Goal: Task Accomplishment & Management: Complete application form

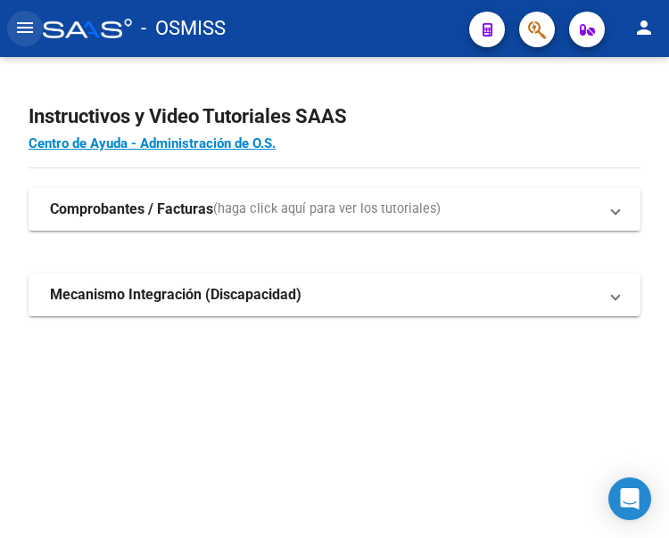
click at [29, 31] on mat-icon "menu" at bounding box center [24, 27] width 21 height 21
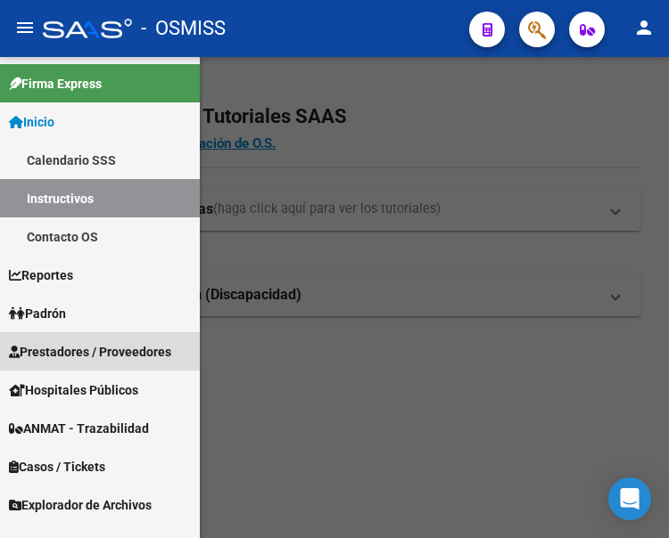
click at [81, 357] on span "Prestadores / Proveedores" at bounding box center [90, 352] width 162 height 20
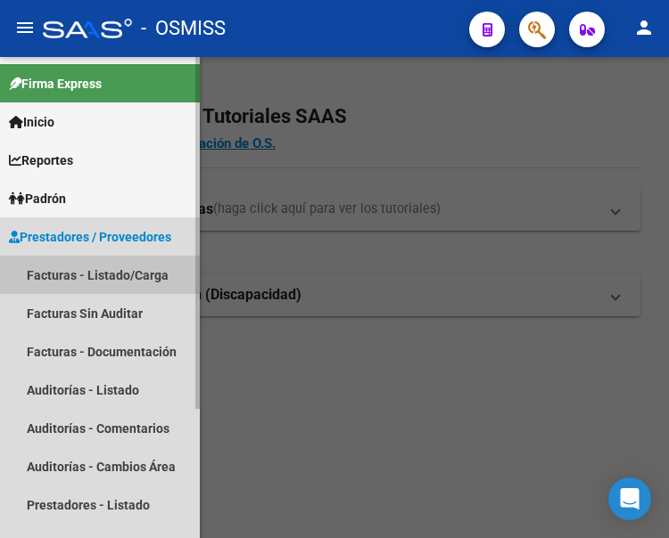
click at [100, 275] on link "Facturas - Listado/Carga" at bounding box center [100, 275] width 200 height 38
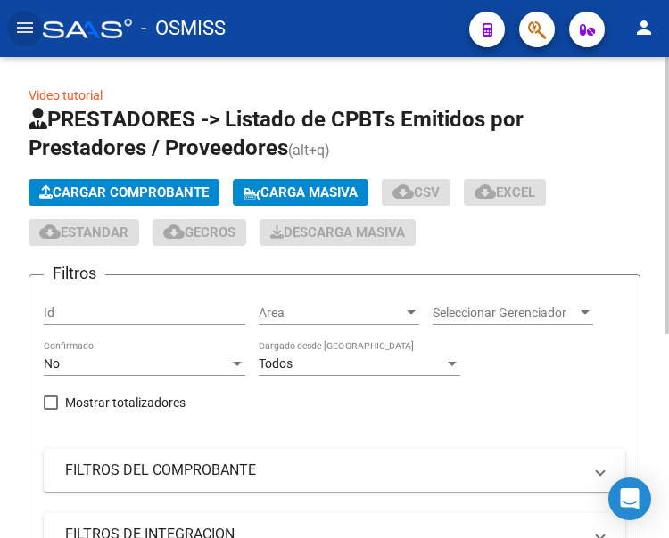
click at [180, 193] on span "Cargar Comprobante" at bounding box center [123, 193] width 169 height 16
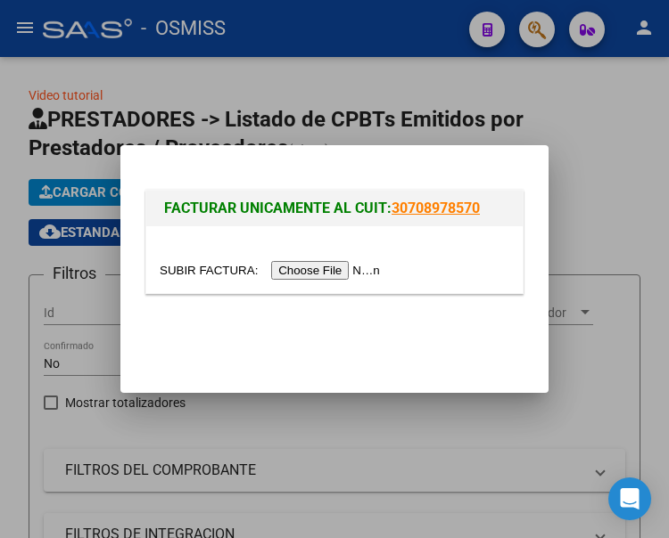
click at [342, 274] on input "file" at bounding box center [273, 270] width 226 height 19
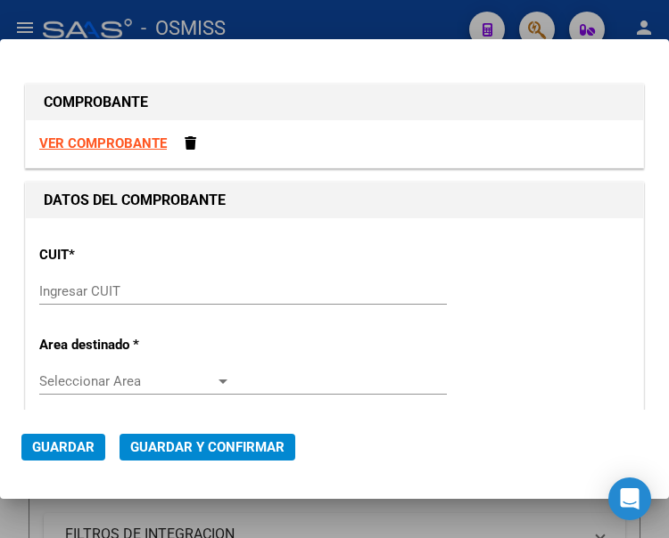
click at [79, 284] on input "Ingresar CUIT" at bounding box center [135, 292] width 192 height 16
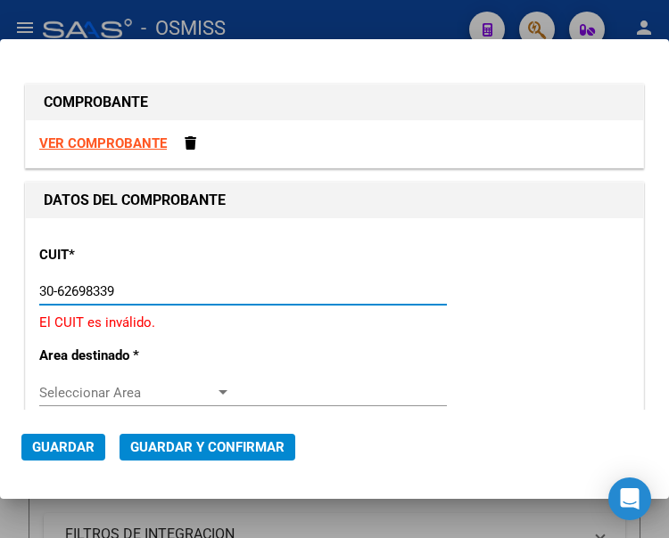
type input "30-62698339-8"
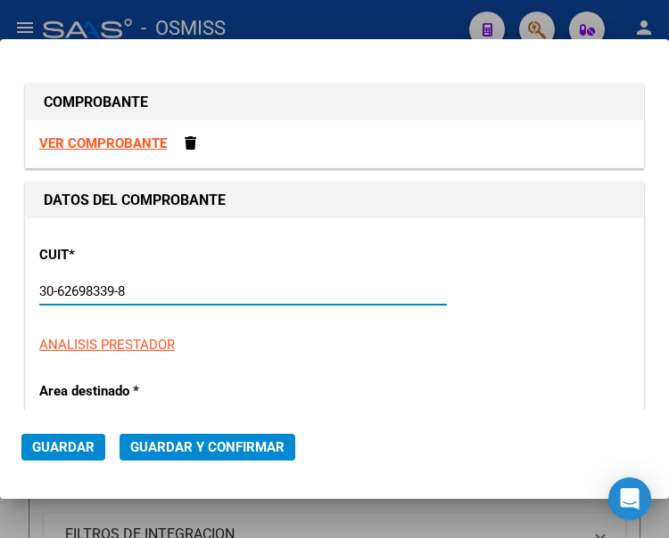
type input "112"
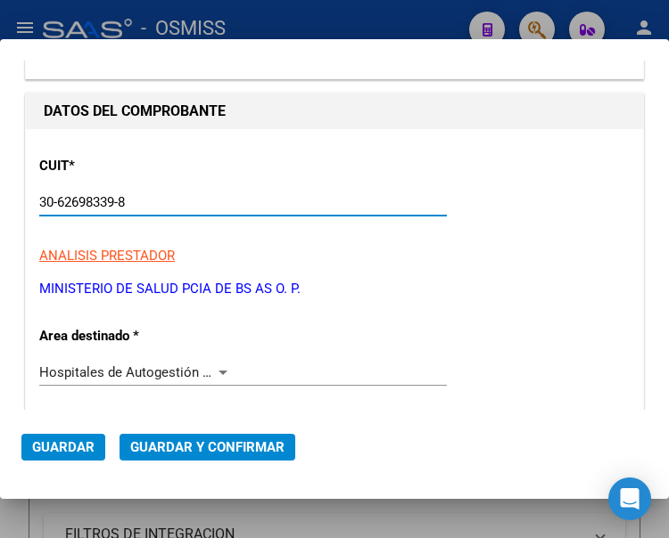
type input "30-62698339-8"
click at [218, 369] on div at bounding box center [223, 373] width 16 height 14
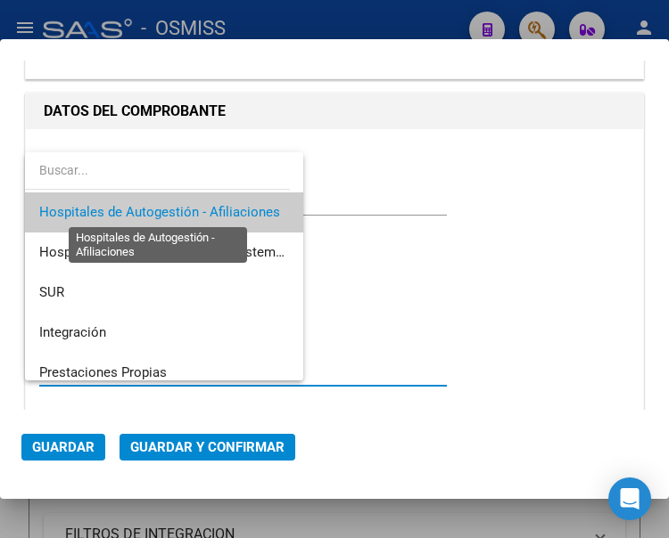
click at [196, 217] on span "Hospitales de Autogestión - Afiliaciones" at bounding box center [159, 212] width 241 height 16
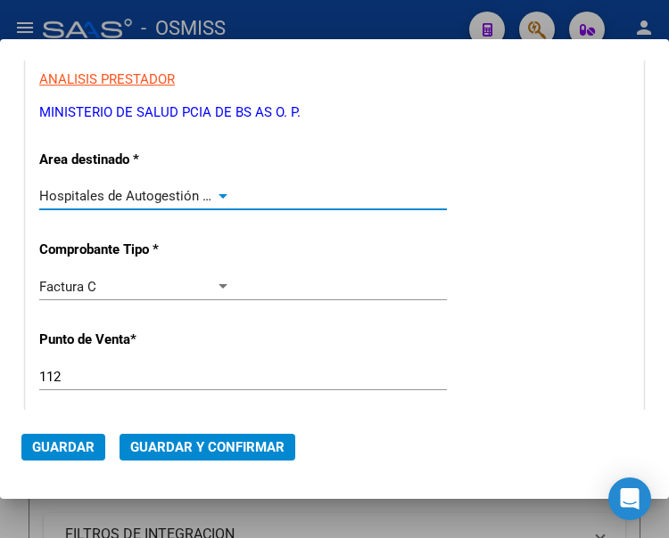
scroll to position [267, 0]
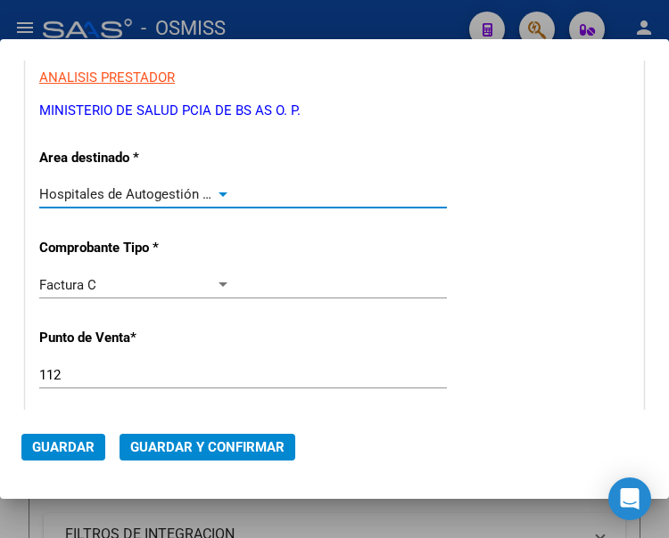
click at [81, 374] on input "112" at bounding box center [135, 375] width 192 height 16
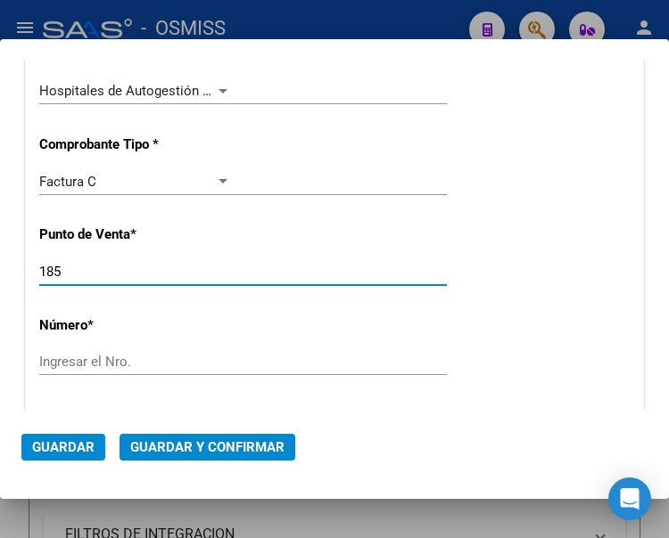
scroll to position [446, 0]
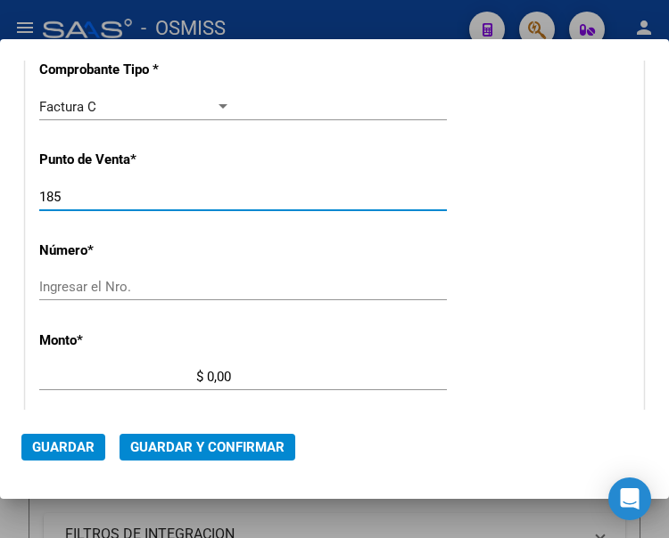
type input "185"
click at [77, 286] on input "Ingresar el Nro." at bounding box center [135, 287] width 192 height 16
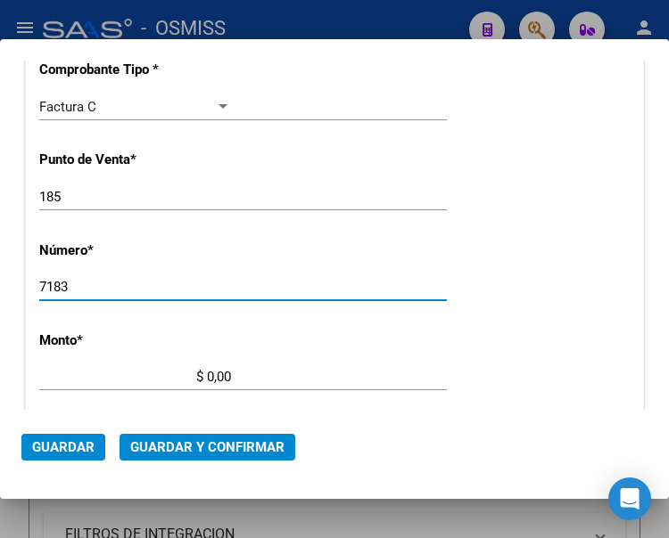
type input "7183"
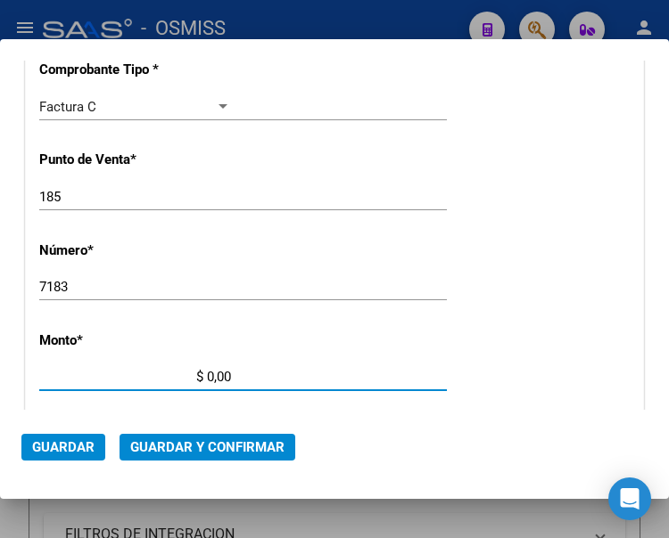
click at [206, 374] on input "$ 0,00" at bounding box center [135, 377] width 192 height 16
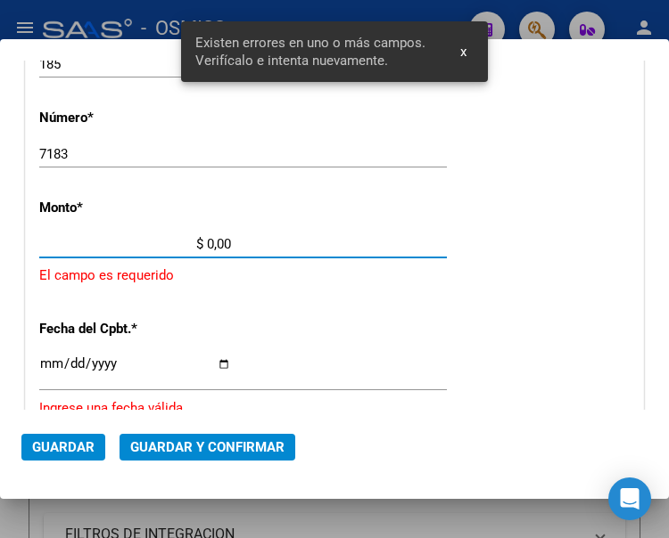
scroll to position [579, 0]
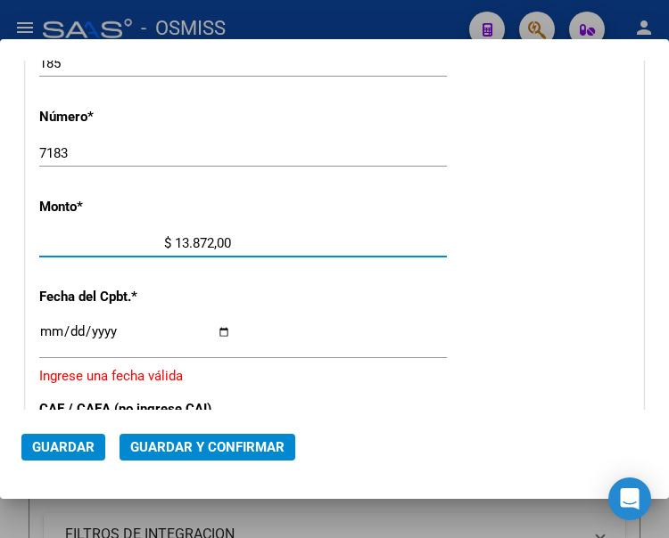
type input "$ 138.727,00"
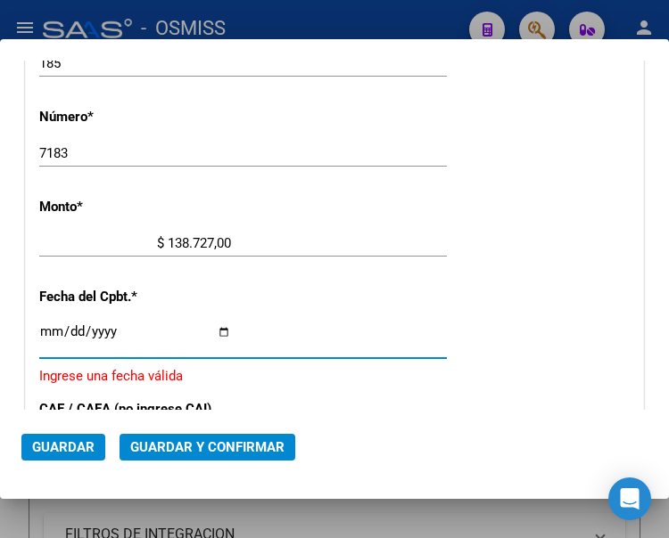
click at [46, 329] on input "Ingresar la fecha" at bounding box center [135, 339] width 192 height 29
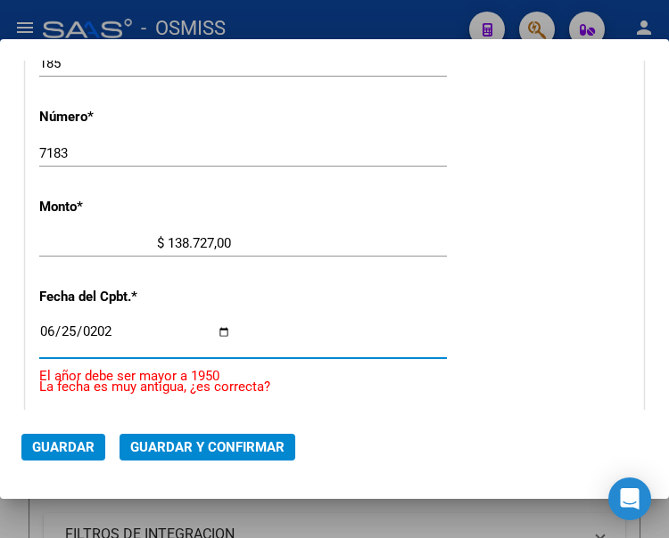
type input "2025-06-25"
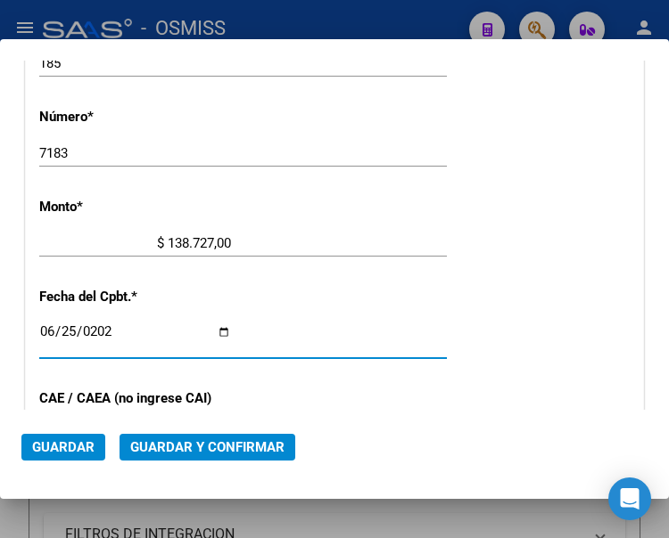
scroll to position [669, 0]
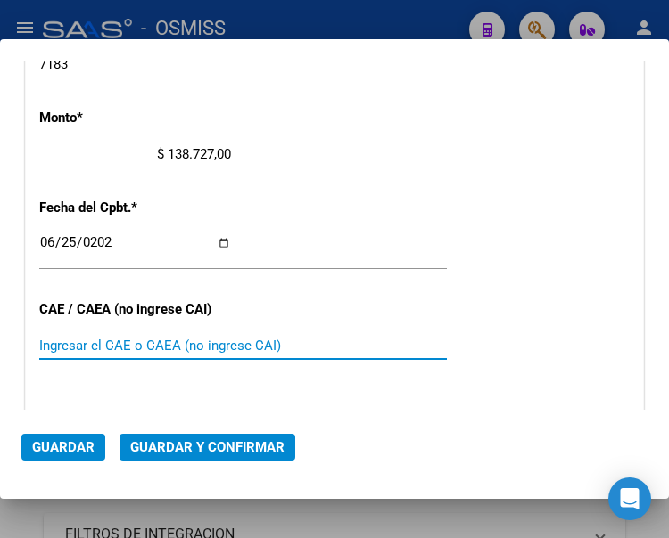
click at [99, 347] on input "Ingresar el CAE o CAEA (no ingrese CAI)" at bounding box center [135, 346] width 192 height 16
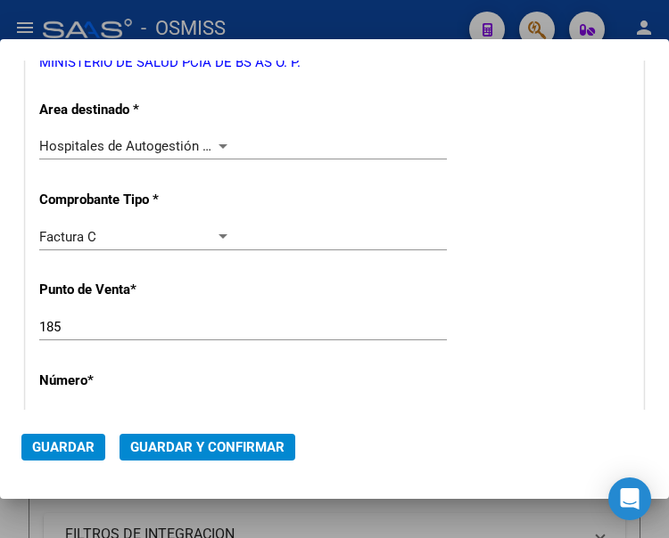
scroll to position [312, 0]
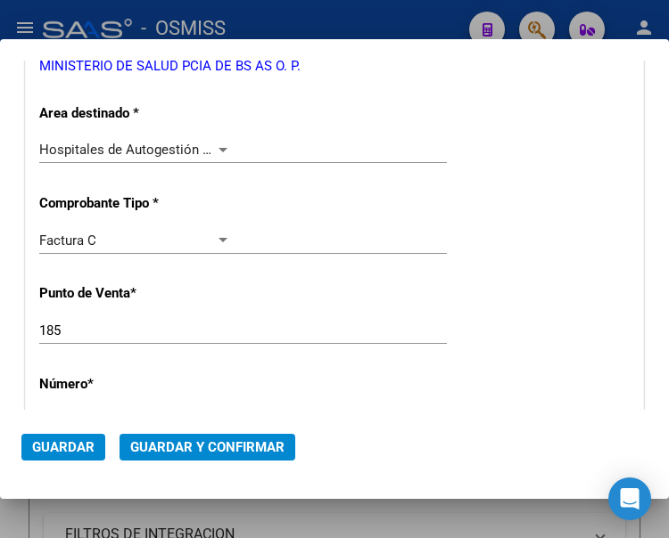
type input "75268996933082"
click at [215, 145] on div at bounding box center [223, 150] width 16 height 14
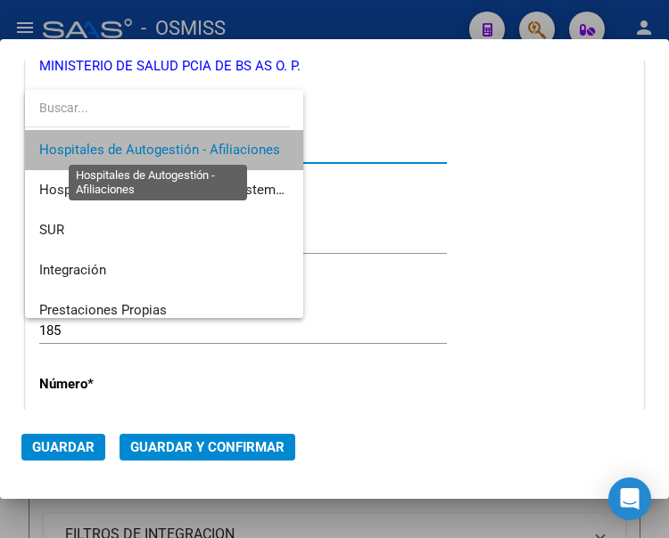
click at [214, 145] on span "Hospitales de Autogestión - Afiliaciones" at bounding box center [159, 150] width 241 height 16
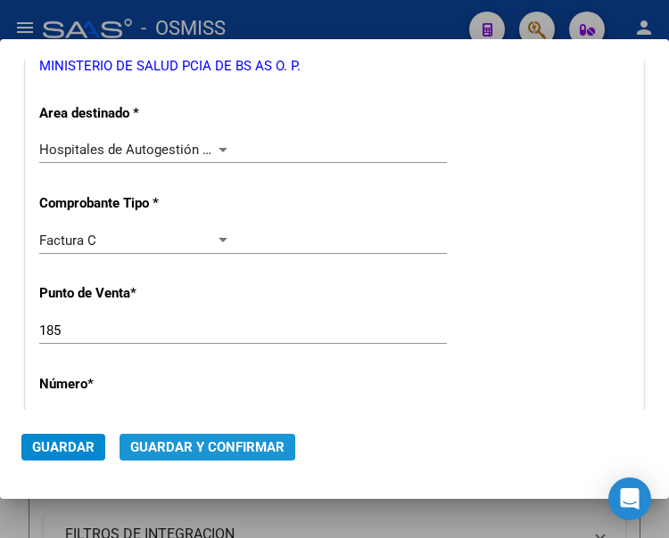
click at [190, 448] on span "Guardar y Confirmar" at bounding box center [207, 448] width 154 height 16
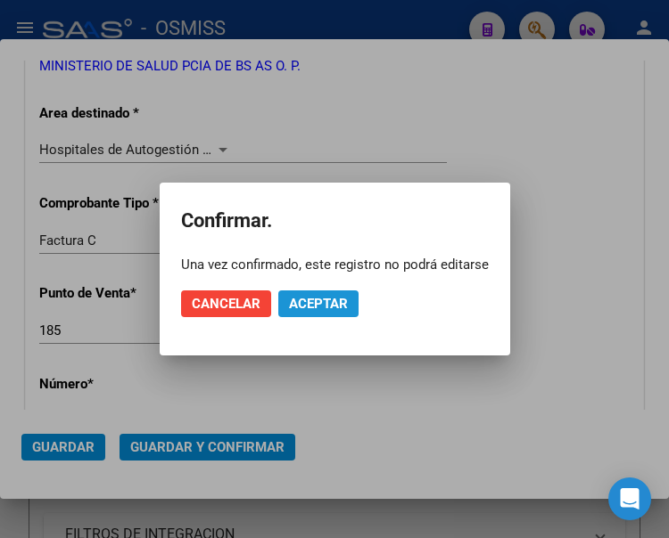
click at [297, 298] on span "Aceptar" at bounding box center [318, 304] width 59 height 16
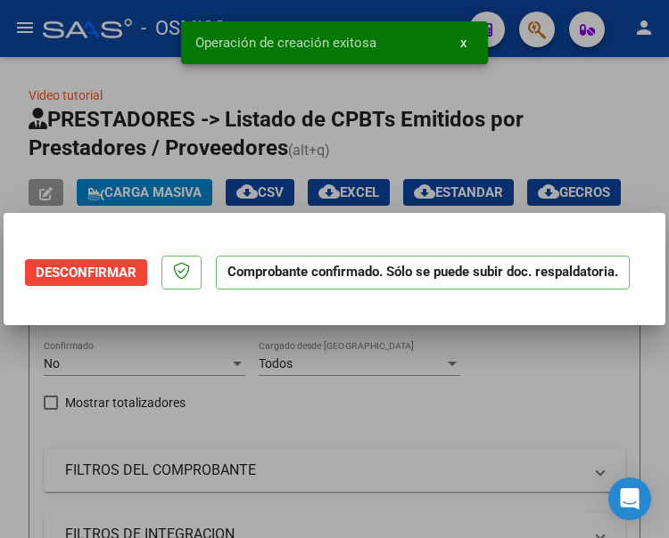
scroll to position [0, 0]
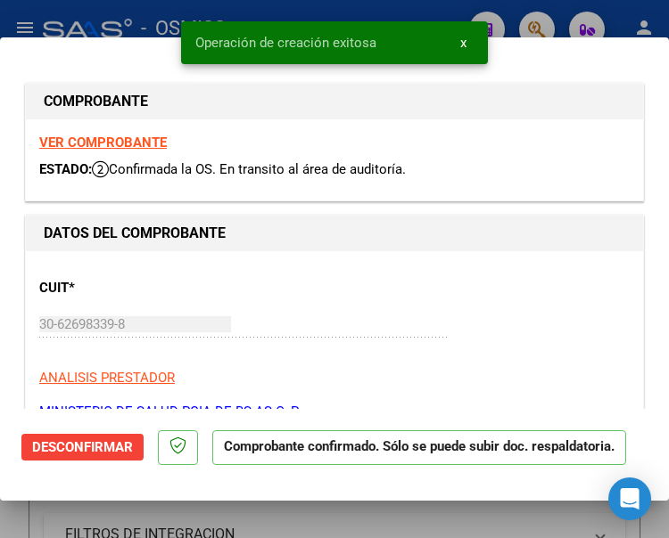
type input "2025-08-24"
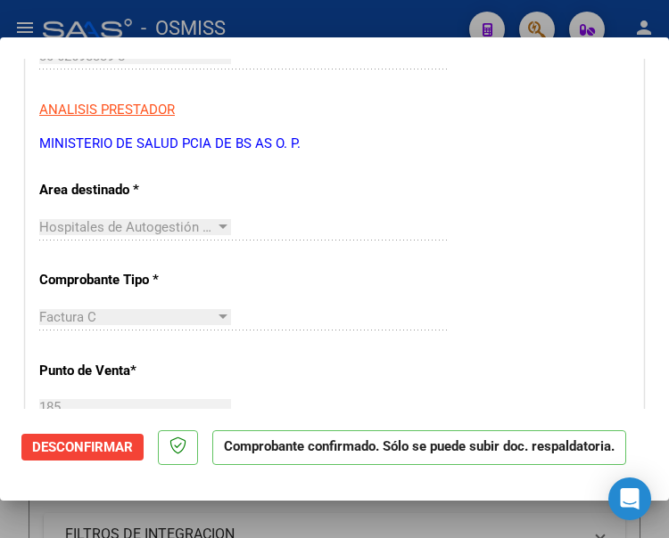
scroll to position [267, 0]
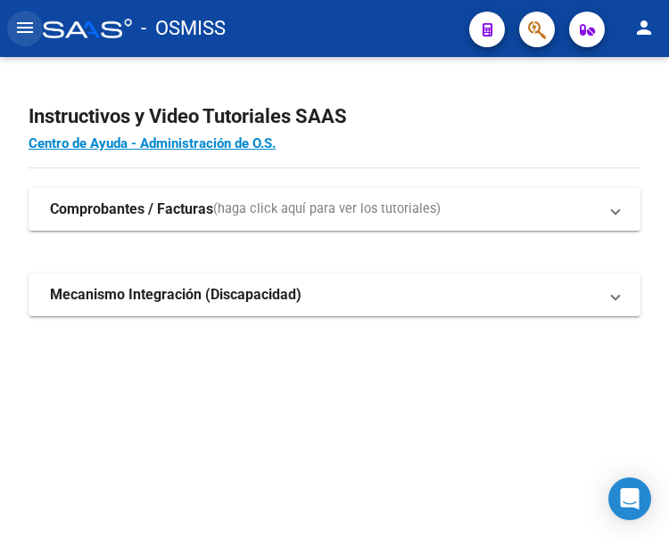
click at [30, 29] on mat-icon "menu" at bounding box center [24, 27] width 21 height 21
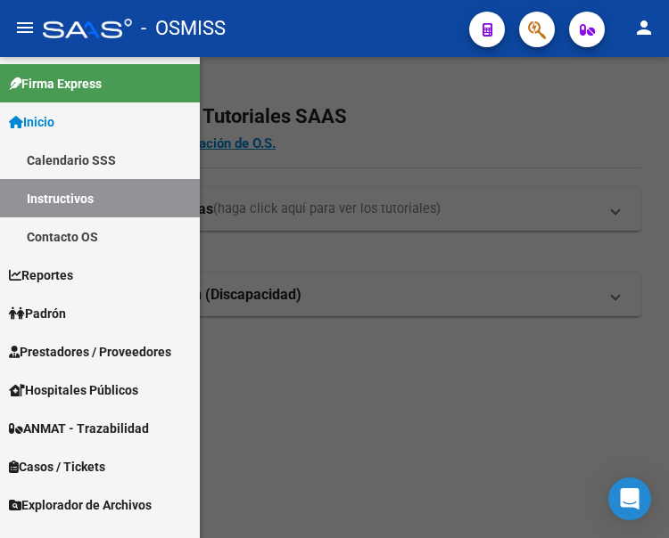
click at [79, 342] on span "Prestadores / Proveedores" at bounding box center [90, 352] width 162 height 20
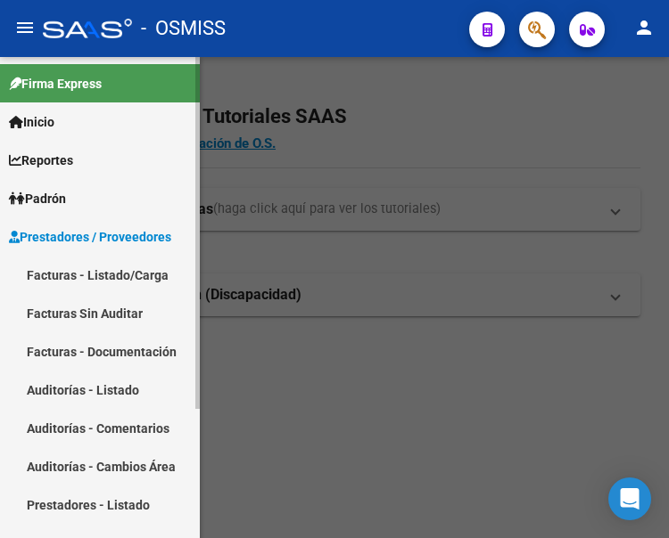
click at [94, 281] on link "Facturas - Listado/Carga" at bounding box center [100, 275] width 200 height 38
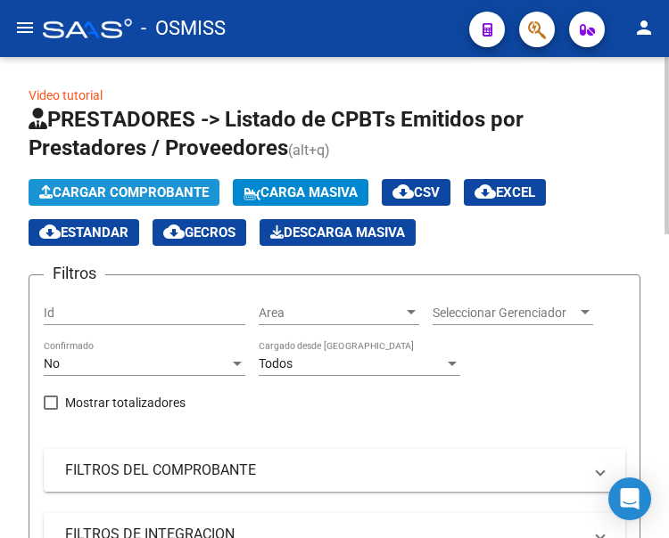
click at [138, 188] on span "Cargar Comprobante" at bounding box center [123, 193] width 169 height 16
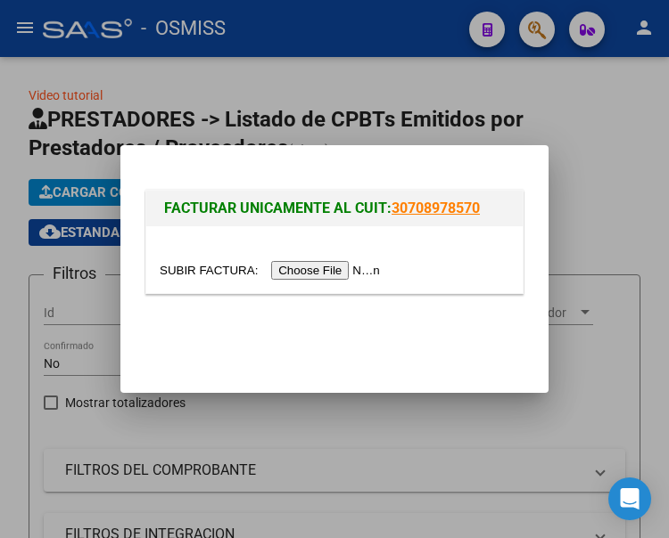
click at [322, 278] on input "file" at bounding box center [273, 270] width 226 height 19
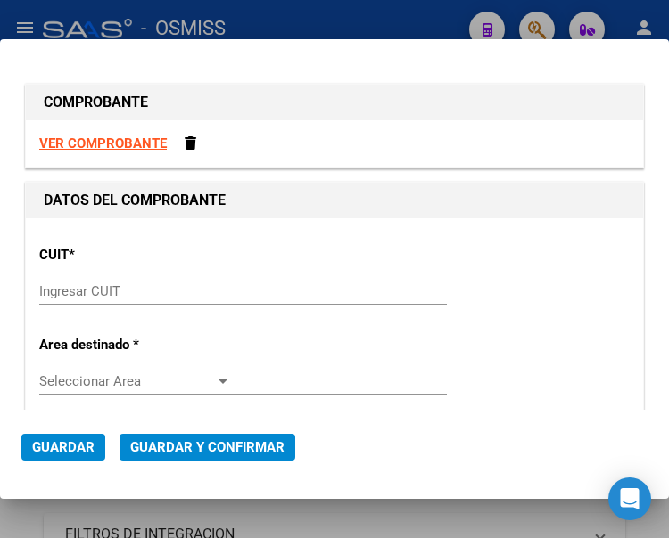
click at [99, 290] on input "Ingresar CUIT" at bounding box center [135, 292] width 192 height 16
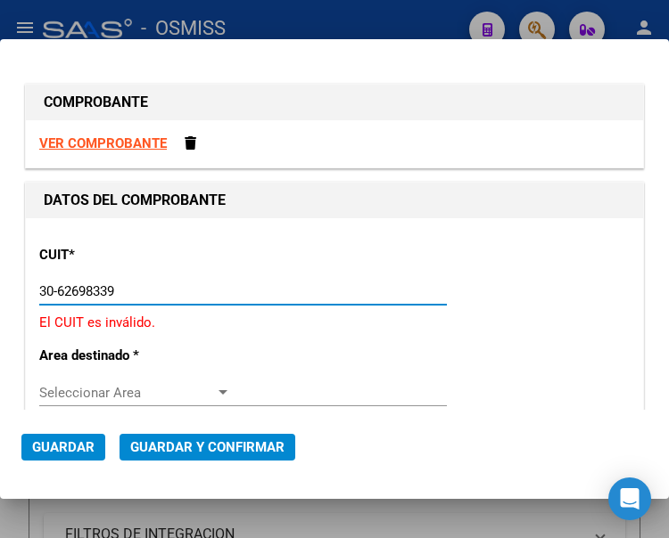
type input "30-62698339-8"
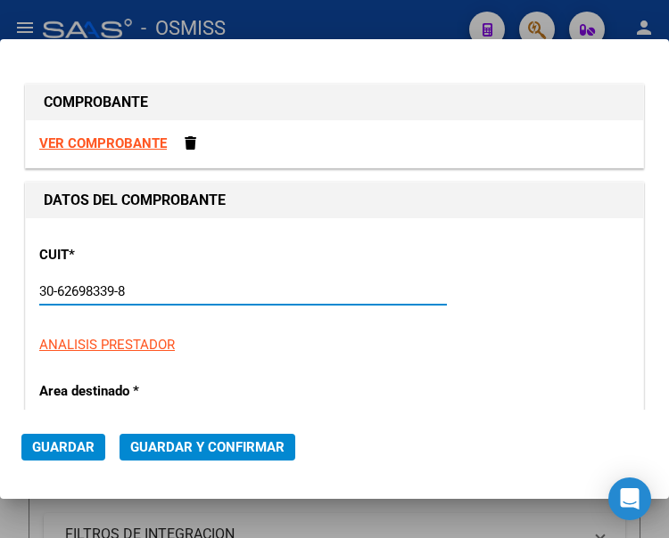
type input "185"
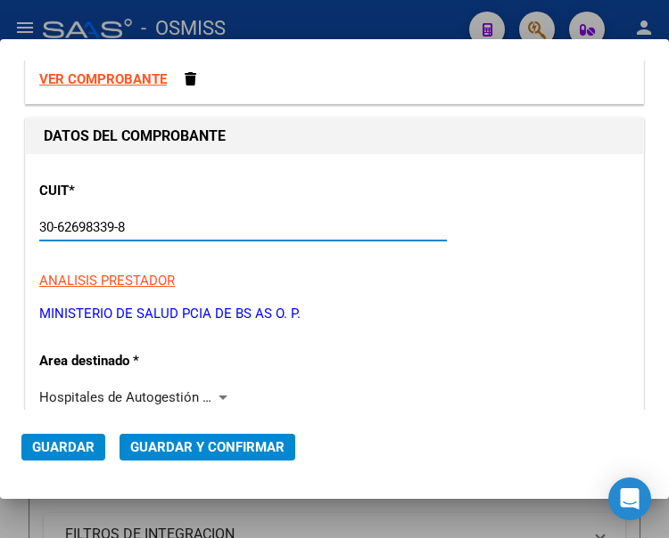
scroll to position [178, 0]
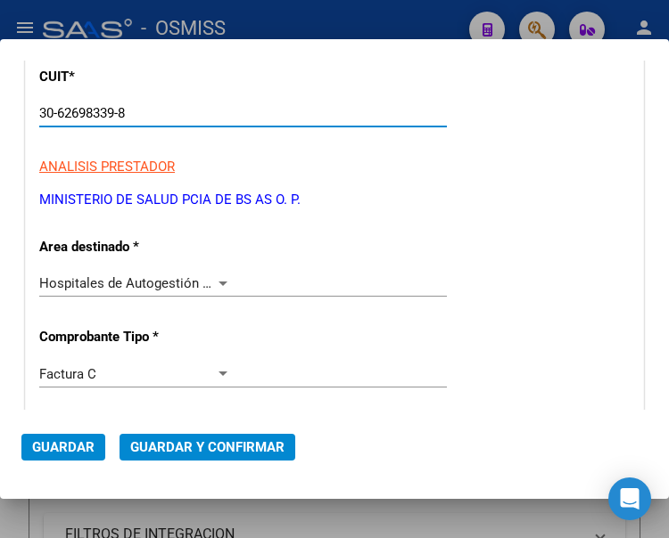
type input "30-62698339-8"
click at [218, 282] on div at bounding box center [222, 284] width 9 height 4
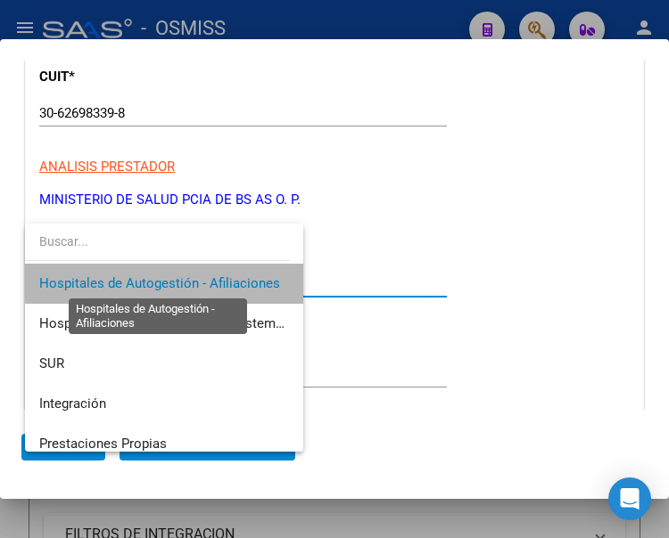
click at [215, 282] on span "Hospitales de Autogestión - Afiliaciones" at bounding box center [159, 283] width 241 height 16
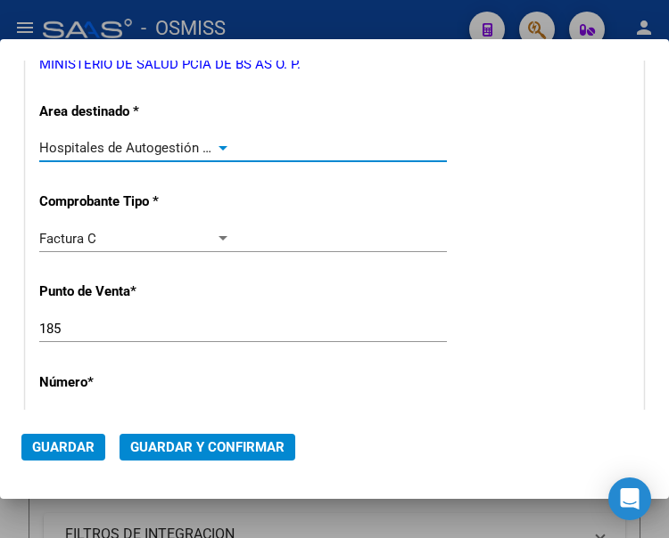
scroll to position [357, 0]
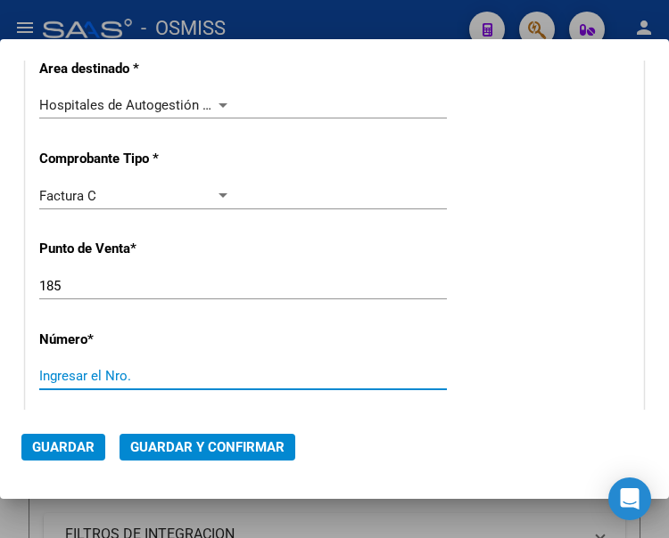
click at [86, 378] on input "Ingresar el Nro." at bounding box center [135, 376] width 192 height 16
type input "7241"
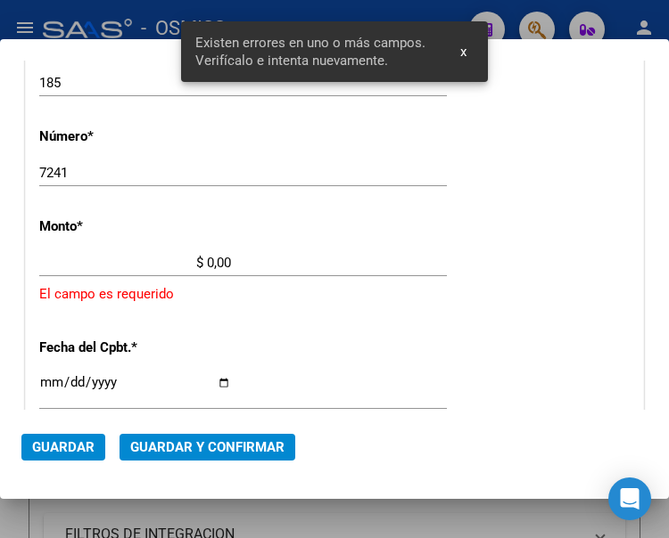
scroll to position [579, 0]
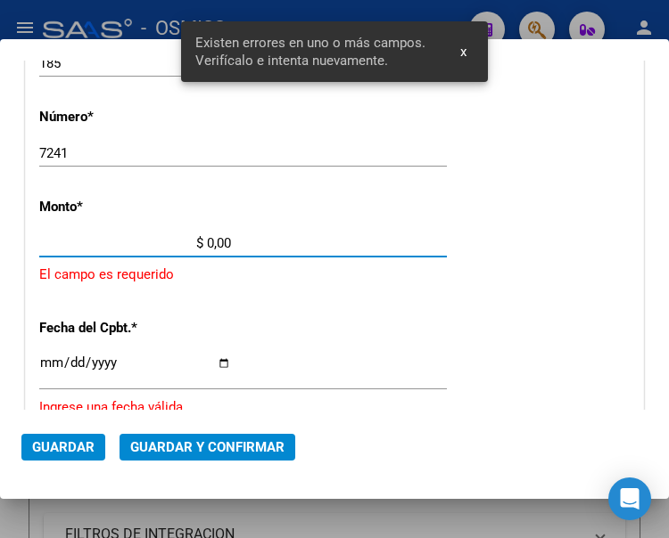
click at [209, 241] on input "$ 0,00" at bounding box center [135, 243] width 192 height 16
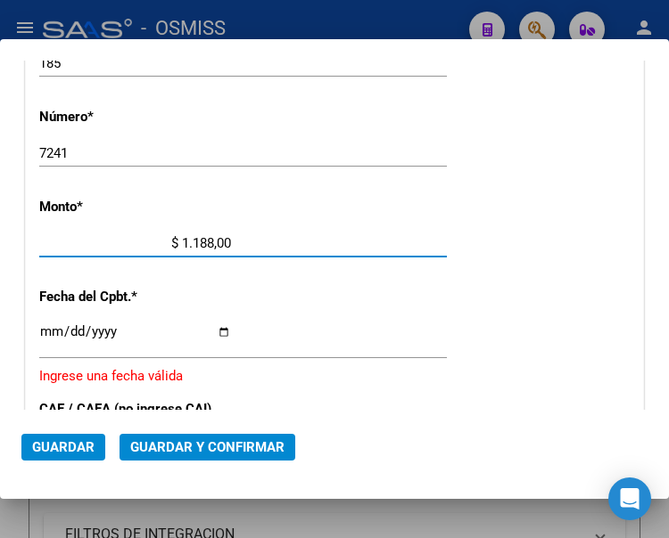
type input "$ 11.889,00"
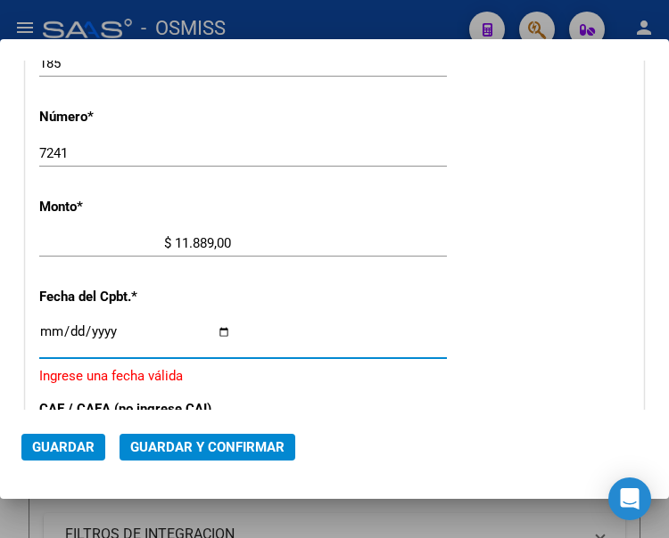
click at [45, 328] on input "Ingresar la fecha" at bounding box center [135, 339] width 192 height 29
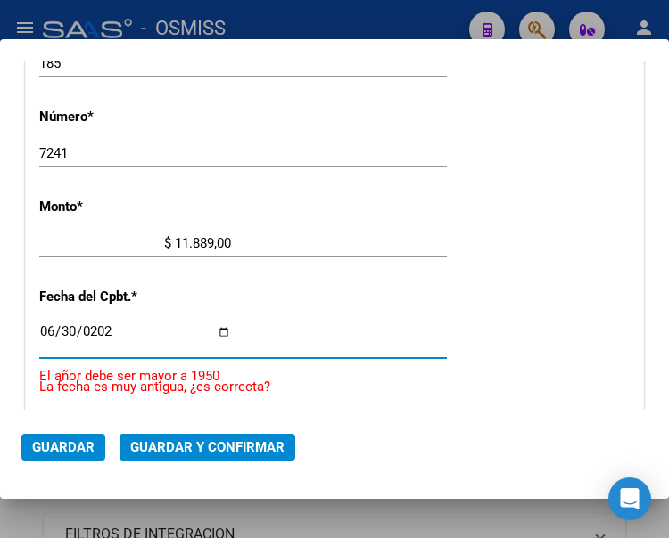
type input "2025-06-30"
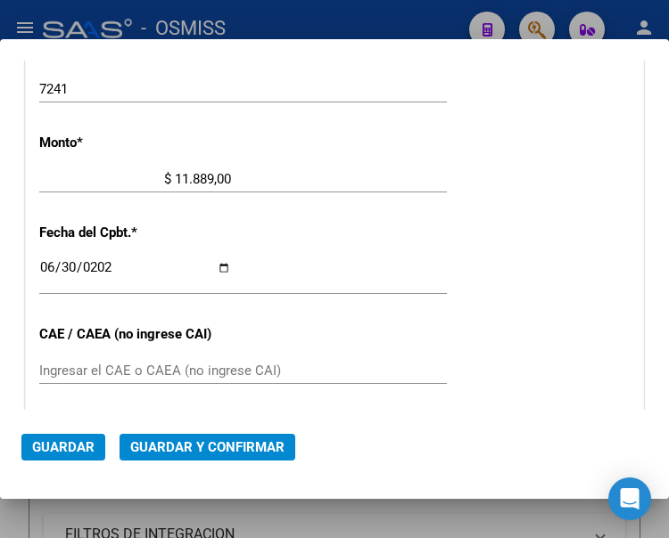
scroll to position [669, 0]
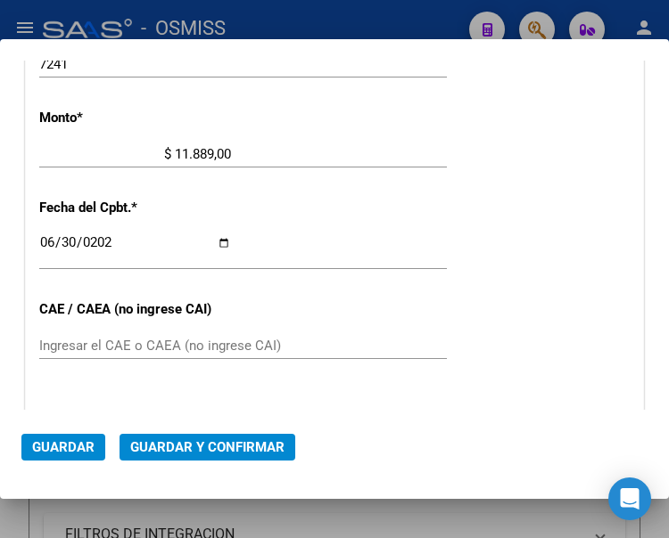
click at [108, 349] on input "Ingresar el CAE o CAEA (no ingrese CAI)" at bounding box center [135, 346] width 192 height 16
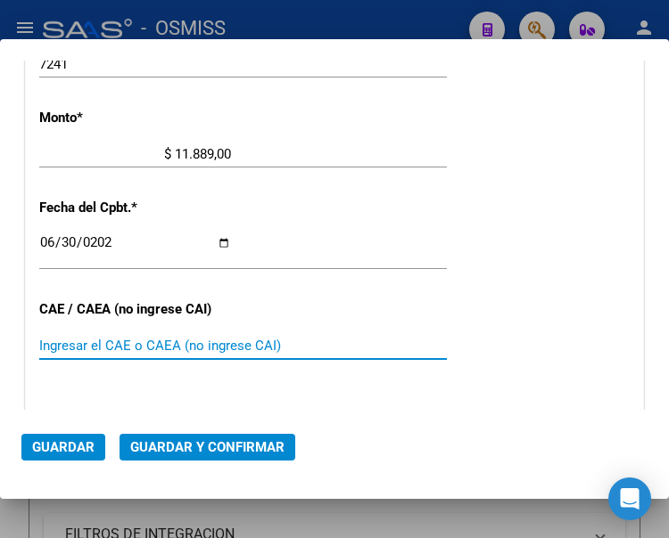
click at [57, 351] on input "Ingresar el CAE o CAEA (no ingrese CAI)" at bounding box center [135, 346] width 192 height 16
type input "75268573124878"
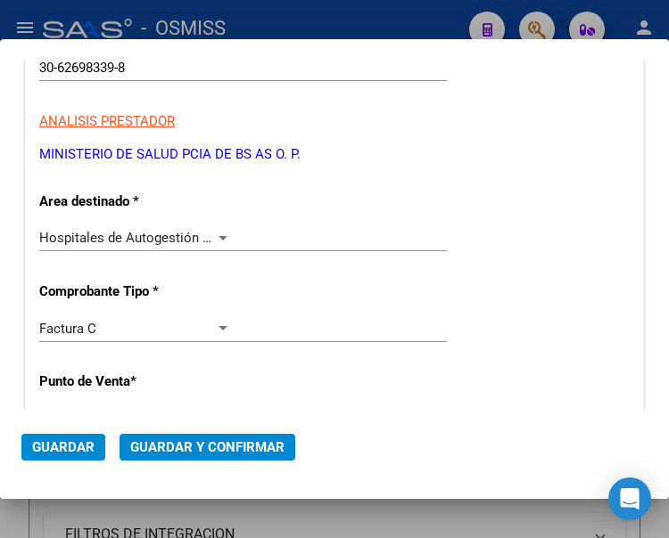
scroll to position [223, 0]
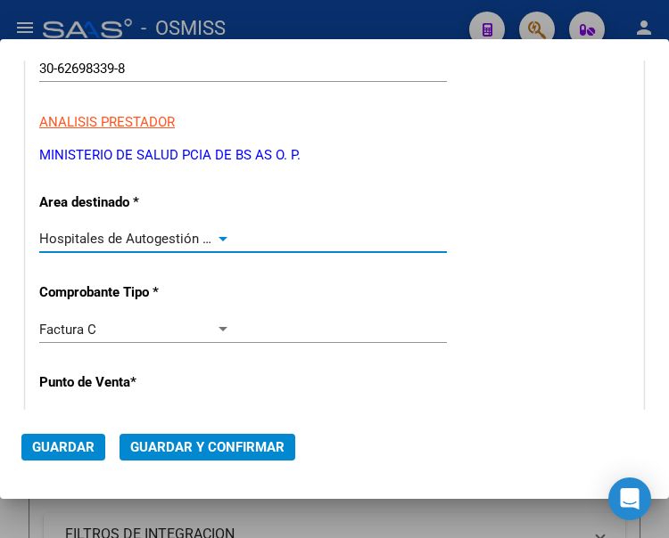
click at [217, 234] on div at bounding box center [223, 239] width 16 height 14
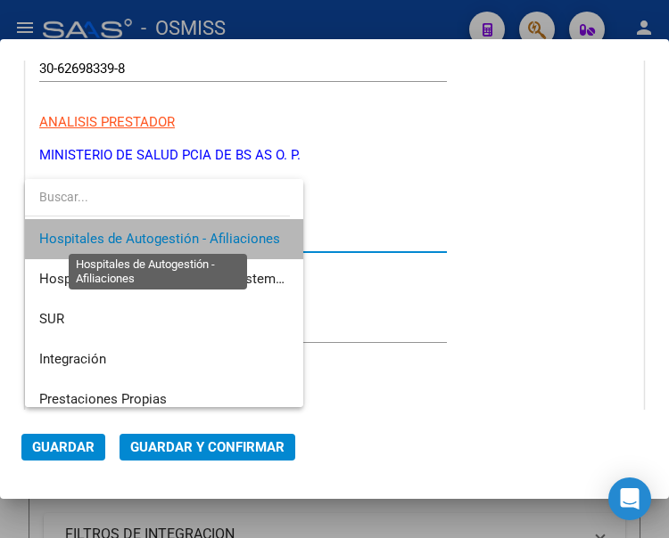
click at [217, 234] on span "Hospitales de Autogestión - Afiliaciones" at bounding box center [159, 239] width 241 height 16
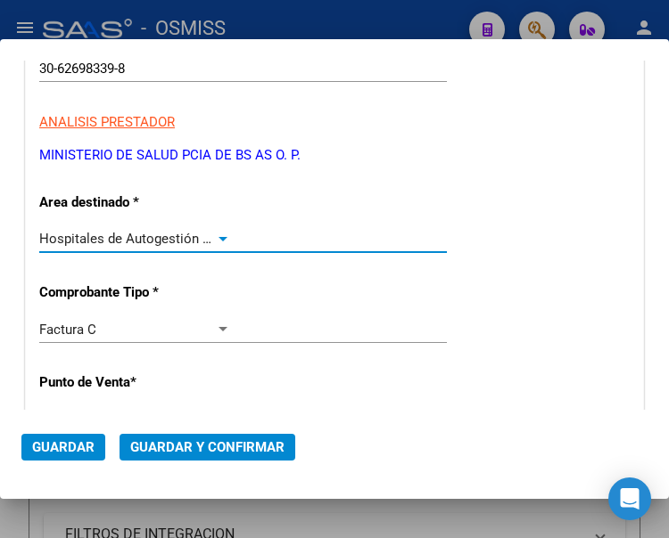
click at [206, 451] on span "Guardar y Confirmar" at bounding box center [207, 448] width 154 height 16
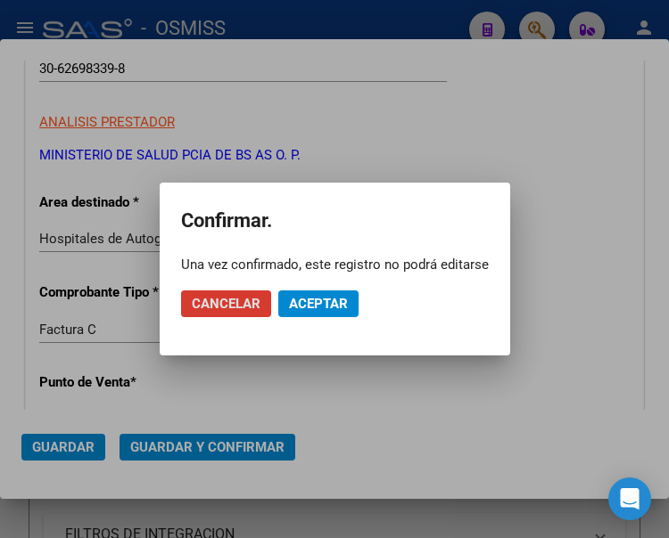
click at [309, 299] on span "Aceptar" at bounding box center [318, 304] width 59 height 16
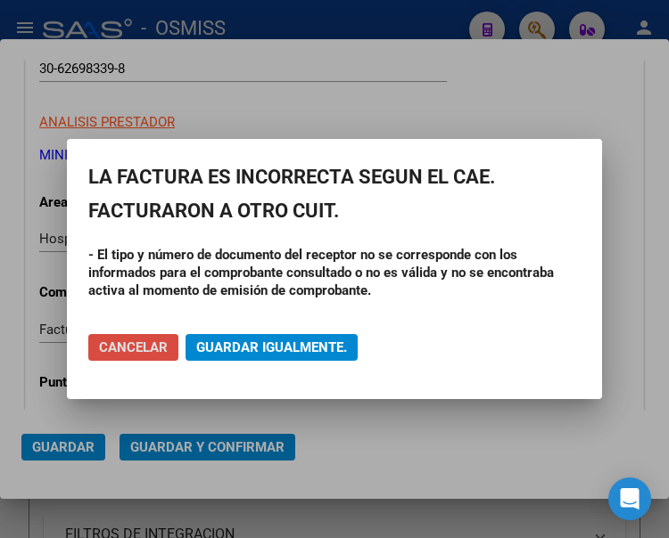
click at [137, 340] on span "Cancelar" at bounding box center [133, 348] width 69 height 16
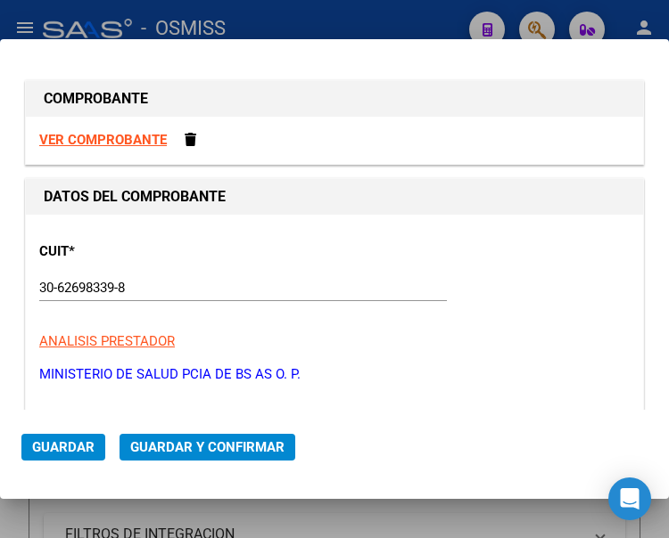
scroll to position [0, 0]
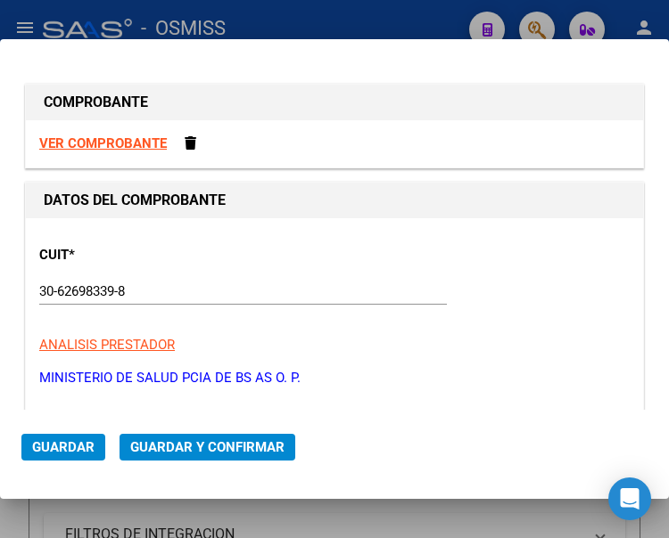
click at [143, 283] on div "30-62698339-8 Ingresar CUIT" at bounding box center [242, 291] width 407 height 27
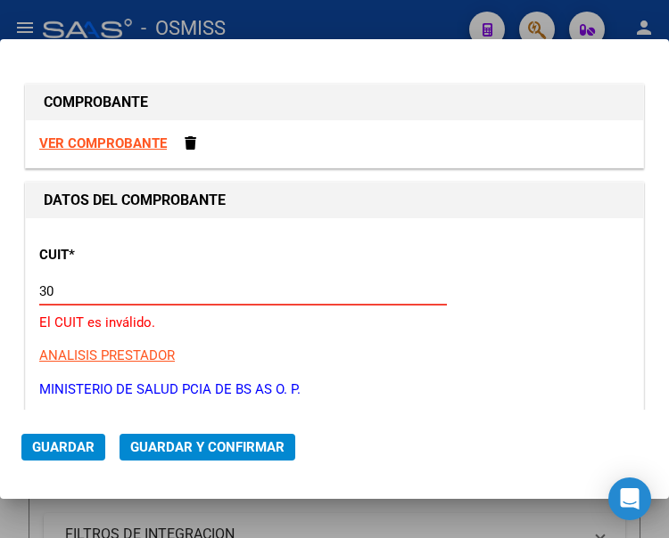
type input "3"
type input "30-62698339-8"
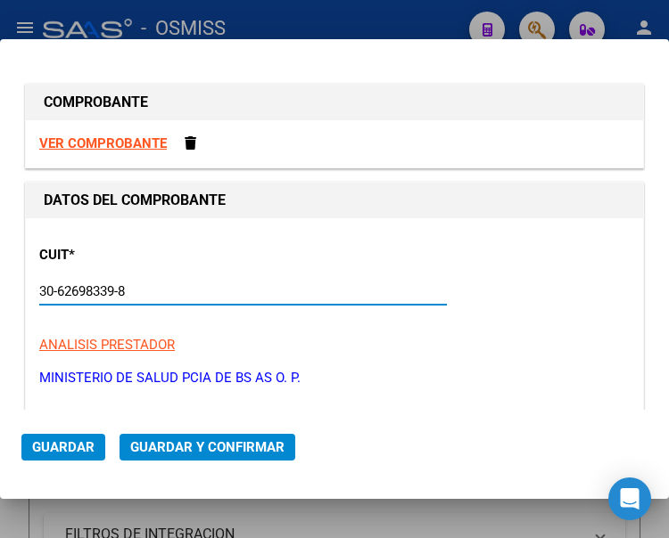
type input "2025-08-29"
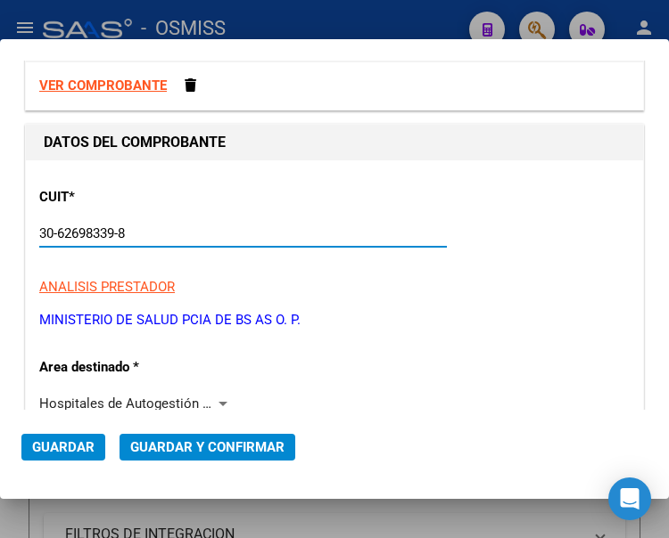
scroll to position [89, 0]
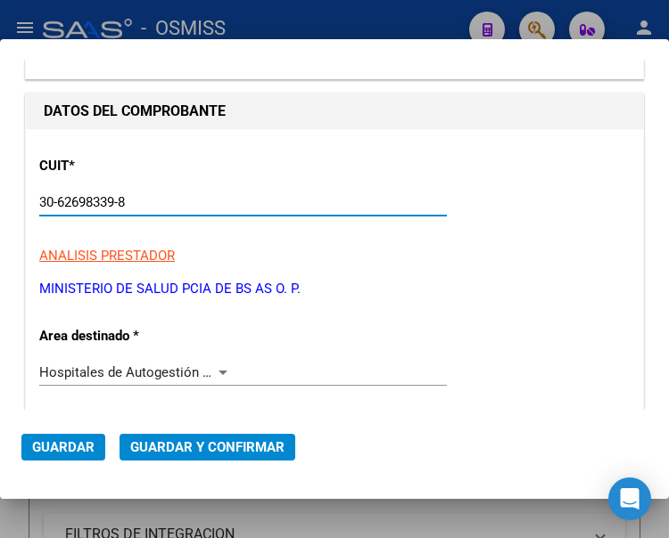
click at [215, 367] on div at bounding box center [223, 373] width 16 height 14
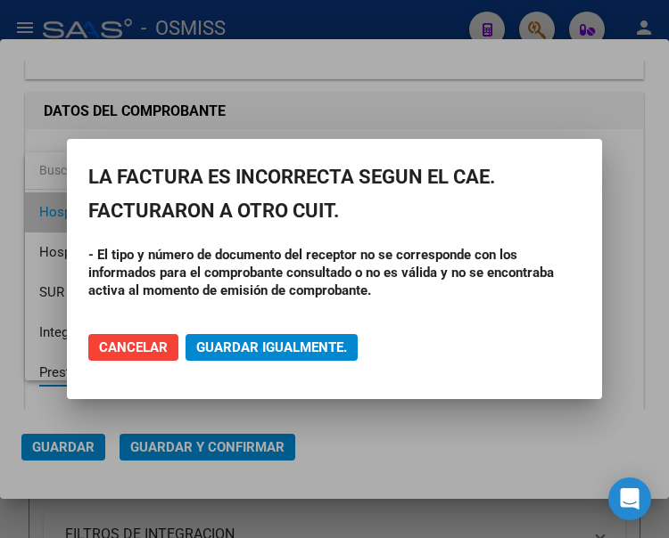
click at [180, 214] on h2 "LA FACTURA ES INCORRECTA SEGUN EL CAE. FACTURARON A OTRO CUIT." at bounding box center [334, 194] width 492 height 68
click at [127, 349] on span "Cancelar" at bounding box center [133, 348] width 69 height 16
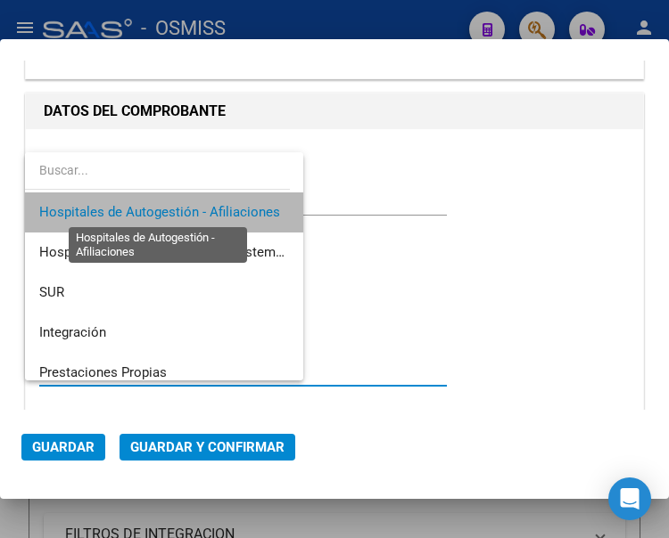
click at [189, 205] on span "Hospitales de Autogestión - Afiliaciones" at bounding box center [159, 212] width 241 height 16
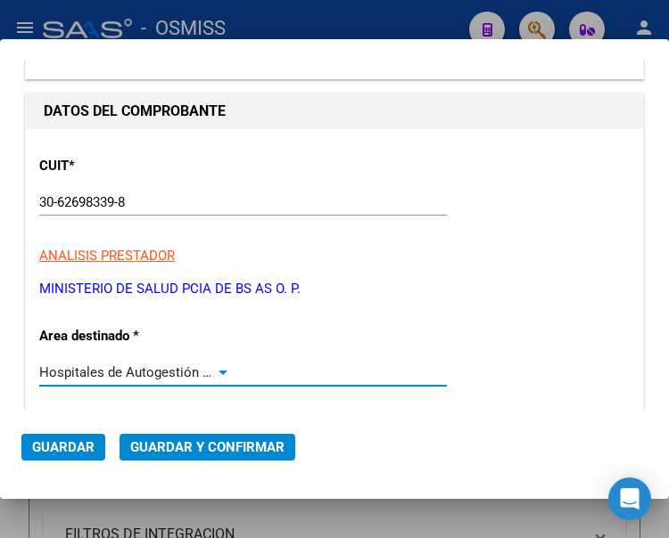
click at [217, 367] on div at bounding box center [223, 373] width 16 height 14
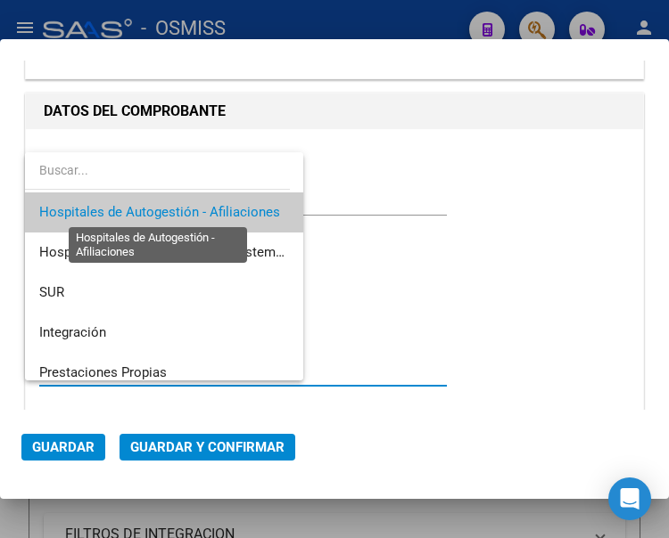
click at [208, 204] on span "Hospitales de Autogestión - Afiliaciones" at bounding box center [159, 212] width 241 height 16
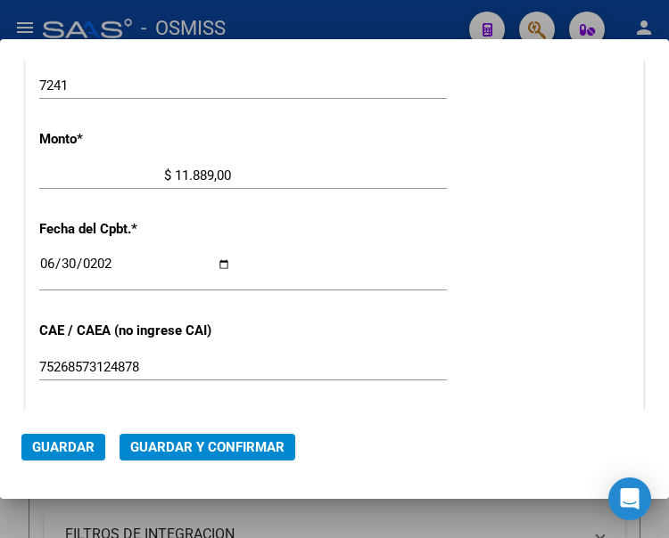
scroll to position [713, 0]
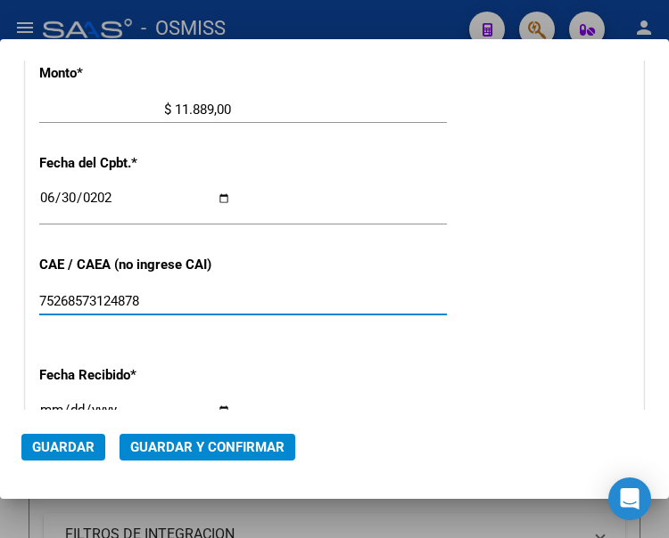
click at [152, 304] on input "75268573124878" at bounding box center [135, 301] width 192 height 16
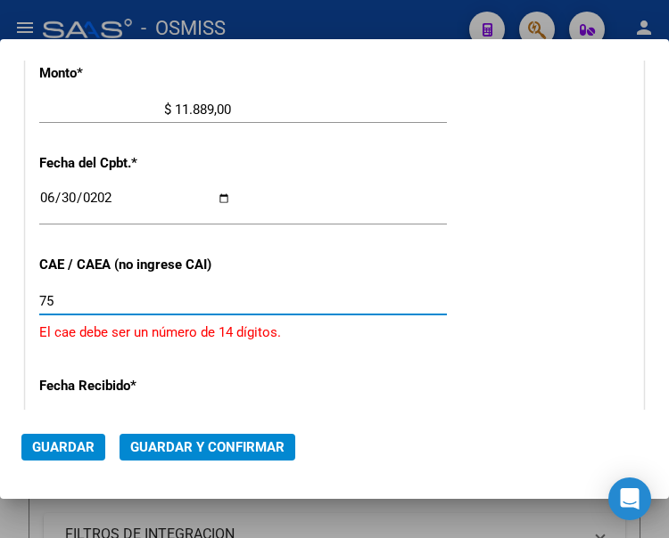
type input "7"
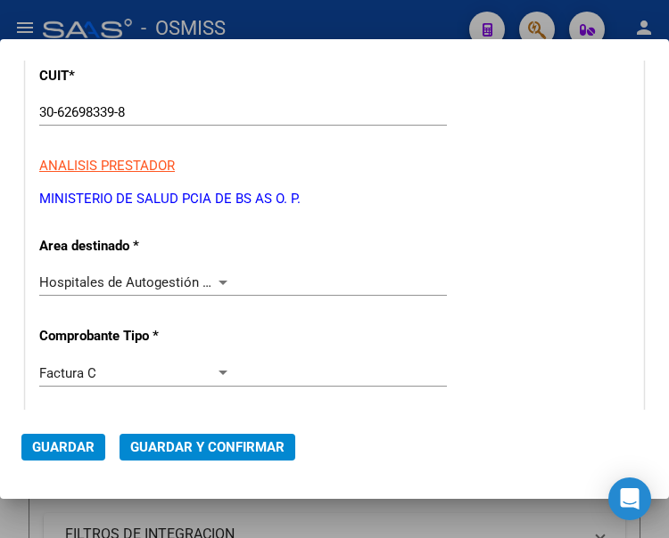
scroll to position [178, 0]
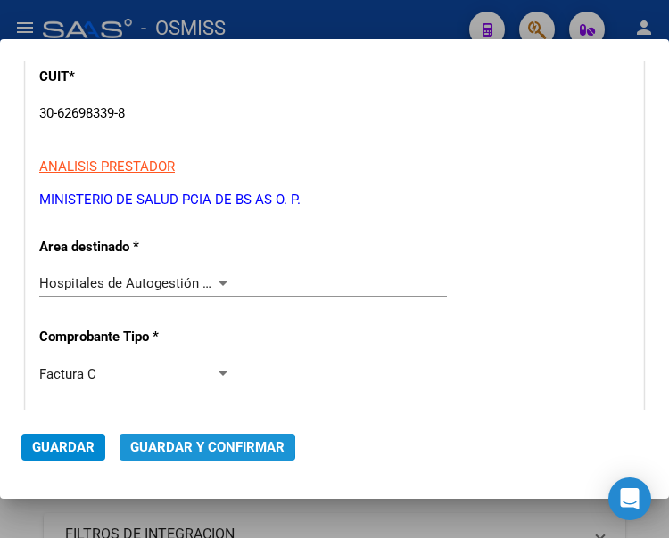
click at [199, 446] on span "Guardar y Confirmar" at bounding box center [207, 448] width 154 height 16
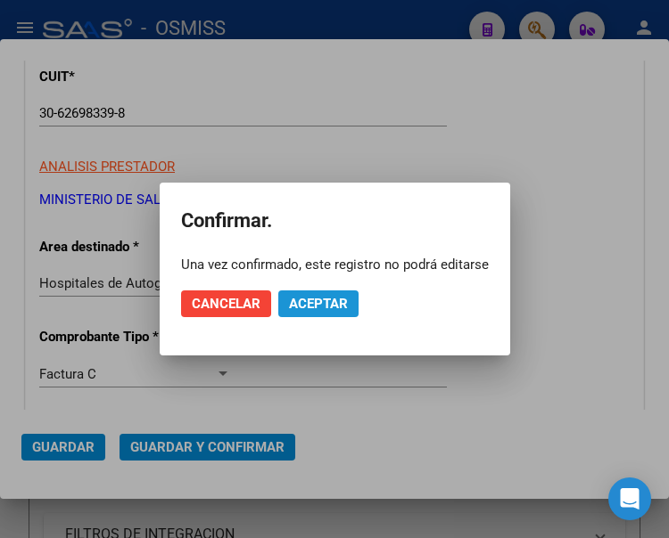
click at [310, 306] on span "Aceptar" at bounding box center [318, 304] width 59 height 16
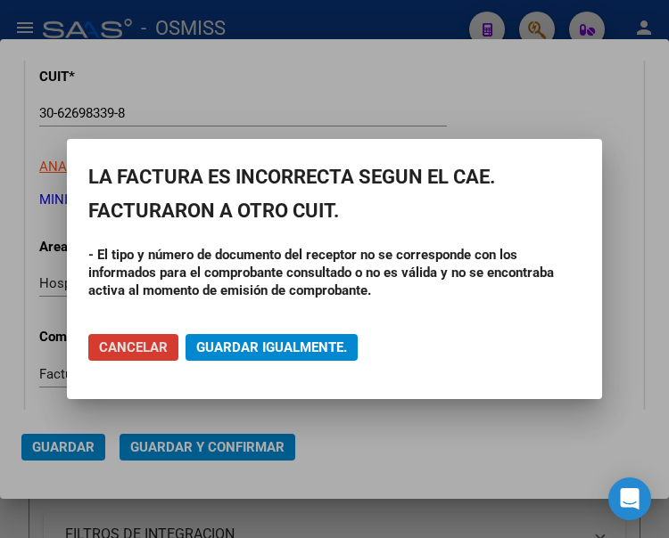
click at [141, 350] on span "Cancelar" at bounding box center [133, 348] width 69 height 16
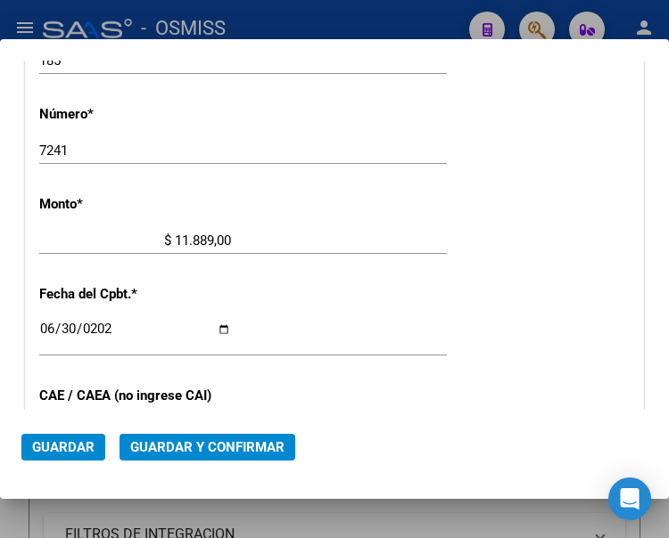
scroll to position [713, 0]
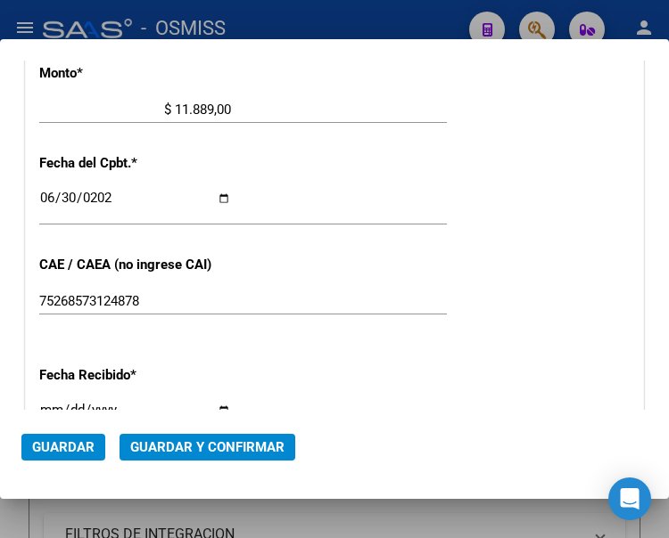
click at [161, 297] on input "75268573124878" at bounding box center [135, 301] width 192 height 16
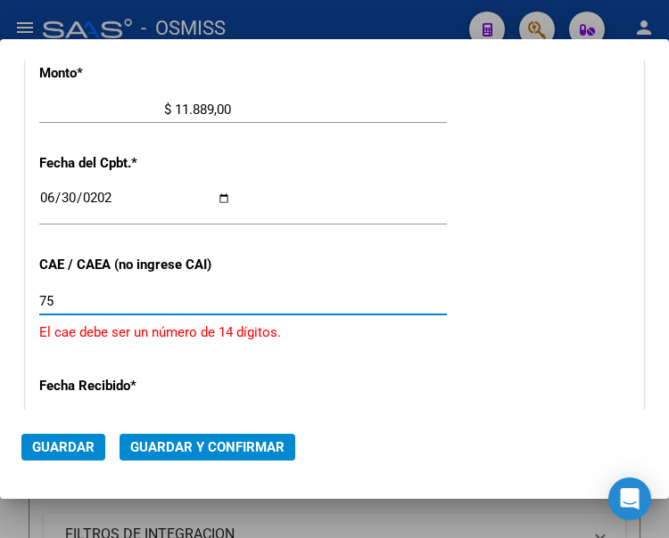
type input "7"
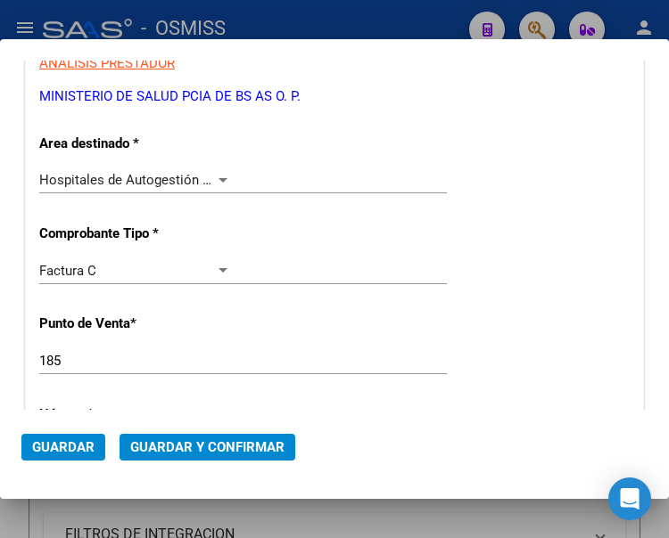
scroll to position [267, 0]
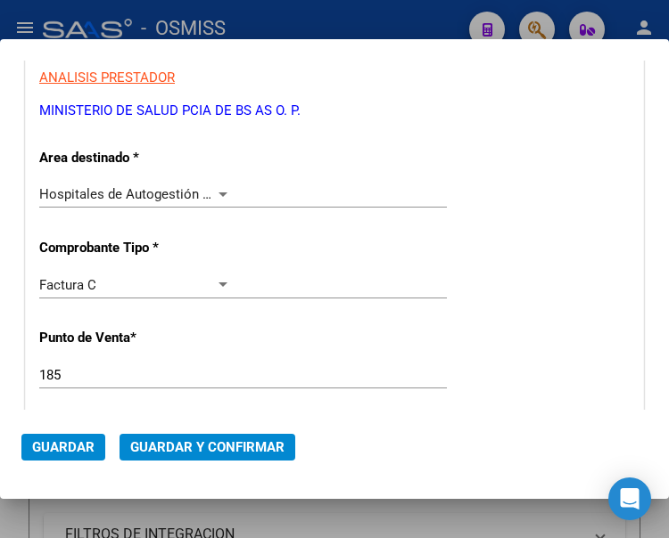
click at [221, 190] on div at bounding box center [223, 194] width 16 height 14
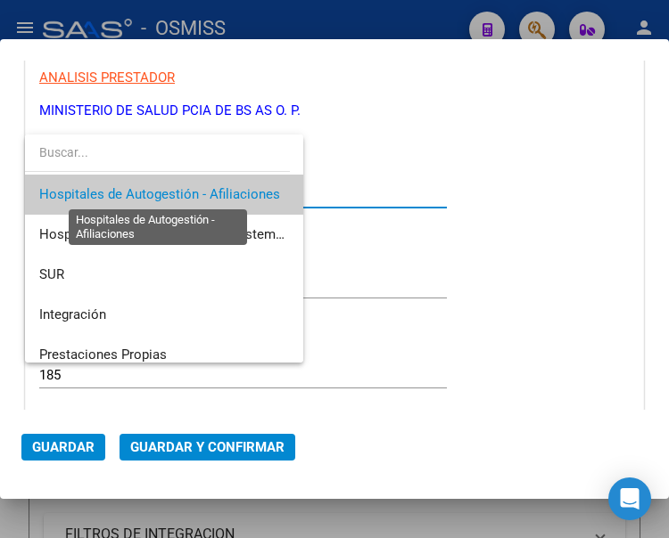
click at [221, 190] on span "Hospitales de Autogestión - Afiliaciones" at bounding box center [159, 194] width 241 height 16
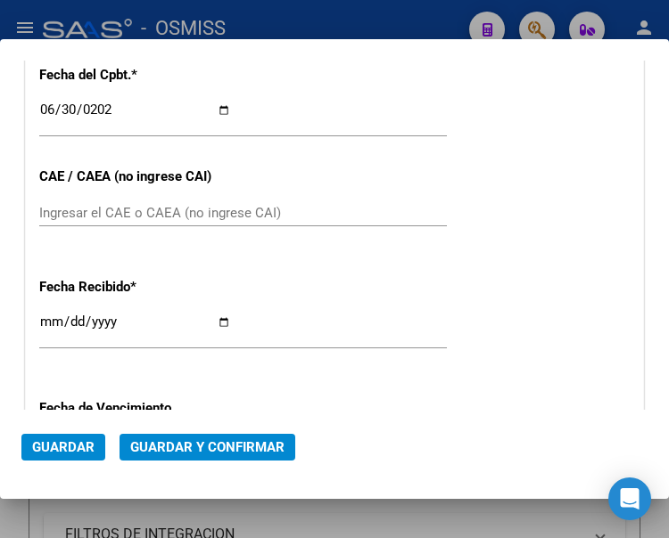
scroll to position [802, 0]
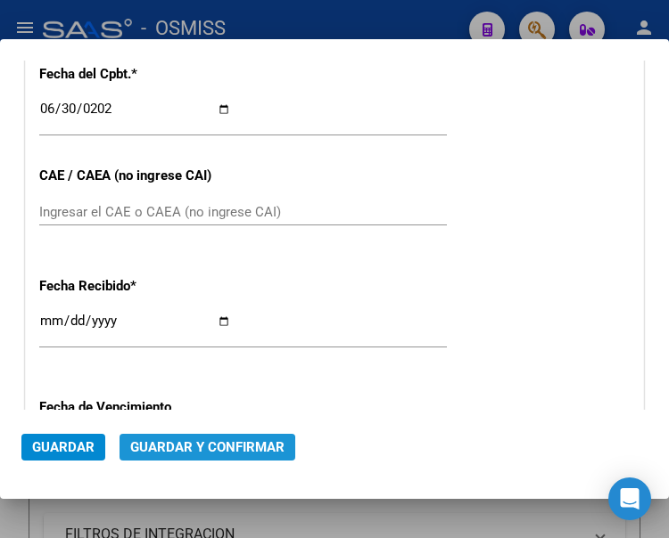
click at [196, 453] on span "Guardar y Confirmar" at bounding box center [207, 448] width 154 height 16
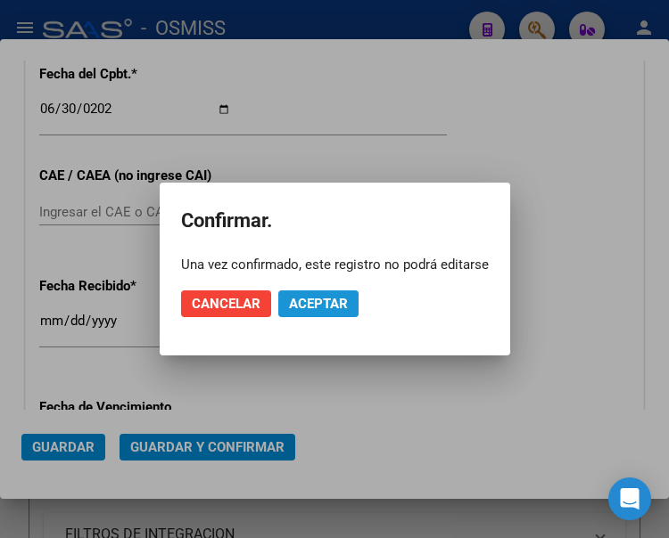
click at [325, 308] on span "Aceptar" at bounding box center [318, 304] width 59 height 16
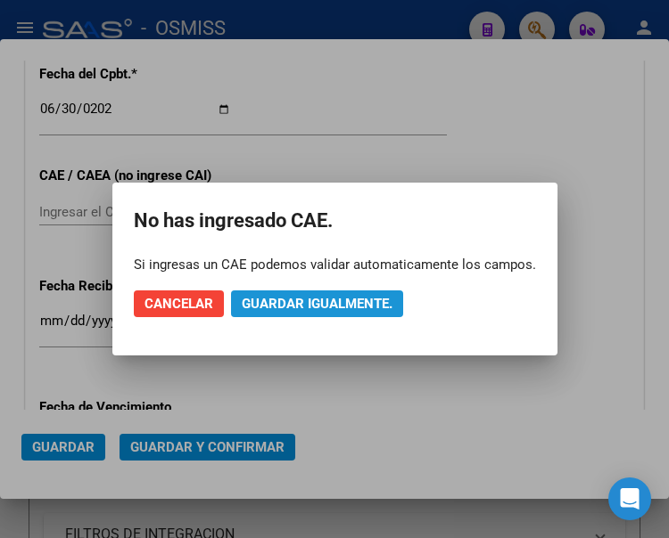
click at [320, 300] on span "Guardar igualmente." at bounding box center [317, 304] width 151 height 16
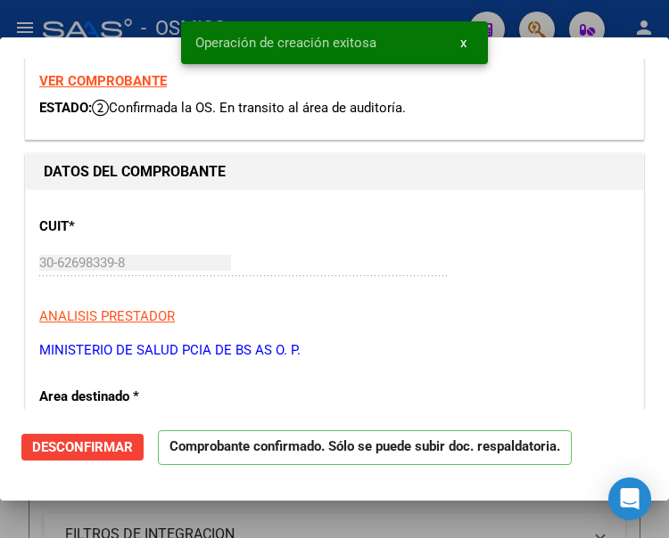
scroll to position [178, 0]
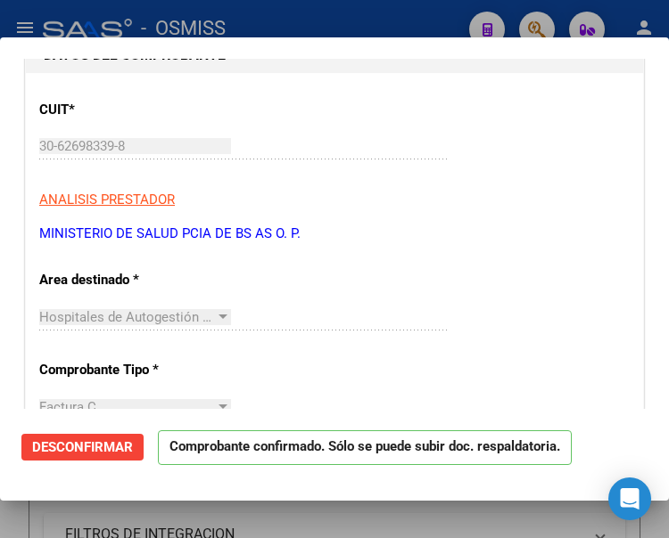
click at [82, 445] on span "Desconfirmar" at bounding box center [82, 448] width 101 height 16
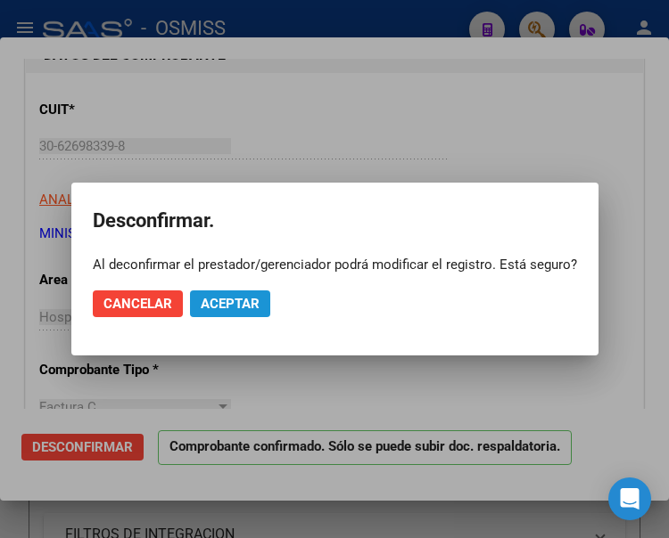
click at [234, 308] on span "Aceptar" at bounding box center [230, 304] width 59 height 16
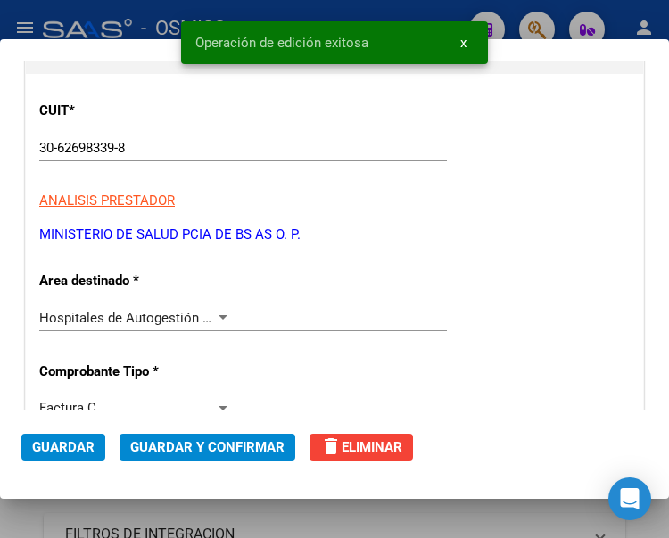
click at [349, 448] on span "delete Eliminar" at bounding box center [361, 448] width 82 height 16
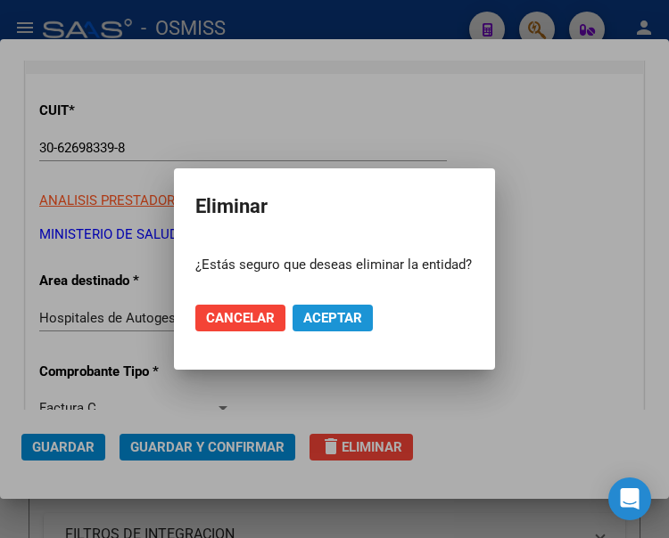
click at [335, 316] on span "Aceptar" at bounding box center [332, 318] width 59 height 16
type input "$ 0,00"
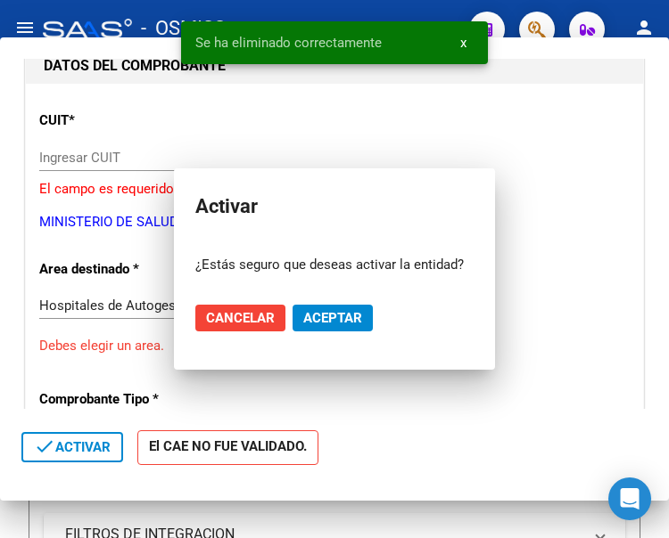
scroll to position [189, 0]
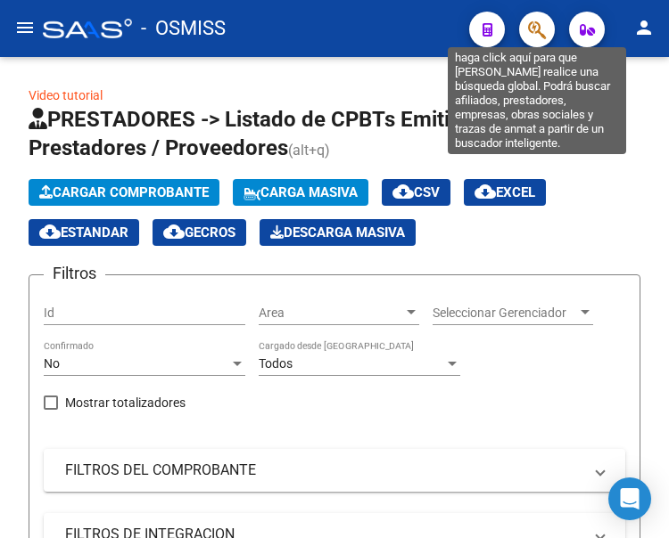
click at [538, 29] on icon "button" at bounding box center [537, 30] width 18 height 21
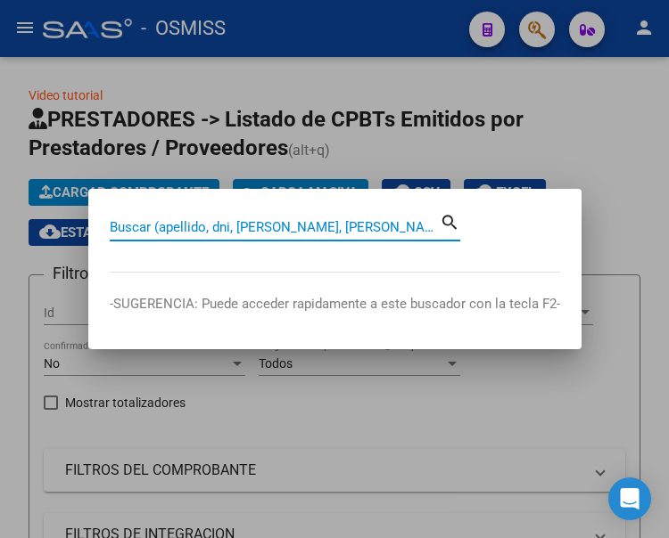
click at [304, 228] on input "Buscar (apellido, dni, cuil, nro traspaso, cuit, obra social)" at bounding box center [275, 227] width 330 height 16
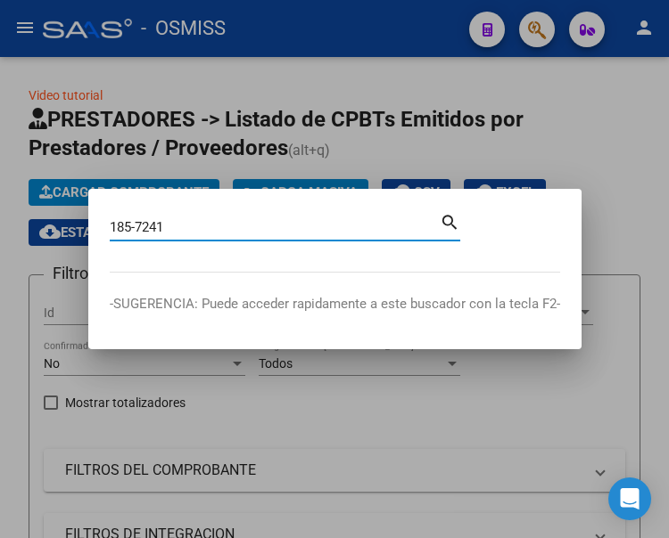
type input "185-7241"
click at [445, 220] on mat-icon "search" at bounding box center [450, 220] width 21 height 21
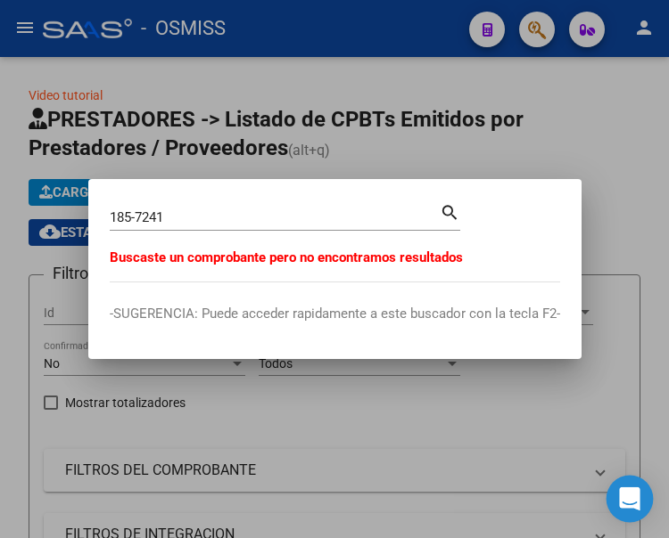
click at [629, 491] on icon "Open Intercom Messenger" at bounding box center [629, 499] width 21 height 23
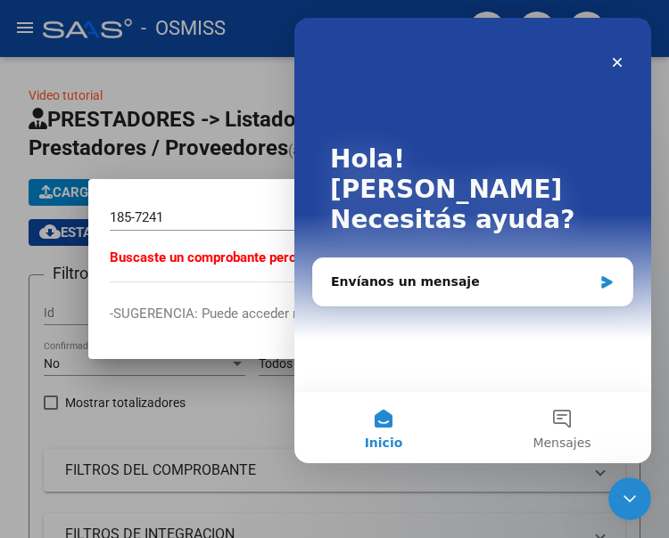
scroll to position [0, 0]
click at [459, 273] on div "Envíanos un mensaje" at bounding box center [461, 282] width 261 height 19
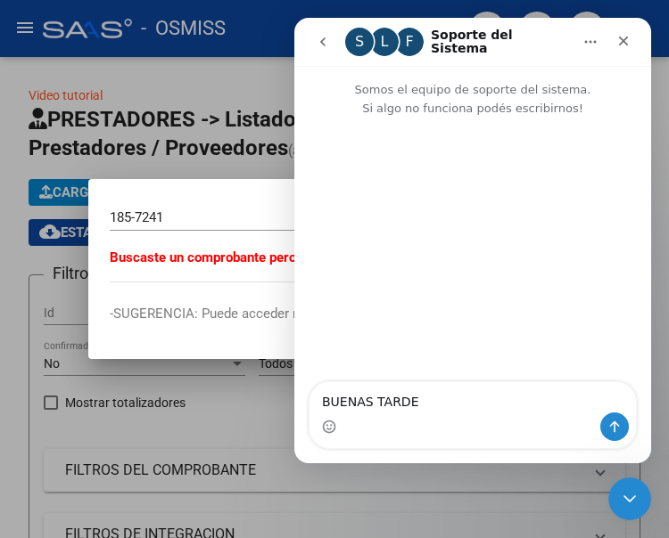
type textarea "BUENAS TARDES"
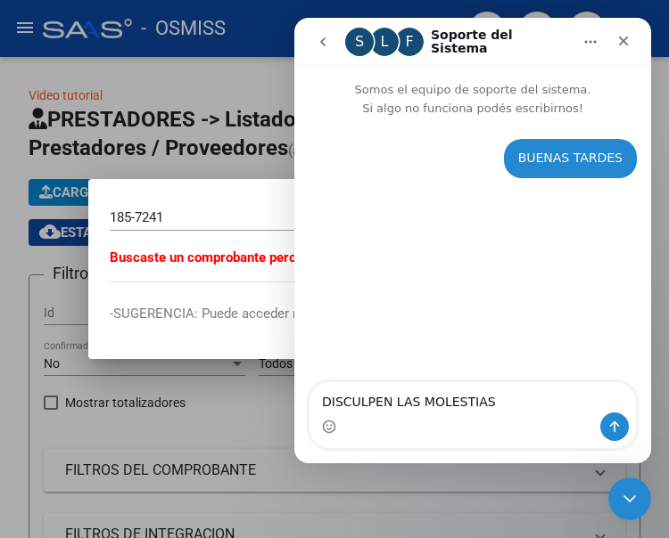
type textarea "DISCULPEN LAS MOLESTIAS"
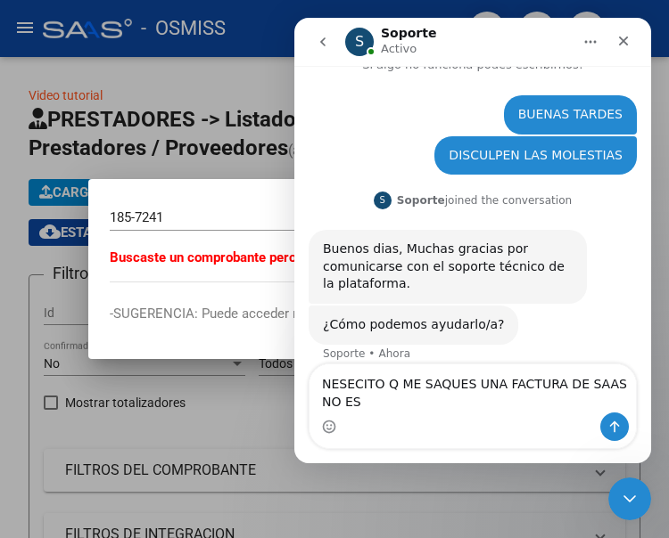
scroll to position [62, 0]
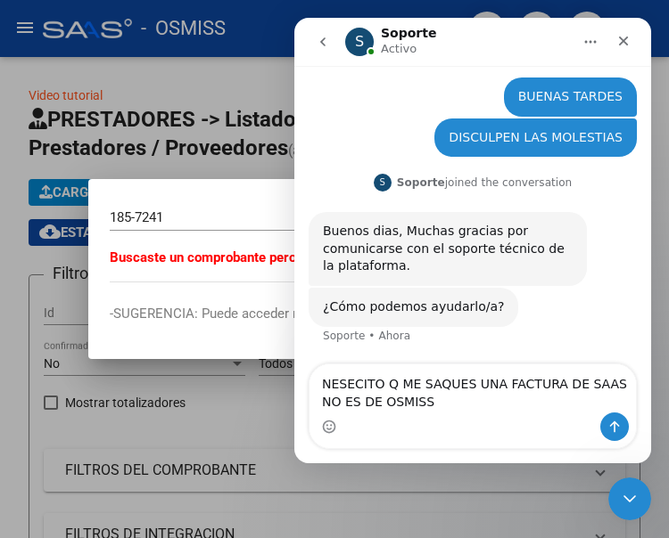
click at [456, 382] on textarea "NESECITO Q ME SAQUES UNA FACTURA DE SAAS NO ES DE OSMISS" at bounding box center [472, 389] width 326 height 48
click at [434, 400] on textarea "NESECITO Q ME BORRES UNA FACTURA DE SAAS NO ES DE OSMISS" at bounding box center [472, 389] width 326 height 48
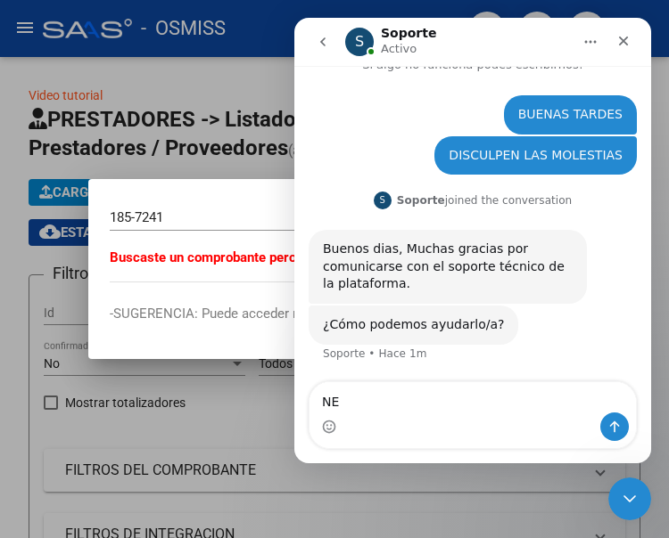
type textarea "N"
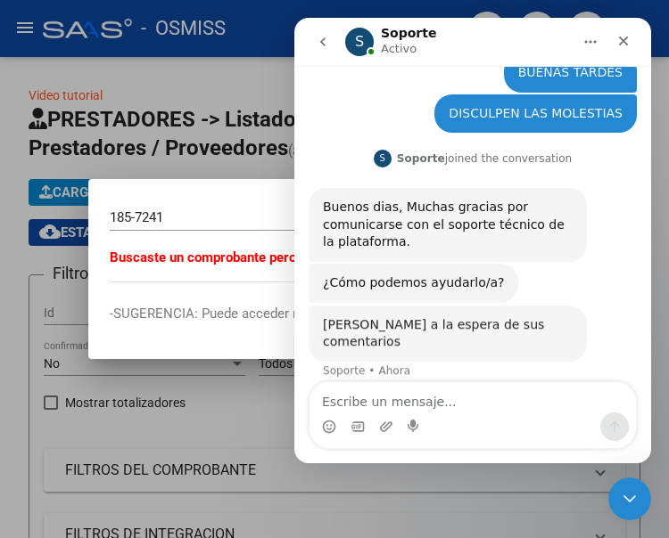
scroll to position [84, 0]
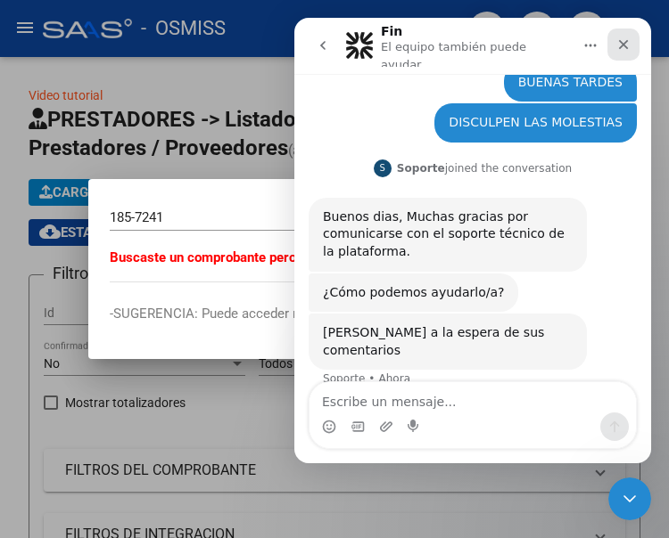
click at [622, 42] on icon "Cerrar" at bounding box center [624, 45] width 10 height 10
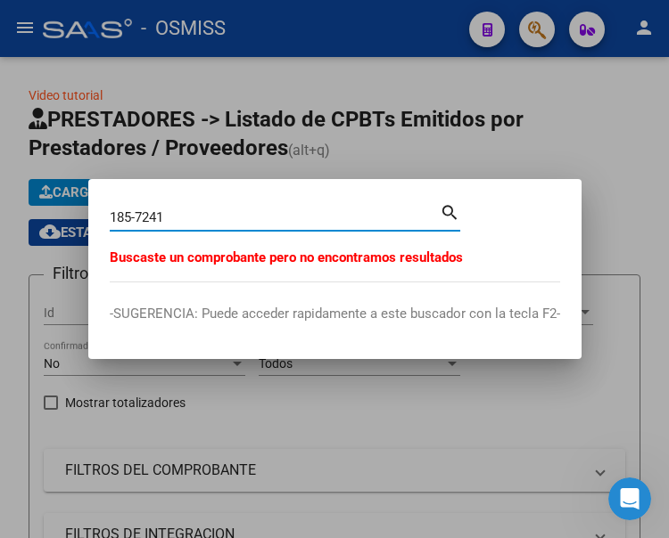
click at [177, 221] on input "185-7241" at bounding box center [275, 218] width 330 height 16
click at [112, 216] on input "185-7241" at bounding box center [275, 218] width 330 height 16
click at [144, 217] on input "0185-7241" at bounding box center [275, 218] width 330 height 16
click at [225, 222] on input "0185-00007241" at bounding box center [275, 218] width 330 height 16
type input "0"
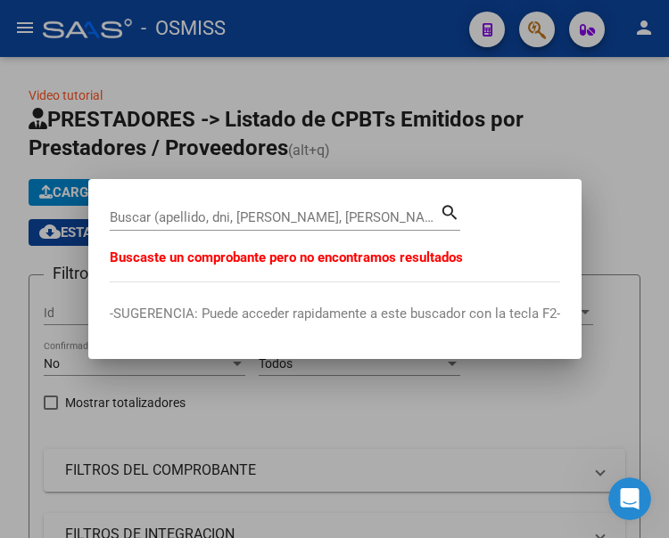
click at [247, 415] on div at bounding box center [334, 269] width 669 height 538
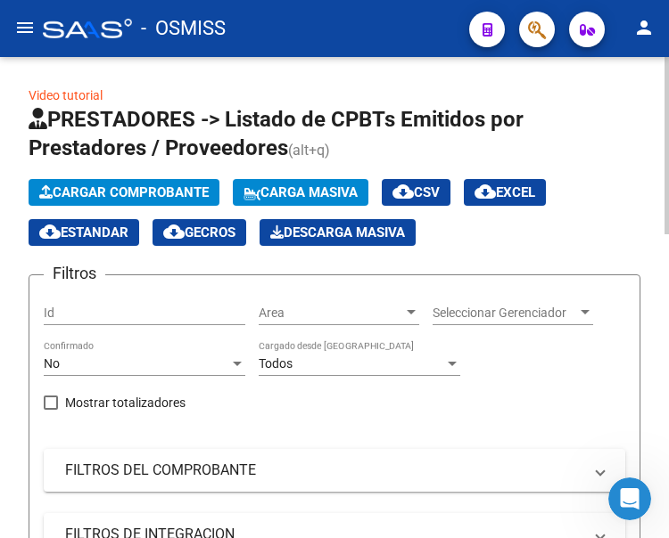
click at [140, 193] on span "Cargar Comprobante" at bounding box center [123, 193] width 169 height 16
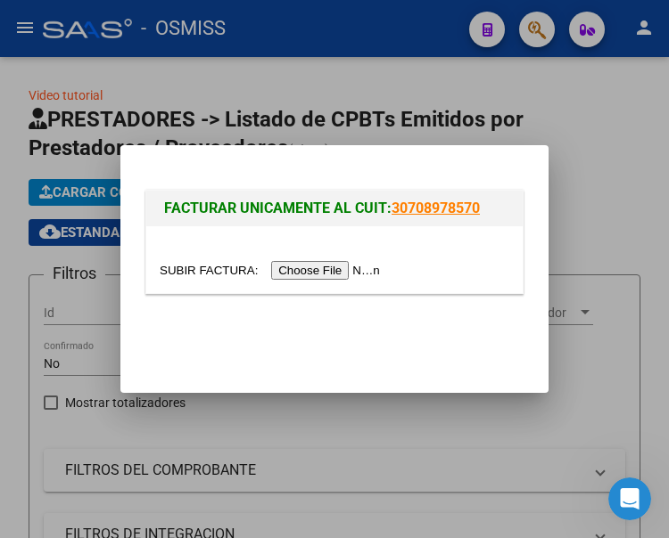
click at [349, 267] on input "file" at bounding box center [273, 270] width 226 height 19
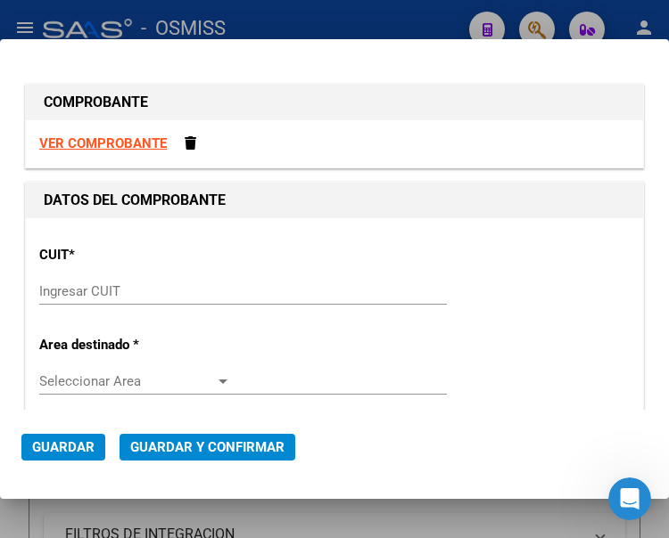
click at [79, 287] on div "Ingresar CUIT" at bounding box center [242, 291] width 407 height 27
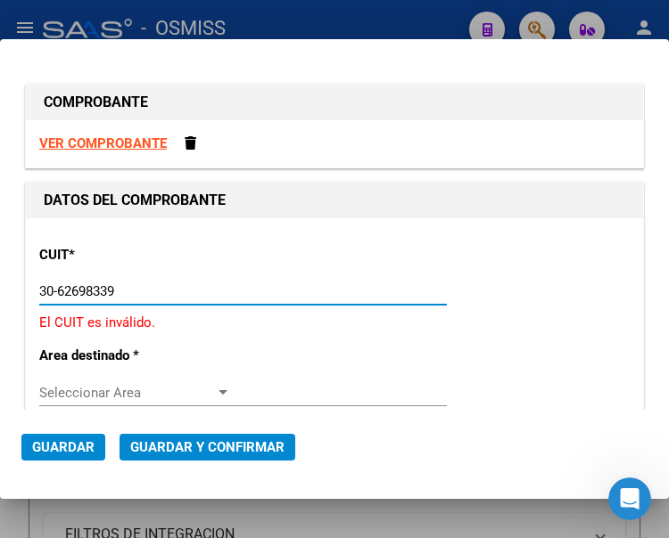
type input "30-62698339-8"
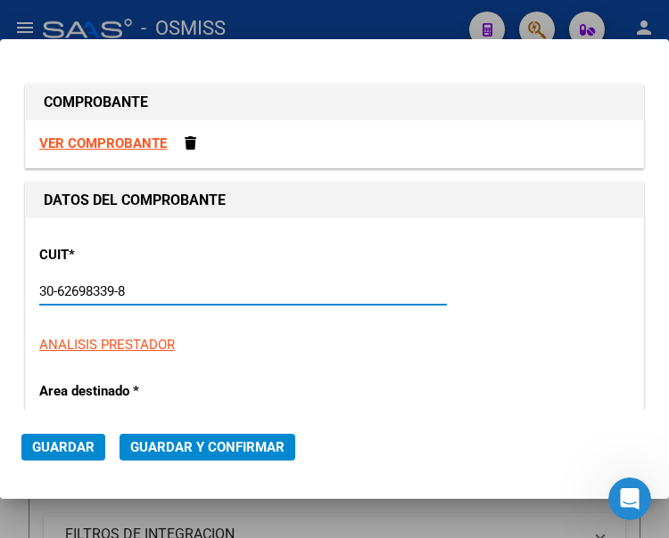
type input "185"
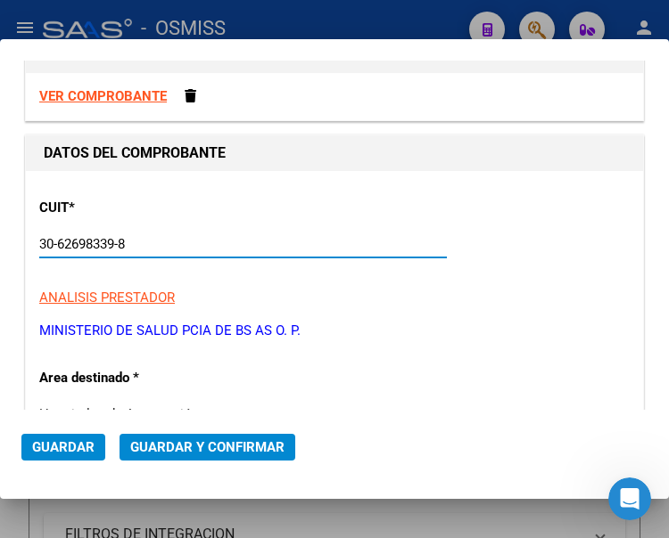
scroll to position [89, 0]
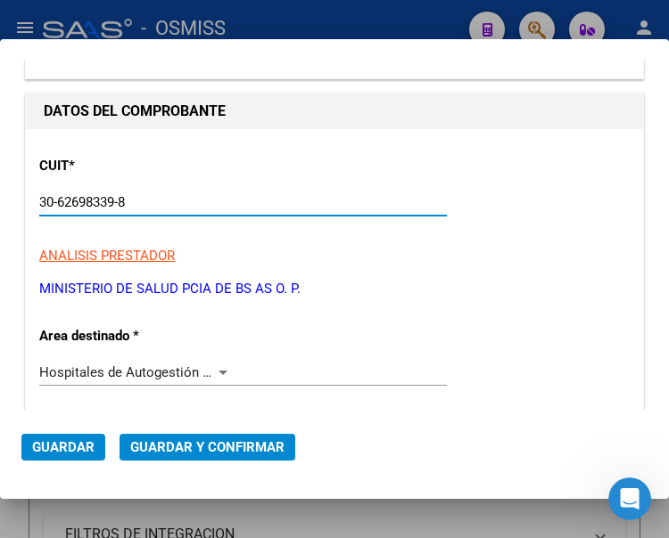
type input "30-62698339-8"
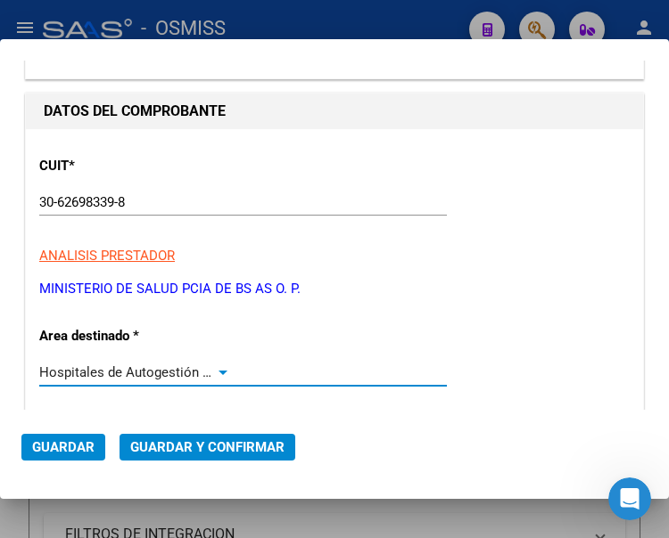
click at [218, 371] on div at bounding box center [222, 373] width 9 height 4
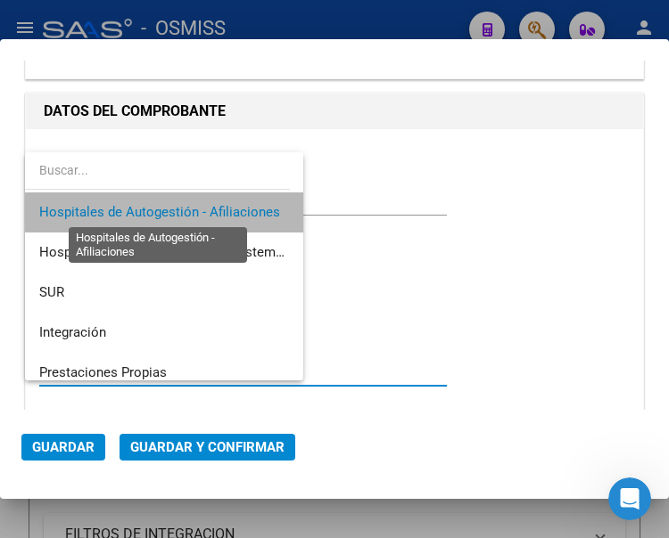
click at [201, 212] on span "Hospitales de Autogestión - Afiliaciones" at bounding box center [159, 212] width 241 height 16
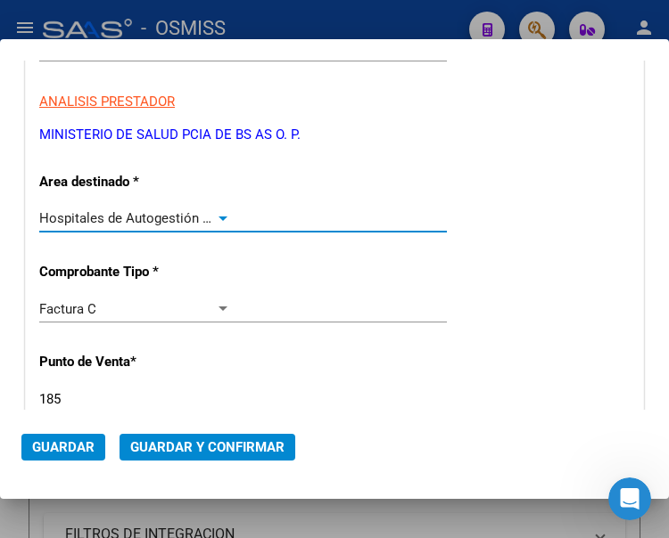
scroll to position [267, 0]
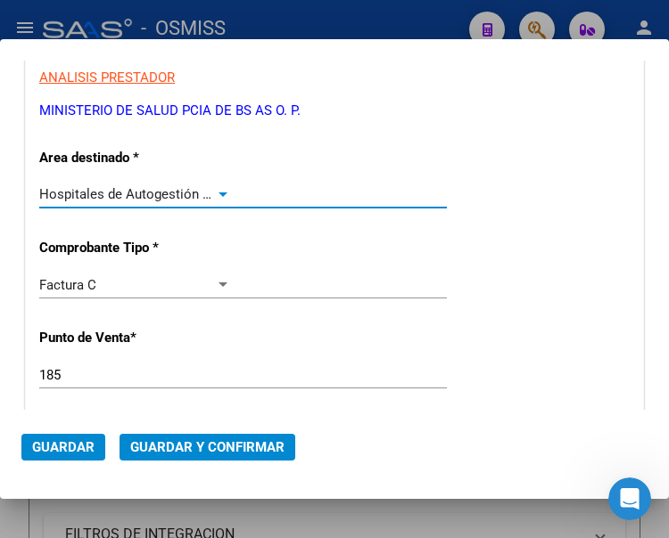
click at [219, 193] on div at bounding box center [222, 195] width 9 height 4
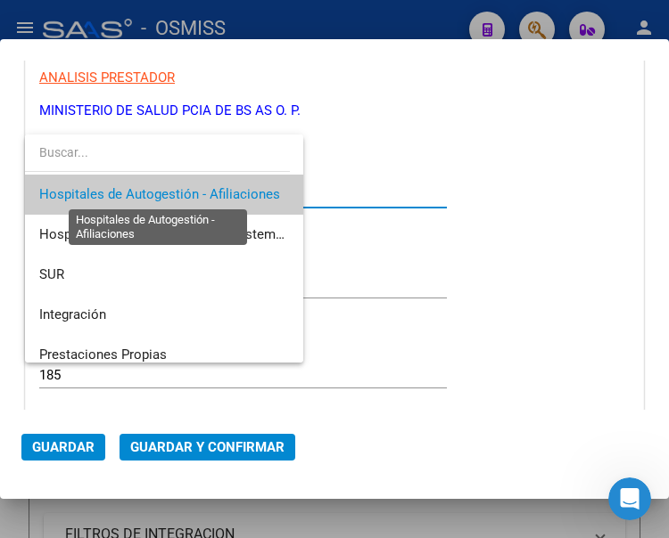
click at [219, 192] on span "Hospitales de Autogestión - Afiliaciones" at bounding box center [159, 194] width 241 height 16
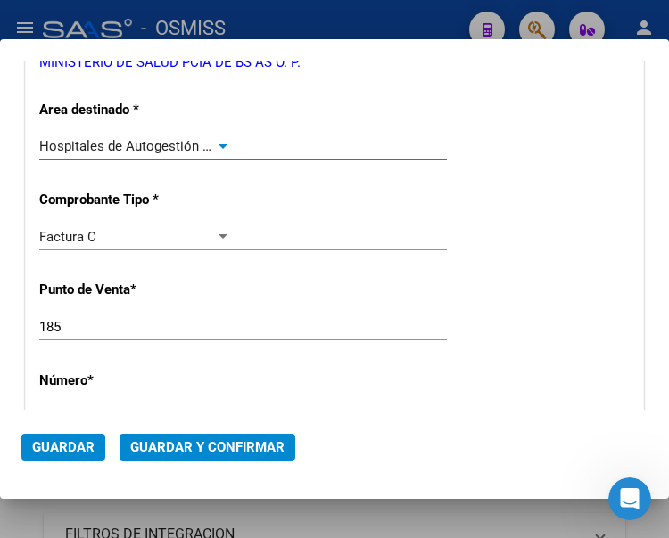
scroll to position [357, 0]
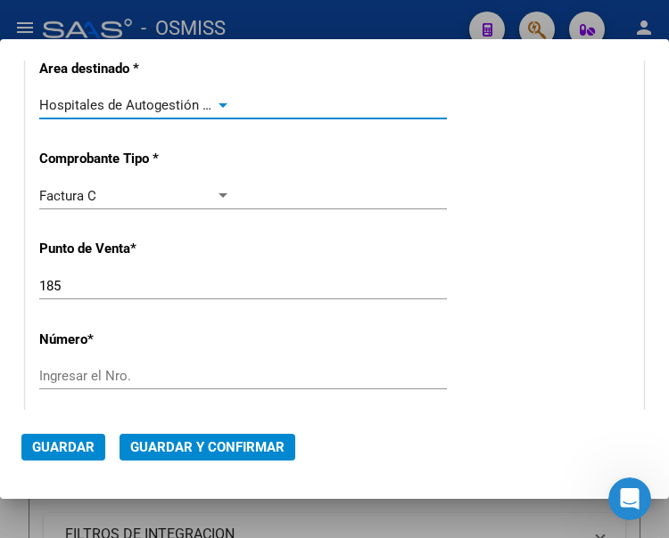
click at [103, 372] on input "Ingresar el Nro." at bounding box center [135, 376] width 192 height 16
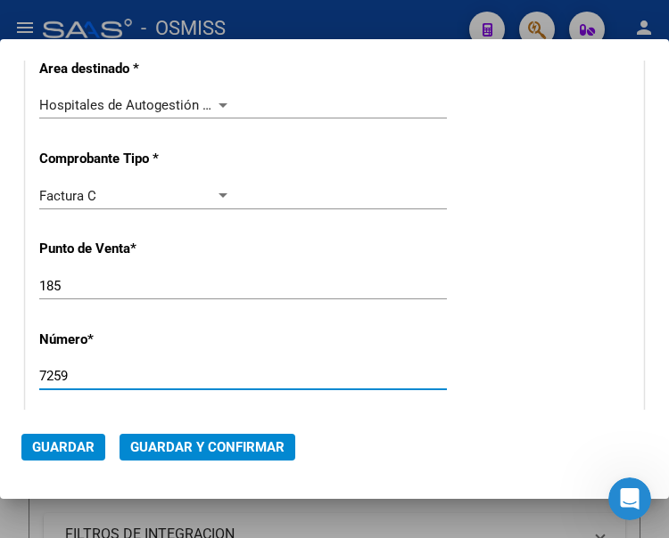
type input "7259"
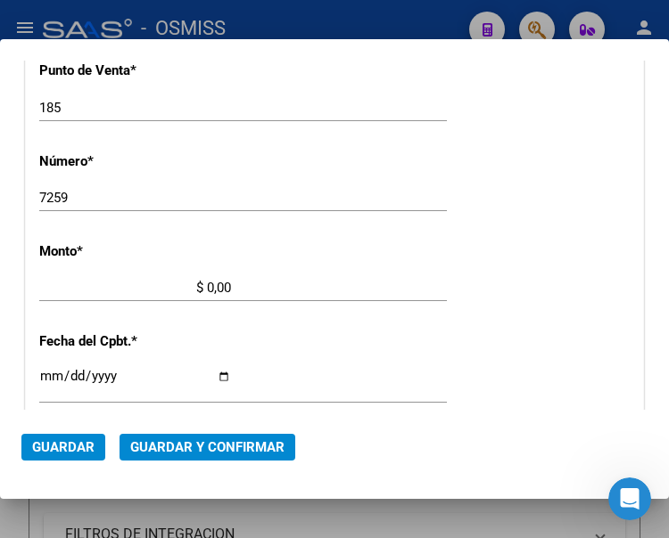
scroll to position [579, 0]
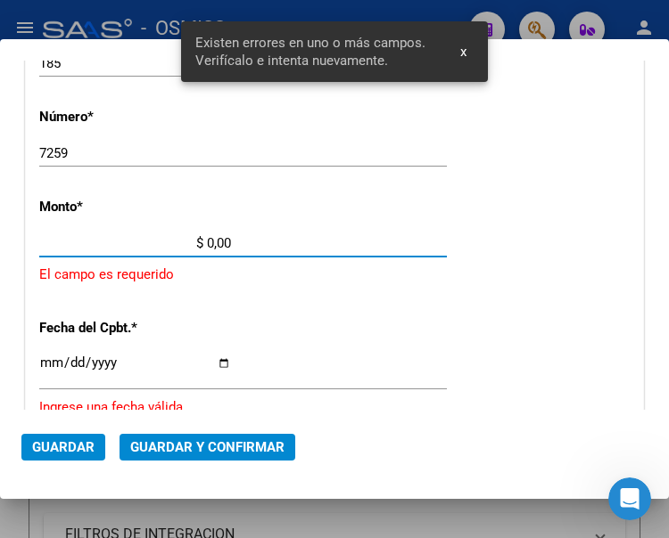
click at [208, 240] on input "$ 0,00" at bounding box center [135, 243] width 192 height 16
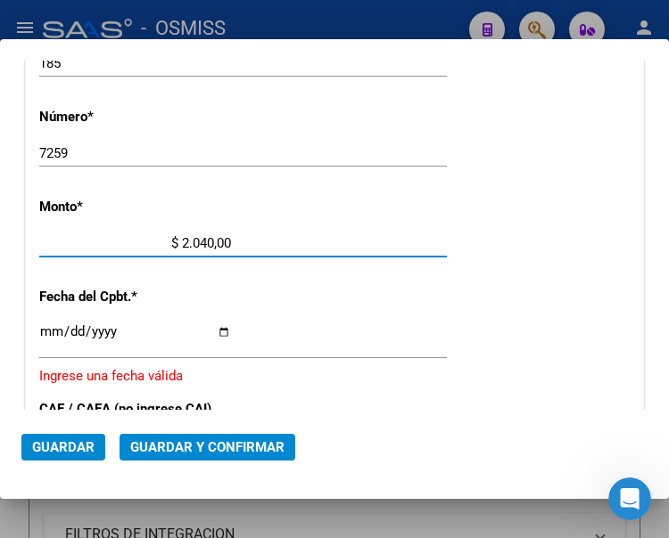
type input "$ 20.408,00"
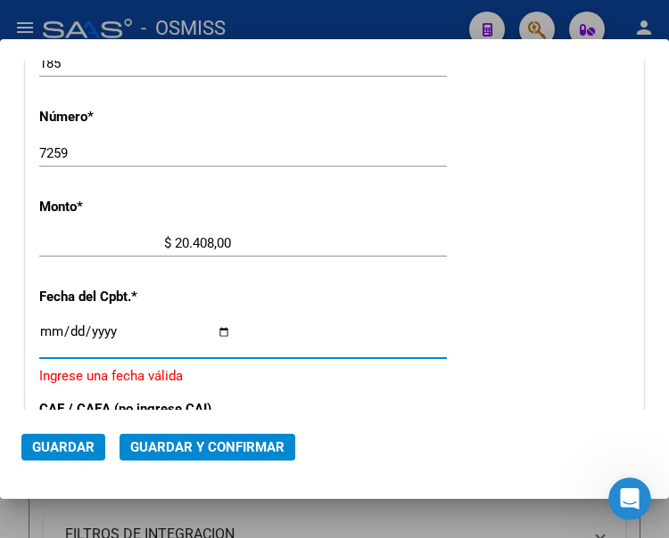
click at [51, 329] on input "Ingresar la fecha" at bounding box center [135, 339] width 192 height 29
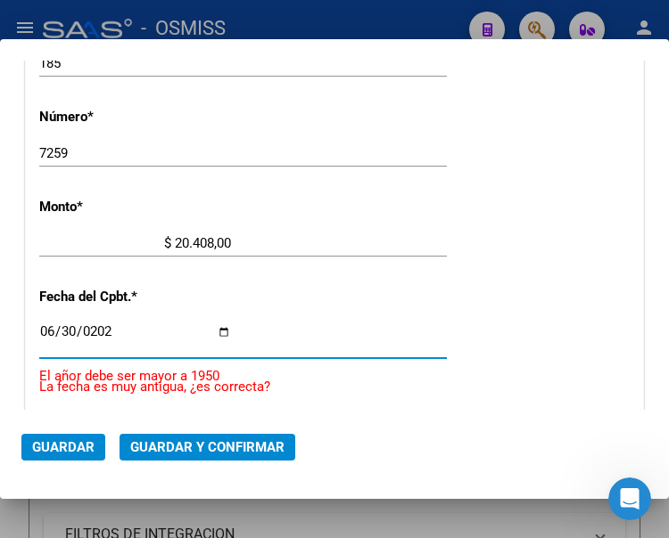
type input "2025-06-30"
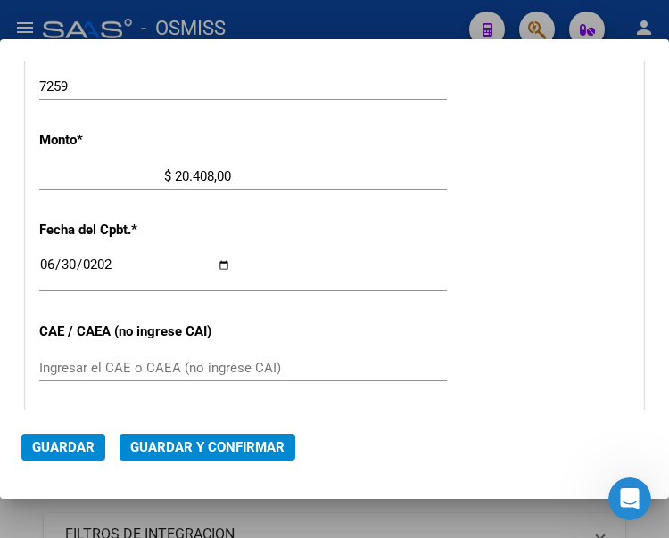
scroll to position [669, 0]
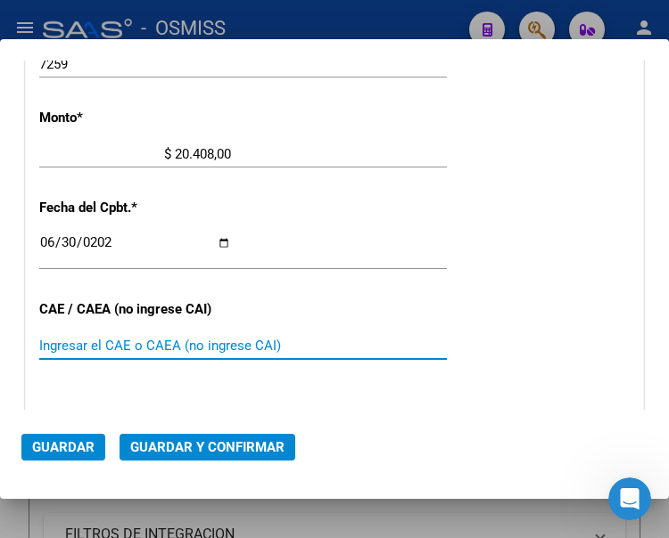
click at [116, 349] on input "Ingresar el CAE o CAEA (no ingrese CAI)" at bounding box center [135, 346] width 192 height 16
type input "75268577675925"
click at [204, 443] on span "Guardar y Confirmar" at bounding box center [207, 448] width 154 height 16
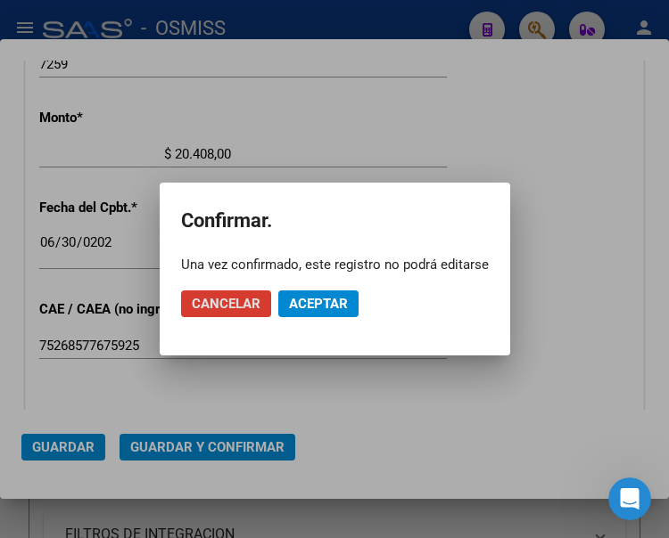
click at [319, 300] on span "Aceptar" at bounding box center [318, 304] width 59 height 16
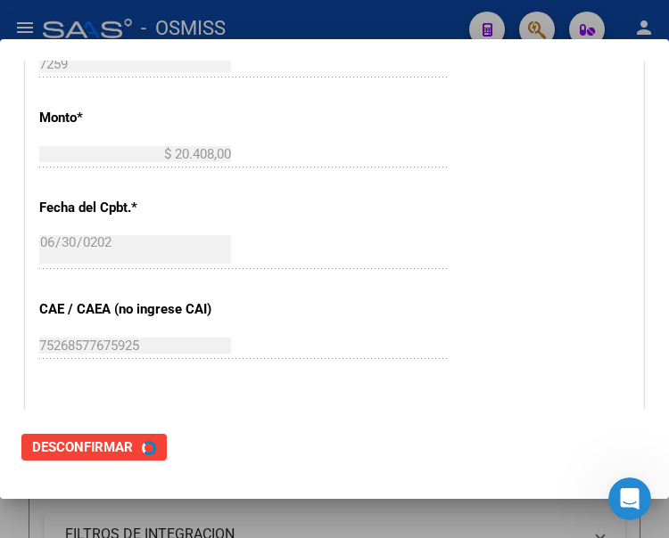
scroll to position [0, 0]
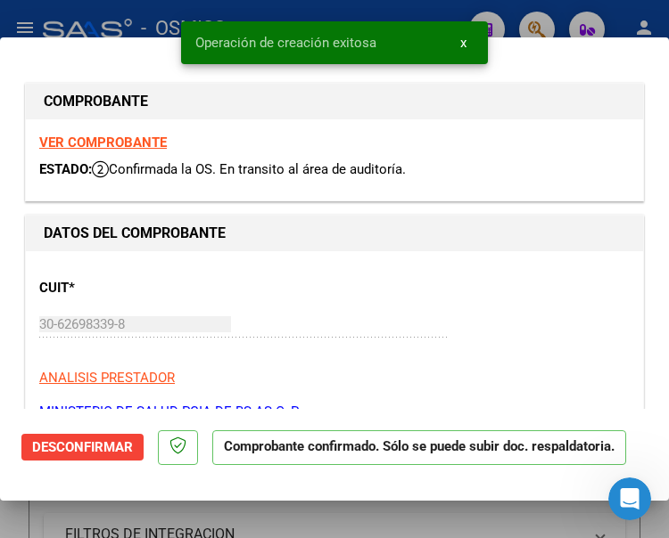
type input "2025-08-29"
click at [478, 290] on div "CUIT * 30-62698339-8 Ingresar CUIT ANALISIS PRESTADOR MINISTERIO DE SALUD PCIA …" at bounding box center [334, 343] width 590 height 157
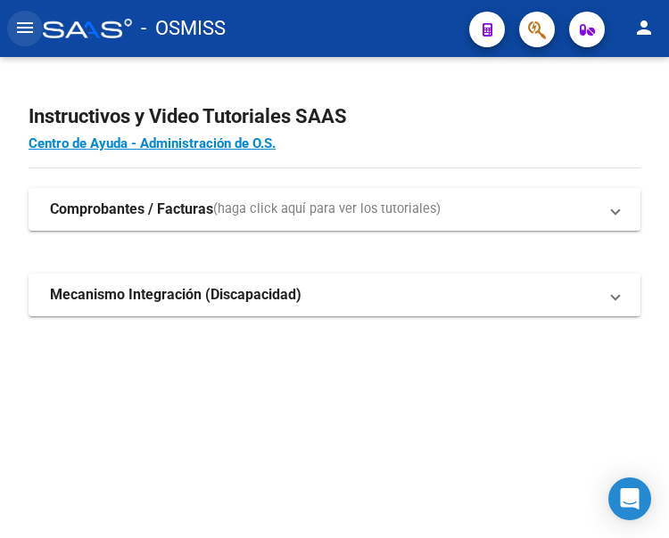
click at [24, 19] on mat-icon "menu" at bounding box center [24, 27] width 21 height 21
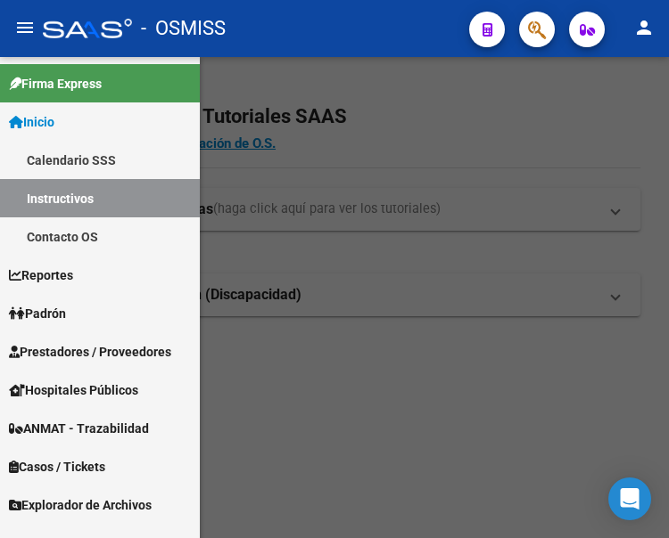
click at [75, 347] on span "Prestadores / Proveedores" at bounding box center [90, 352] width 162 height 20
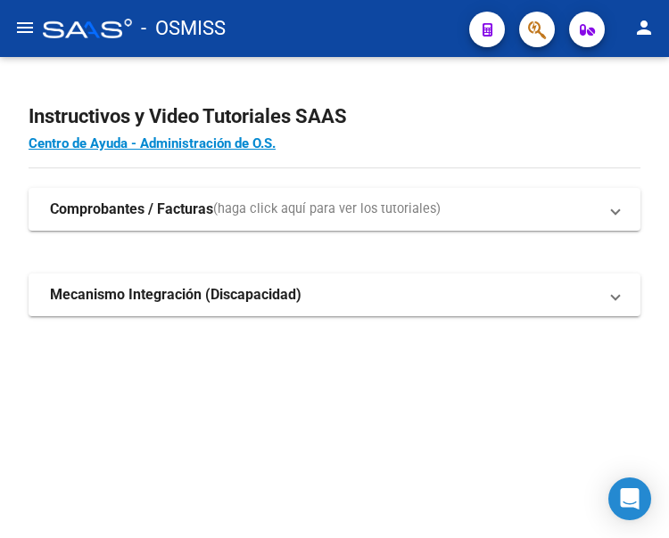
click at [24, 29] on mat-icon "menu" at bounding box center [24, 27] width 21 height 21
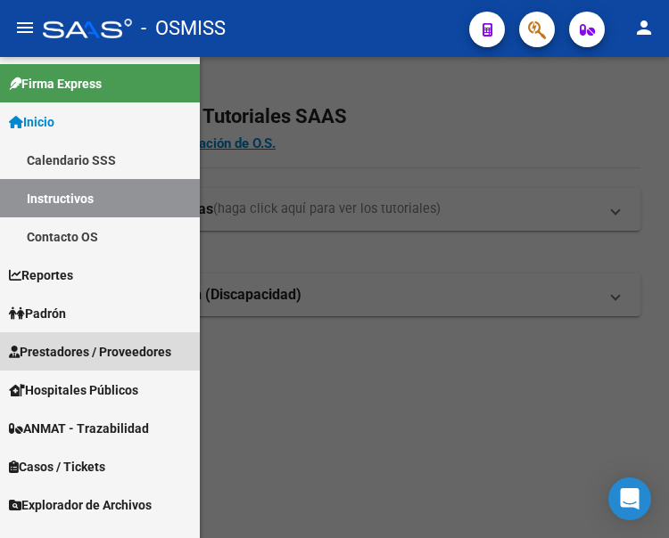
click at [69, 346] on span "Prestadores / Proveedores" at bounding box center [90, 352] width 162 height 20
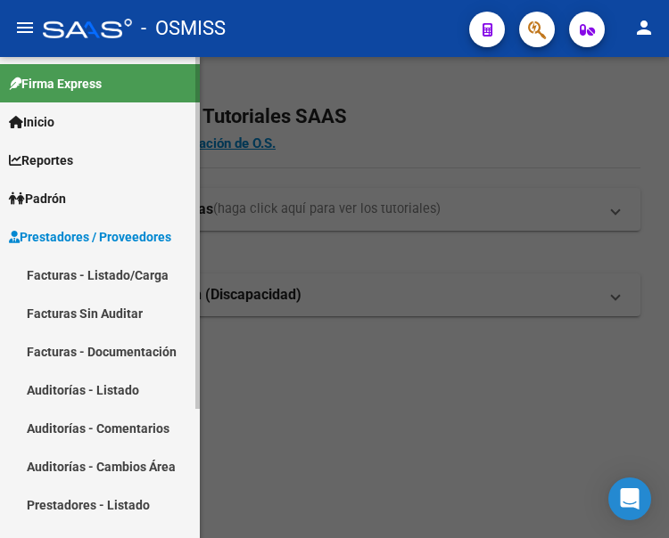
click at [89, 275] on link "Facturas - Listado/Carga" at bounding box center [100, 275] width 200 height 38
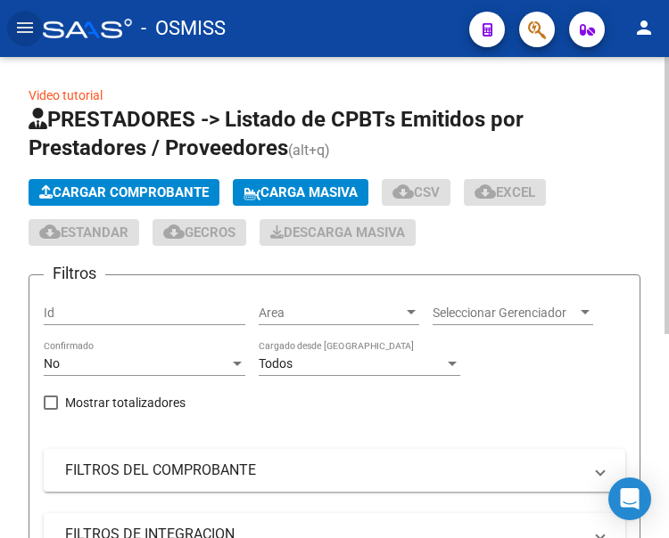
click at [142, 189] on span "Cargar Comprobante" at bounding box center [123, 193] width 169 height 16
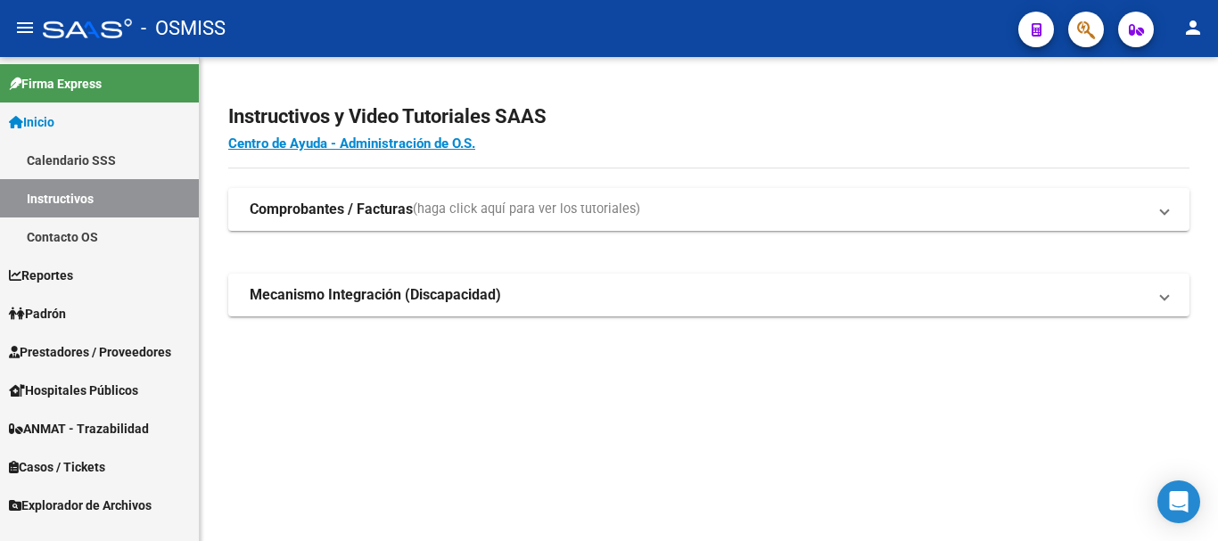
click at [98, 349] on span "Prestadores / Proveedores" at bounding box center [90, 352] width 162 height 20
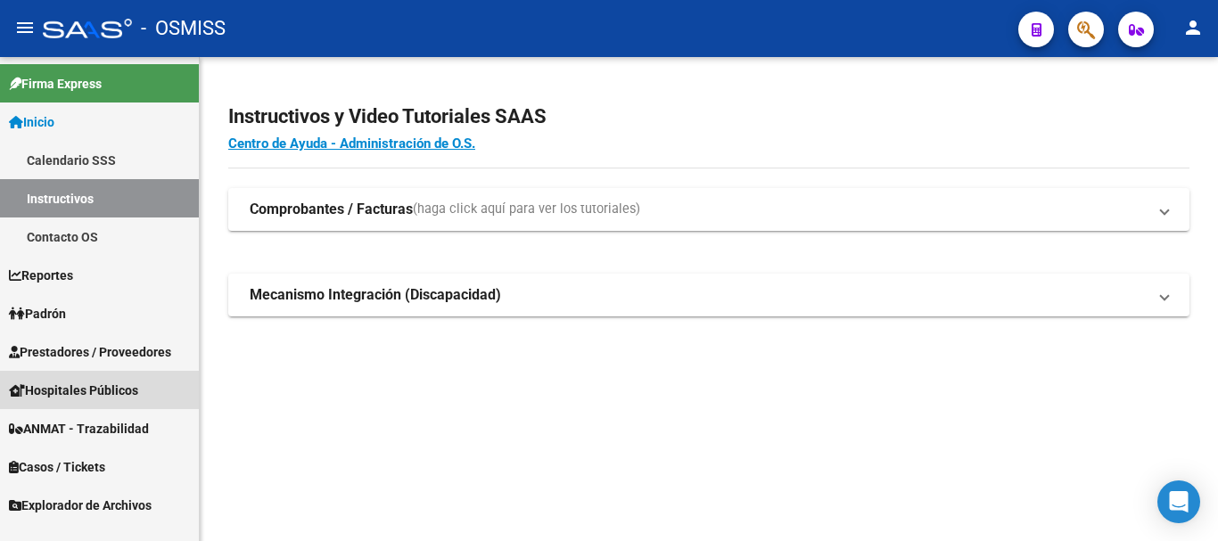
click at [88, 382] on span "Hospitales Públicos" at bounding box center [73, 391] width 129 height 20
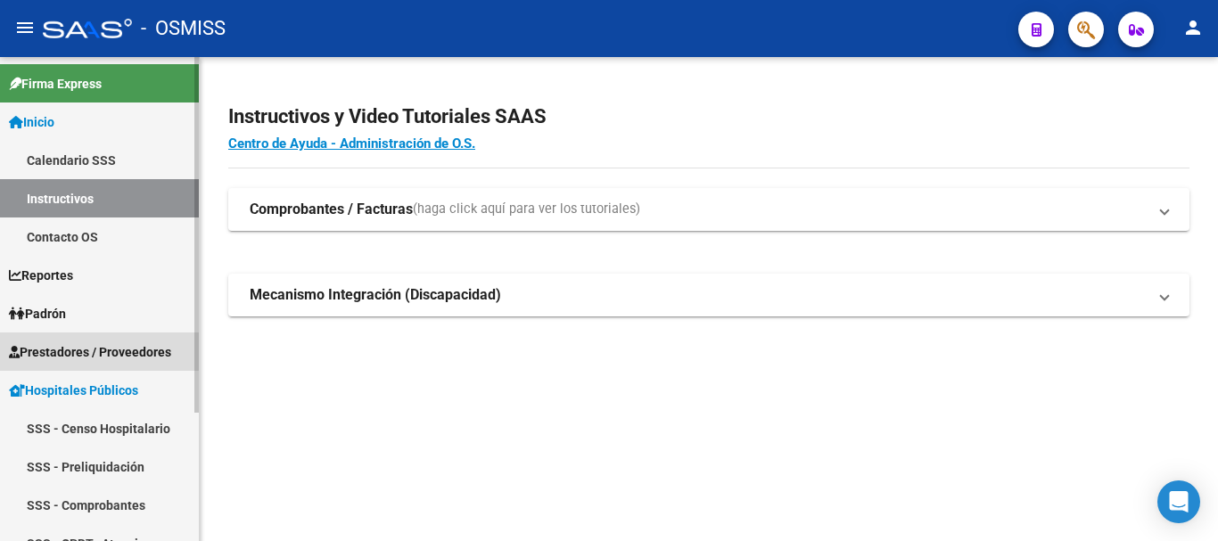
click at [97, 340] on link "Prestadores / Proveedores" at bounding box center [99, 352] width 199 height 38
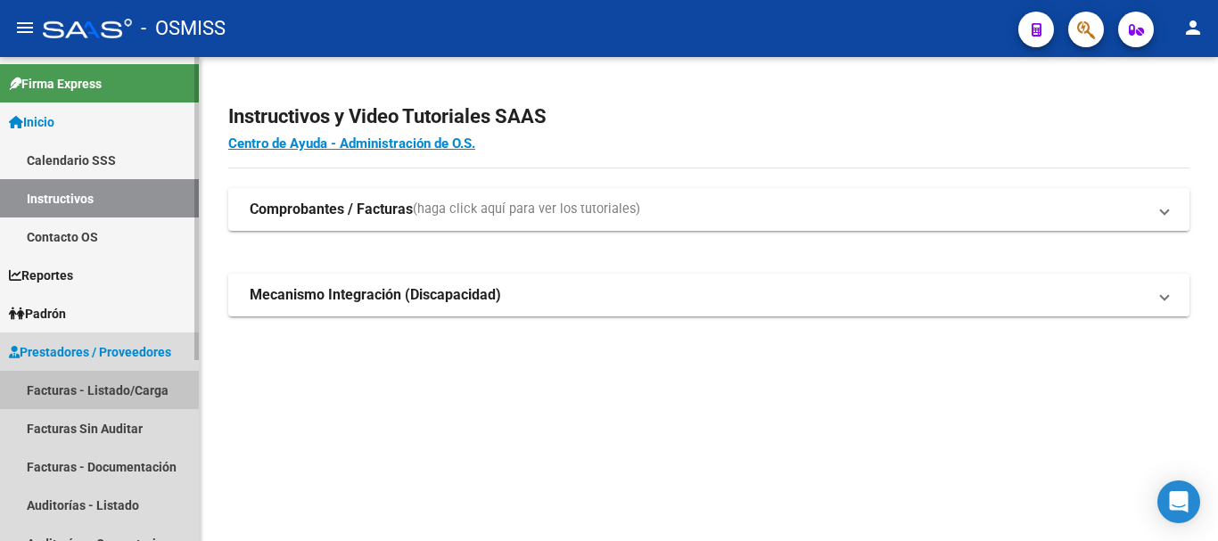
click at [96, 382] on link "Facturas - Listado/Carga" at bounding box center [99, 390] width 199 height 38
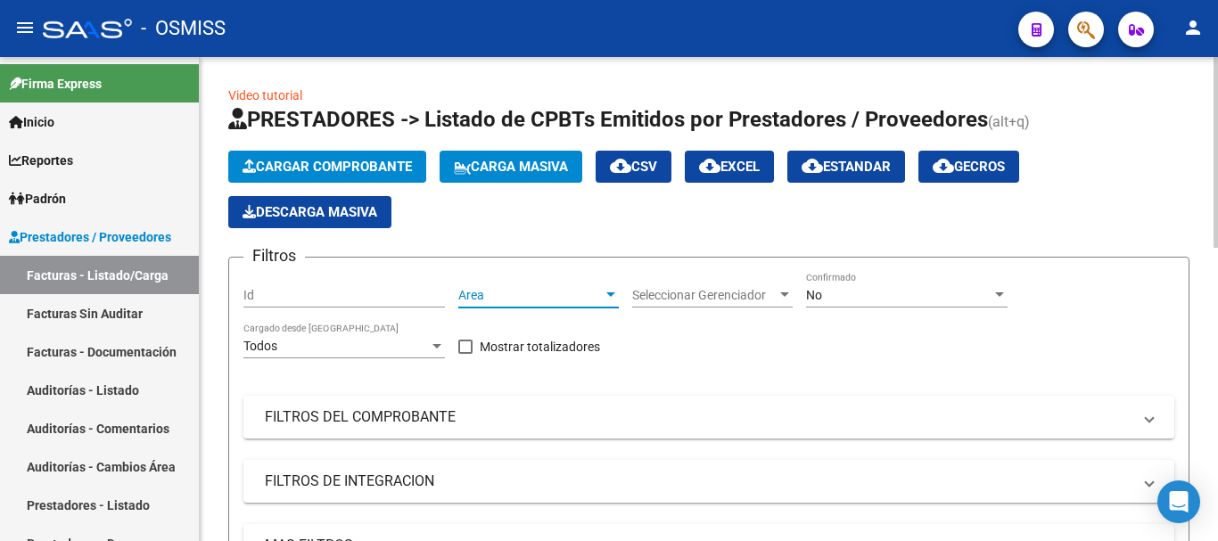
click at [607, 292] on div at bounding box center [610, 294] width 9 height 4
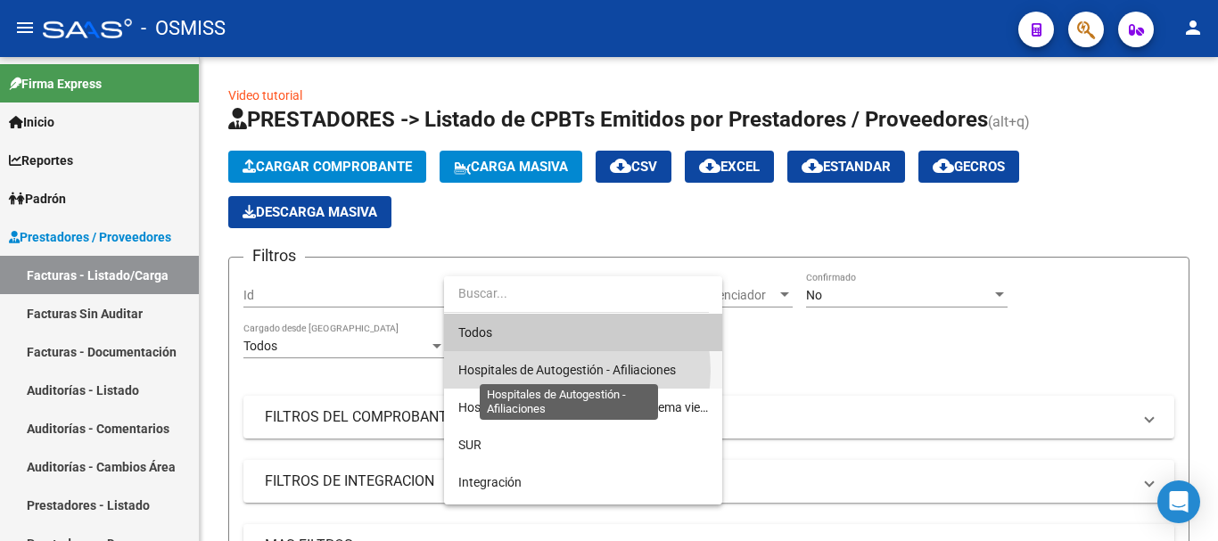
click at [567, 371] on span "Hospitales de Autogestión - Afiliaciones" at bounding box center [567, 370] width 218 height 14
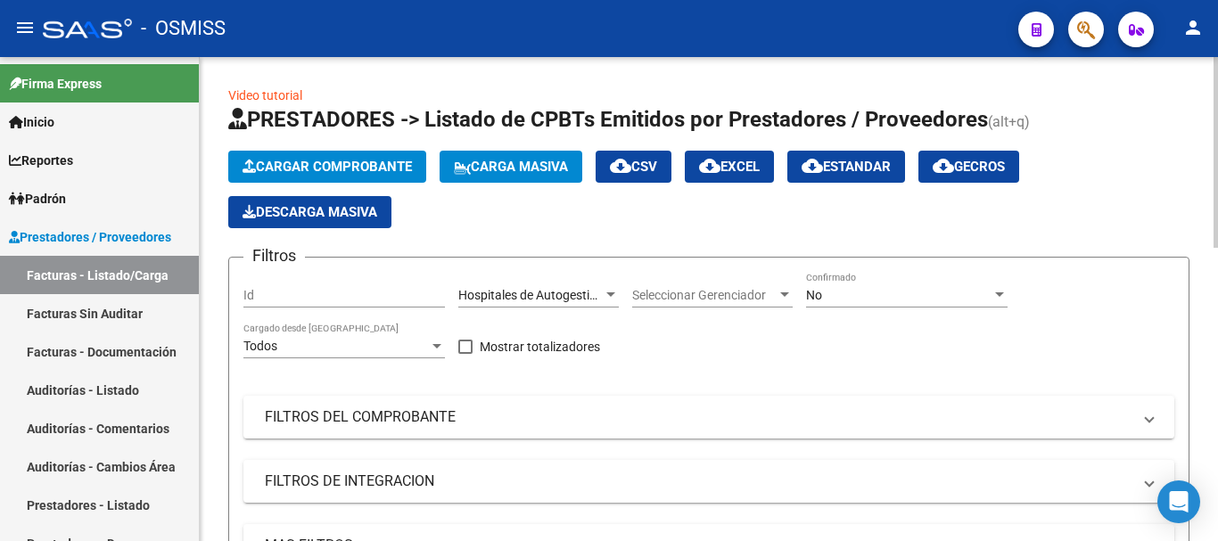
click at [668, 284] on div "No Confirmado" at bounding box center [906, 290] width 201 height 36
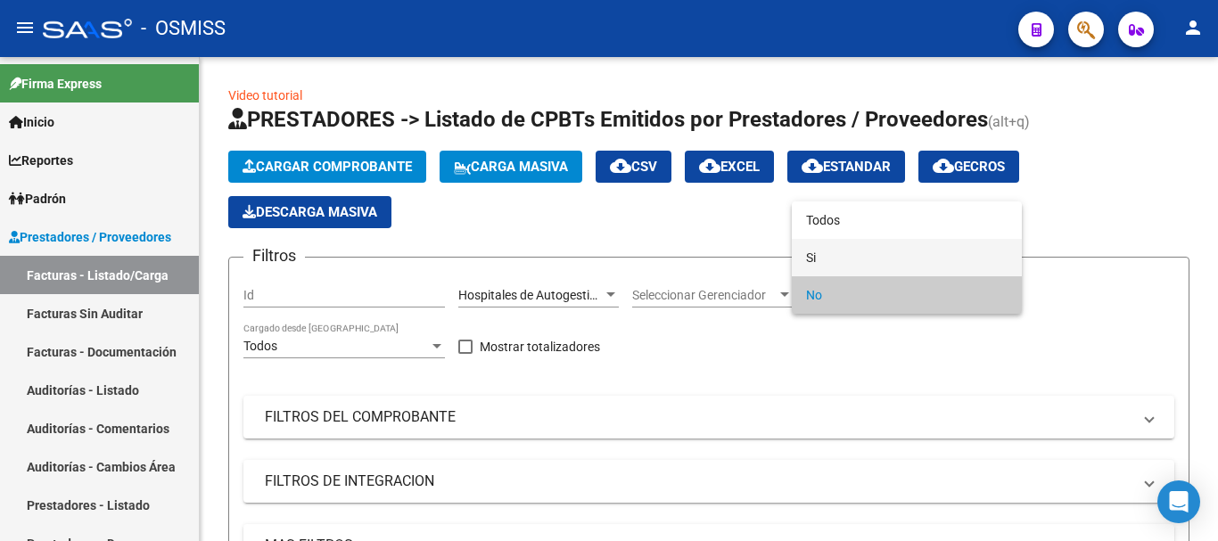
click at [668, 256] on mat-option "Si" at bounding box center [907, 257] width 230 height 37
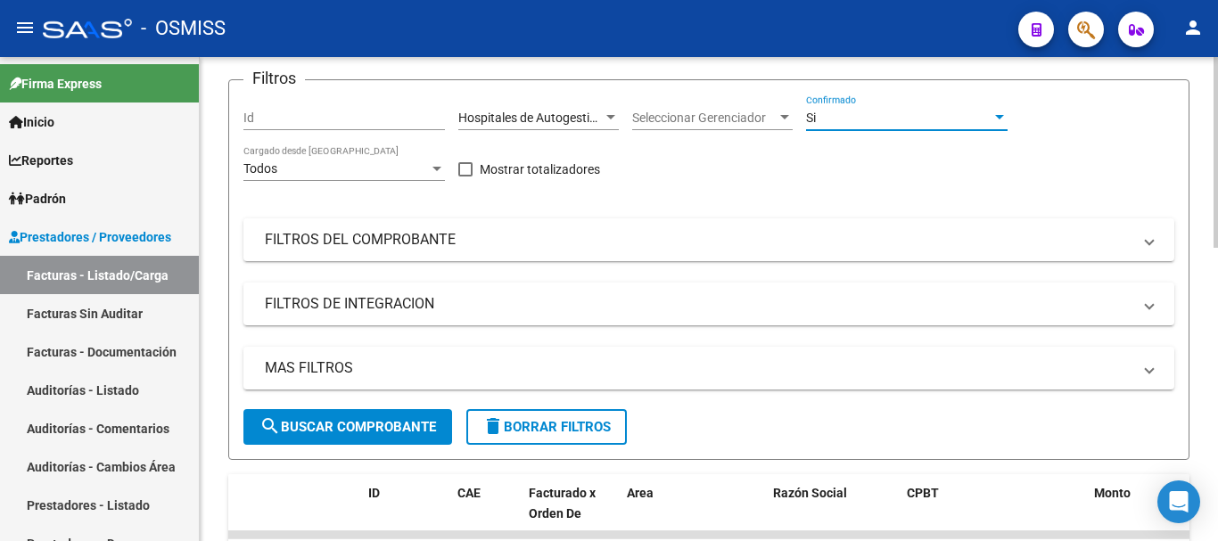
scroll to position [178, 0]
click at [668, 372] on mat-panel-title "MAS FILTROS" at bounding box center [698, 368] width 867 height 20
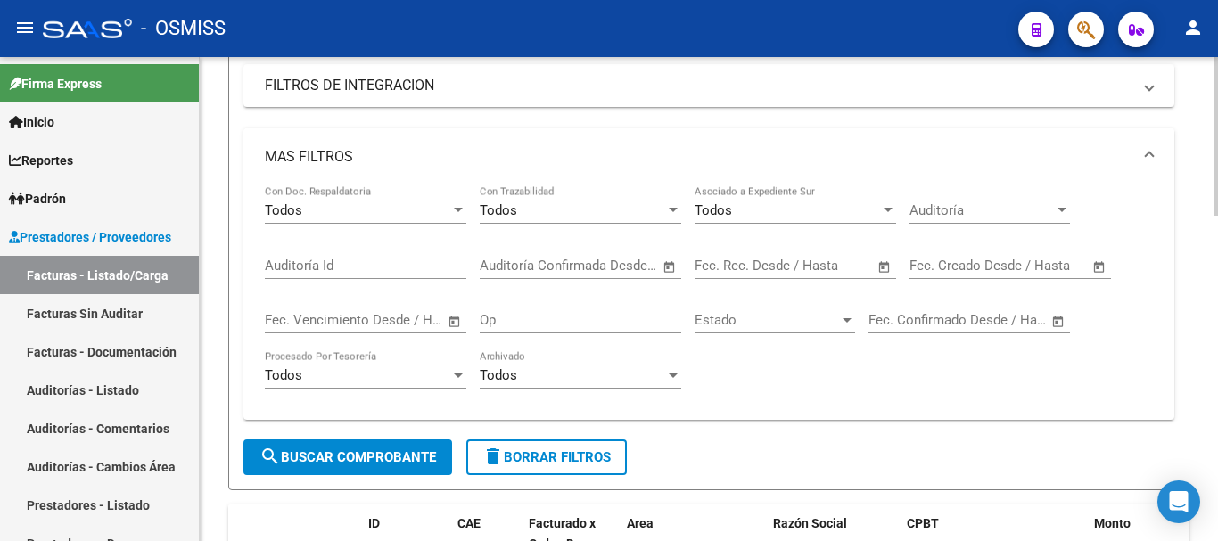
scroll to position [446, 0]
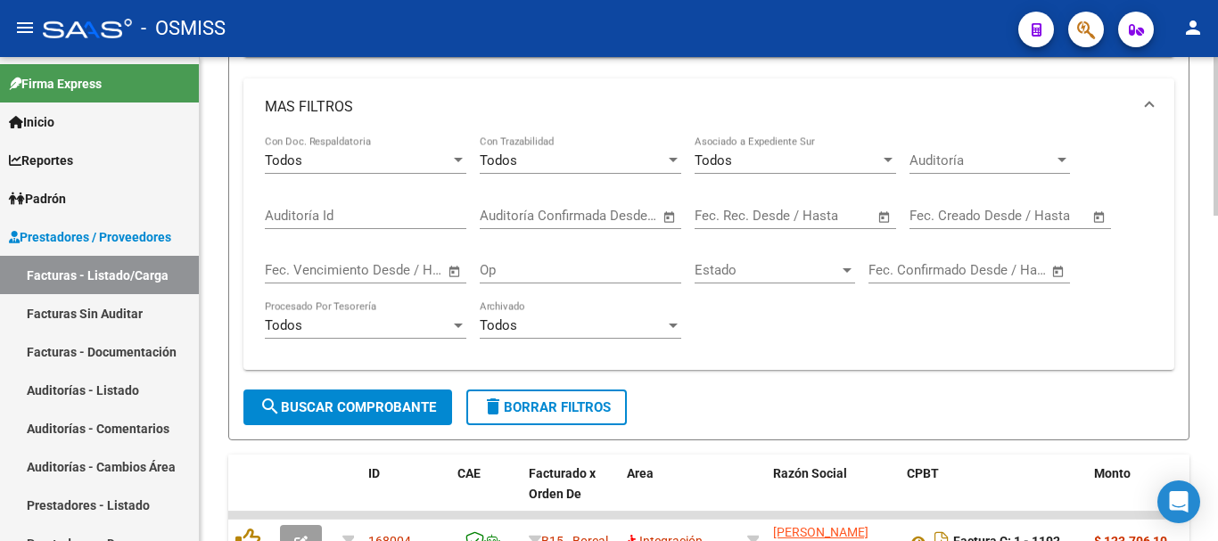
click at [668, 218] on span "Open calendar" at bounding box center [884, 216] width 43 height 43
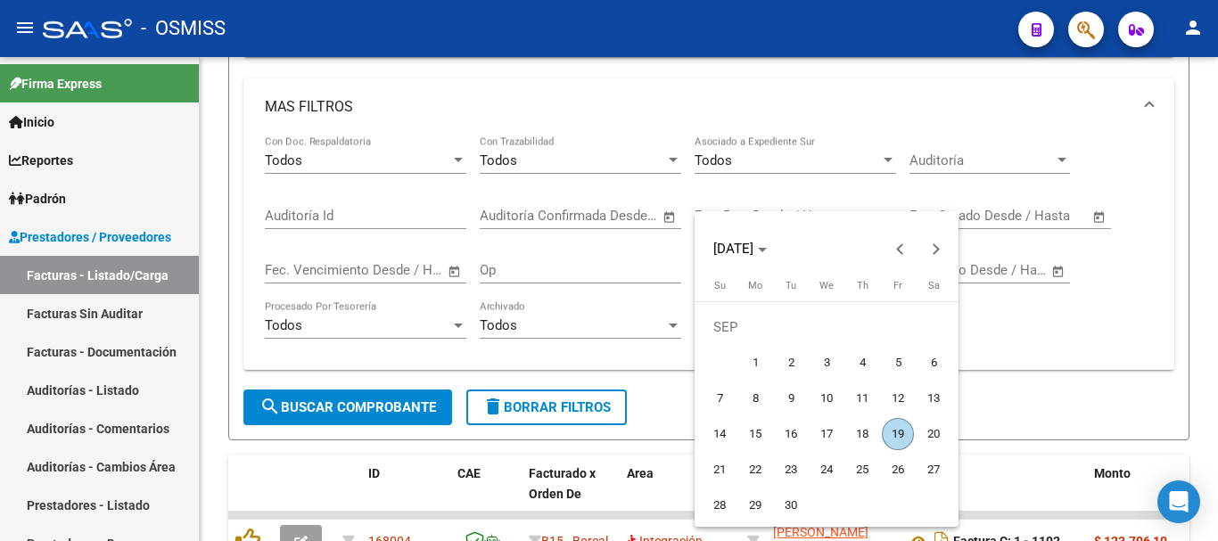
click at [668, 433] on span "19" at bounding box center [898, 434] width 32 height 32
type input "19/09/2025"
click at [668, 433] on span "19" at bounding box center [898, 434] width 32 height 32
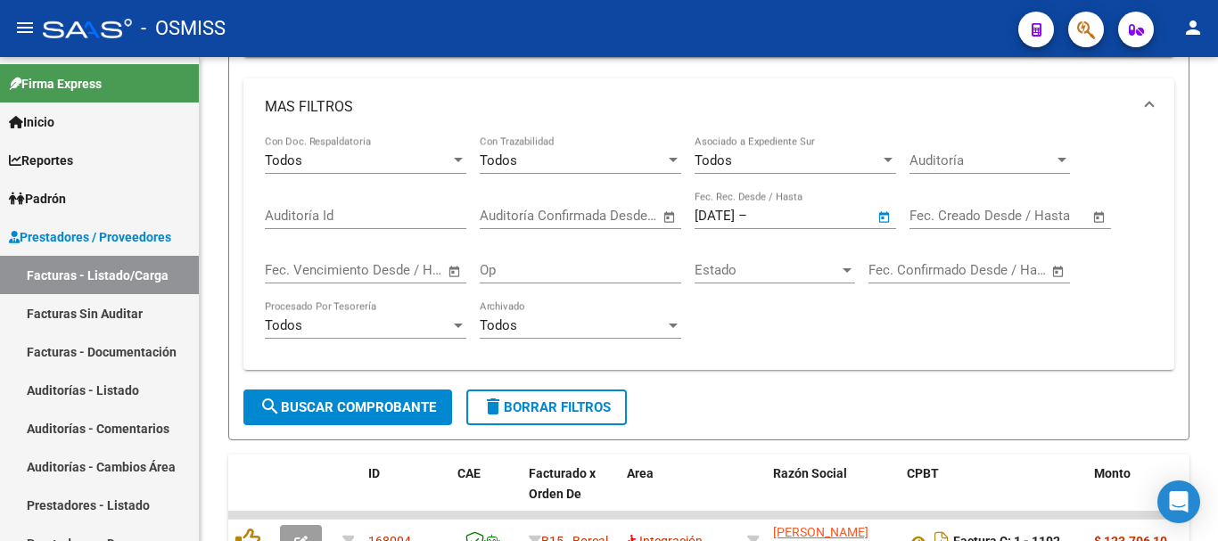
type input "19/09/2025"
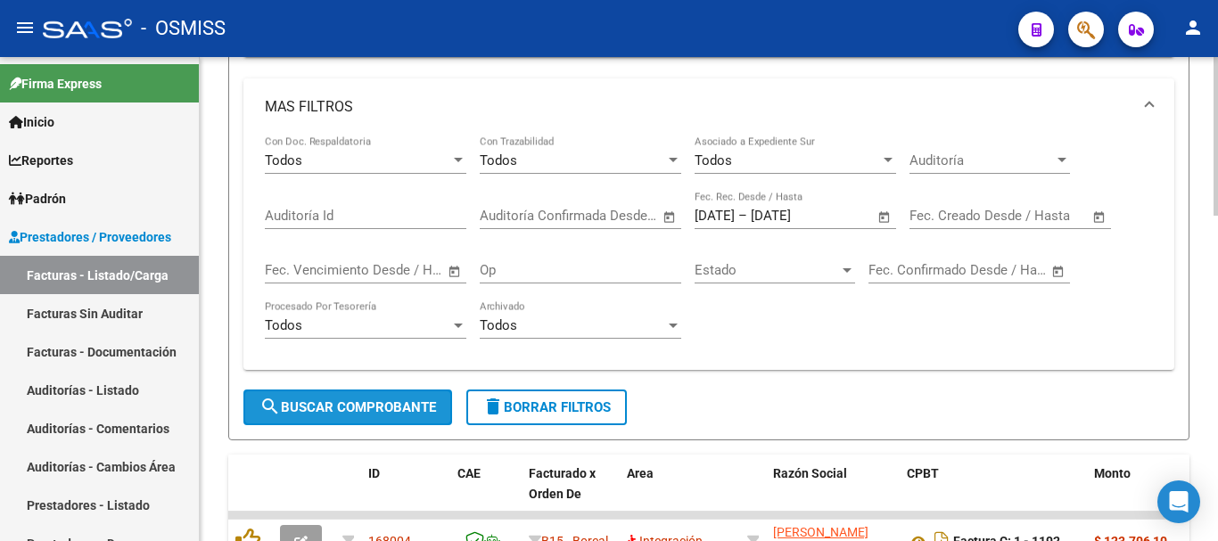
click at [400, 407] on span "search Buscar Comprobante" at bounding box center [347, 407] width 177 height 16
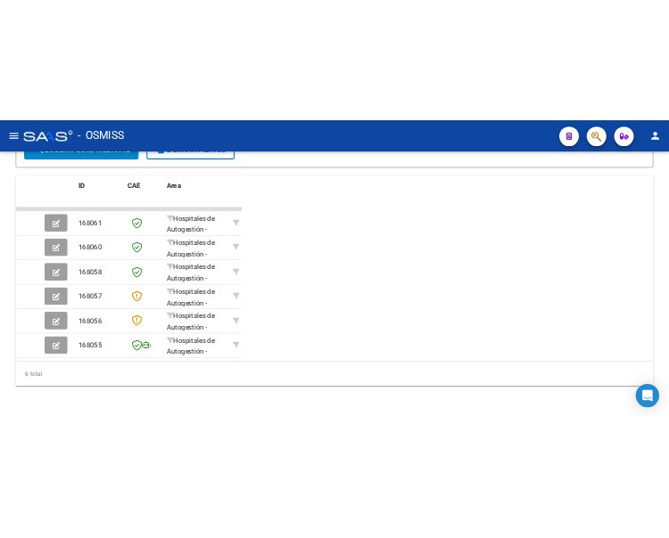
scroll to position [832, 0]
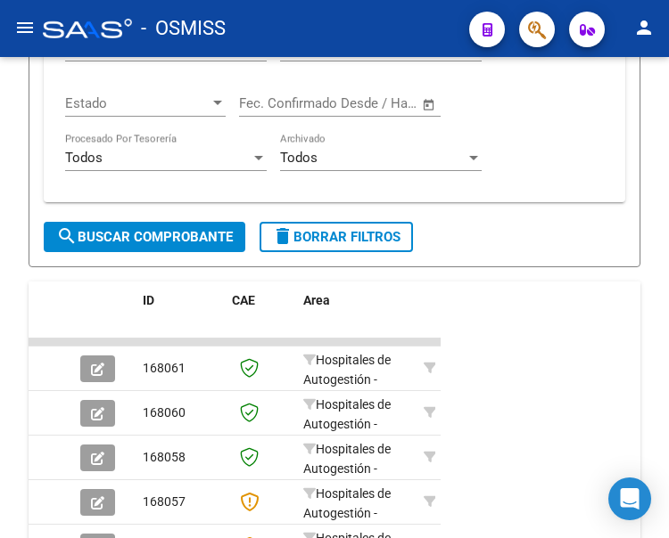
click at [21, 28] on mat-icon "menu" at bounding box center [24, 27] width 21 height 21
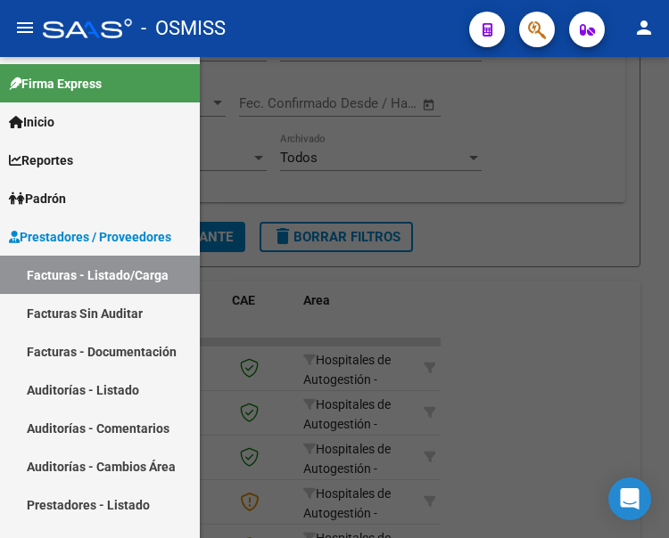
click at [571, 121] on div at bounding box center [334, 297] width 669 height 481
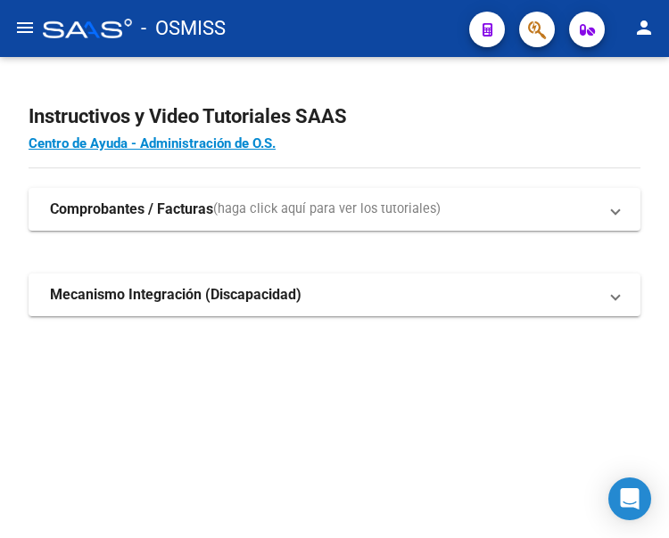
click at [25, 22] on mat-icon "menu" at bounding box center [24, 27] width 21 height 21
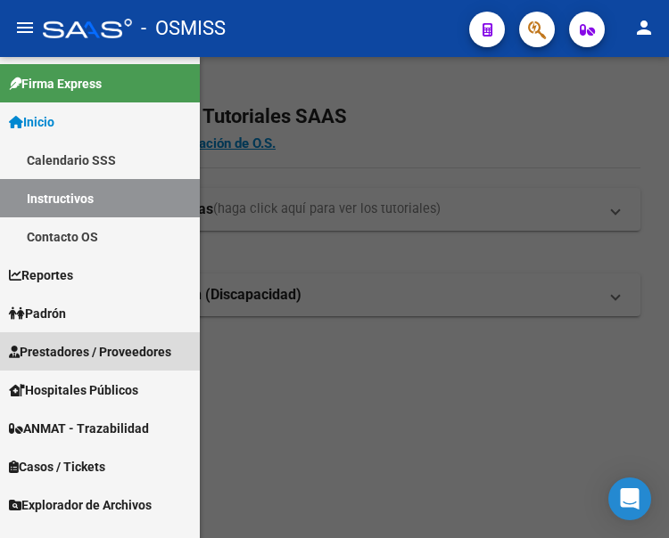
click at [78, 346] on span "Prestadores / Proveedores" at bounding box center [90, 352] width 162 height 20
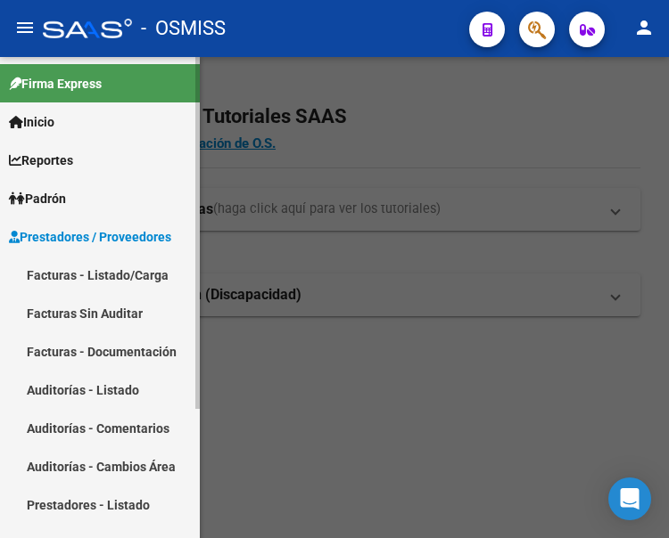
click at [78, 274] on link "Facturas - Listado/Carga" at bounding box center [100, 275] width 200 height 38
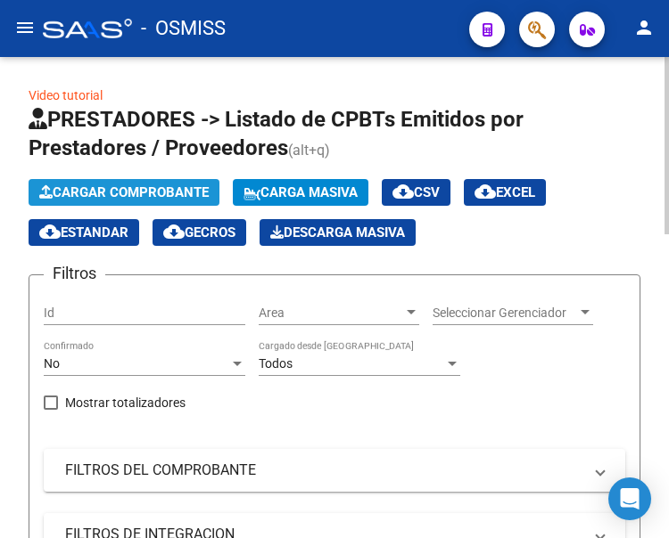
click at [176, 193] on span "Cargar Comprobante" at bounding box center [123, 193] width 169 height 16
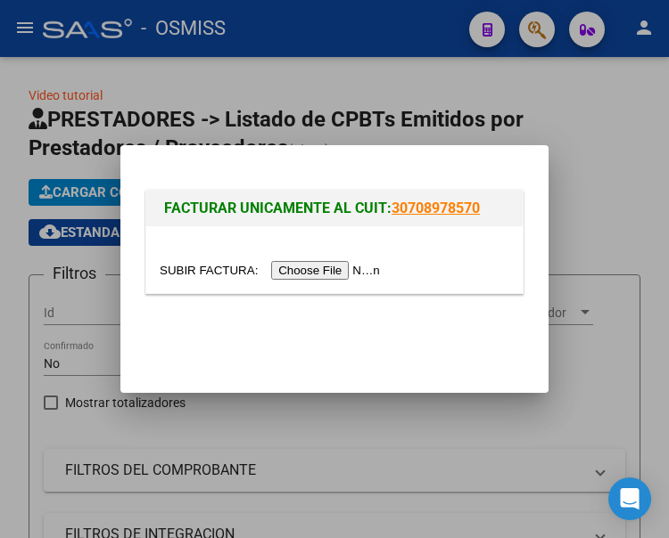
click at [335, 275] on input "file" at bounding box center [273, 270] width 226 height 19
type input "C:\fakepath\OSMISS BULJAN FC 5968 PT 1.pdf"
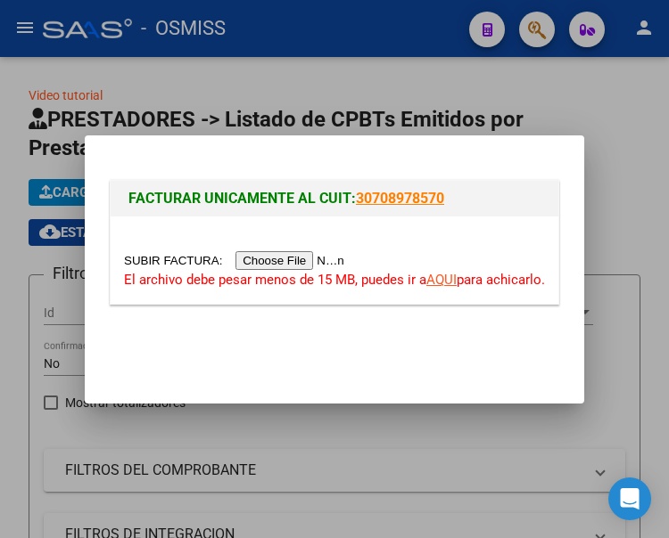
click at [284, 263] on input "file" at bounding box center [237, 260] width 226 height 19
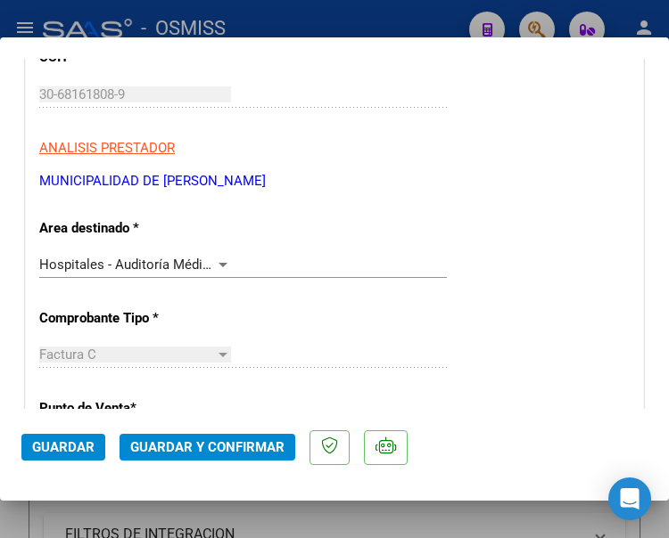
scroll to position [357, 0]
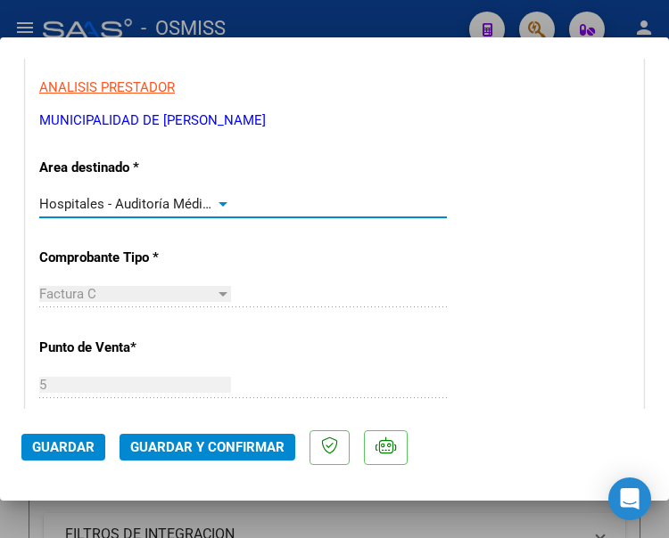
click at [218, 203] on div at bounding box center [222, 204] width 9 height 4
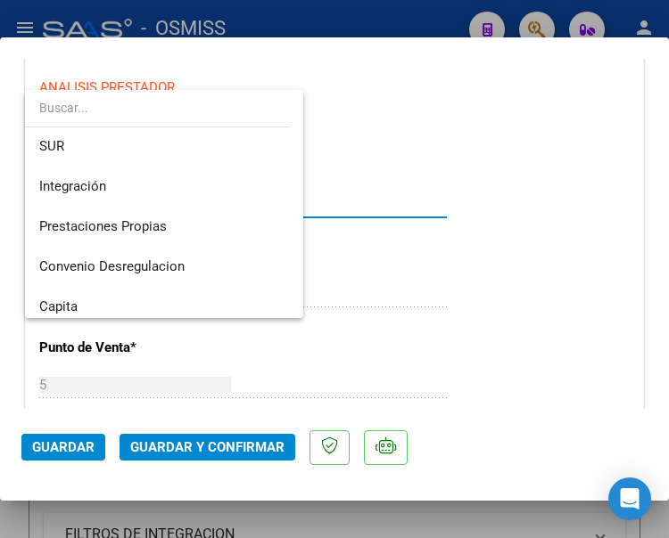
scroll to position [0, 0]
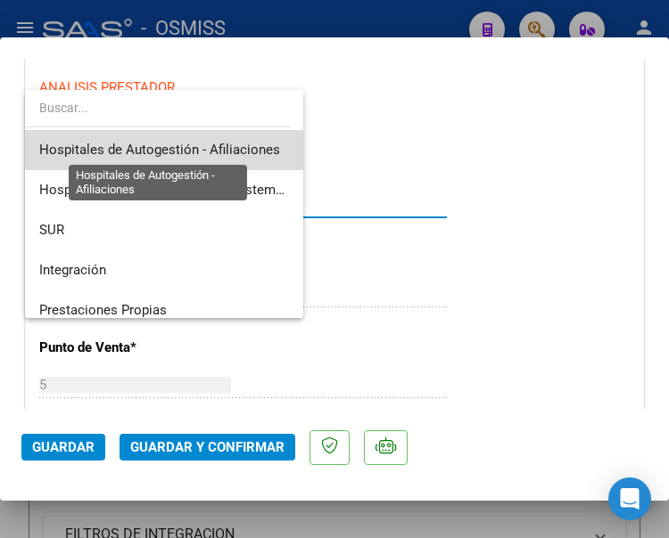
click at [215, 143] on span "Hospitales de Autogestión - Afiliaciones" at bounding box center [159, 150] width 241 height 16
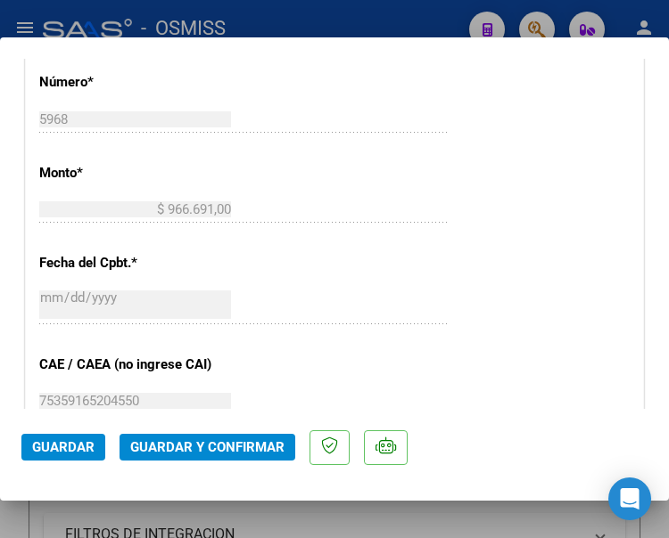
scroll to position [713, 0]
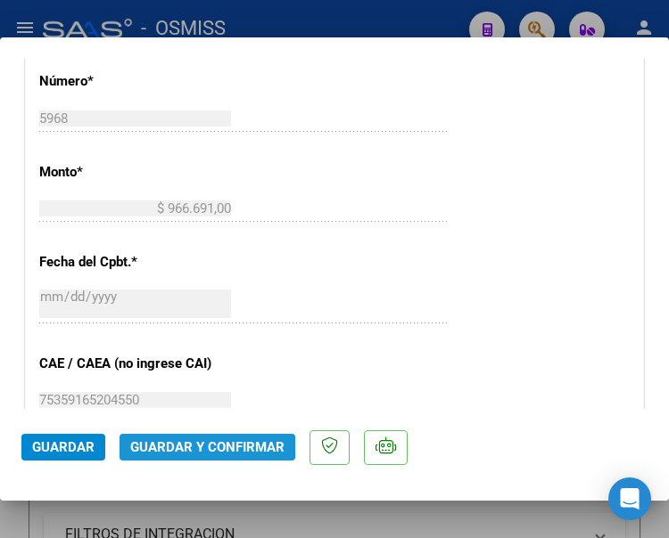
click at [201, 446] on span "Guardar y Confirmar" at bounding box center [207, 448] width 154 height 16
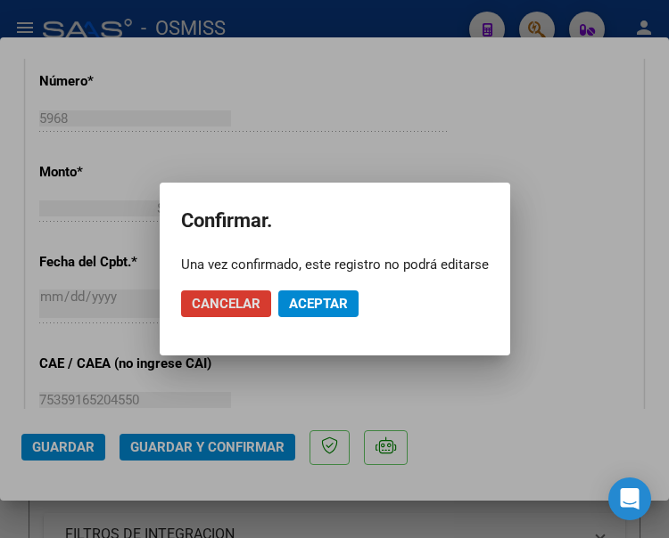
click at [331, 307] on span "Aceptar" at bounding box center [318, 304] width 59 height 16
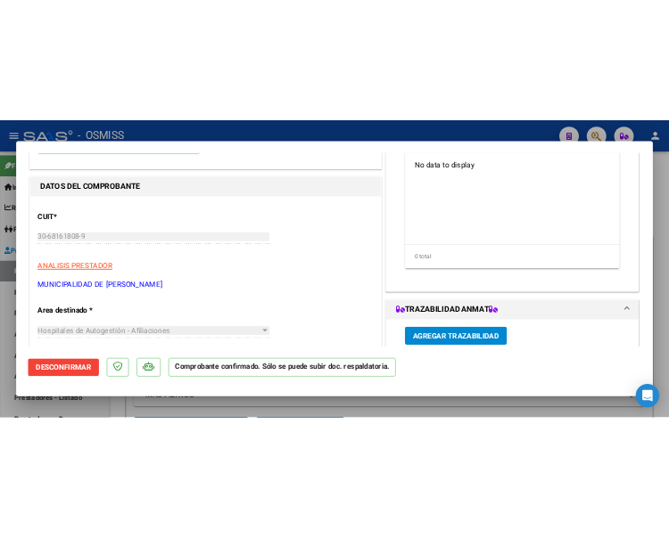
scroll to position [0, 0]
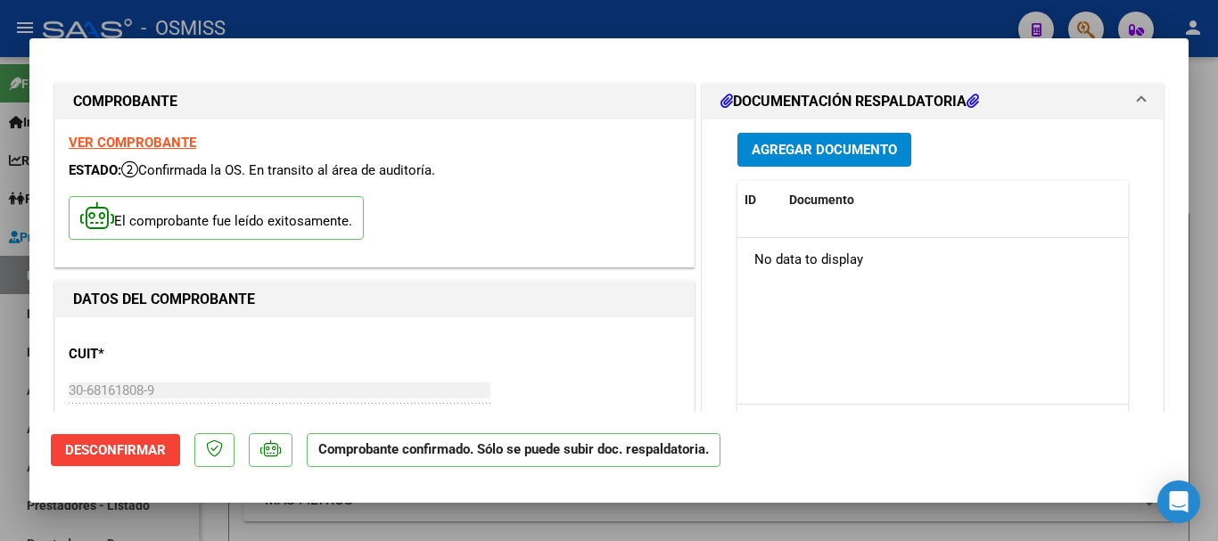
click at [668, 146] on span "Agregar Documento" at bounding box center [824, 151] width 145 height 16
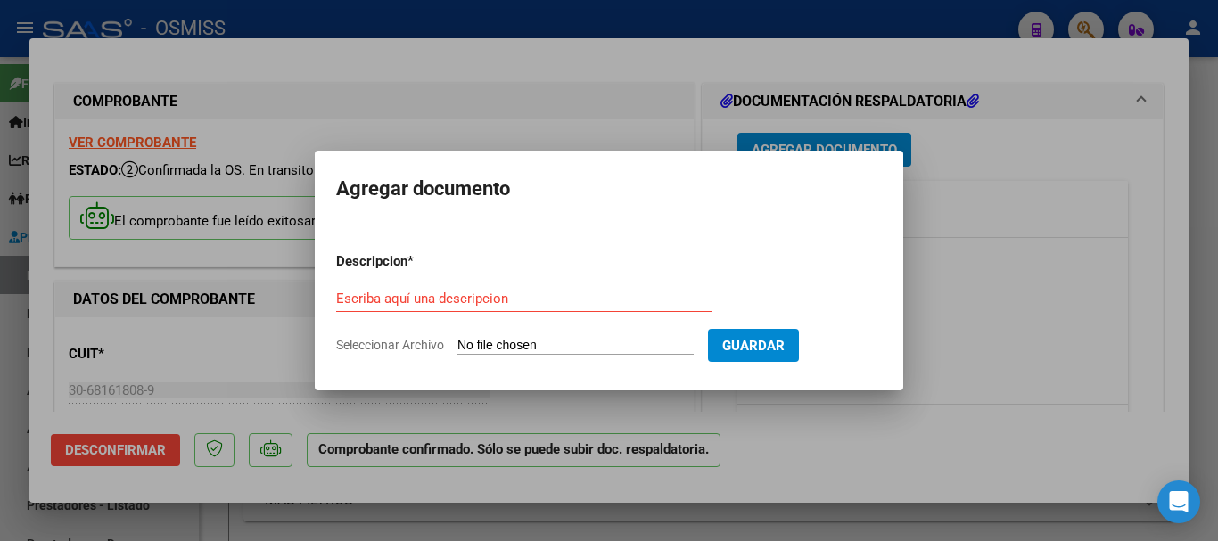
click at [489, 289] on div "Escriba aquí una descripcion" at bounding box center [524, 298] width 376 height 27
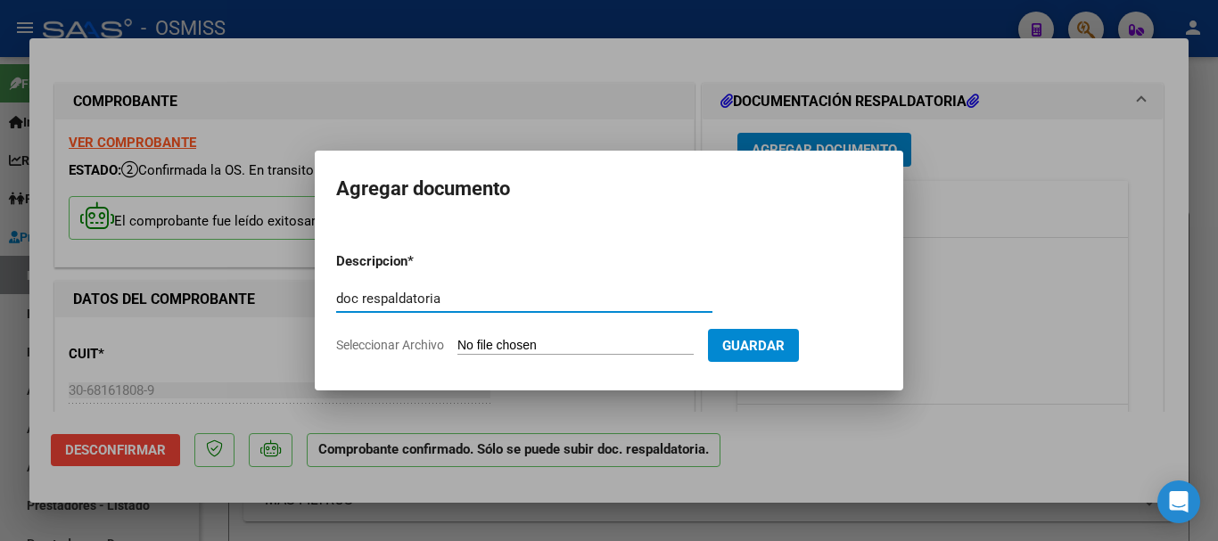
type input "doc respaldatoria"
click at [601, 344] on input "Seleccionar Archivo" at bounding box center [575, 346] width 236 height 17
type input "C:\fakepath\PDFsamTMPbufferDVCMI1.pdf"
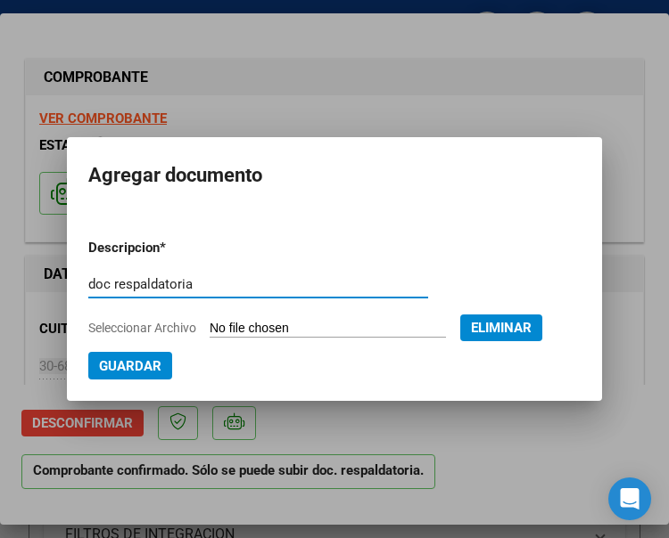
click at [238, 291] on input "doc respaldatoria" at bounding box center [258, 284] width 340 height 16
click at [350, 292] on input "doc respaldatoria" at bounding box center [258, 284] width 340 height 16
click at [471, 336] on span "Eliminar" at bounding box center [501, 328] width 61 height 16
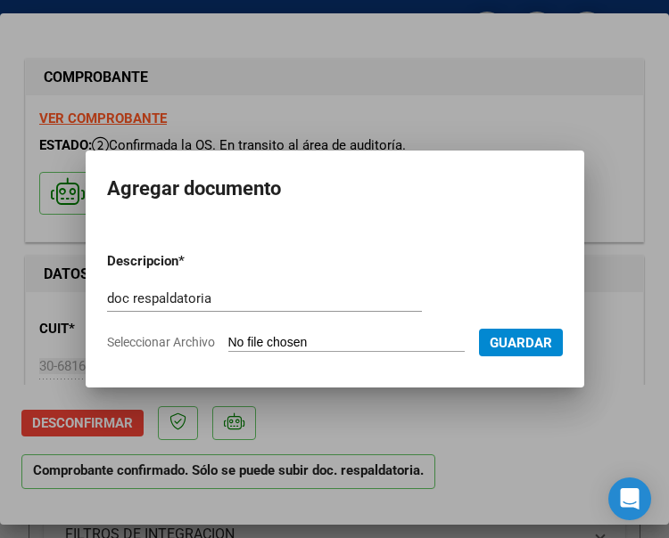
click at [360, 335] on input "Seleccionar Archivo" at bounding box center [346, 343] width 236 height 17
type input "C:\fakepath\OSMISS BULJAN FC 5968 PT 1.pdf"
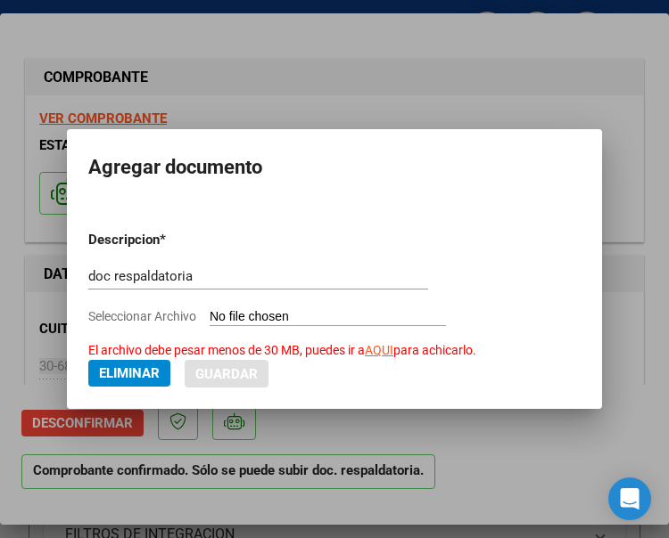
click at [118, 372] on span "Eliminar" at bounding box center [129, 374] width 61 height 16
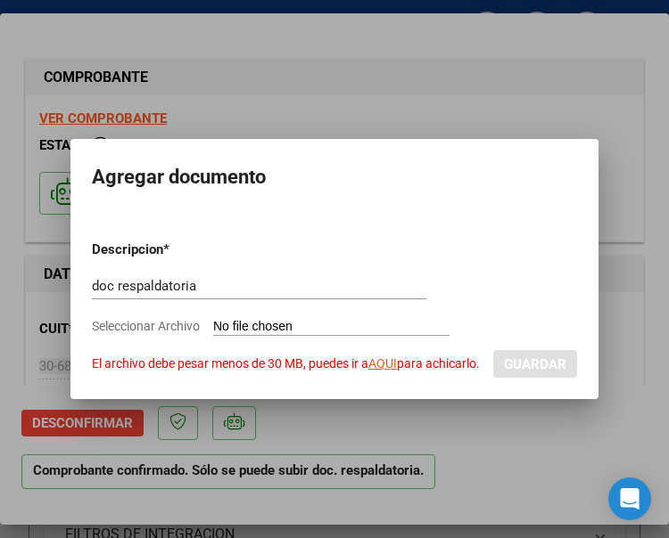
click at [349, 319] on input "Seleccionar Archivo El archivo debe pesar menos de 30 MB, puedes ir a AQUI para…" at bounding box center [331, 327] width 236 height 17
type input "C:\fakepath\7_pdfsam_OSMISS BULJAN FC 5968 PT 1.pdf"
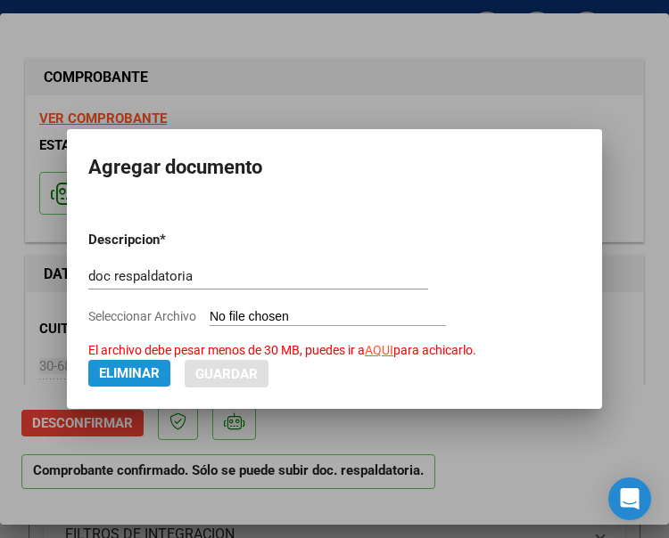
click at [146, 373] on span "Eliminar" at bounding box center [129, 374] width 61 height 16
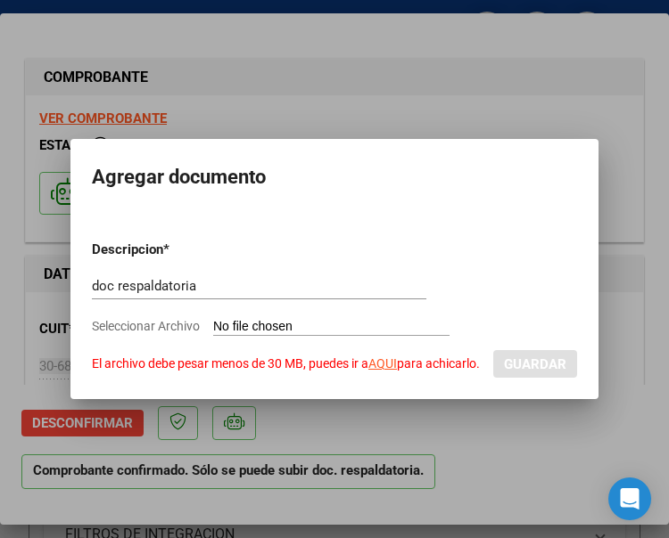
click at [229, 278] on input "doc respaldatoria" at bounding box center [259, 286] width 334 height 16
click at [415, 89] on div at bounding box center [334, 269] width 669 height 538
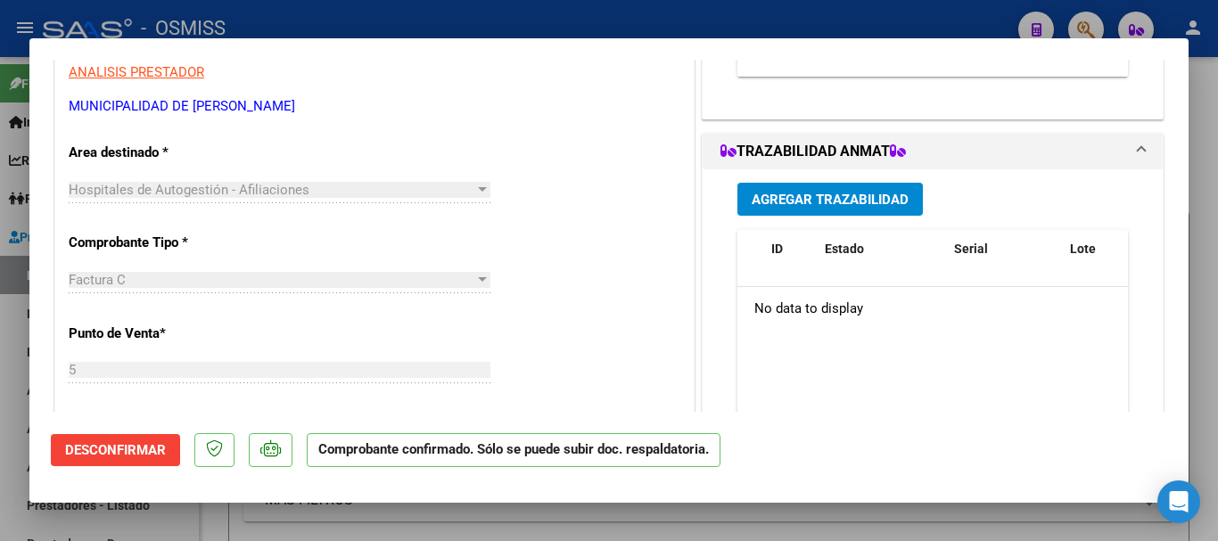
scroll to position [15, 0]
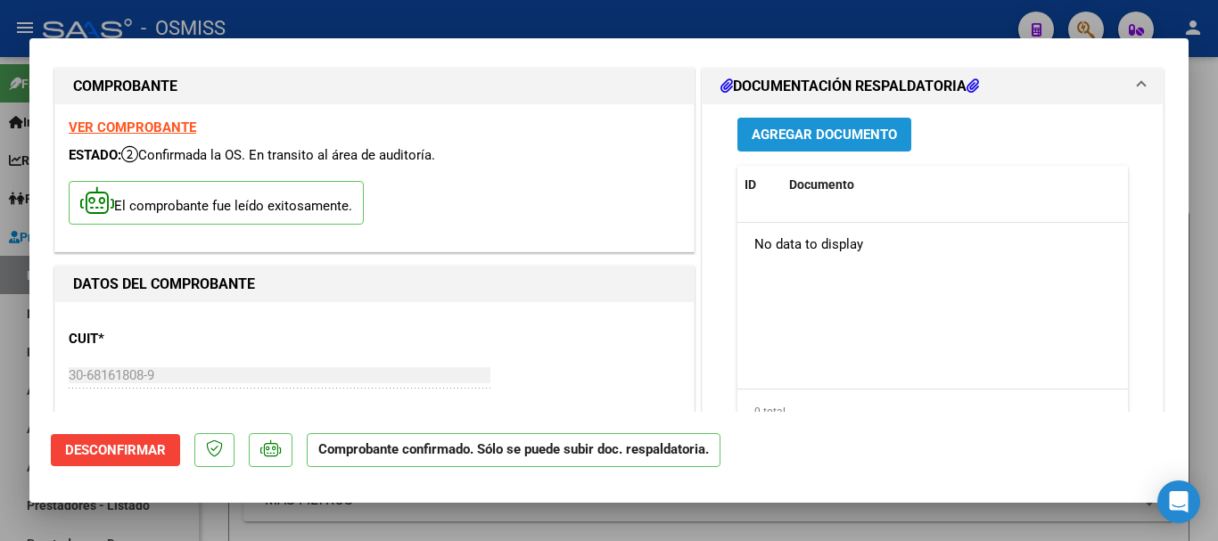
click at [668, 127] on span "Agregar Documento" at bounding box center [824, 135] width 145 height 16
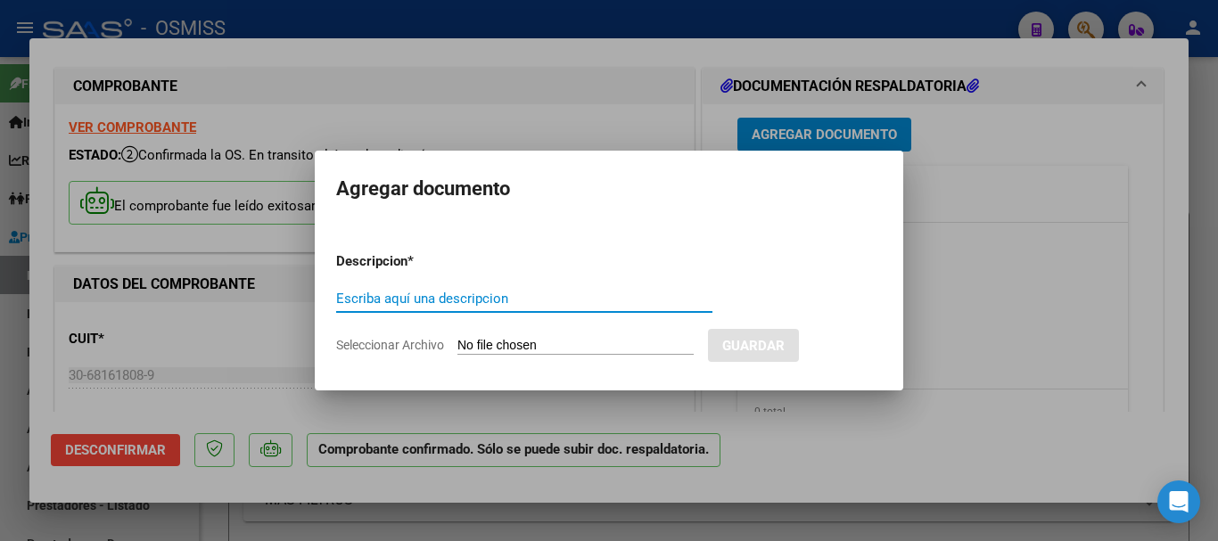
click at [482, 300] on input "Escriba aquí una descripcion" at bounding box center [524, 299] width 376 height 16
type input "doc respaldatoria"
click at [600, 346] on input "Seleccionar Archivo" at bounding box center [575, 346] width 236 height 17
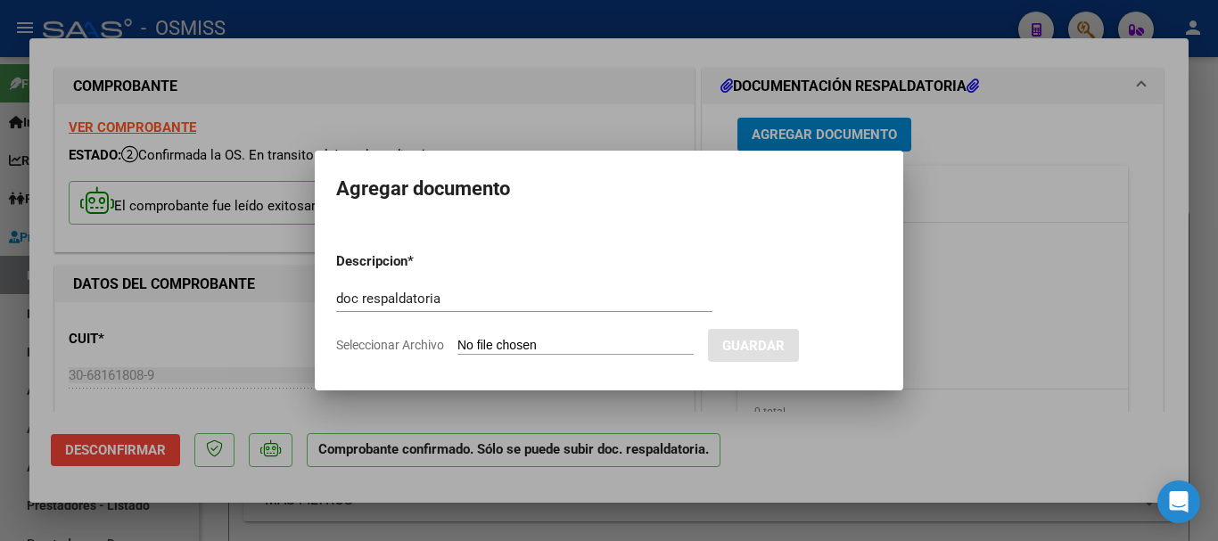
type input "C:\fakepath\OSMISS BULJAN FC 5968 PT 1.pdf"
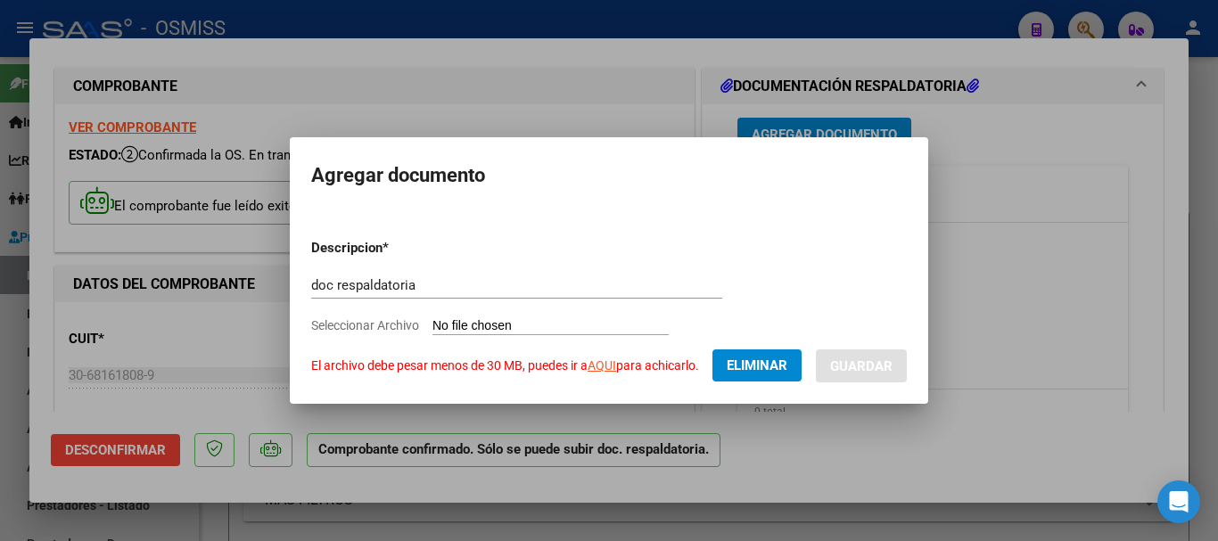
click at [668, 368] on span "Eliminar" at bounding box center [757, 366] width 61 height 16
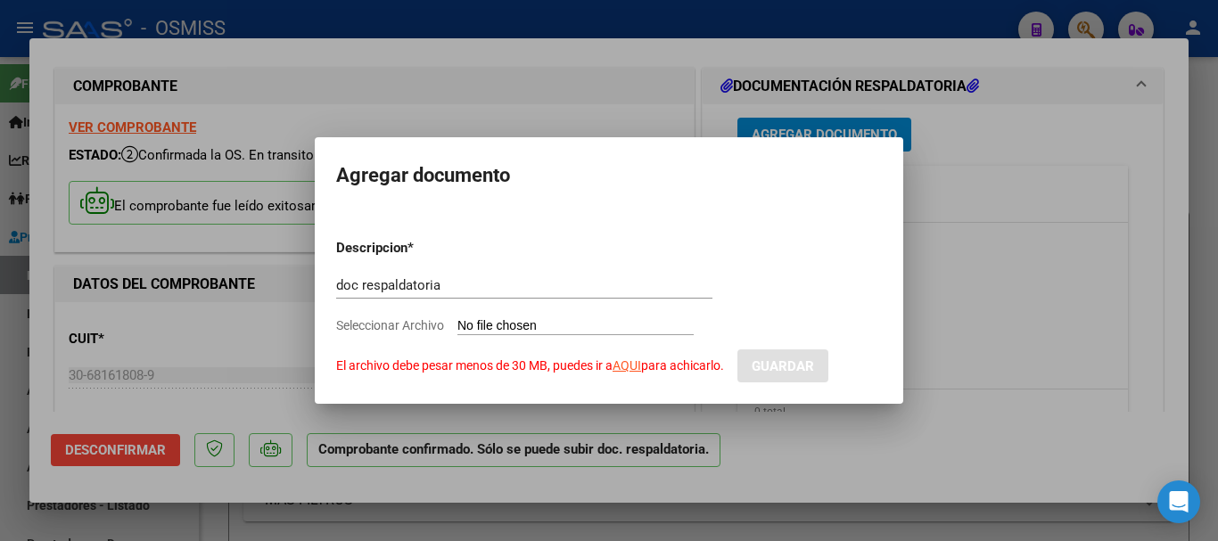
click at [516, 96] on div at bounding box center [609, 270] width 1218 height 541
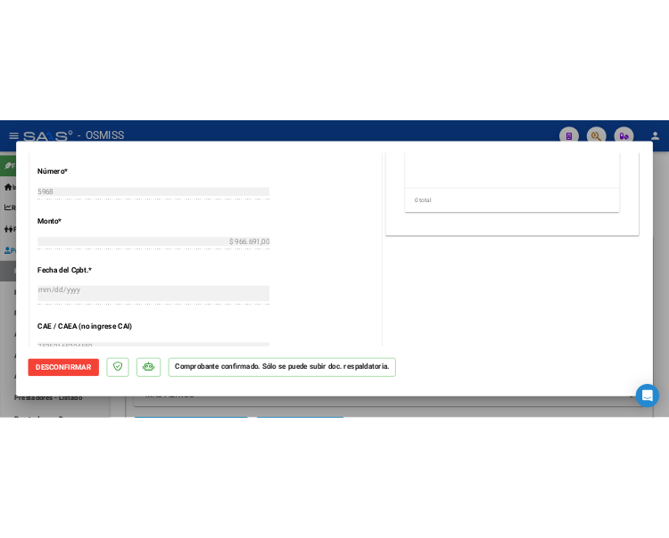
scroll to position [728, 0]
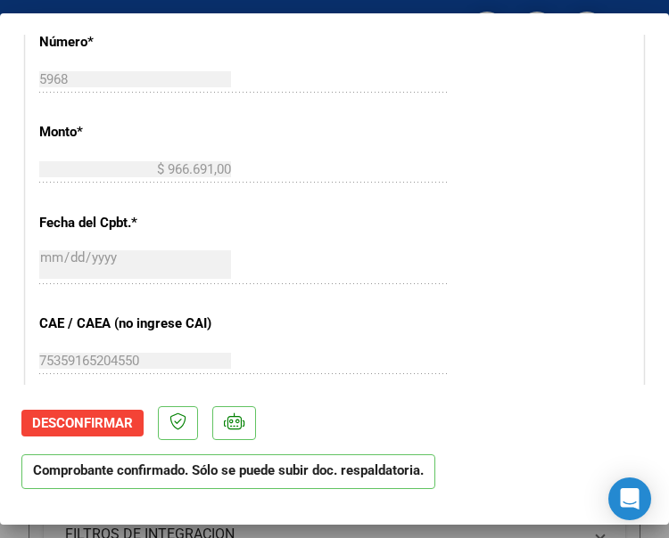
click at [430, 216] on div "CUIT * 30-68161808-9 Ingresar CUIT ANALISIS PRESTADOR MUNICIPALIDAD DE JOSE C P…" at bounding box center [334, 196] width 617 height 1264
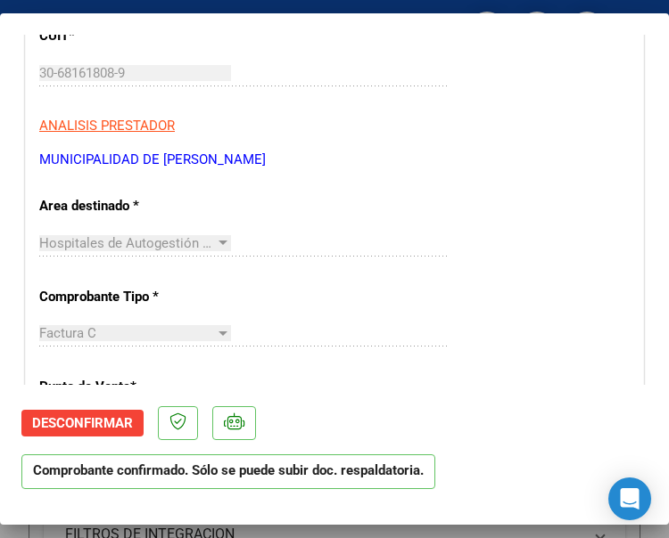
scroll to position [283, 0]
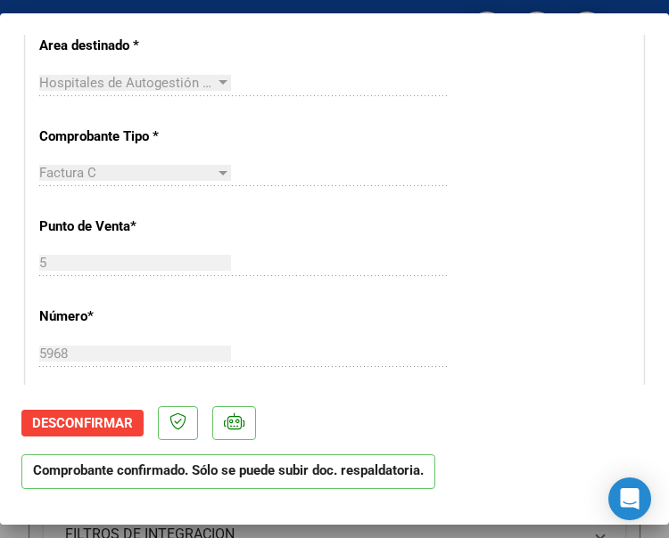
scroll to position [461, 0]
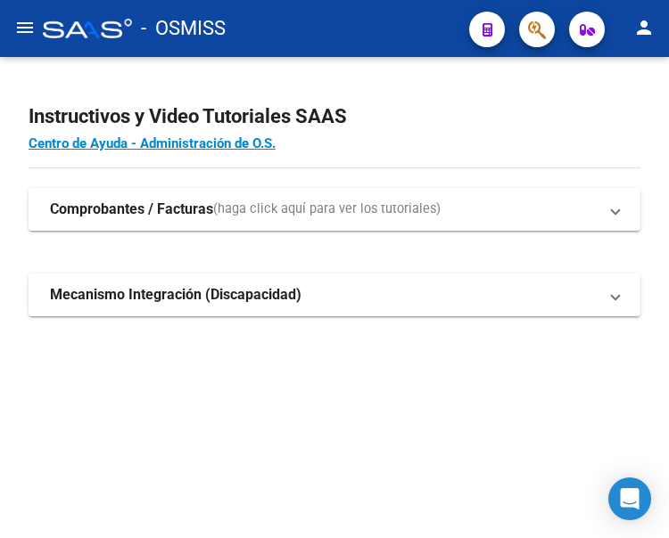
click at [17, 33] on mat-icon "menu" at bounding box center [24, 27] width 21 height 21
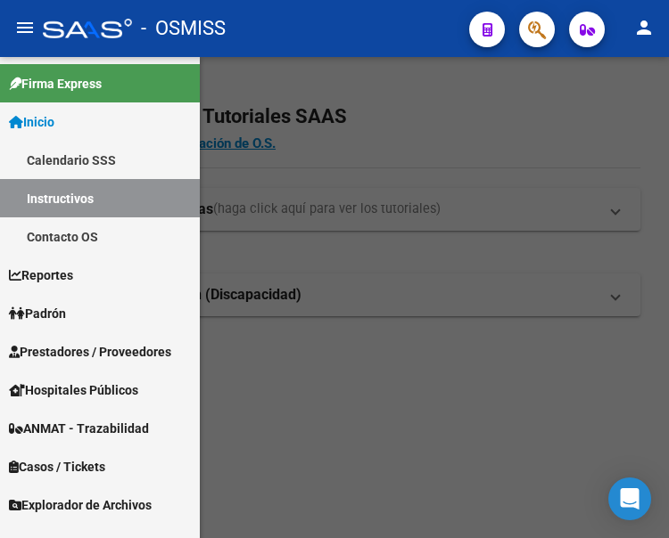
click at [72, 356] on span "Prestadores / Proveedores" at bounding box center [90, 352] width 162 height 20
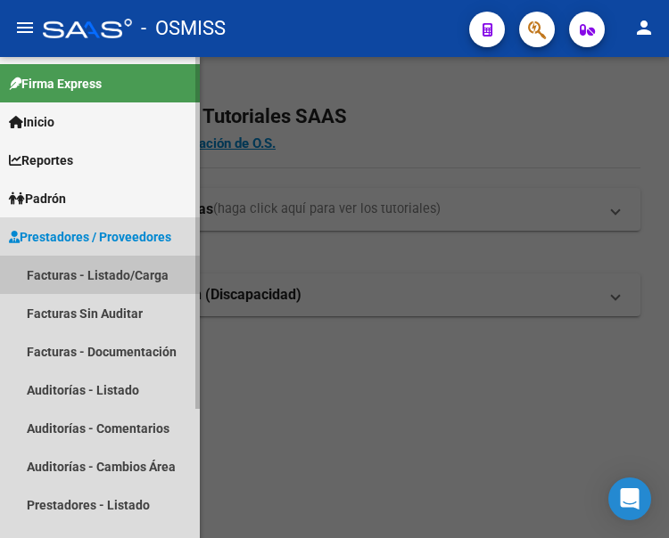
click at [74, 269] on link "Facturas - Listado/Carga" at bounding box center [100, 275] width 200 height 38
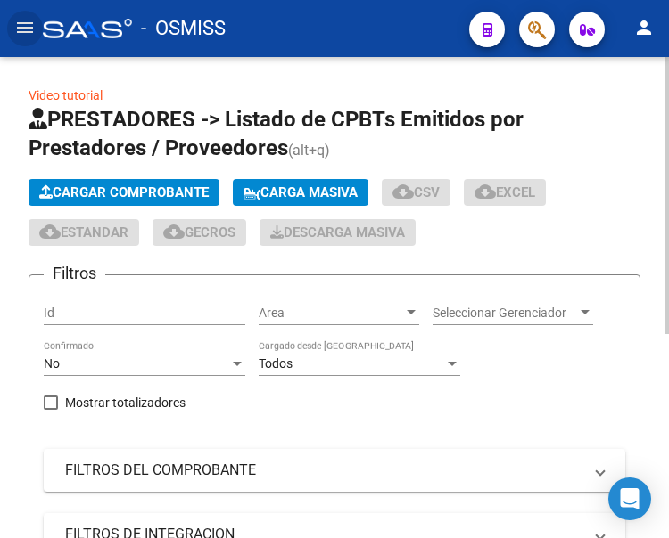
click at [160, 186] on button "Cargar Comprobante" at bounding box center [124, 192] width 191 height 27
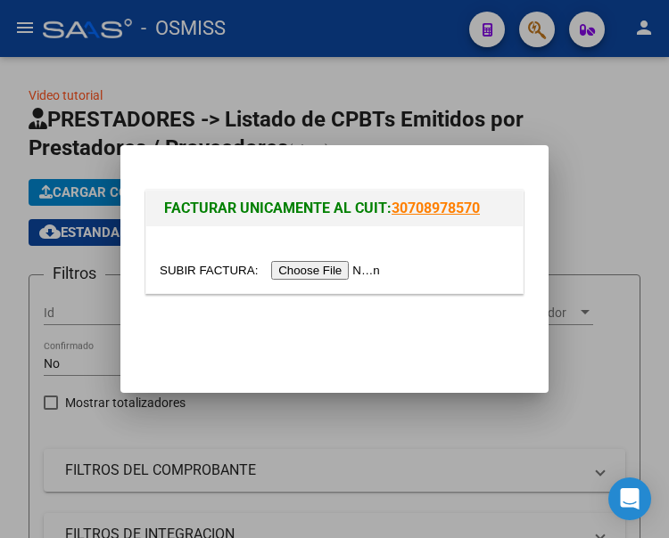
click at [331, 268] on input "file" at bounding box center [273, 270] width 226 height 19
type input "C:\fakepath\FC. 22568.pdf"
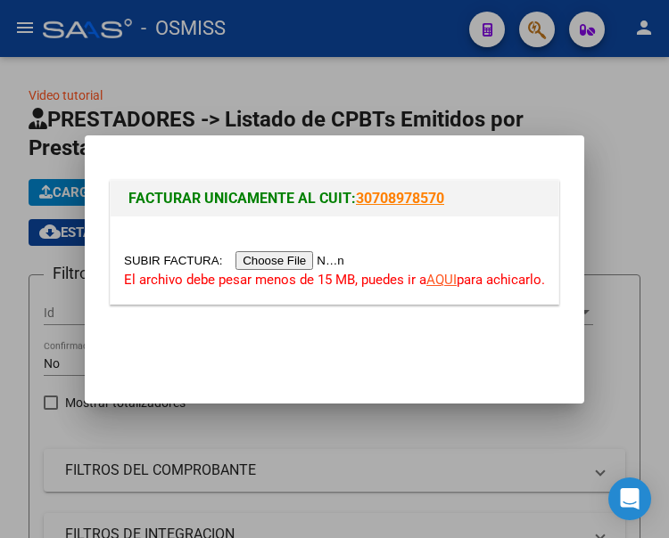
click at [308, 261] on input "file" at bounding box center [237, 260] width 226 height 19
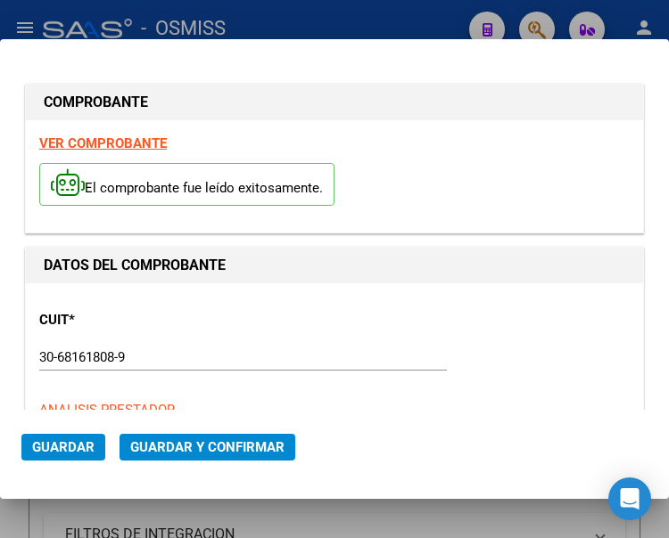
type input "[DATE]"
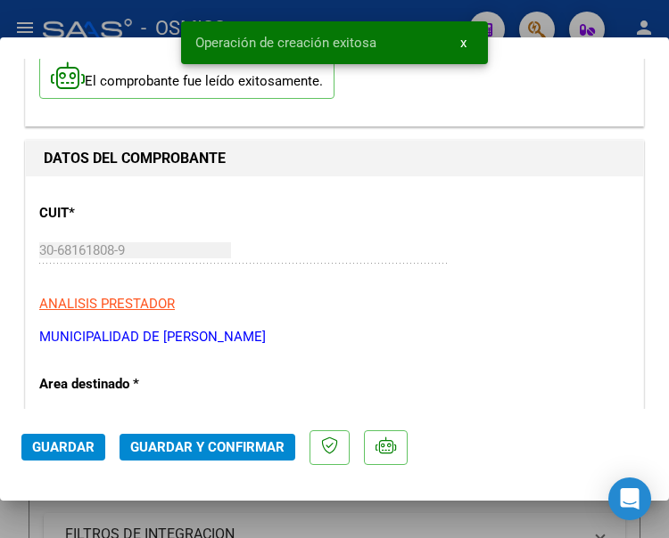
scroll to position [178, 0]
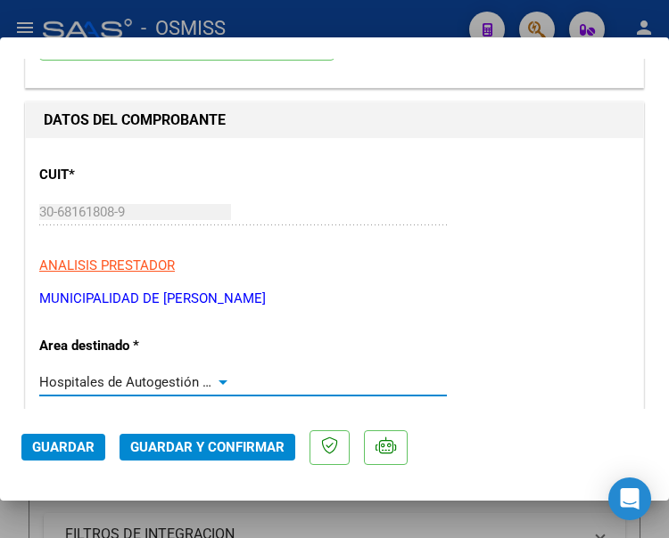
click at [217, 378] on div at bounding box center [223, 382] width 16 height 14
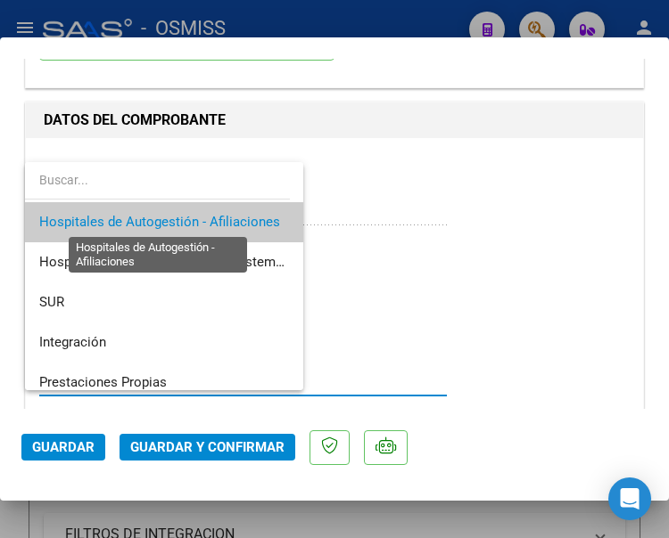
click at [213, 215] on span "Hospitales de Autogestión - Afiliaciones" at bounding box center [159, 222] width 241 height 16
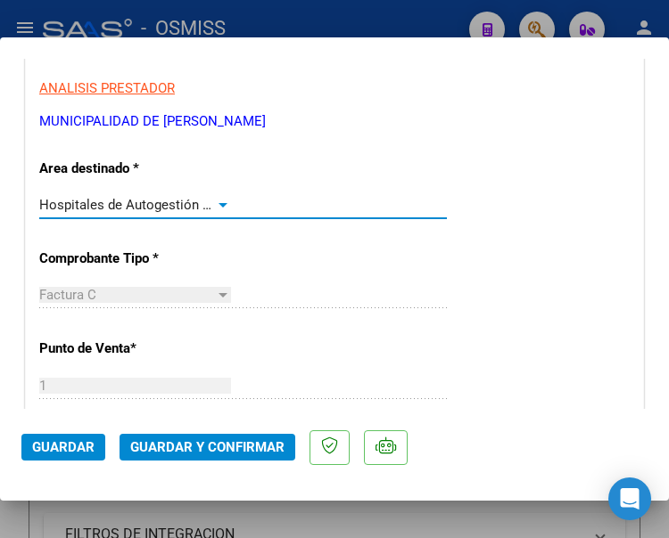
scroll to position [357, 0]
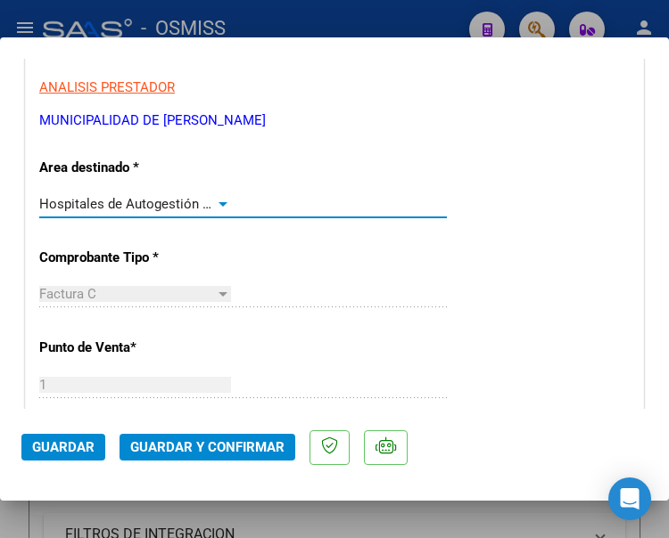
click at [218, 201] on div at bounding box center [223, 204] width 16 height 14
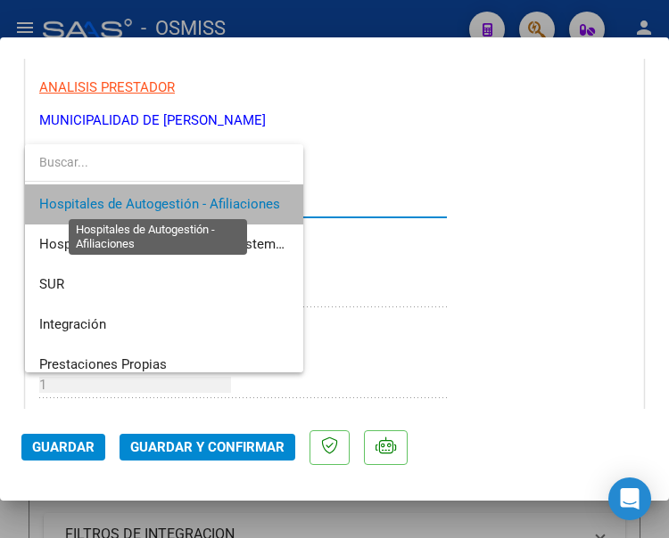
click at [218, 201] on span "Hospitales de Autogestión - Afiliaciones" at bounding box center [159, 204] width 241 height 16
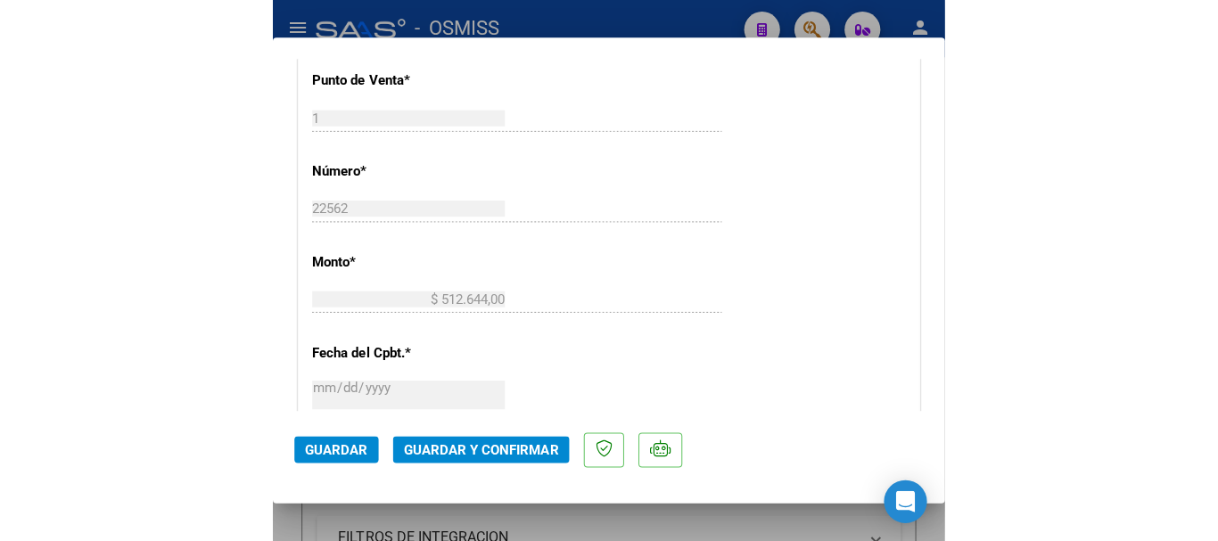
scroll to position [713, 0]
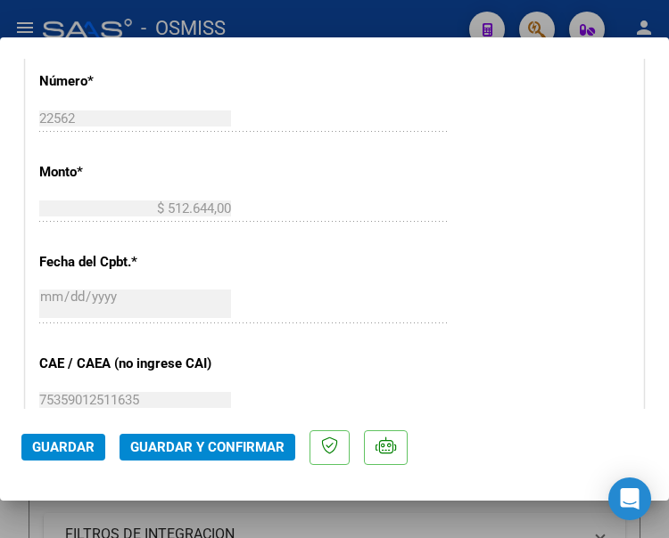
click at [195, 448] on span "Guardar y Confirmar" at bounding box center [207, 448] width 154 height 16
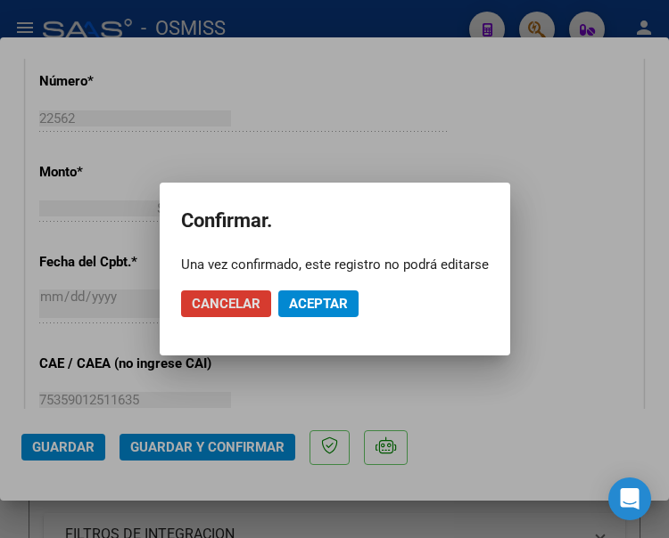
click at [316, 301] on span "Aceptar" at bounding box center [318, 304] width 59 height 16
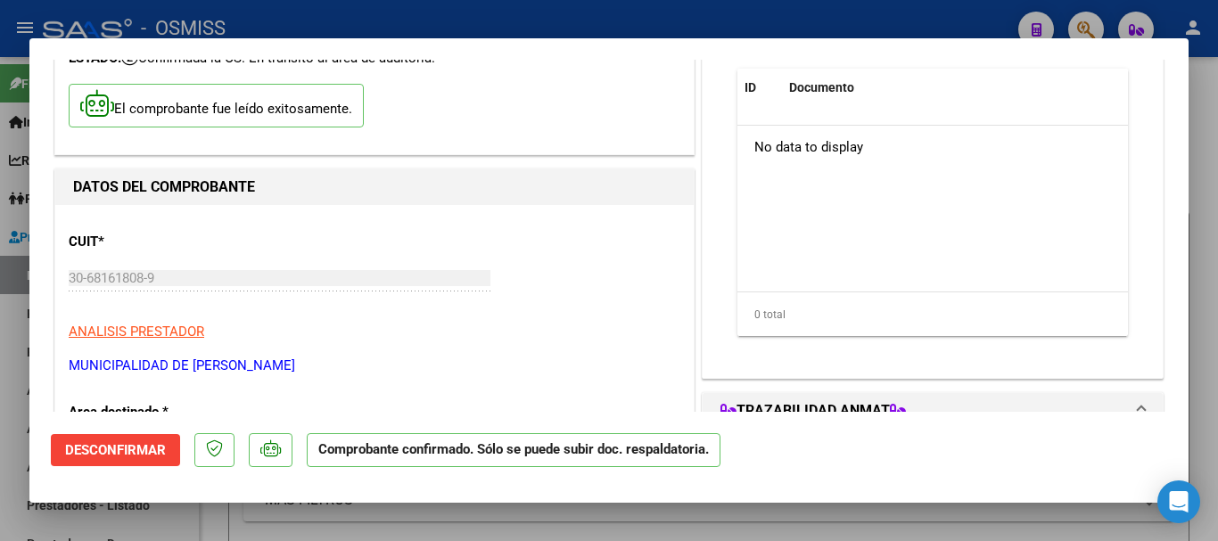
scroll to position [0, 0]
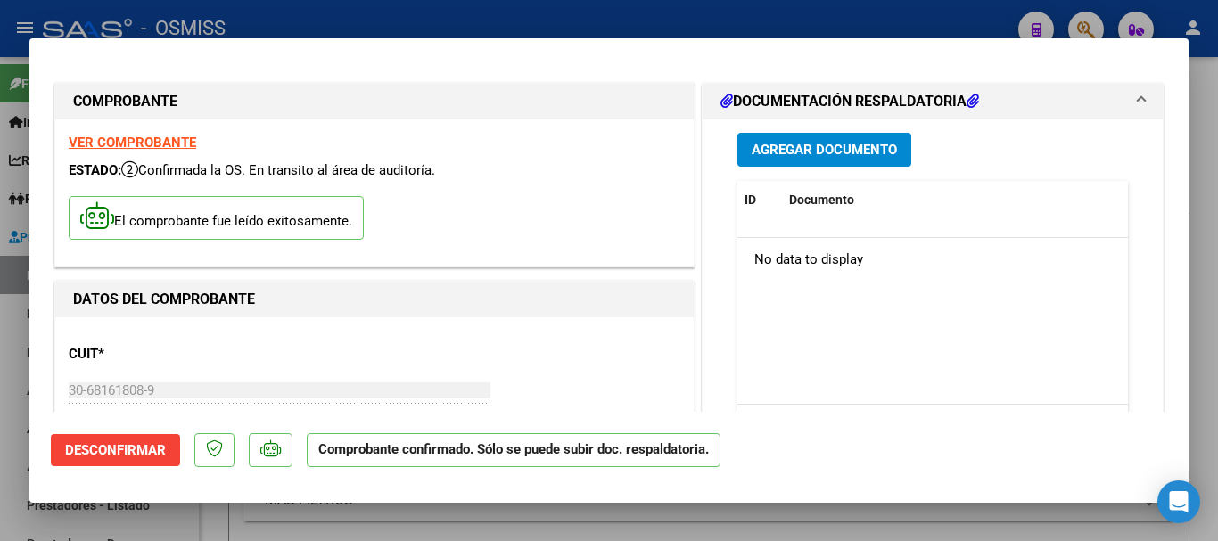
click at [668, 147] on span "Agregar Documento" at bounding box center [824, 151] width 145 height 16
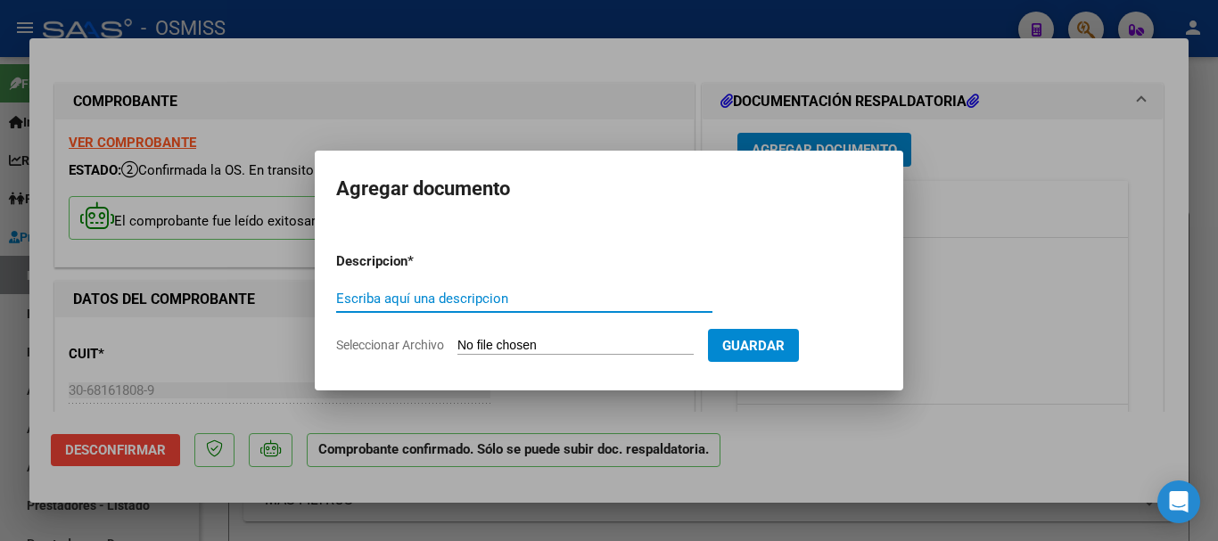
click at [514, 292] on input "Escriba aquí una descripcion" at bounding box center [524, 299] width 376 height 16
type input "DOC RESPALDATORIA"
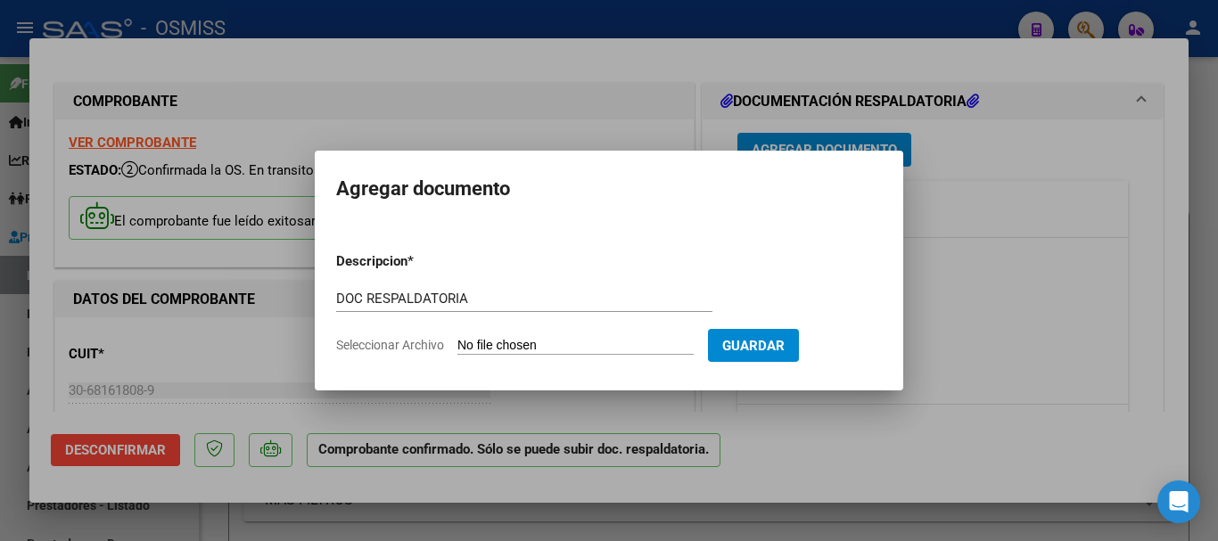
click at [597, 336] on form "Descripcion * DOC RESPALDATORIA Escriba aquí una descripcion Seleccionar Archiv…" at bounding box center [609, 303] width 546 height 130
click at [580, 341] on input "Seleccionar Archivo" at bounding box center [575, 346] width 236 height 17
type input "C:\fakepath\9_pdfsam_FC. 22568.pdf"
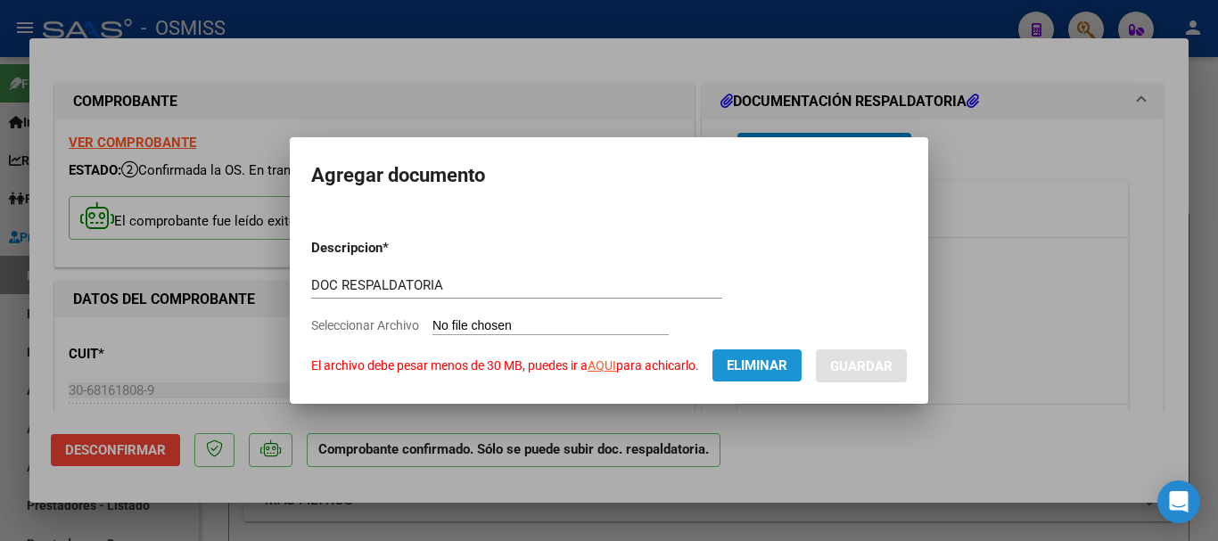
click at [668, 363] on span "Eliminar" at bounding box center [757, 366] width 61 height 16
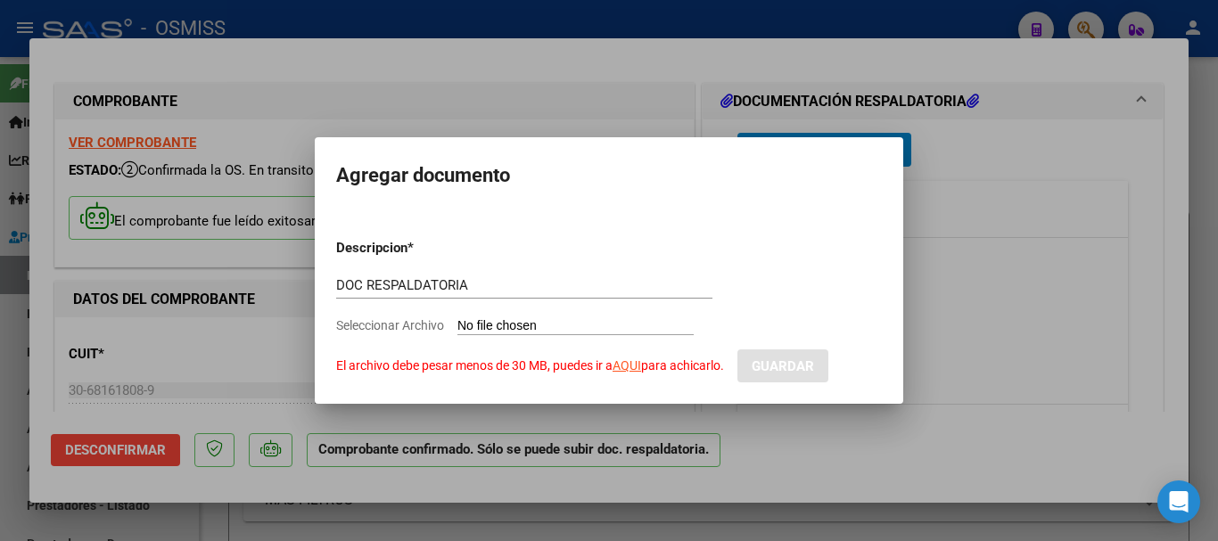
click at [668, 234] on form "Descripcion * DOC RESPALDATORIA Escriba aquí una descripcion Seleccionar Archiv…" at bounding box center [609, 303] width 546 height 157
click at [599, 120] on div at bounding box center [609, 270] width 1218 height 541
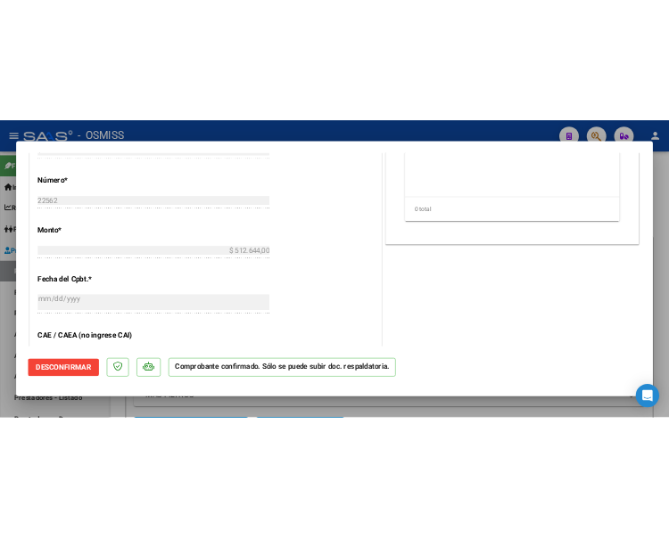
scroll to position [713, 0]
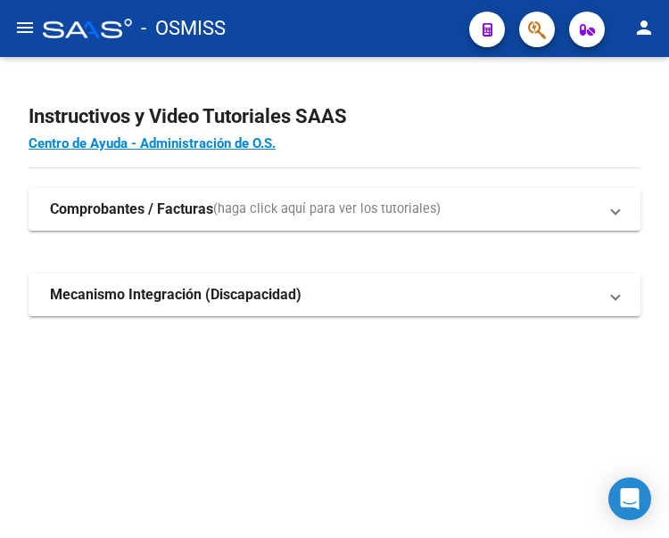
click at [21, 26] on mat-icon "menu" at bounding box center [24, 27] width 21 height 21
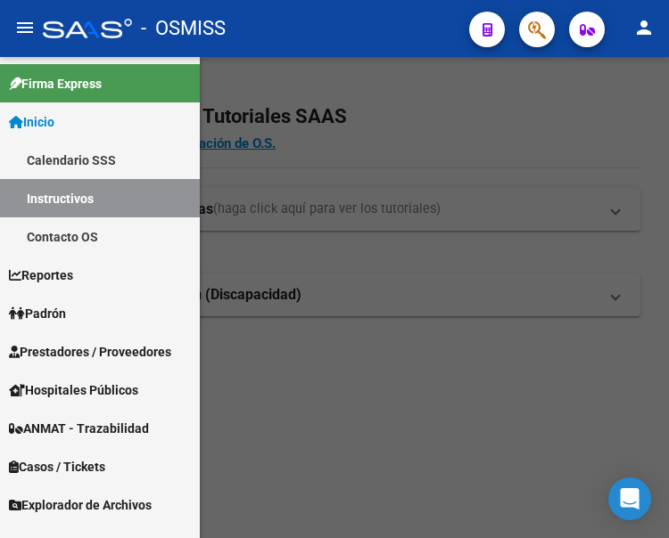
click at [83, 347] on span "Prestadores / Proveedores" at bounding box center [90, 352] width 162 height 20
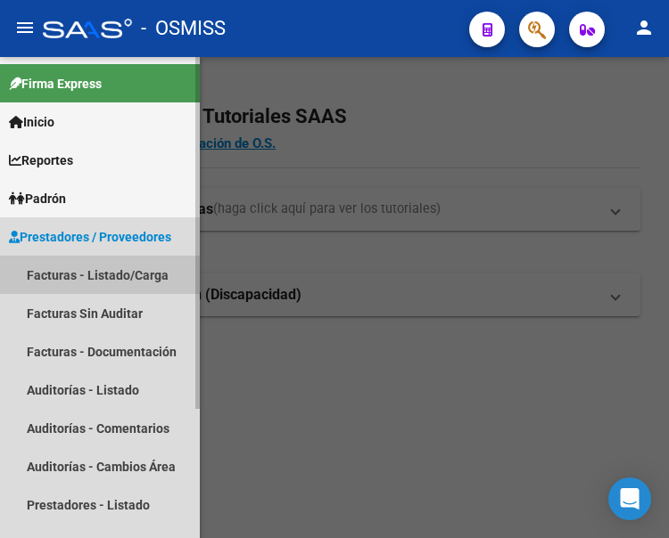
click at [95, 275] on link "Facturas - Listado/Carga" at bounding box center [100, 275] width 200 height 38
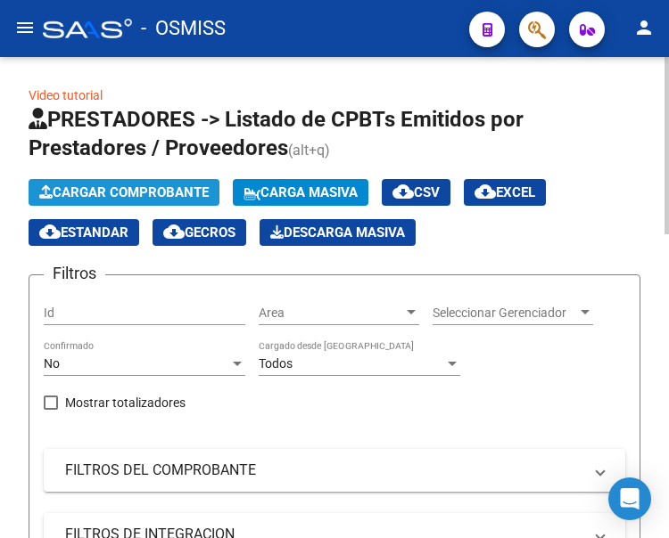
click at [156, 193] on span "Cargar Comprobante" at bounding box center [123, 193] width 169 height 16
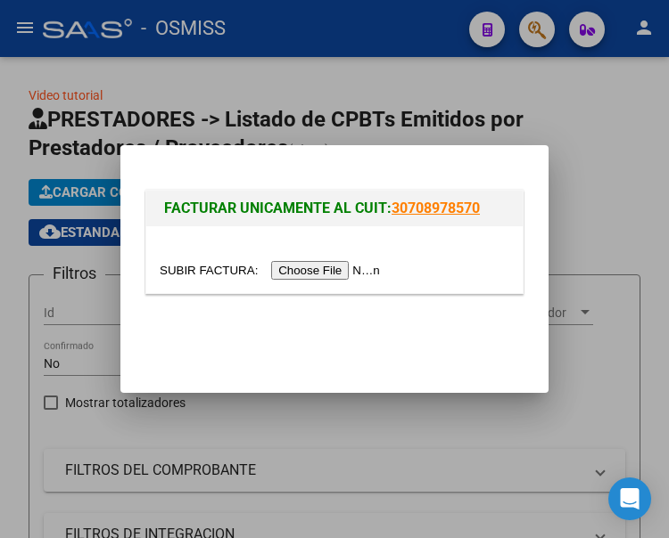
click at [329, 274] on input "file" at bounding box center [273, 270] width 226 height 19
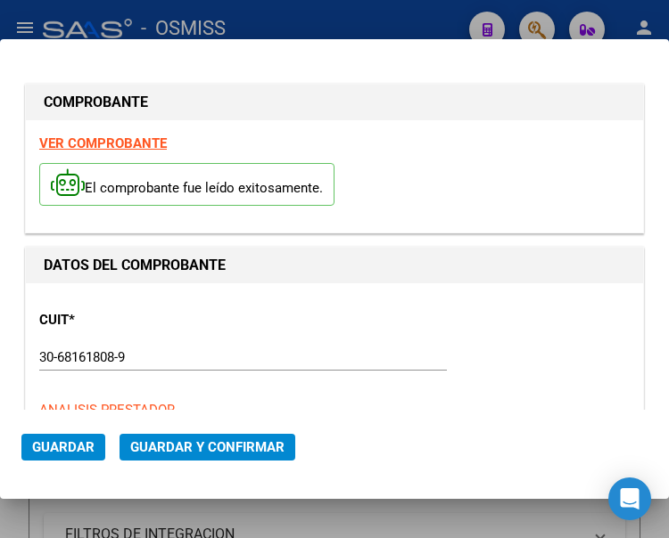
type input "[DATE]"
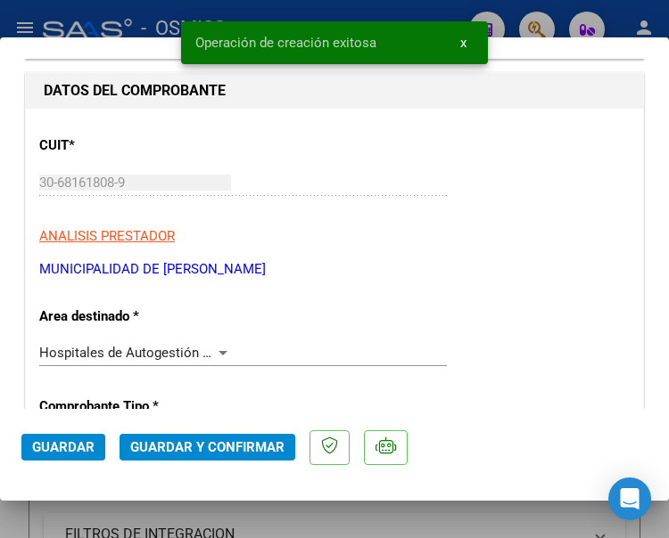
scroll to position [267, 0]
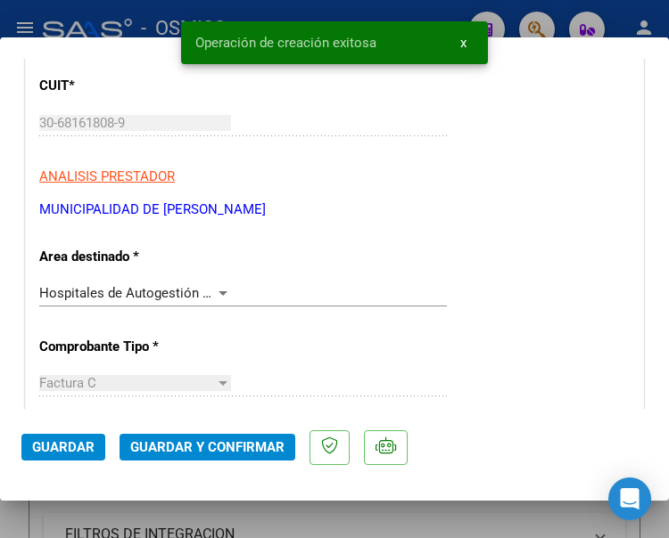
click at [219, 292] on div at bounding box center [222, 294] width 9 height 4
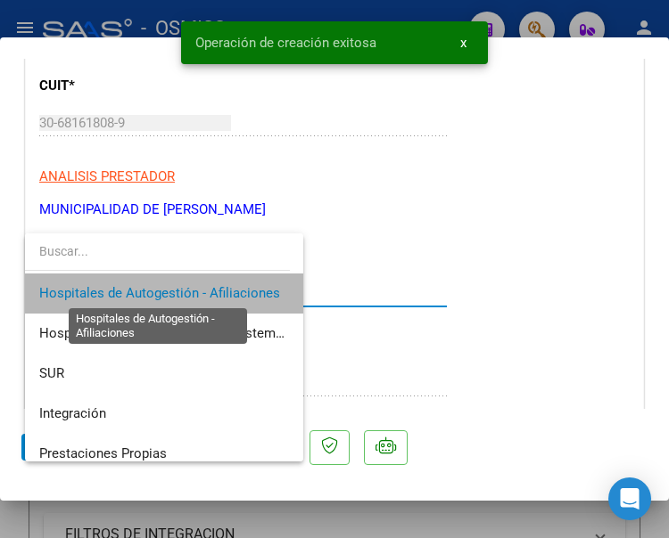
click at [219, 291] on span "Hospitales de Autogestión - Afiliaciones" at bounding box center [159, 293] width 241 height 16
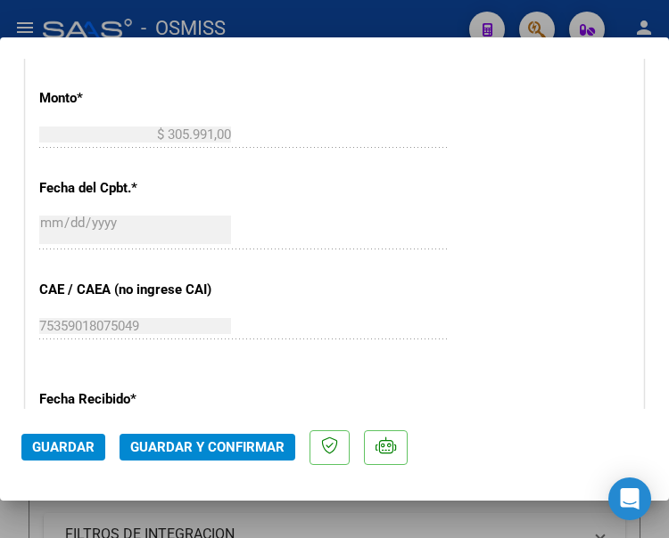
scroll to position [802, 0]
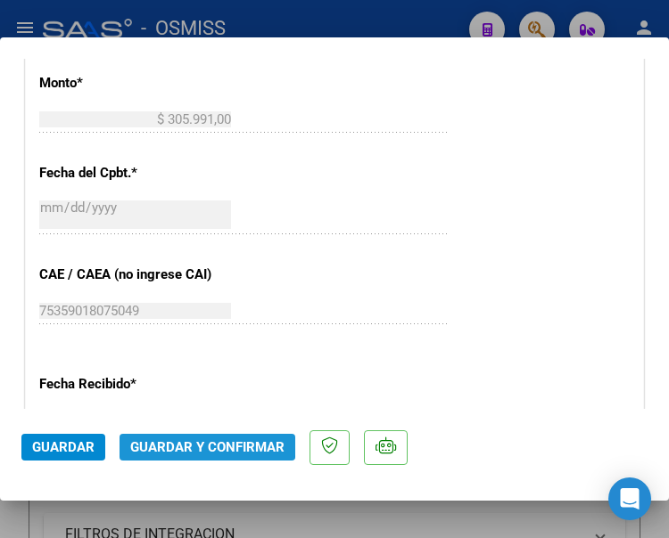
click at [189, 442] on span "Guardar y Confirmar" at bounding box center [207, 448] width 154 height 16
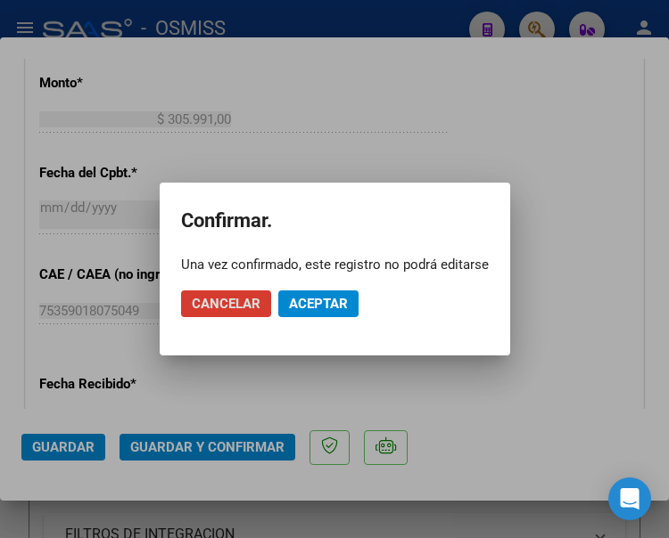
click at [323, 301] on span "Aceptar" at bounding box center [318, 304] width 59 height 16
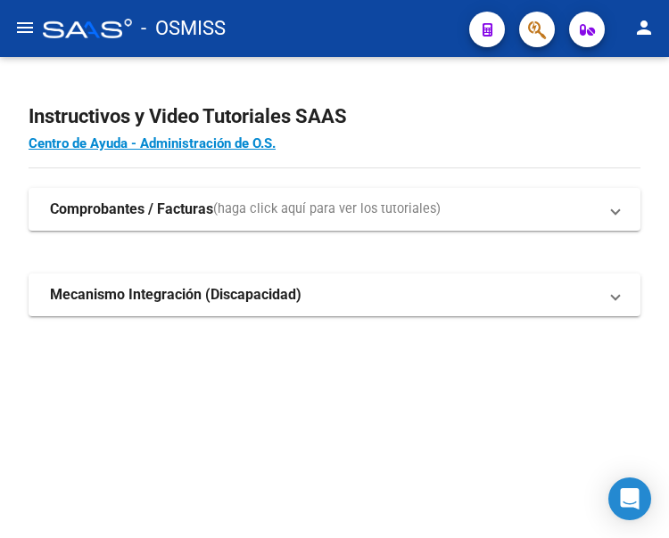
click at [13, 27] on button "menu" at bounding box center [25, 29] width 36 height 36
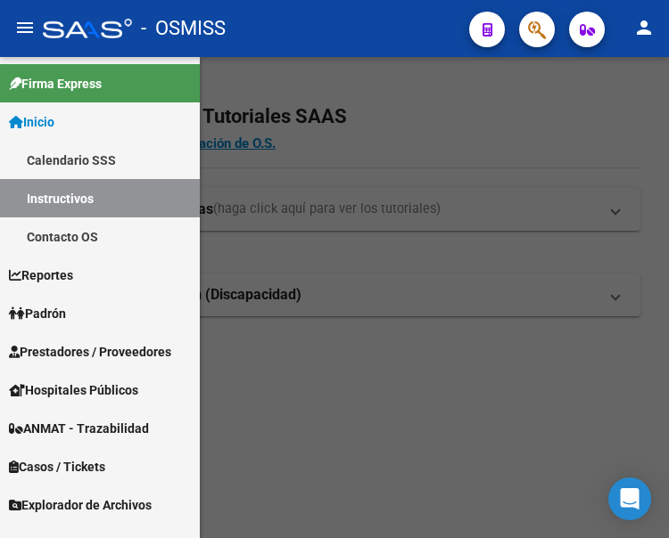
click at [75, 350] on span "Prestadores / Proveedores" at bounding box center [90, 352] width 162 height 20
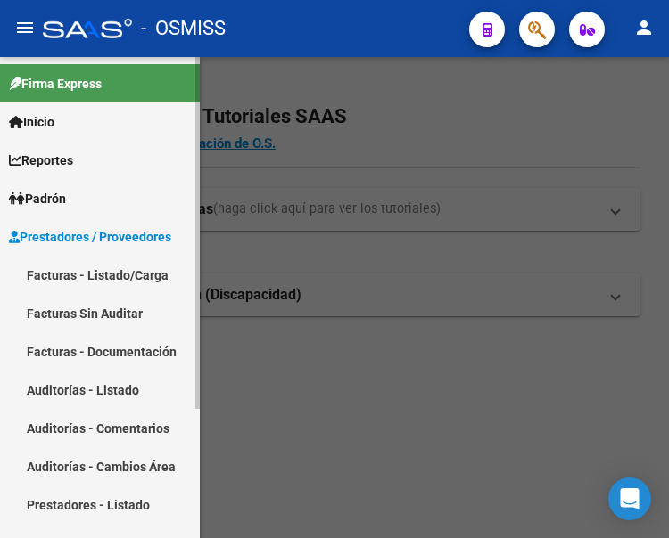
click at [87, 265] on link "Facturas - Listado/Carga" at bounding box center [100, 275] width 200 height 38
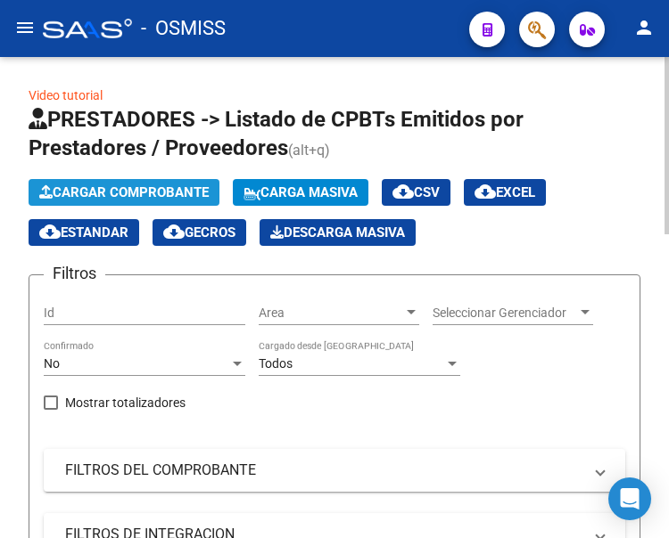
click at [165, 181] on button "Cargar Comprobante" at bounding box center [124, 192] width 191 height 27
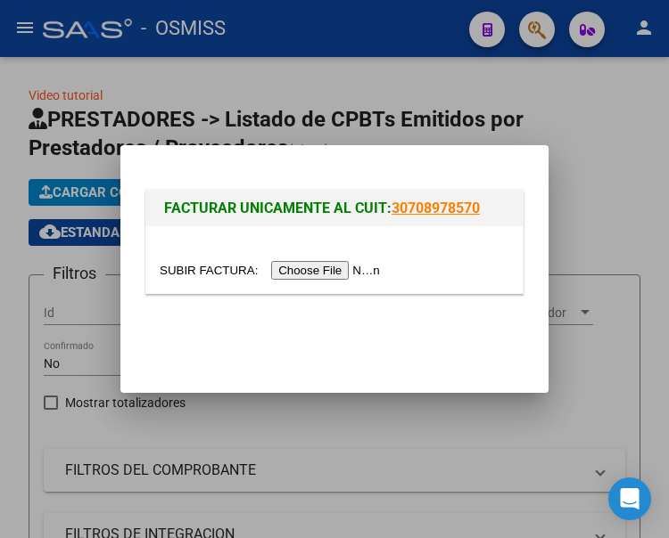
click at [335, 274] on input "file" at bounding box center [273, 270] width 226 height 19
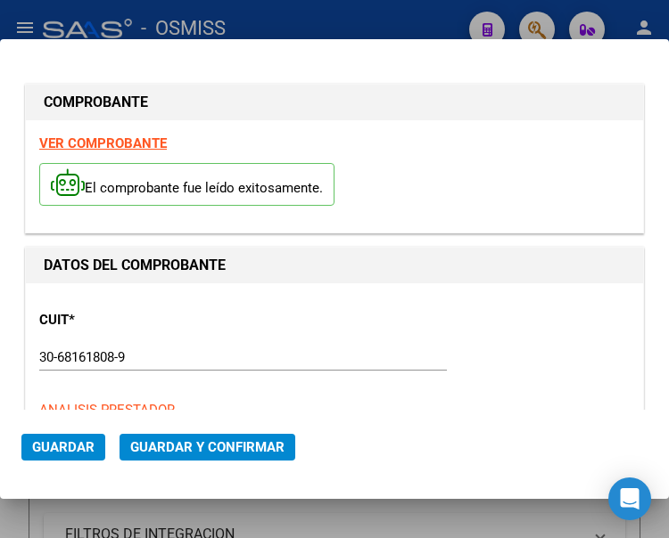
type input "[DATE]"
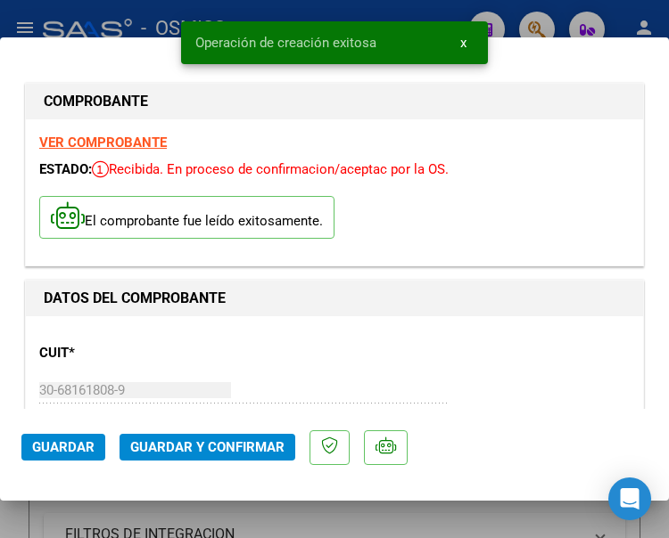
click at [259, 373] on div "CUIT * 30-68161808-9 Ingresar CUIT ANALISIS PRESTADOR MUNICIPALIDAD DE [PERSON_…" at bounding box center [334, 408] width 590 height 157
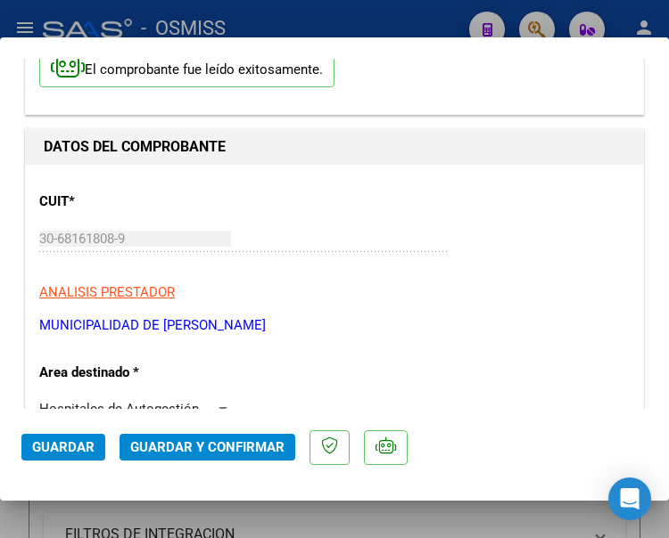
scroll to position [178, 0]
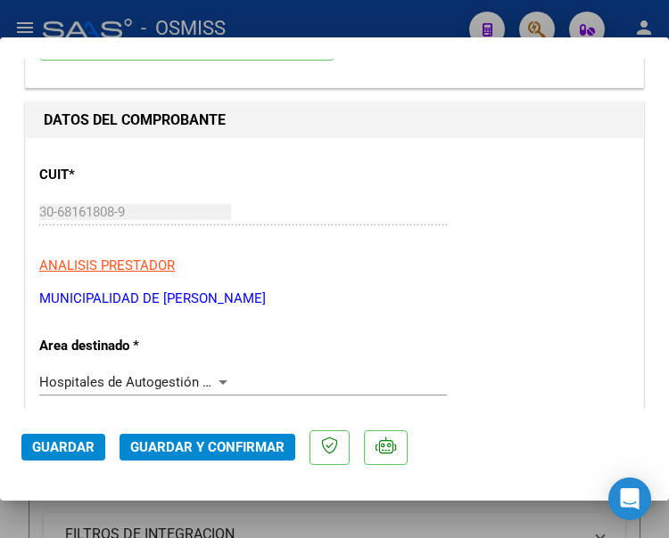
click at [218, 382] on div at bounding box center [222, 383] width 9 height 4
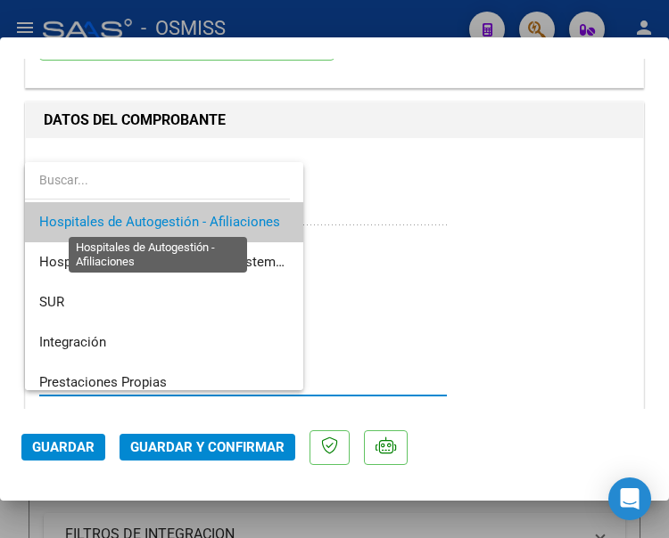
click at [200, 218] on span "Hospitales de Autogestión - Afiliaciones" at bounding box center [159, 222] width 241 height 16
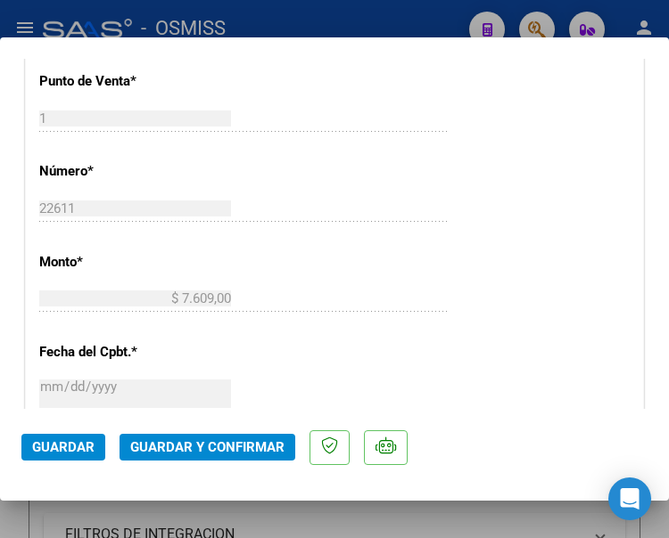
scroll to position [624, 0]
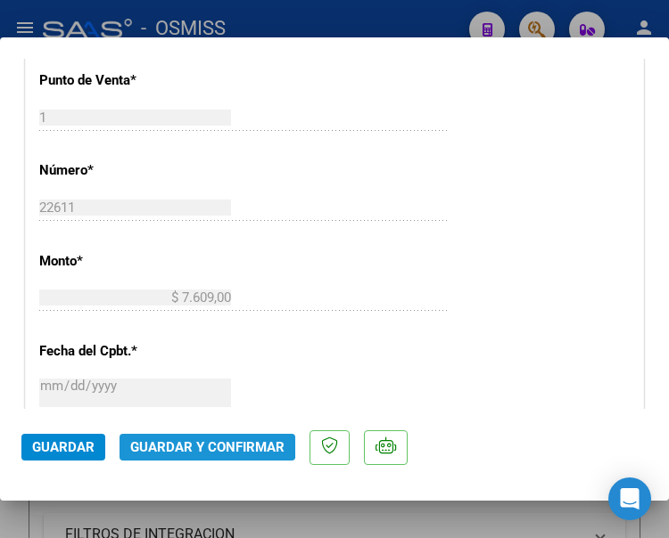
click at [193, 441] on span "Guardar y Confirmar" at bounding box center [207, 448] width 154 height 16
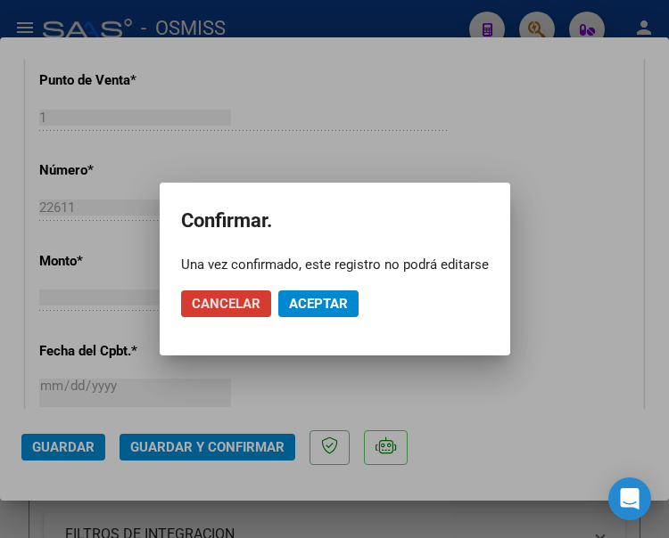
click at [308, 305] on span "Aceptar" at bounding box center [318, 304] width 59 height 16
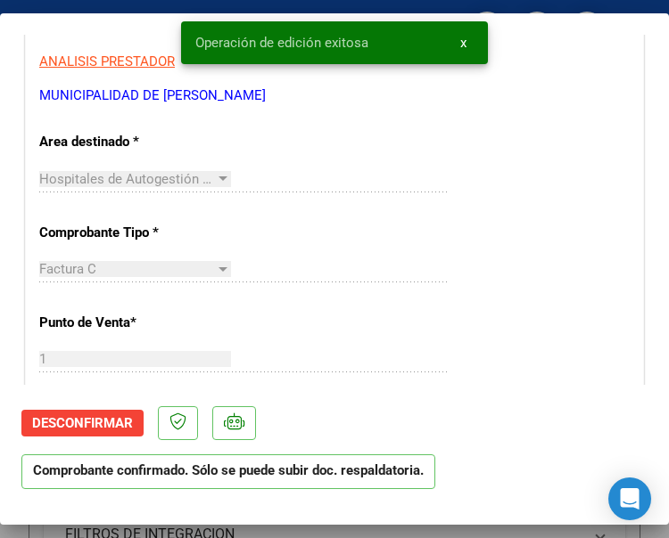
scroll to position [357, 0]
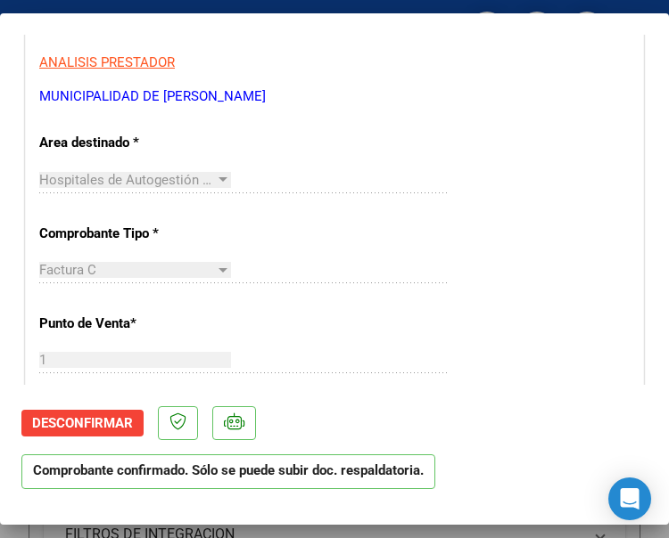
click at [339, 375] on div "1 Ingresar el Nro." at bounding box center [242, 369] width 407 height 44
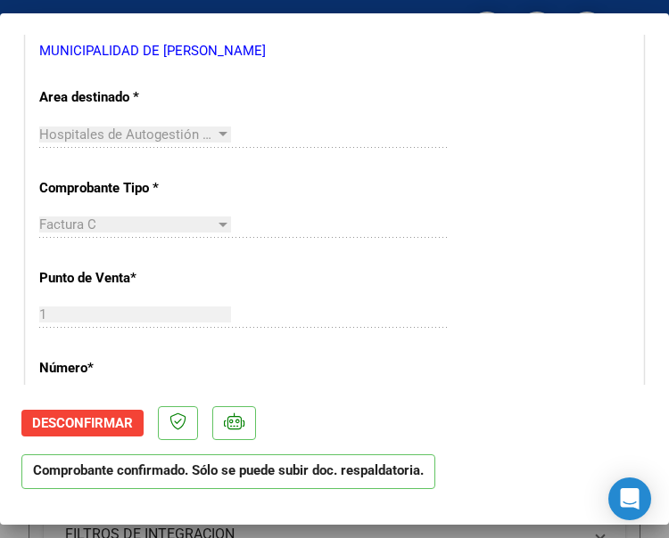
scroll to position [446, 0]
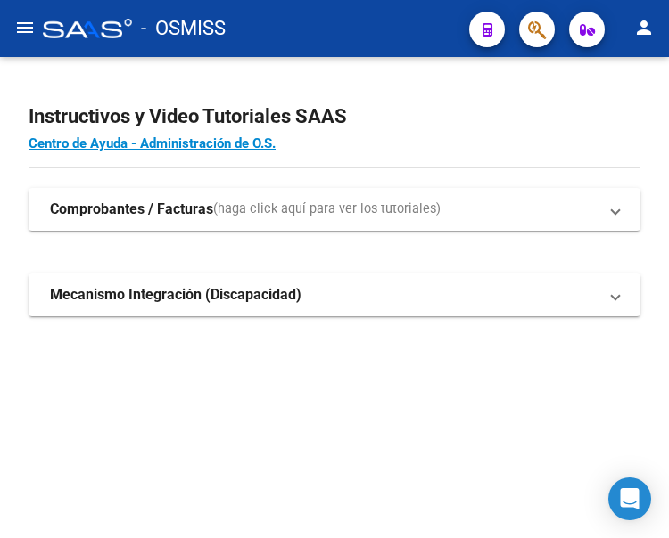
click at [24, 28] on mat-icon "menu" at bounding box center [24, 27] width 21 height 21
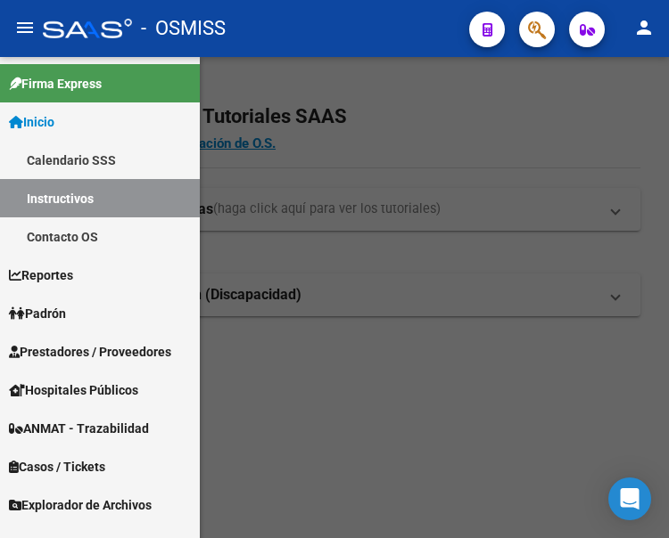
click at [82, 341] on link "Prestadores / Proveedores" at bounding box center [100, 352] width 200 height 38
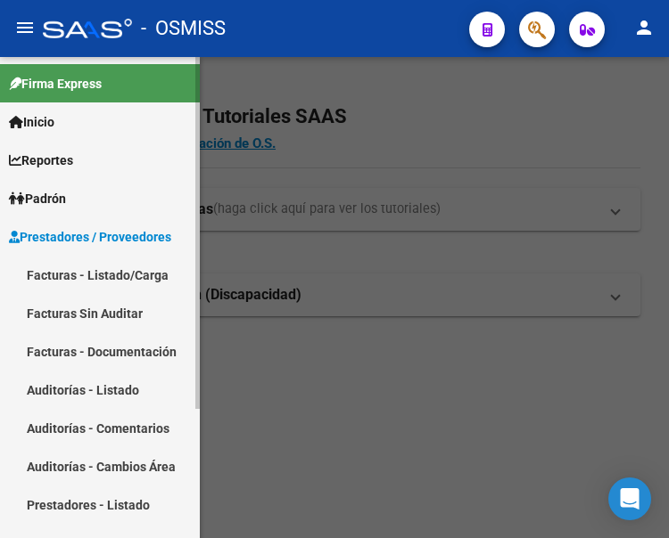
click at [85, 275] on link "Facturas - Listado/Carga" at bounding box center [100, 275] width 200 height 38
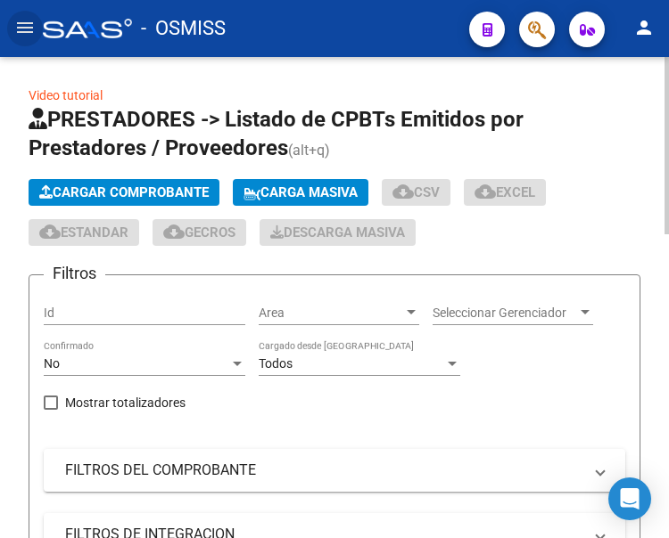
click at [151, 192] on span "Cargar Comprobante" at bounding box center [123, 193] width 169 height 16
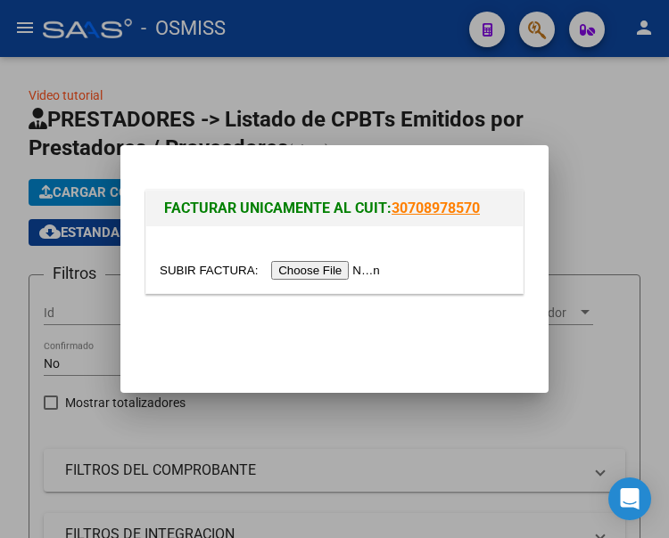
click at [331, 265] on input "file" at bounding box center [273, 270] width 226 height 19
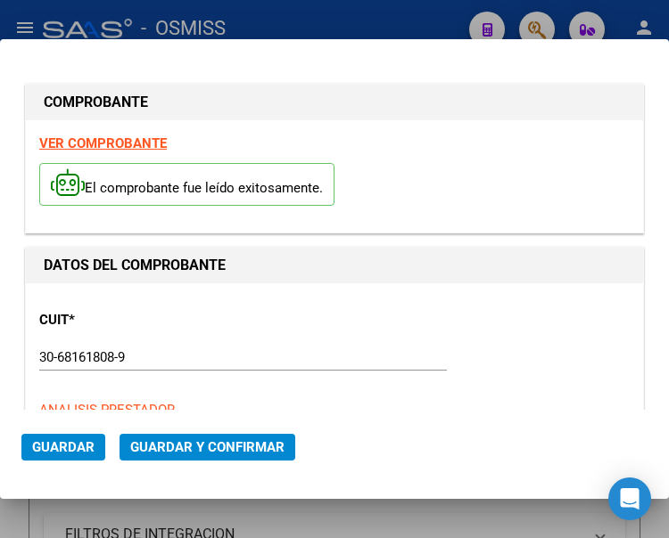
type input "[DATE]"
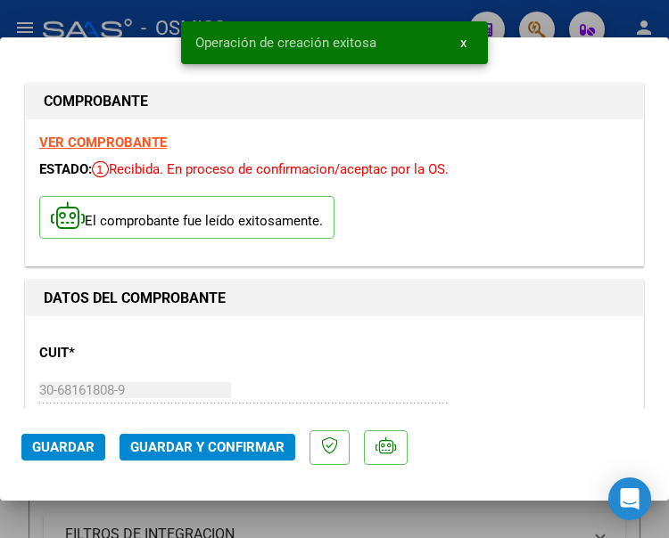
click at [399, 351] on div "CUIT * 30-68161808-9 Ingresar CUIT ANALISIS PRESTADOR MUNICIPALIDAD DE [PERSON_…" at bounding box center [334, 408] width 590 height 157
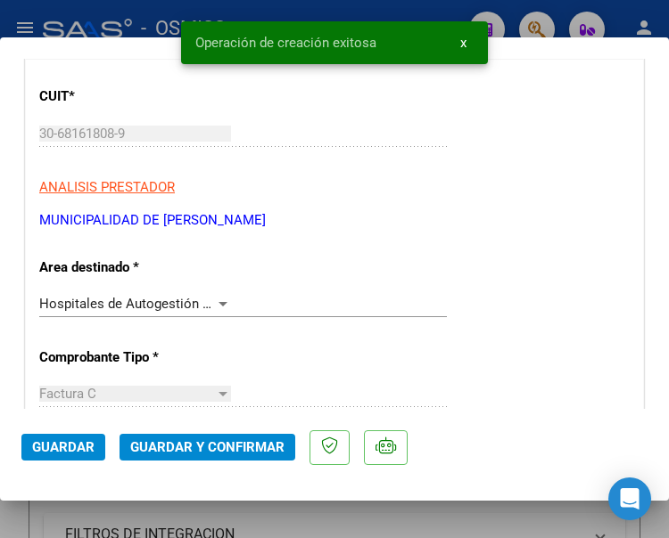
scroll to position [267, 0]
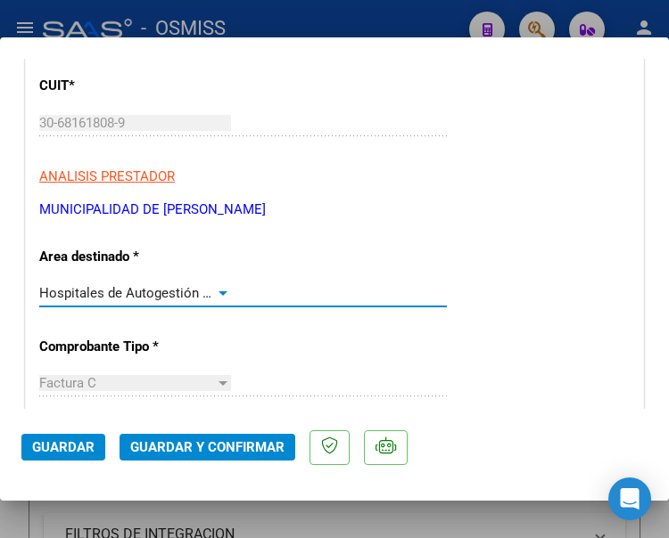
click at [218, 292] on div at bounding box center [222, 294] width 9 height 4
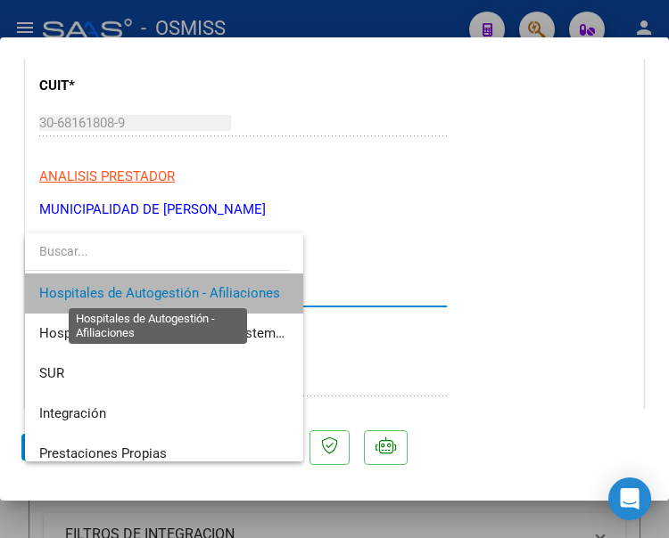
click at [215, 291] on span "Hospitales de Autogestión - Afiliaciones" at bounding box center [159, 293] width 241 height 16
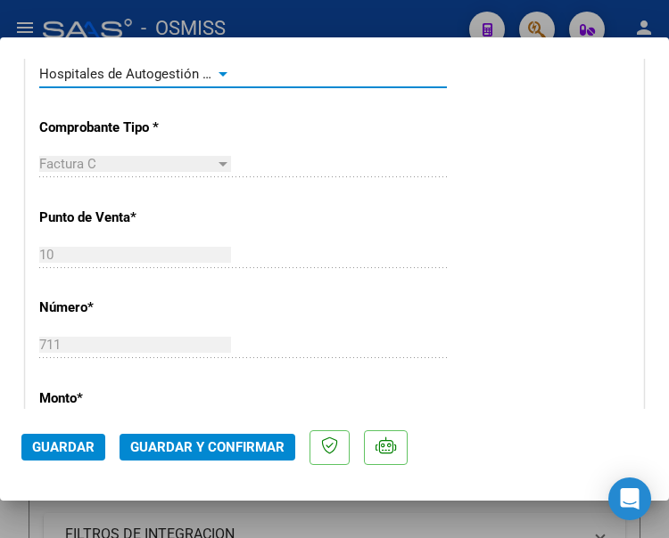
scroll to position [446, 0]
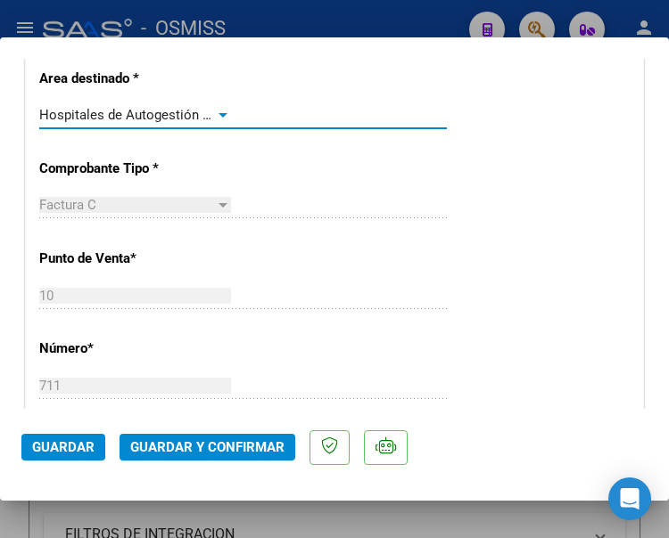
click at [218, 116] on div at bounding box center [222, 115] width 9 height 4
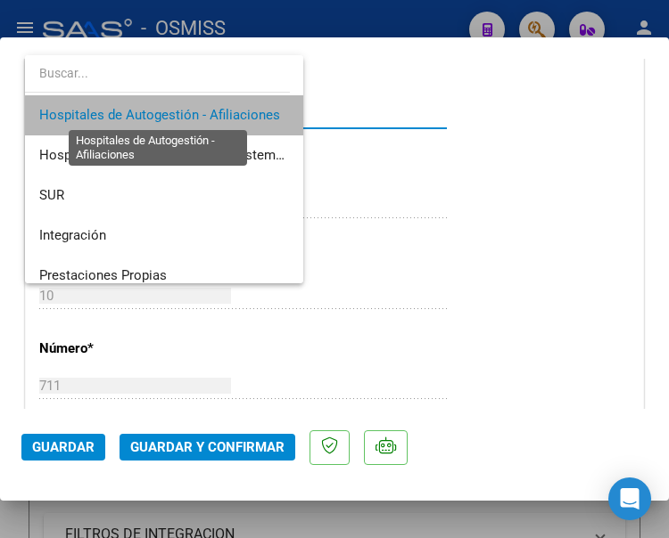
click at [218, 116] on span "Hospitales de Autogestión - Afiliaciones" at bounding box center [159, 115] width 241 height 16
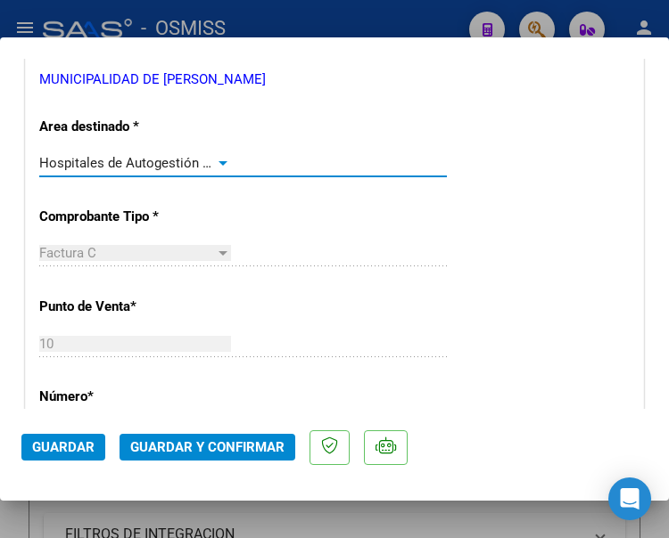
scroll to position [357, 0]
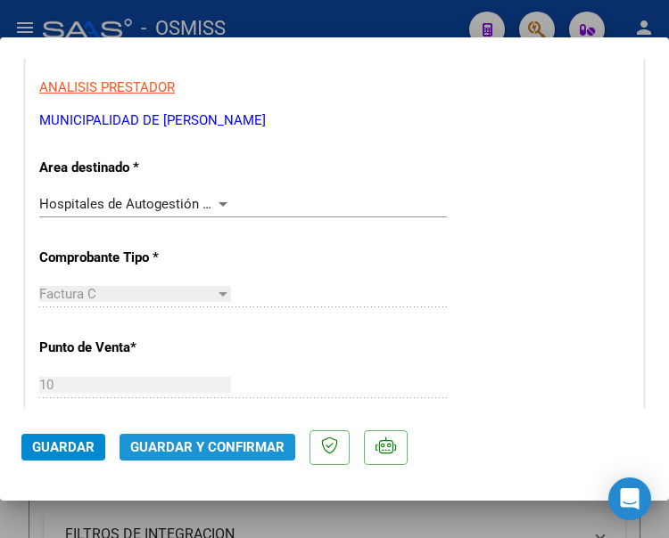
click at [203, 440] on span "Guardar y Confirmar" at bounding box center [207, 448] width 154 height 16
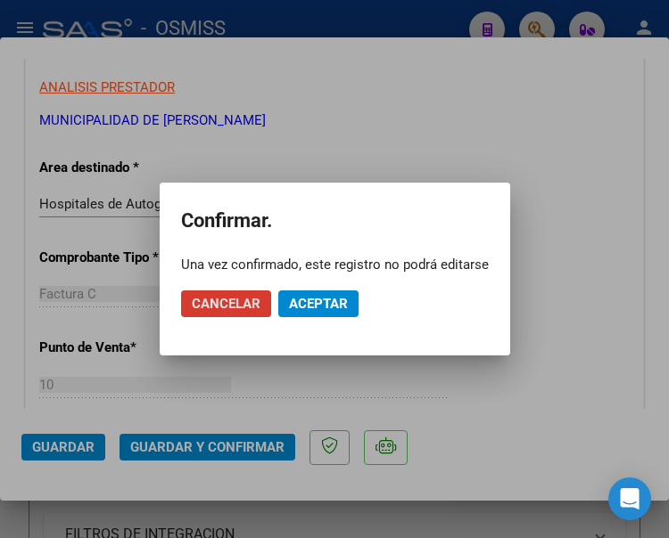
click at [308, 308] on span "Aceptar" at bounding box center [318, 304] width 59 height 16
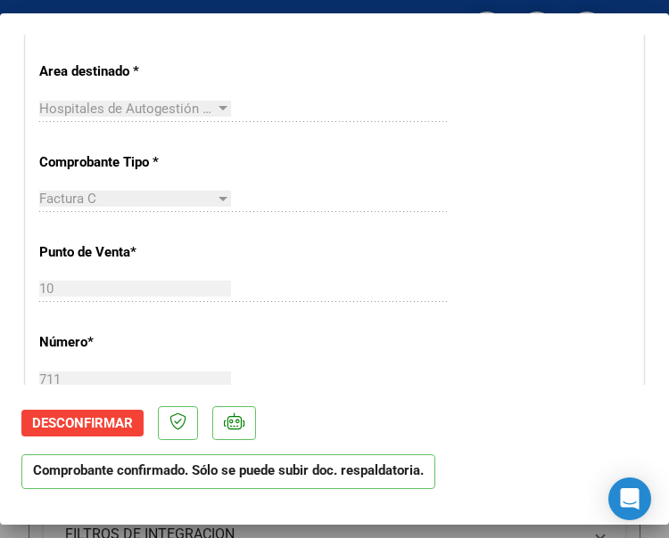
scroll to position [535, 0]
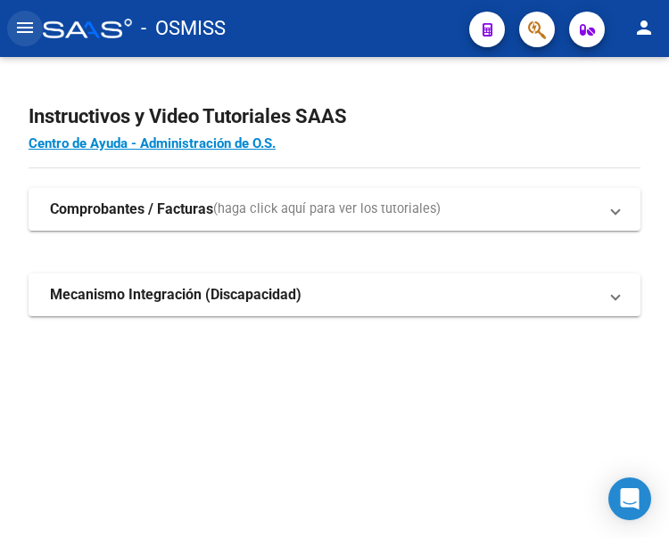
click at [33, 28] on mat-icon "menu" at bounding box center [24, 27] width 21 height 21
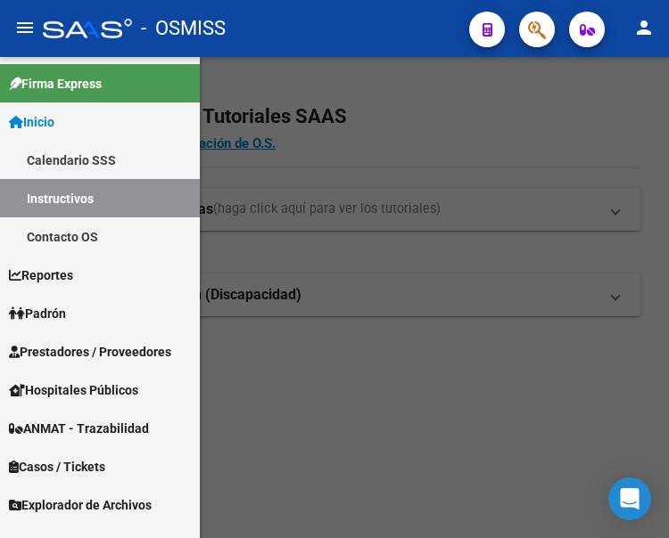
click at [96, 349] on span "Prestadores / Proveedores" at bounding box center [90, 352] width 162 height 20
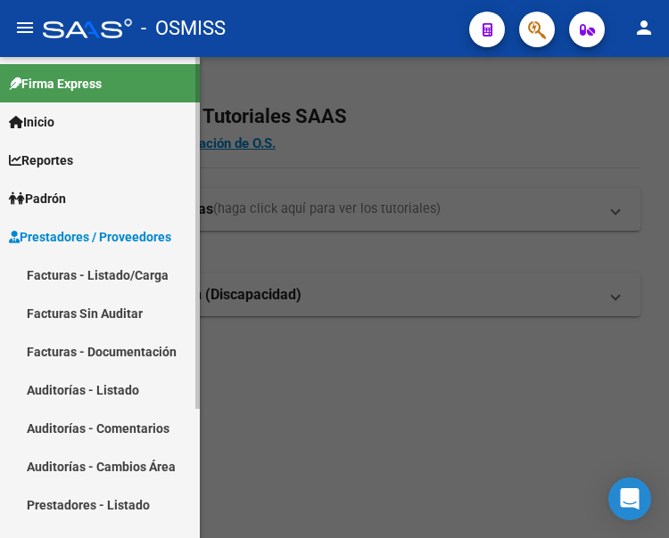
click at [85, 267] on link "Facturas - Listado/Carga" at bounding box center [100, 275] width 200 height 38
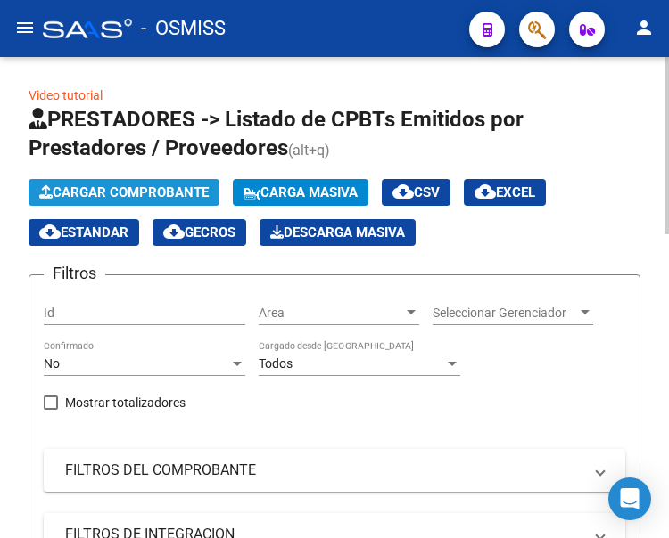
click at [159, 193] on span "Cargar Comprobante" at bounding box center [123, 193] width 169 height 16
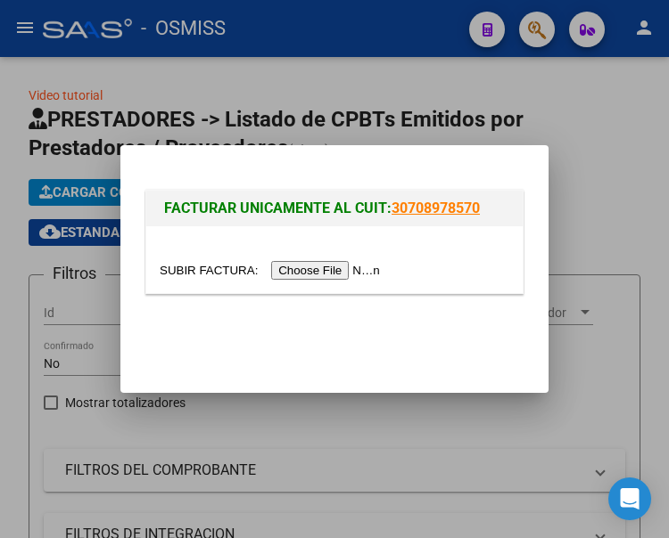
click at [344, 272] on input "file" at bounding box center [273, 270] width 226 height 19
type input "C:\fakepath\OSMISS [PERSON_NAME] FC 5450_260278.pdf"
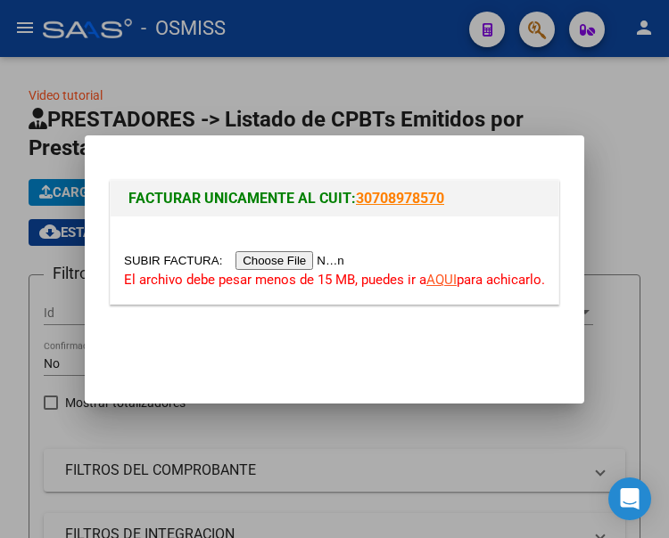
click at [306, 259] on input "file" at bounding box center [237, 260] width 226 height 19
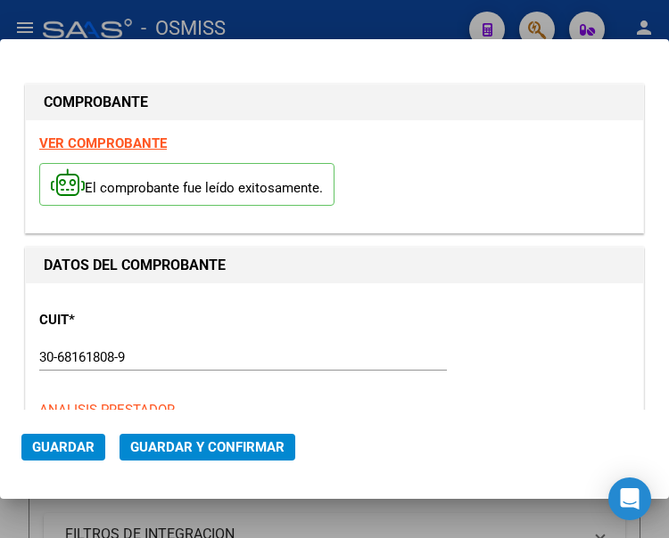
type input "[DATE]"
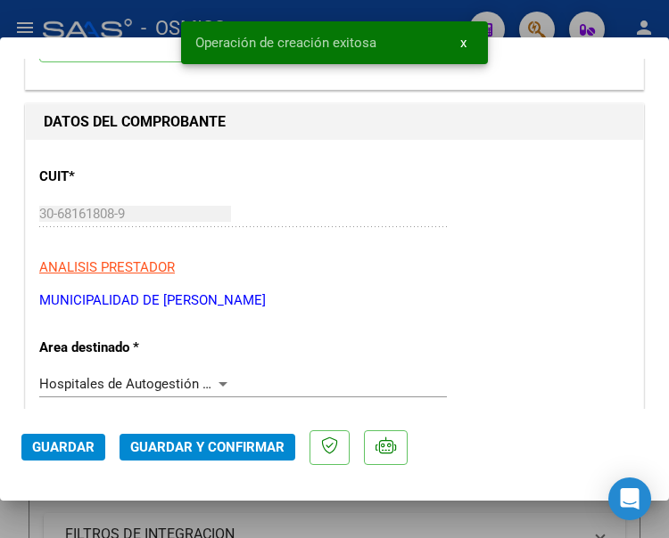
scroll to position [178, 0]
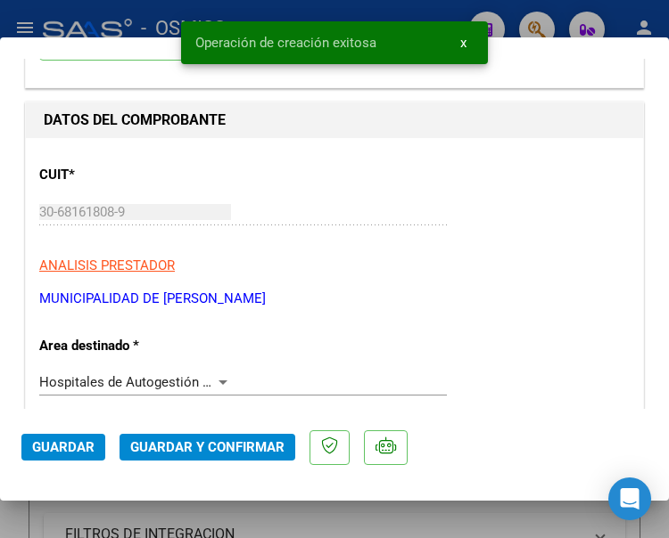
click at [215, 376] on div at bounding box center [223, 382] width 16 height 14
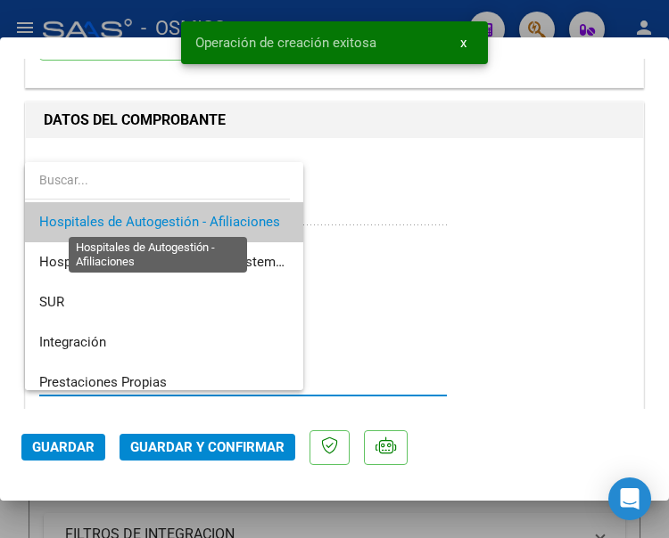
click at [222, 223] on span "Hospitales de Autogestión - Afiliaciones" at bounding box center [159, 222] width 241 height 16
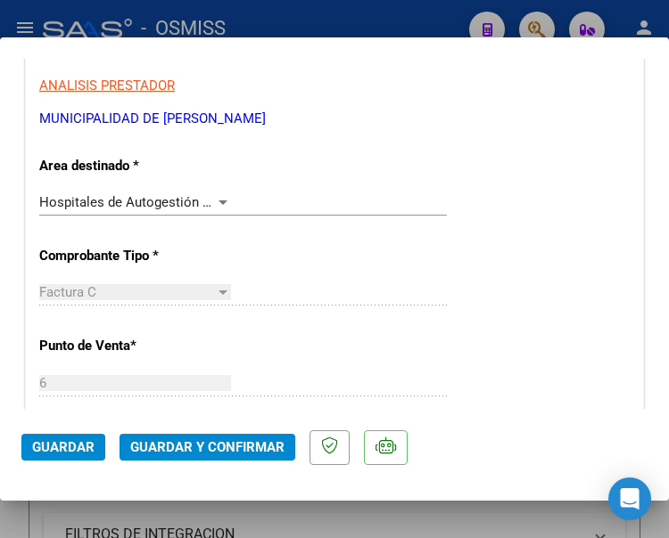
scroll to position [357, 0]
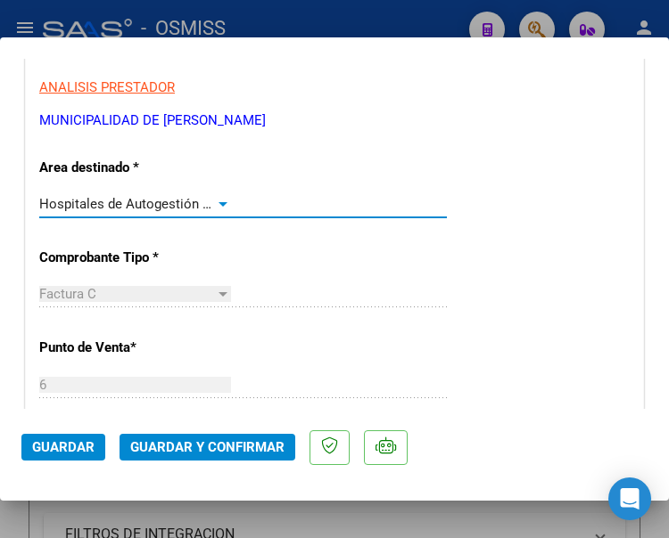
click at [218, 202] on div at bounding box center [222, 204] width 9 height 4
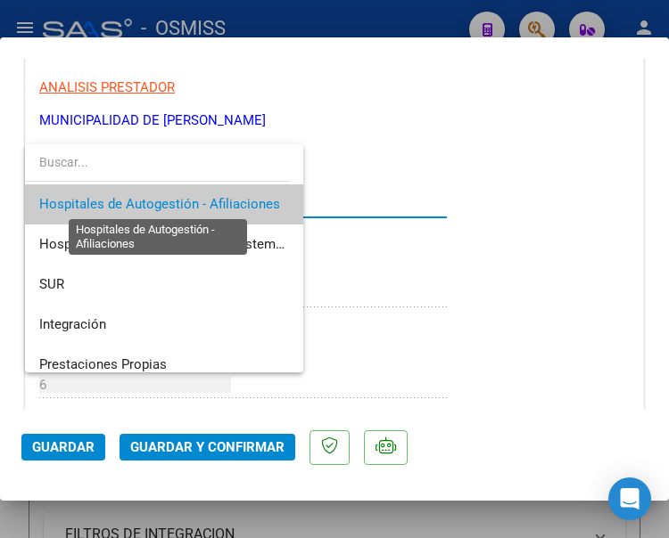
click at [218, 201] on span "Hospitales de Autogestión - Afiliaciones" at bounding box center [159, 204] width 241 height 16
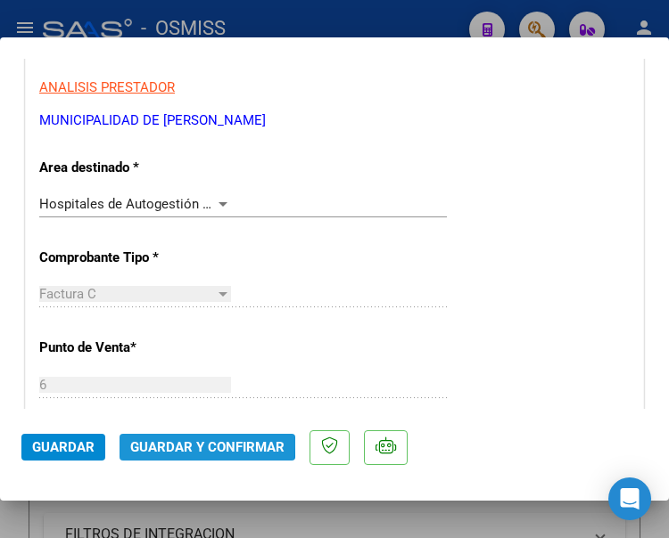
click at [201, 445] on span "Guardar y Confirmar" at bounding box center [207, 448] width 154 height 16
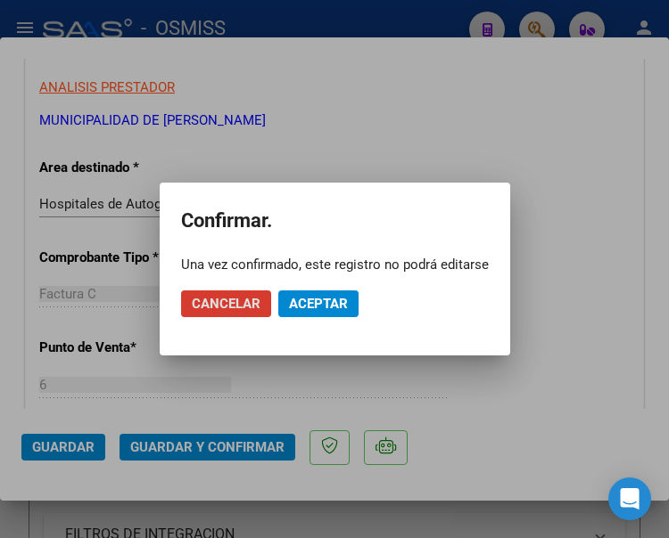
click at [307, 303] on span "Aceptar" at bounding box center [318, 304] width 59 height 16
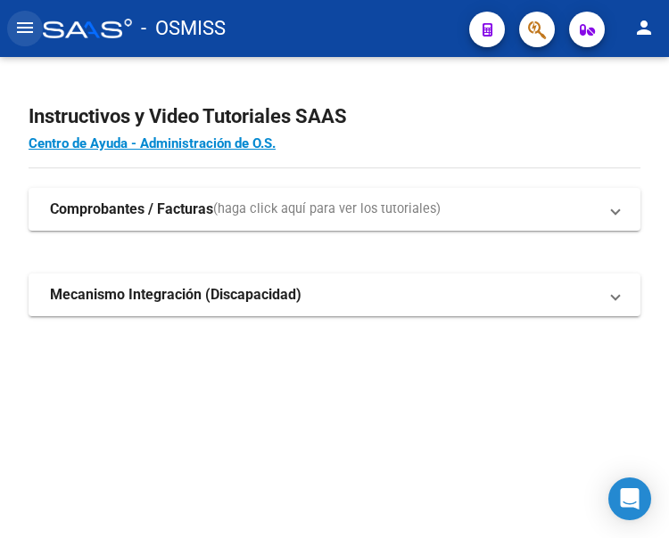
click at [27, 24] on mat-icon "menu" at bounding box center [24, 27] width 21 height 21
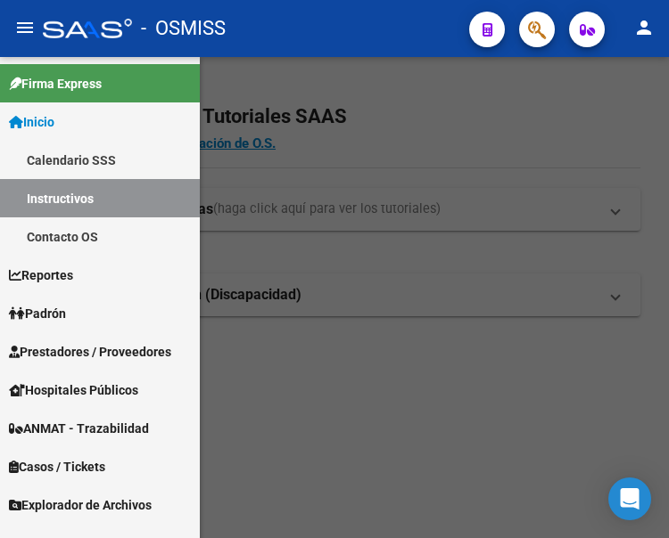
click at [62, 347] on span "Prestadores / Proveedores" at bounding box center [90, 352] width 162 height 20
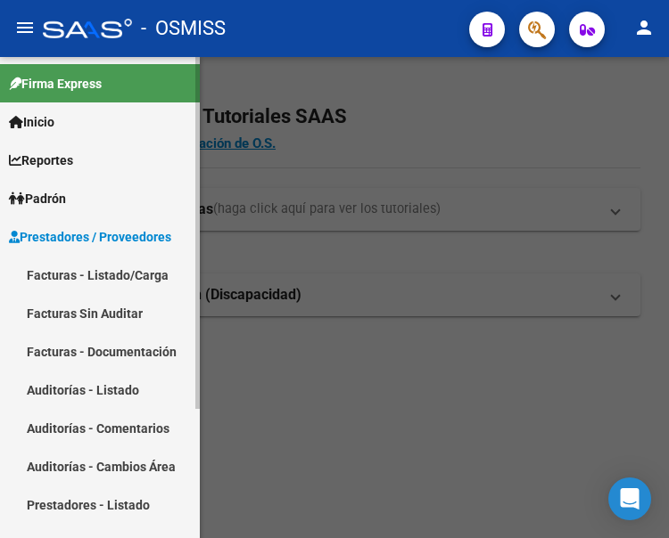
click at [85, 277] on link "Facturas - Listado/Carga" at bounding box center [100, 275] width 200 height 38
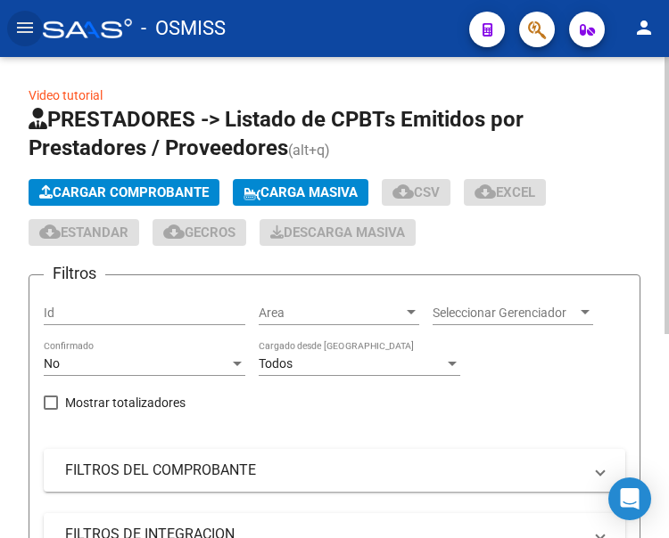
click at [144, 191] on span "Cargar Comprobante" at bounding box center [123, 193] width 169 height 16
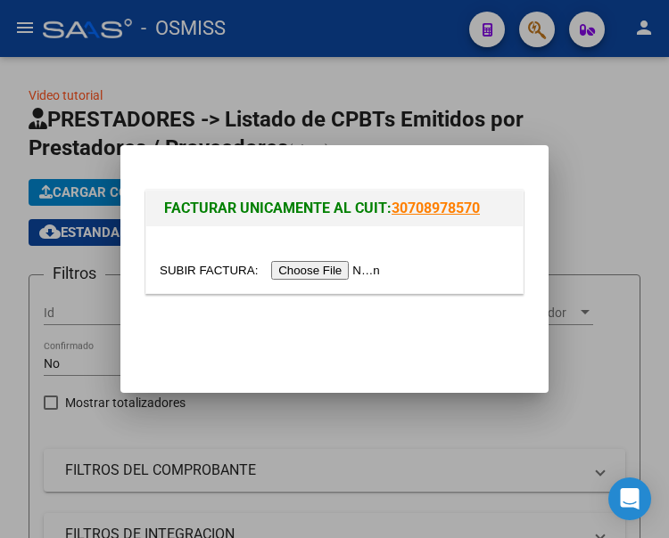
click at [343, 274] on input "file" at bounding box center [273, 270] width 226 height 19
type input "C:\fakepath\OSMISS ODONTO FC 4755_261108.pdf"
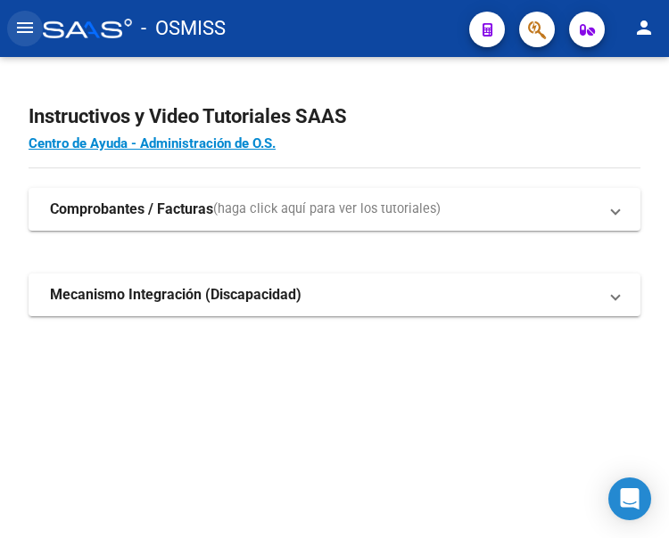
click at [22, 28] on mat-icon "menu" at bounding box center [24, 27] width 21 height 21
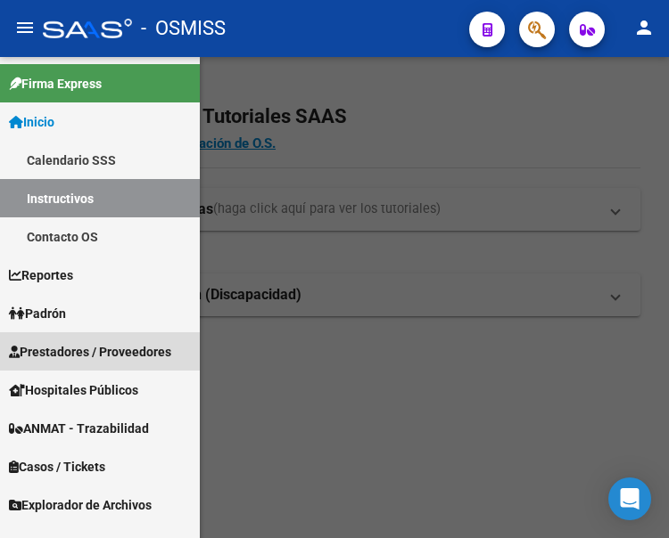
click at [78, 350] on span "Prestadores / Proveedores" at bounding box center [90, 352] width 162 height 20
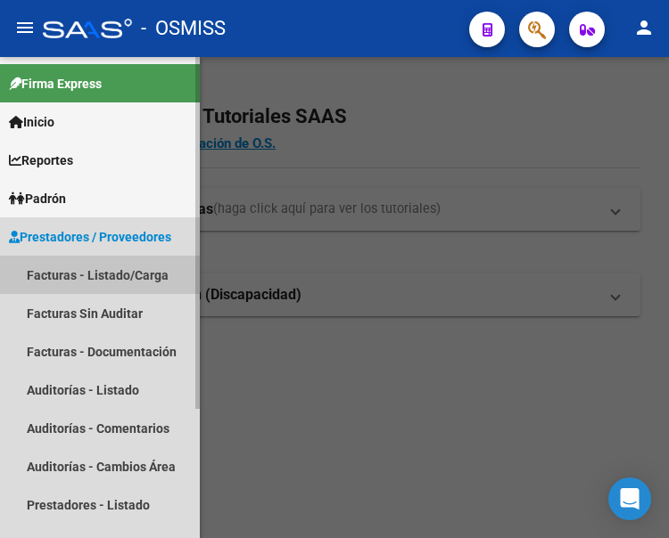
click at [88, 273] on link "Facturas - Listado/Carga" at bounding box center [100, 275] width 200 height 38
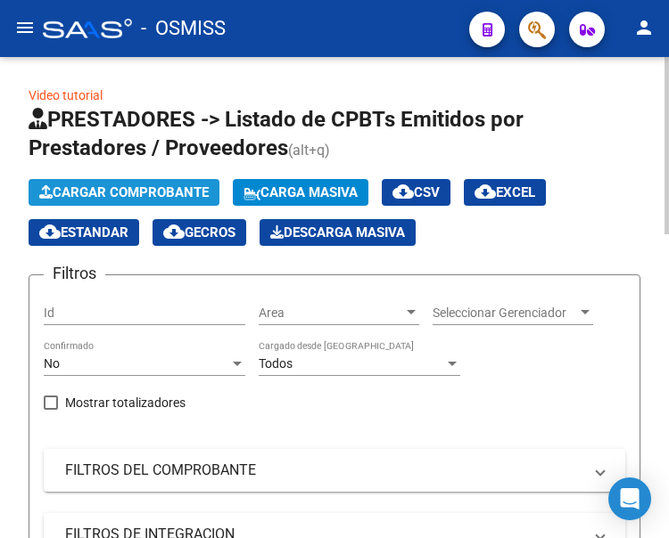
click at [177, 182] on button "Cargar Comprobante" at bounding box center [124, 192] width 191 height 27
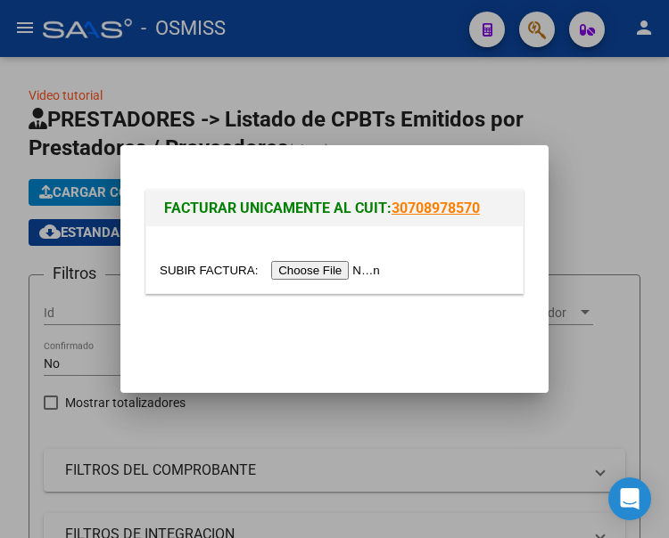
click at [349, 269] on input "file" at bounding box center [273, 270] width 226 height 19
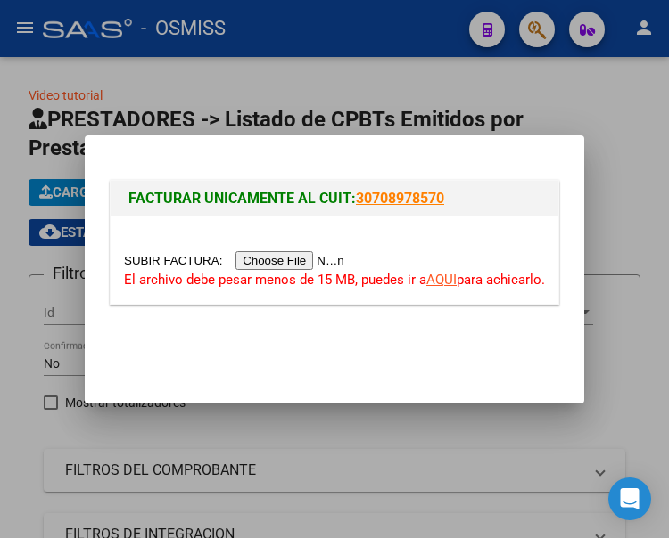
click at [303, 264] on input "file" at bounding box center [237, 260] width 226 height 19
type input "C:\fakepath\OSMISS ODONTO FC 4755_261108.pdf"
click at [316, 260] on input "file" at bounding box center [237, 260] width 226 height 19
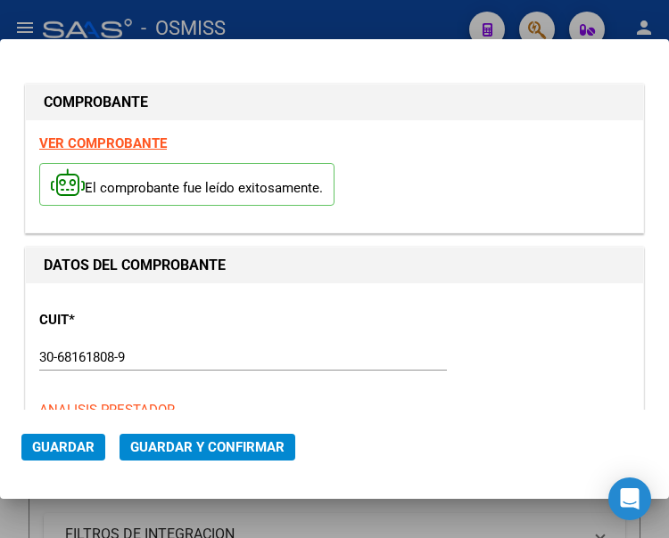
type input "[DATE]"
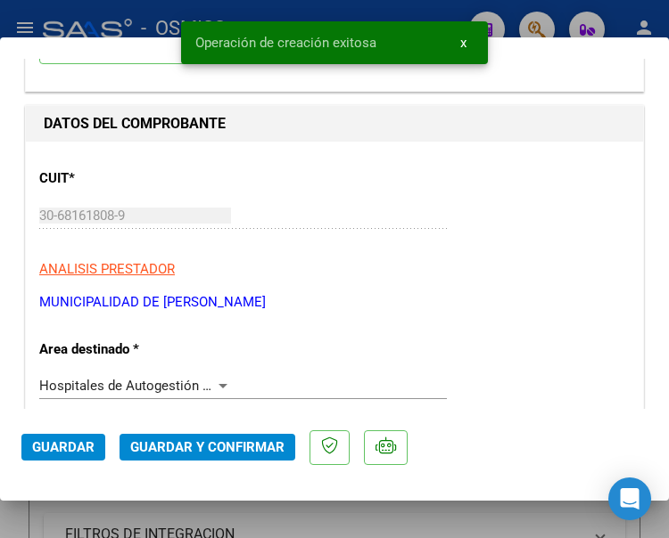
scroll to position [178, 0]
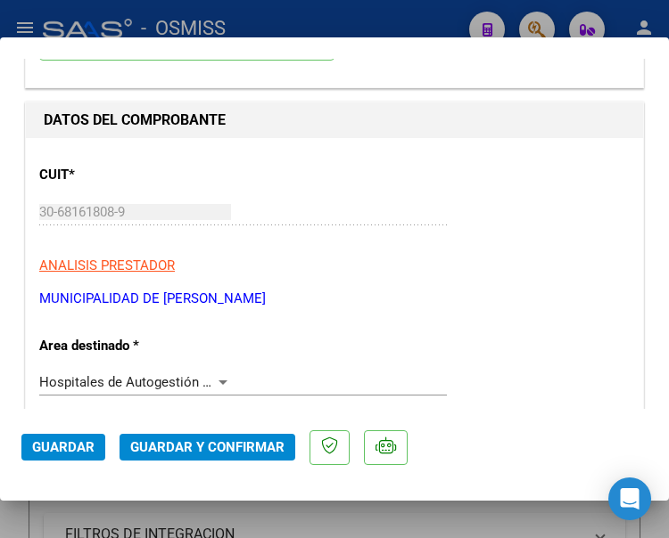
click at [427, 236] on div "30-68161808-9 Ingresar CUIT" at bounding box center [242, 221] width 407 height 44
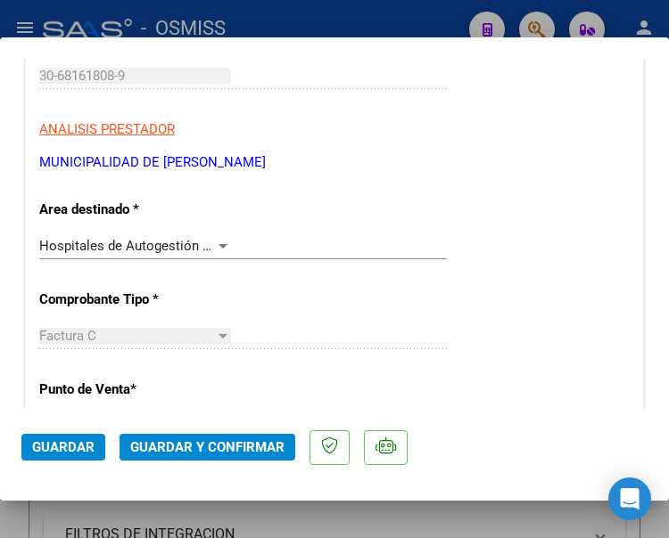
scroll to position [357, 0]
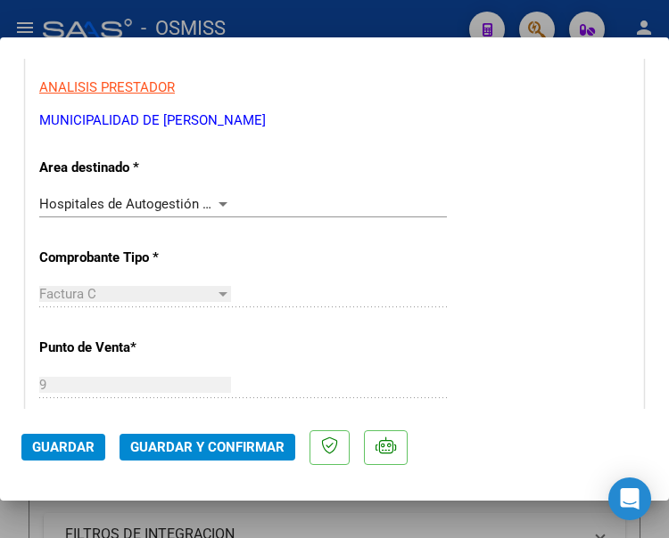
click at [221, 202] on div at bounding box center [222, 204] width 9 height 4
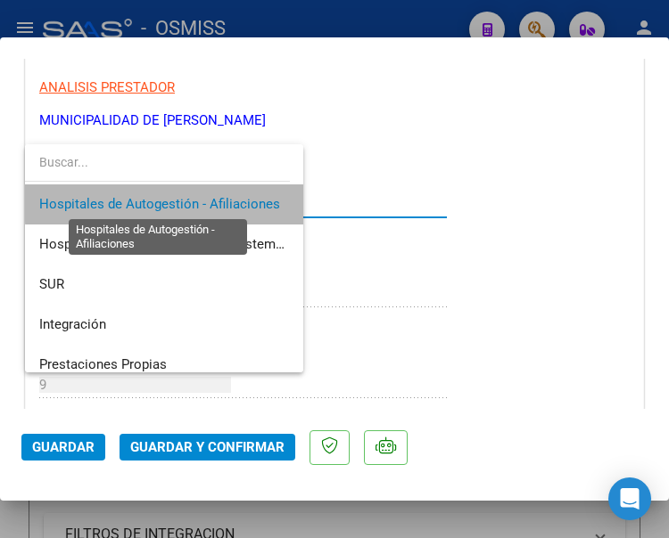
click at [221, 202] on span "Hospitales de Autogestión - Afiliaciones" at bounding box center [159, 204] width 241 height 16
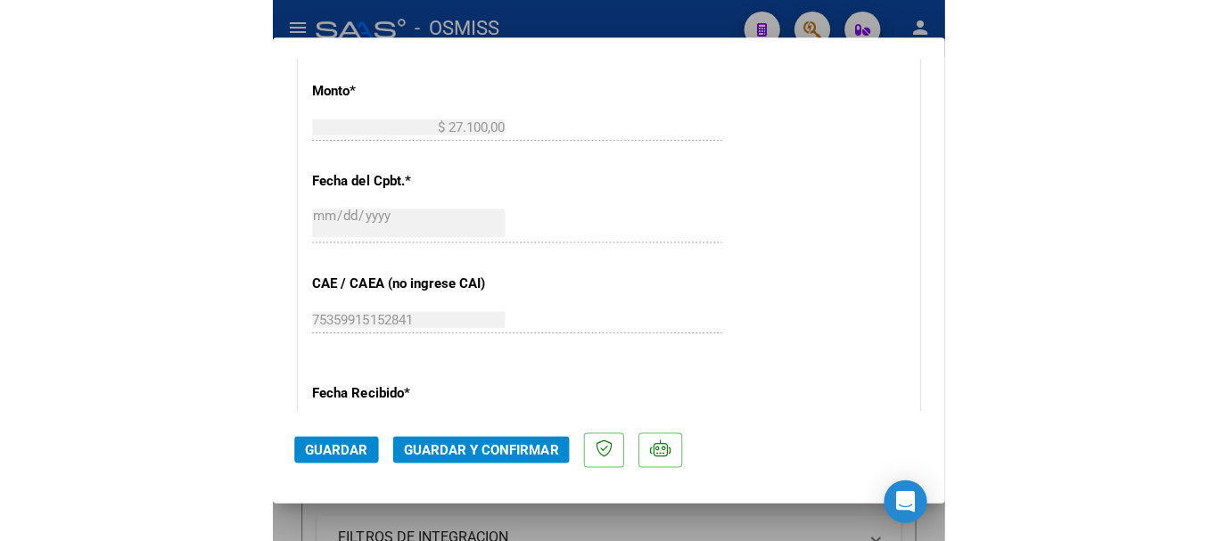
scroll to position [802, 0]
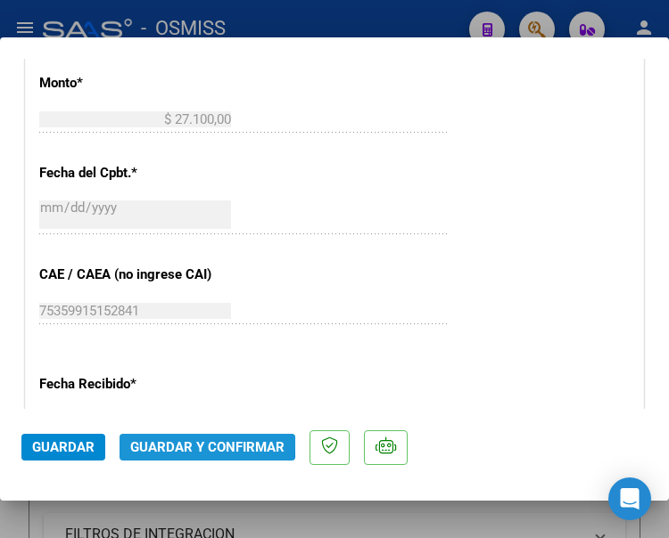
click at [201, 446] on span "Guardar y Confirmar" at bounding box center [207, 448] width 154 height 16
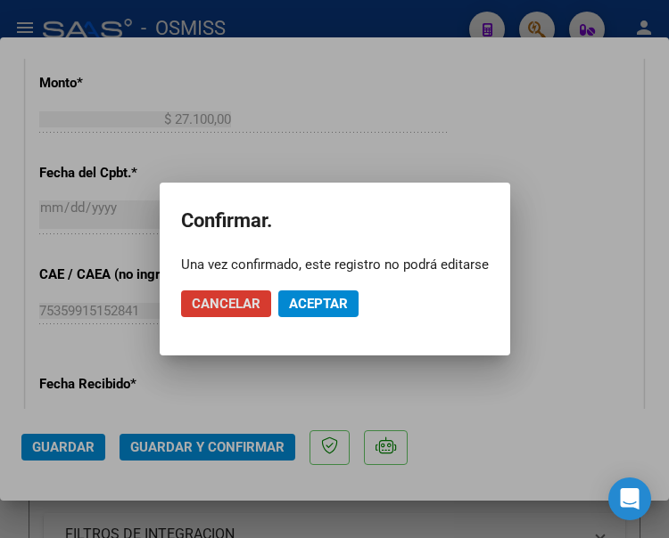
click at [316, 300] on span "Aceptar" at bounding box center [318, 304] width 59 height 16
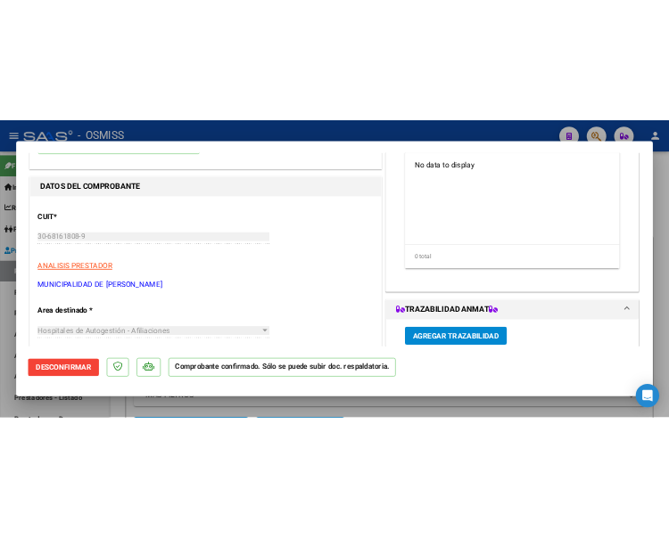
scroll to position [0, 0]
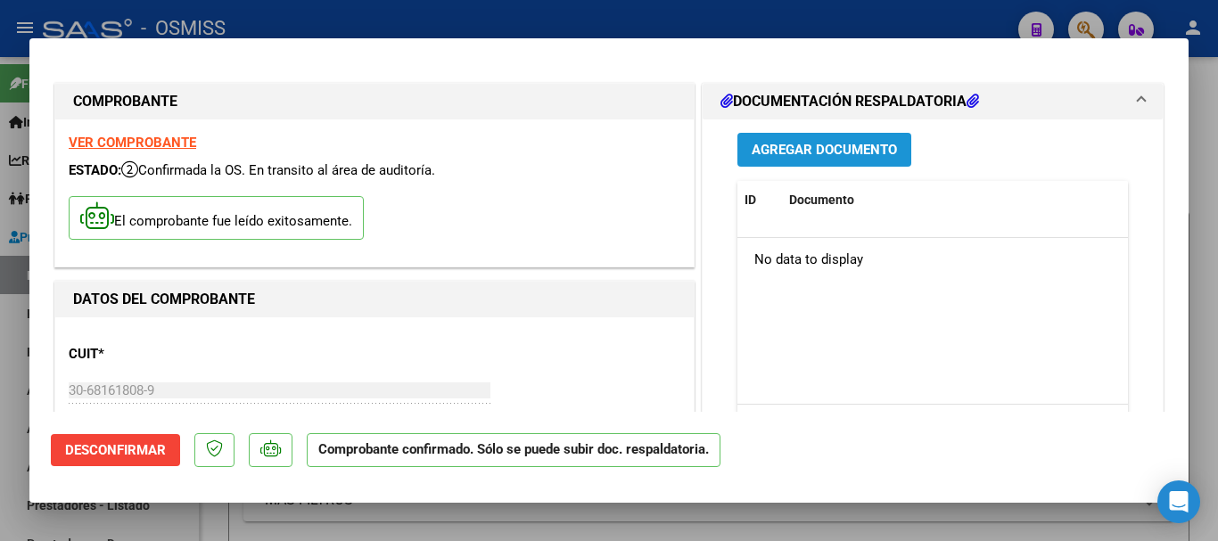
click at [668, 150] on span "Agregar Documento" at bounding box center [824, 151] width 145 height 16
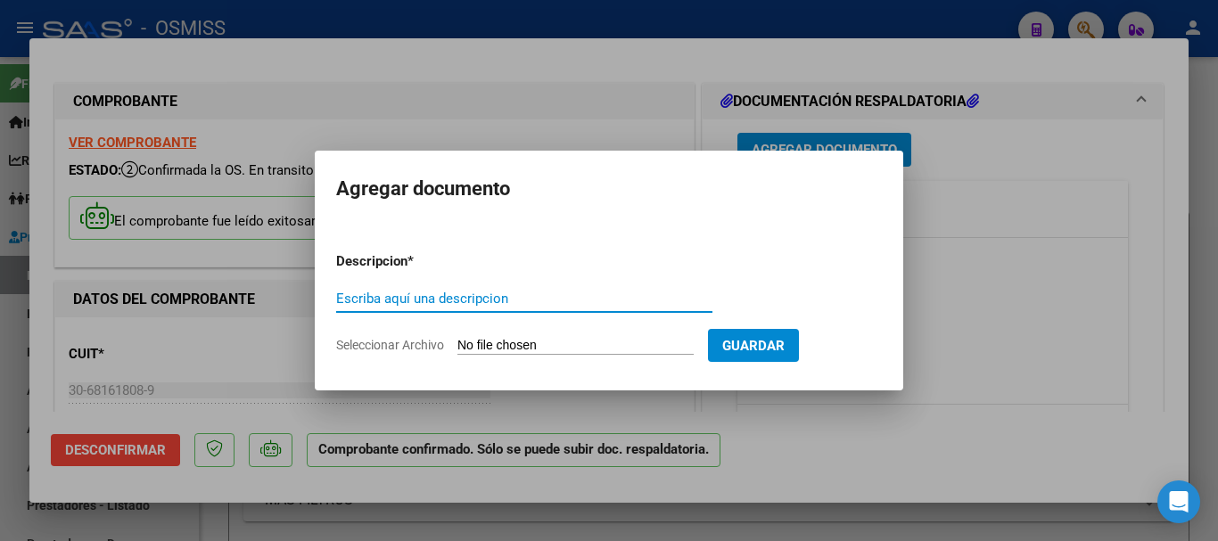
click at [426, 285] on div "Escriba aquí una descripcion" at bounding box center [524, 298] width 376 height 27
type input "DOC RESPALDATORIA"
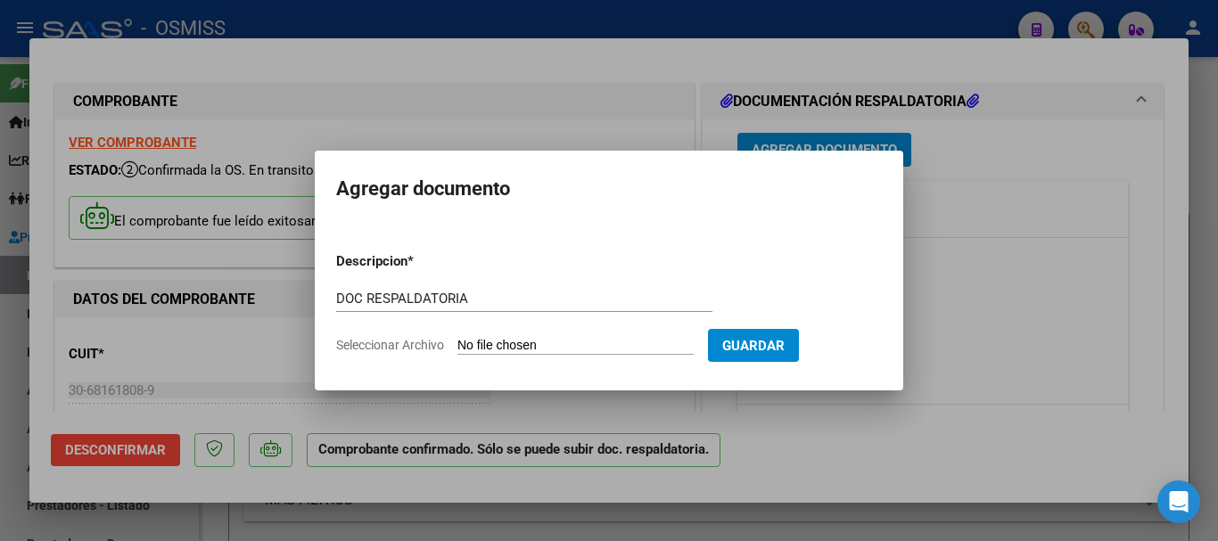
click at [557, 344] on input "Seleccionar Archivo" at bounding box center [575, 346] width 236 height 17
type input "C:\fakepath\5_pdfsam_OSMISS ODONTO FC 4755_261108.pdf"
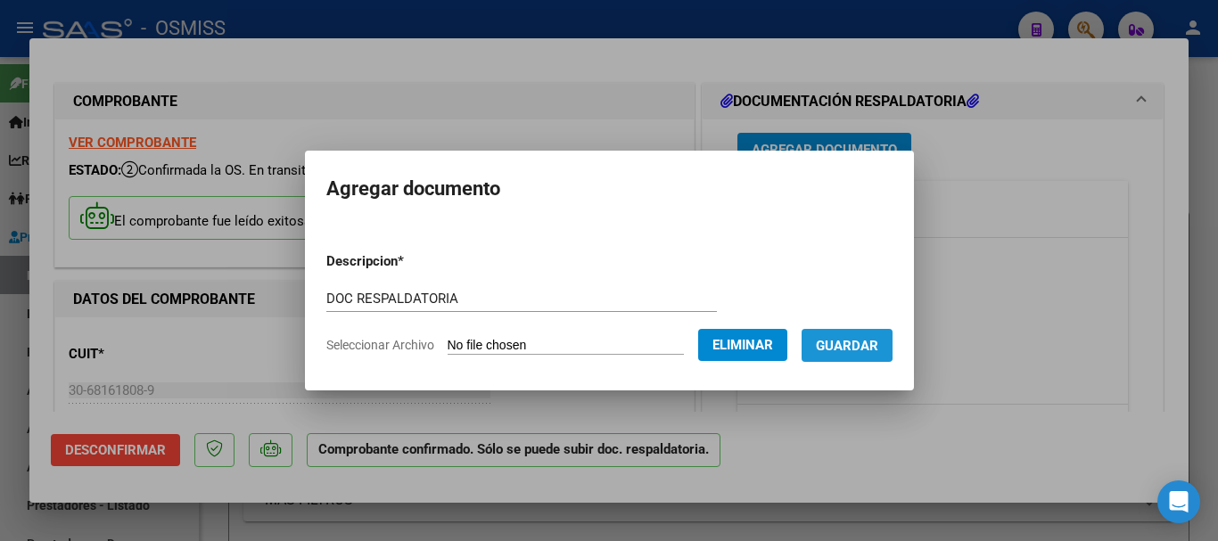
click at [668, 343] on span "Guardar" at bounding box center [847, 346] width 62 height 16
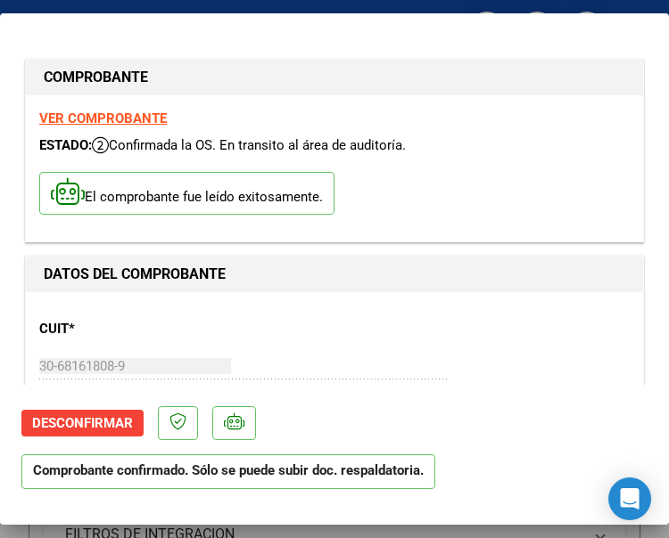
click at [512, 339] on div "CUIT * 30-68161808-9 Ingresar CUIT ANALISIS PRESTADOR MUNICIPALIDAD DE [PERSON_…" at bounding box center [334, 384] width 590 height 157
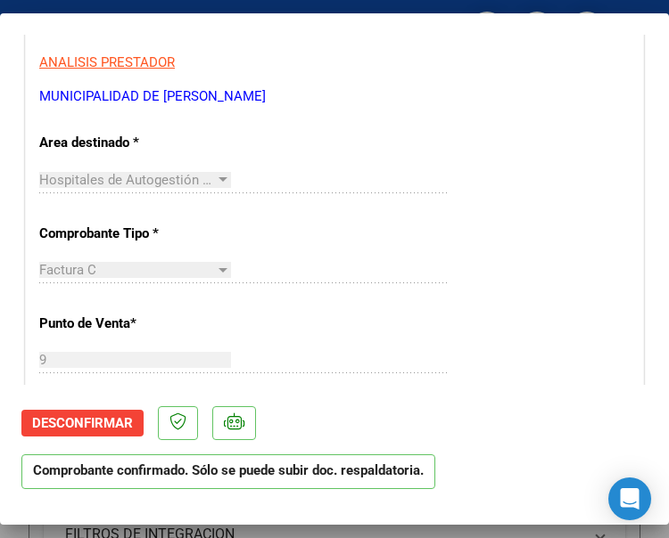
scroll to position [446, 0]
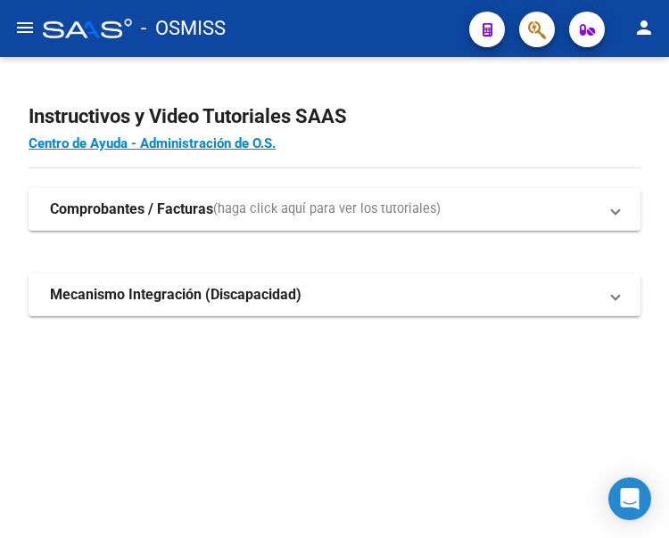
click at [28, 28] on mat-icon "menu" at bounding box center [24, 27] width 21 height 21
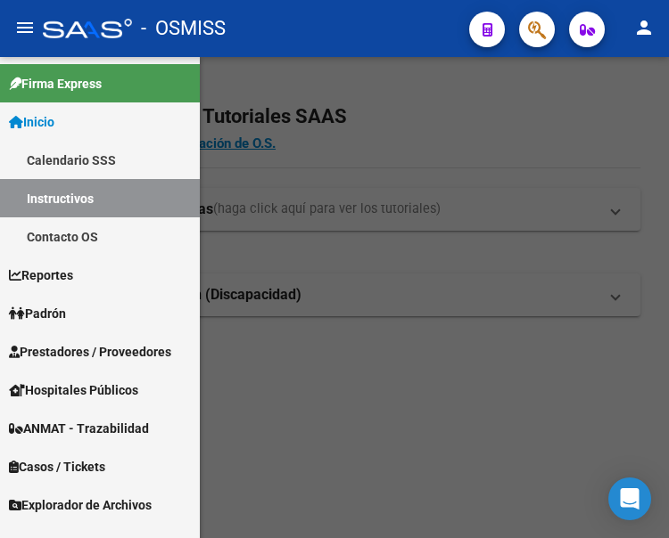
click at [67, 348] on span "Prestadores / Proveedores" at bounding box center [90, 352] width 162 height 20
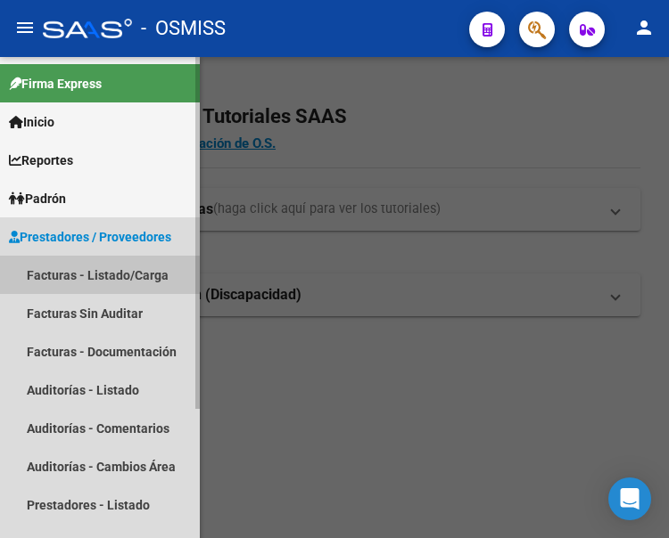
drag, startPoint x: 96, startPoint y: 272, endPoint x: 112, endPoint y: 284, distance: 20.3
click at [96, 274] on link "Facturas - Listado/Carga" at bounding box center [100, 275] width 200 height 38
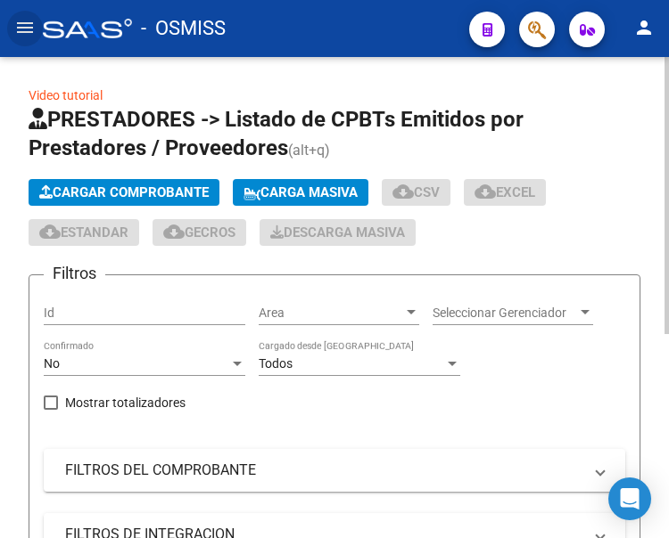
click at [172, 193] on span "Cargar Comprobante" at bounding box center [123, 193] width 169 height 16
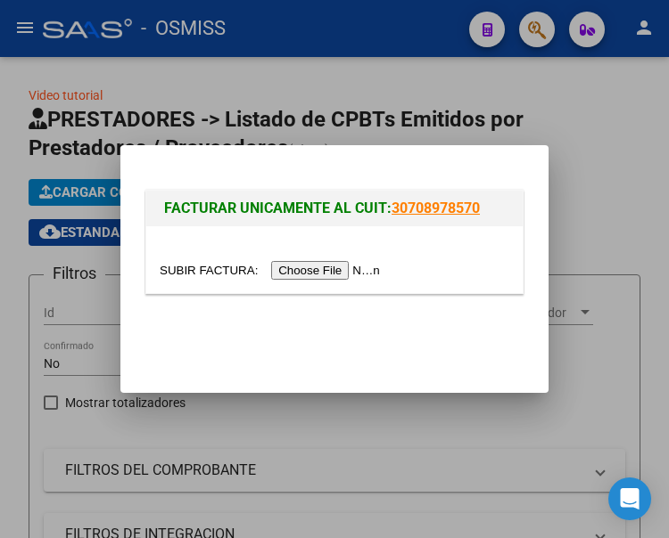
click at [325, 270] on input "file" at bounding box center [273, 270] width 226 height 19
type input "C:\fakepath\OSMISS OFTAL FC 22645_261205.pdf"
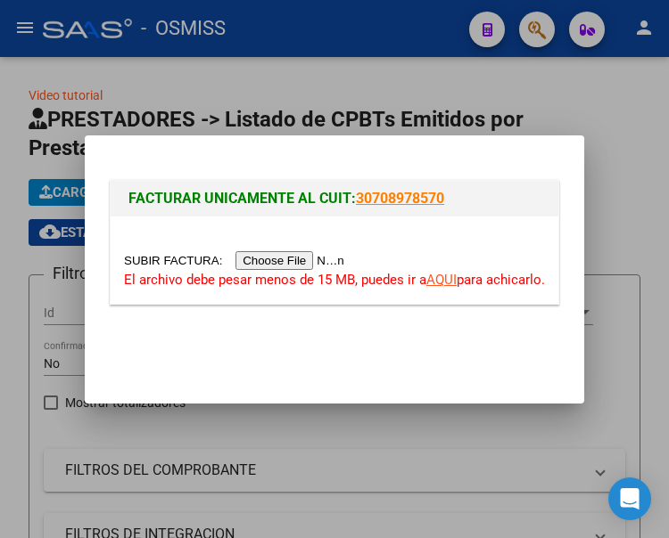
click at [291, 262] on input "file" at bounding box center [237, 260] width 226 height 19
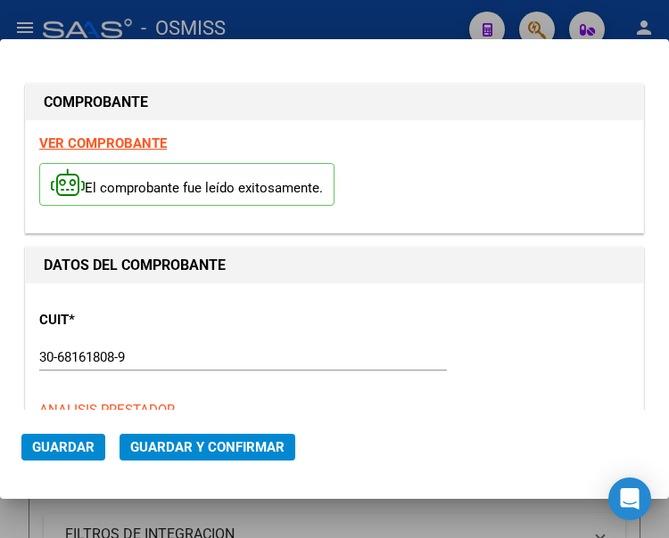
type input "2025-10-28"
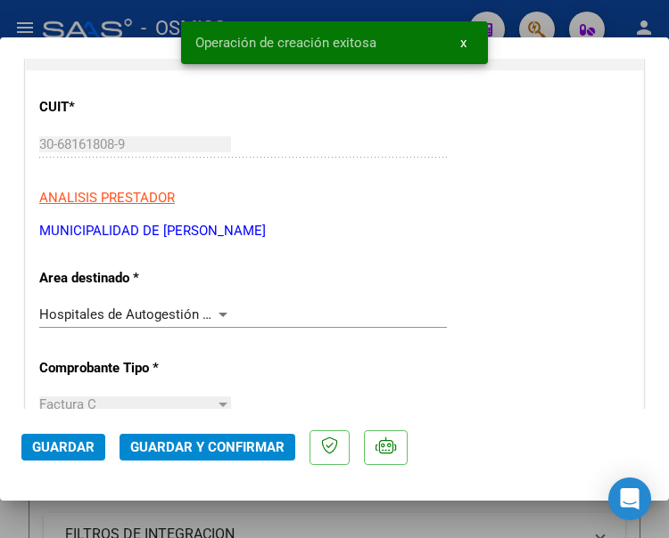
scroll to position [267, 0]
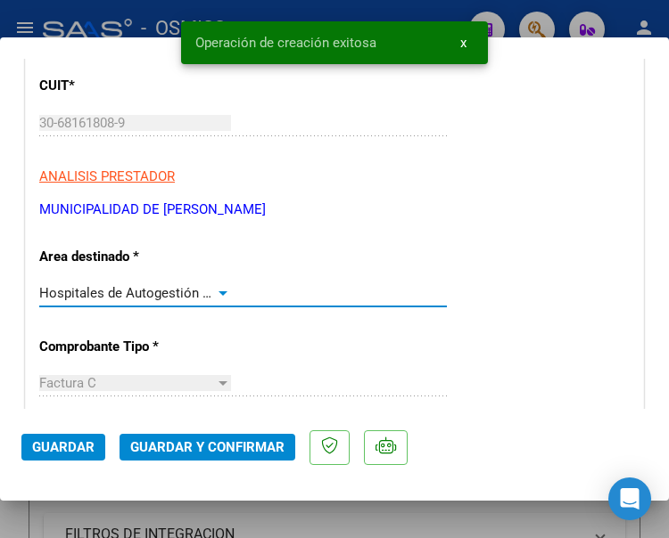
click at [215, 290] on div at bounding box center [223, 293] width 16 height 14
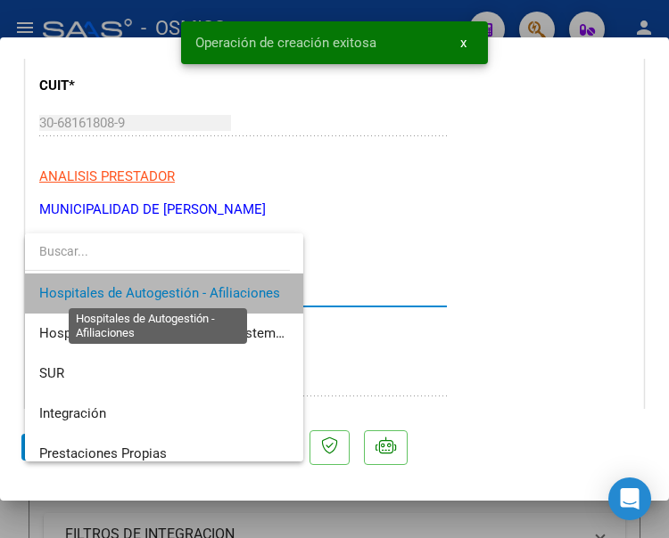
click at [215, 290] on span "Hospitales de Autogestión - Afiliaciones" at bounding box center [159, 293] width 241 height 16
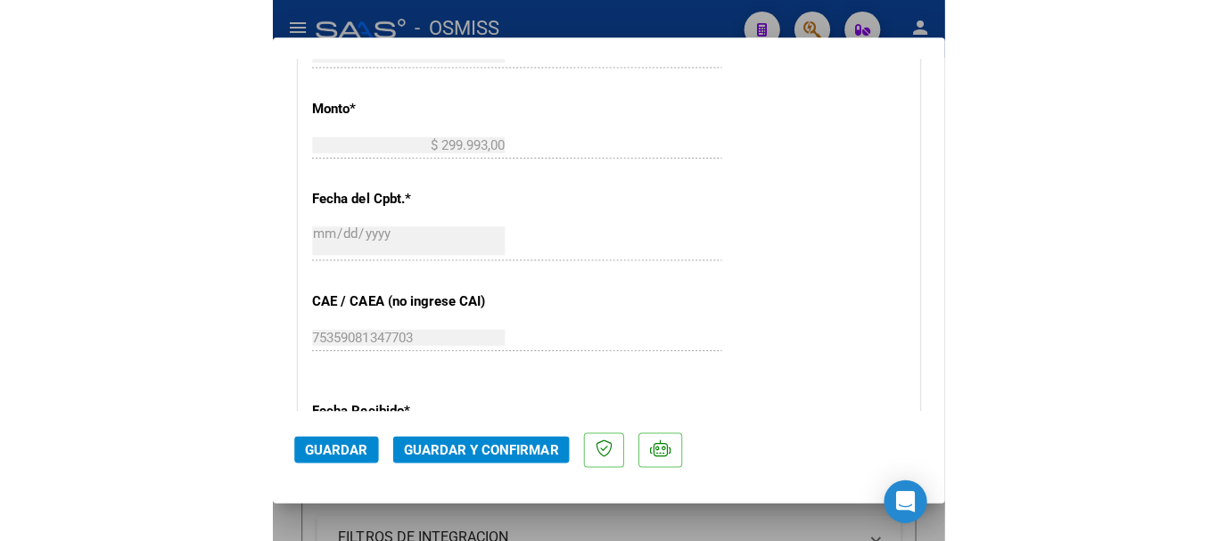
scroll to position [802, 0]
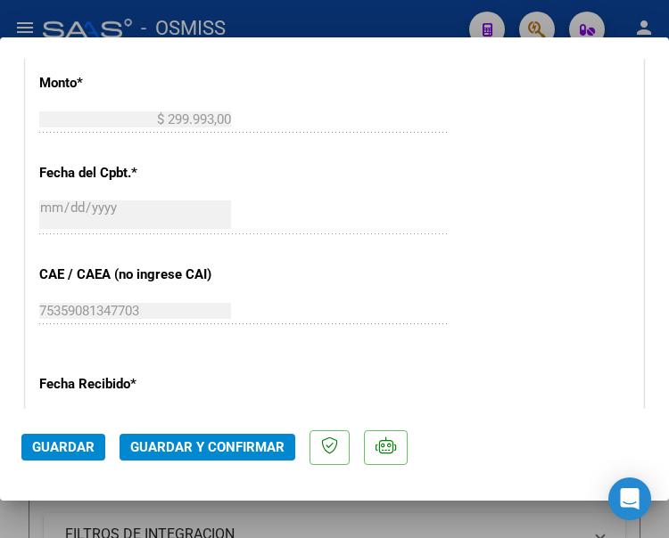
click at [193, 448] on span "Guardar y Confirmar" at bounding box center [207, 448] width 154 height 16
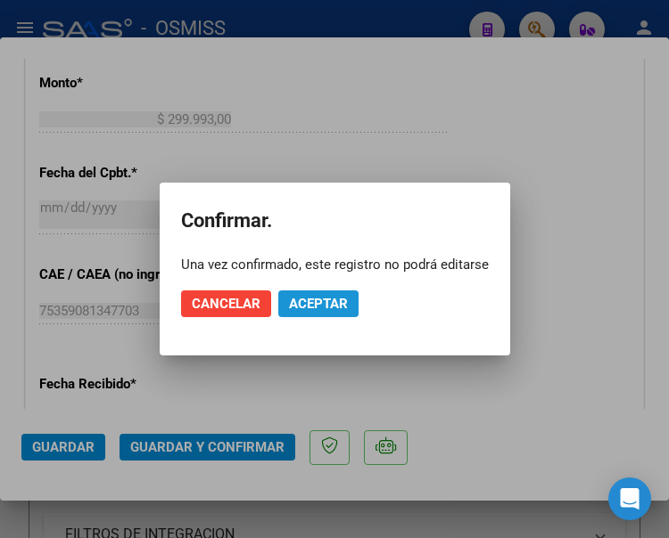
click at [316, 302] on span "Aceptar" at bounding box center [318, 304] width 59 height 16
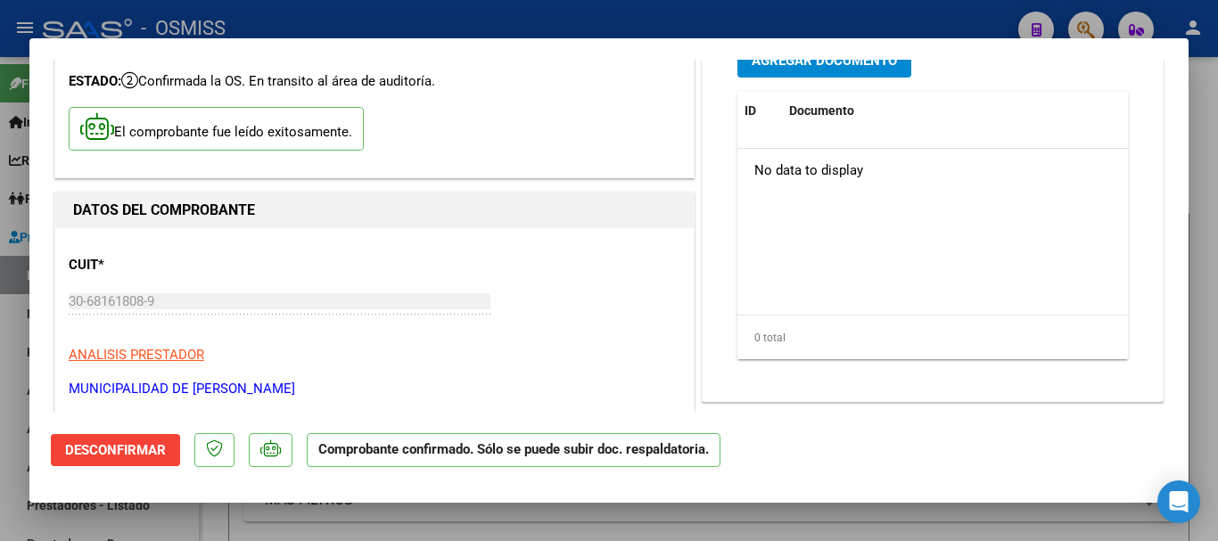
scroll to position [0, 0]
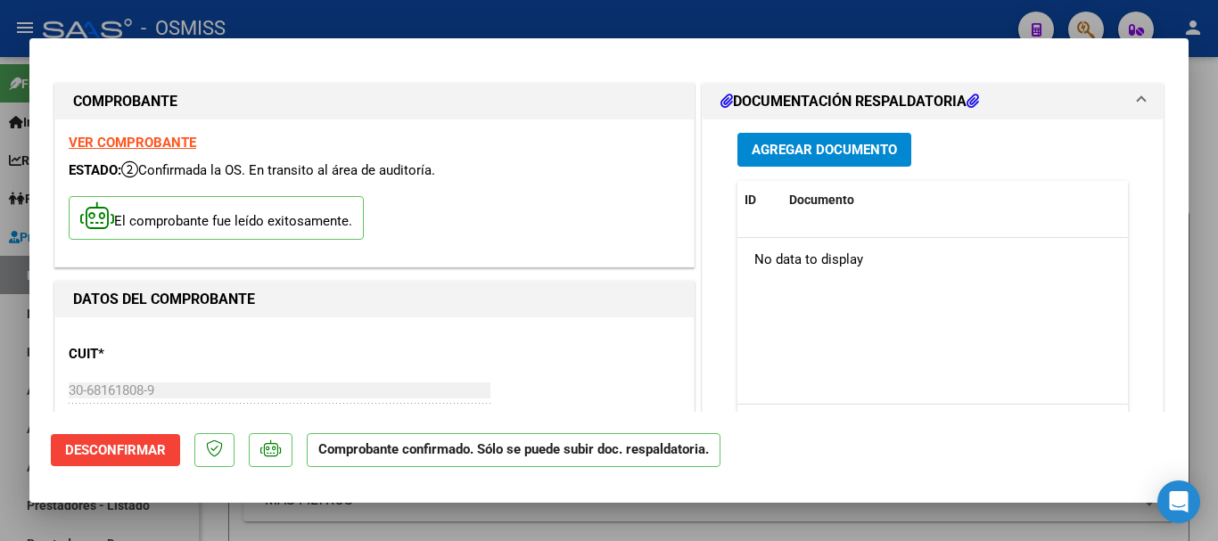
click at [668, 143] on span "Agregar Documento" at bounding box center [824, 151] width 145 height 16
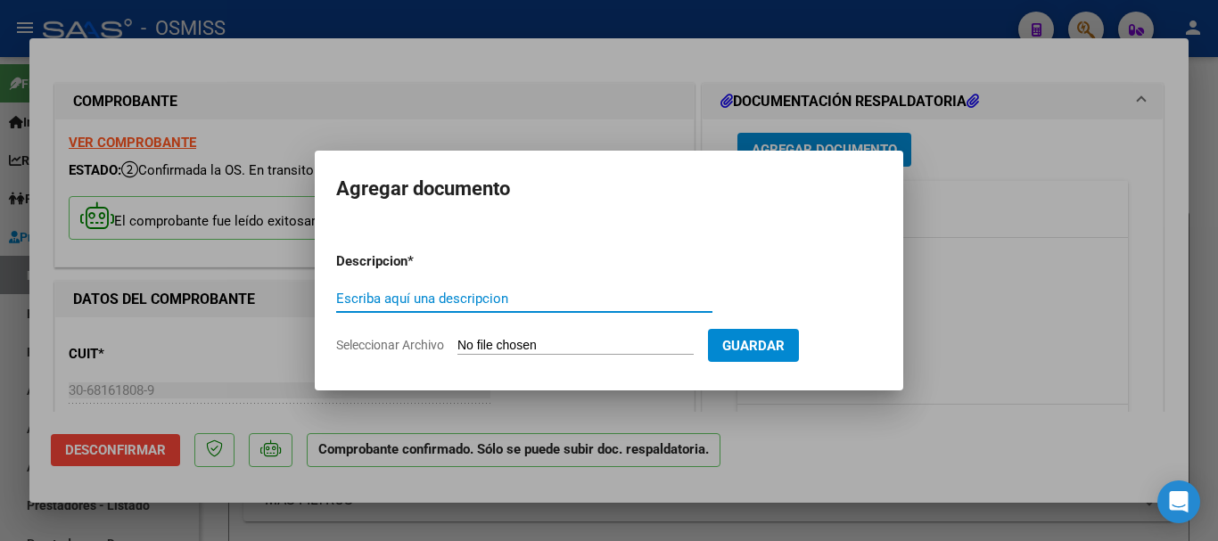
click at [445, 293] on input "Escriba aquí una descripcion" at bounding box center [524, 299] width 376 height 16
type input "DOC RESPALDATORIA"
click at [581, 345] on input "Seleccionar Archivo" at bounding box center [575, 346] width 236 height 17
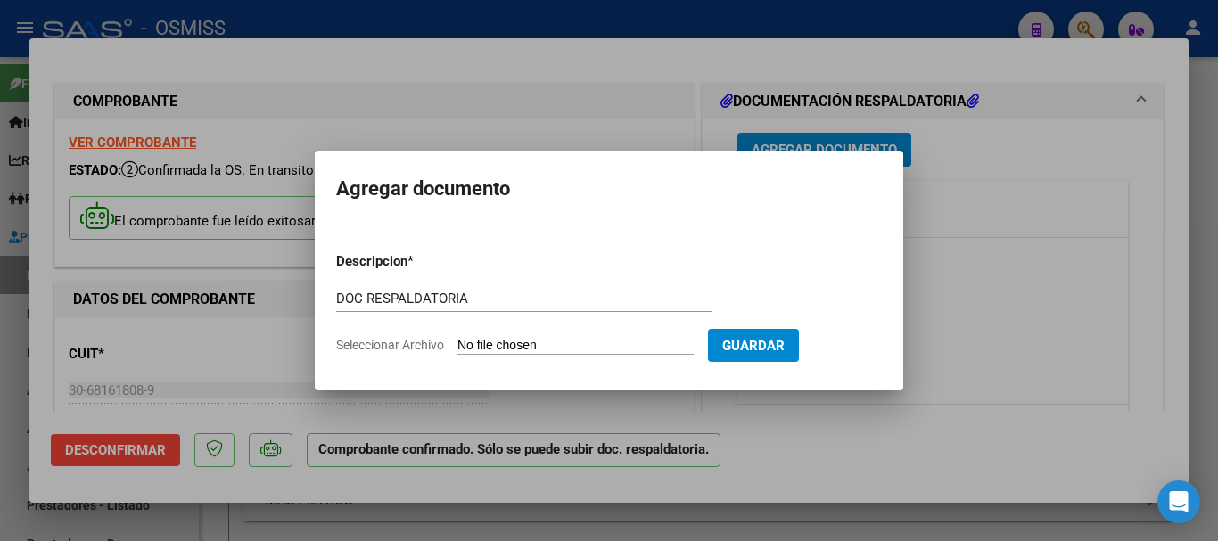
type input "C:\fakepath\7_pdfsam_OSMISS OFTAL FC 22645_261205.pdf"
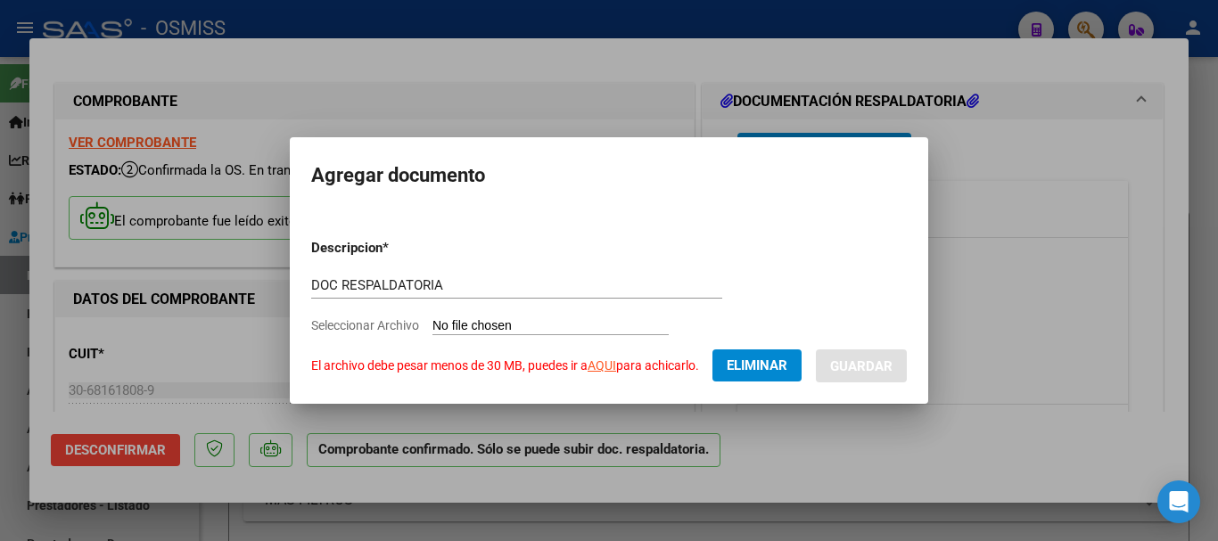
click at [668, 363] on span "Eliminar" at bounding box center [757, 366] width 61 height 16
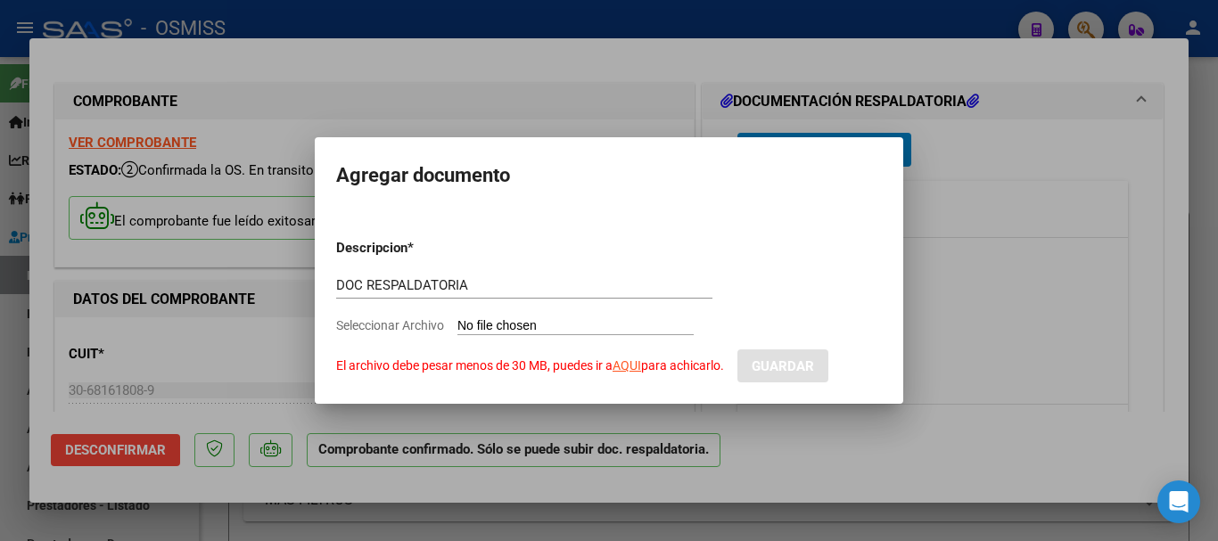
click at [605, 71] on div at bounding box center [609, 270] width 1218 height 541
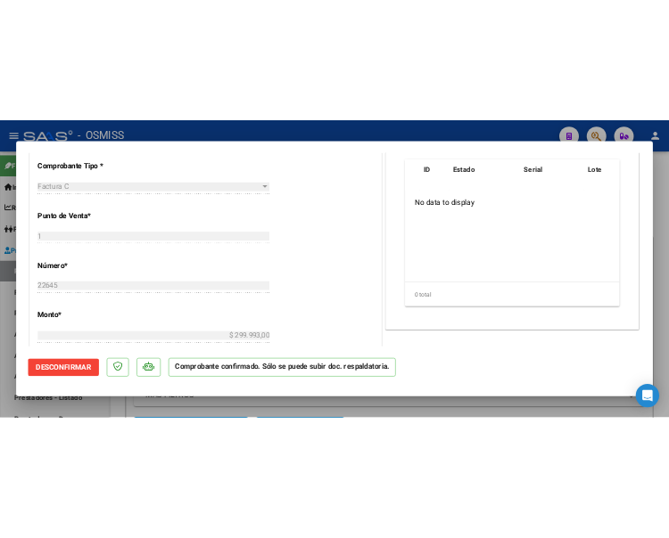
scroll to position [535, 0]
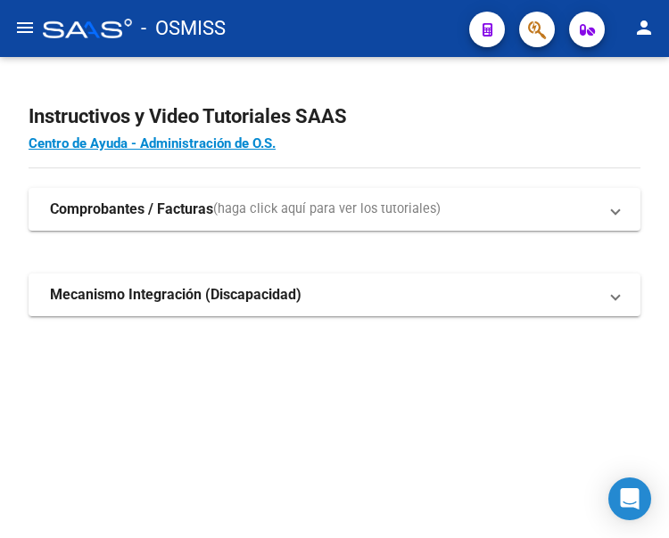
click at [25, 29] on mat-icon "menu" at bounding box center [24, 27] width 21 height 21
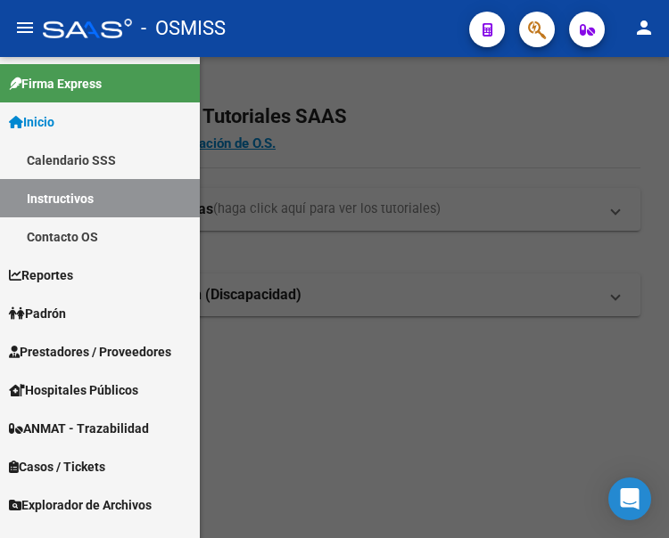
click at [71, 351] on span "Prestadores / Proveedores" at bounding box center [90, 352] width 162 height 20
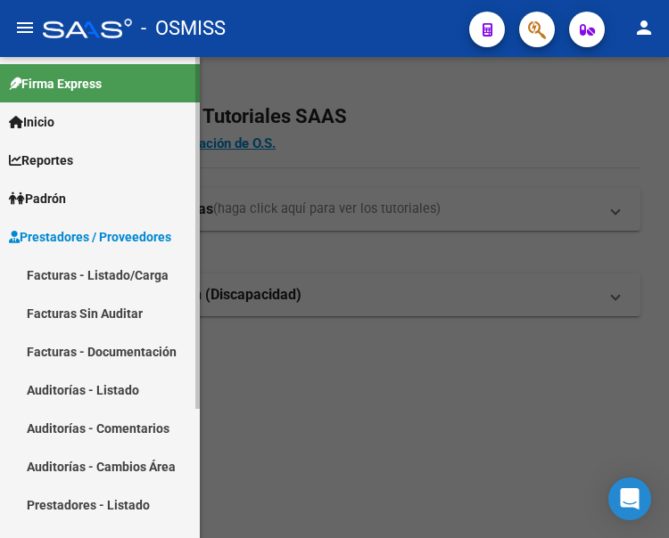
click at [99, 266] on link "Facturas - Listado/Carga" at bounding box center [100, 275] width 200 height 38
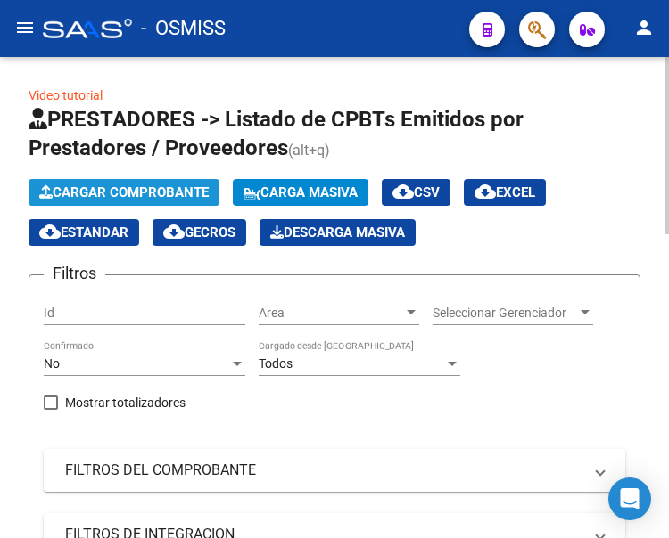
click at [145, 193] on span "Cargar Comprobante" at bounding box center [123, 193] width 169 height 16
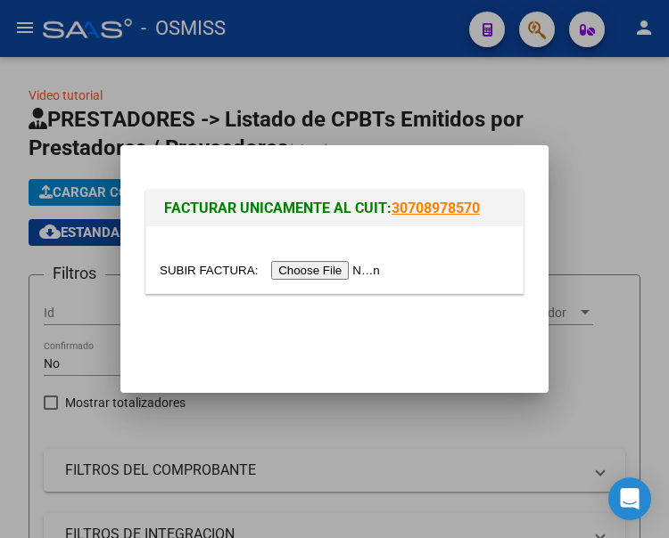
click at [326, 270] on input "file" at bounding box center [273, 270] width 226 height 19
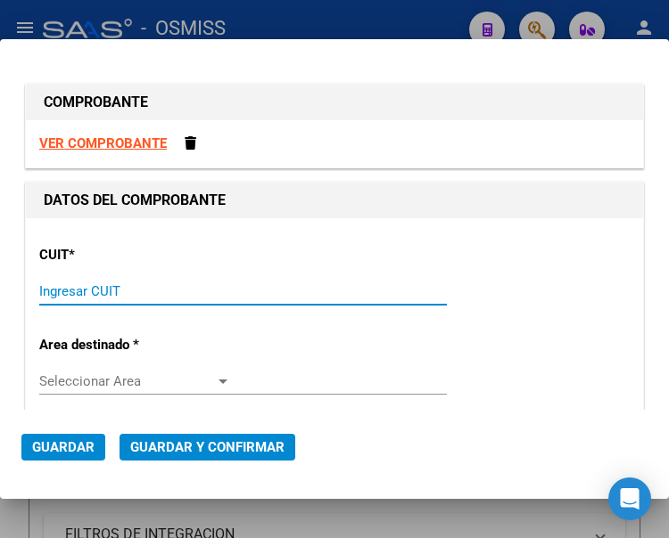
click at [124, 293] on input "Ingresar CUIT" at bounding box center [135, 292] width 192 height 16
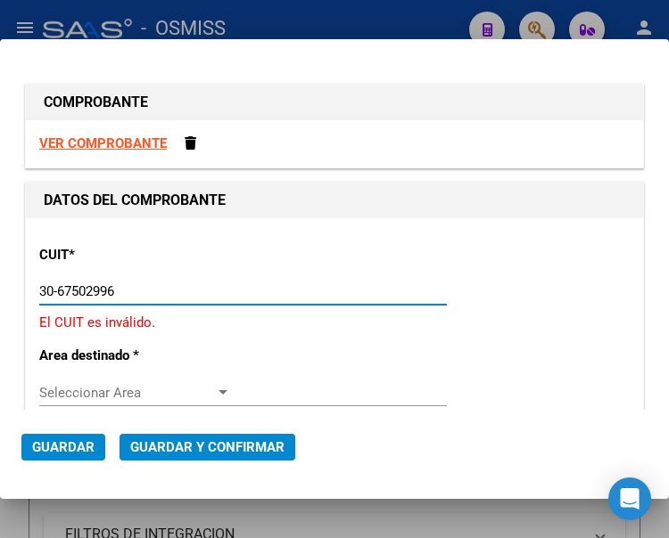
type input "30-67502996-9"
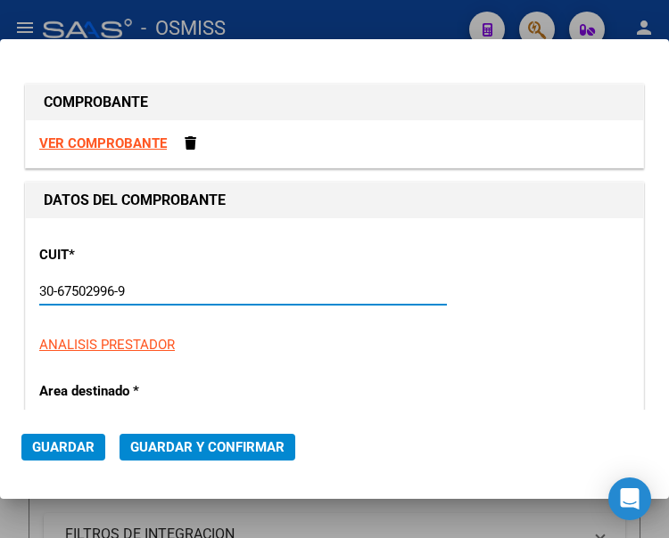
type input "1"
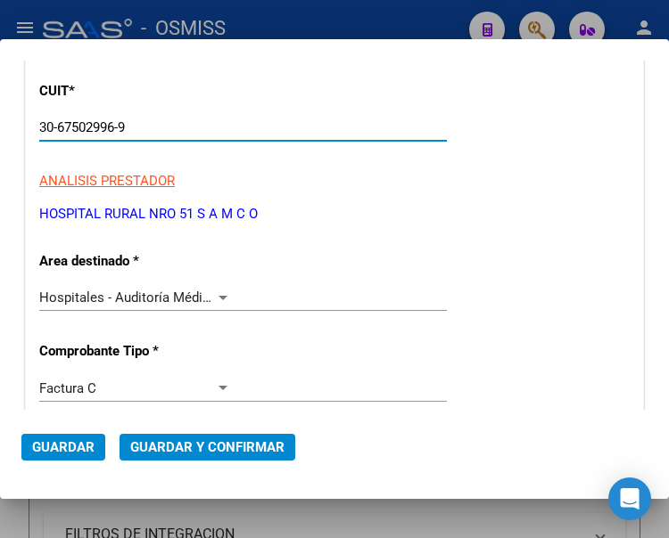
scroll to position [178, 0]
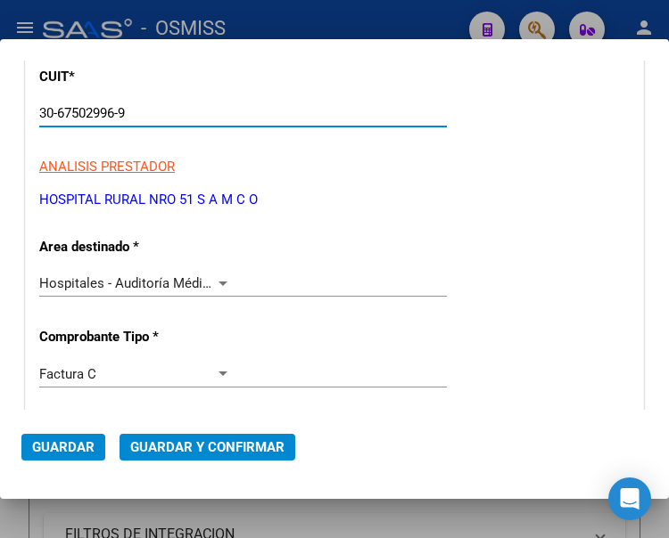
type input "30-67502996-9"
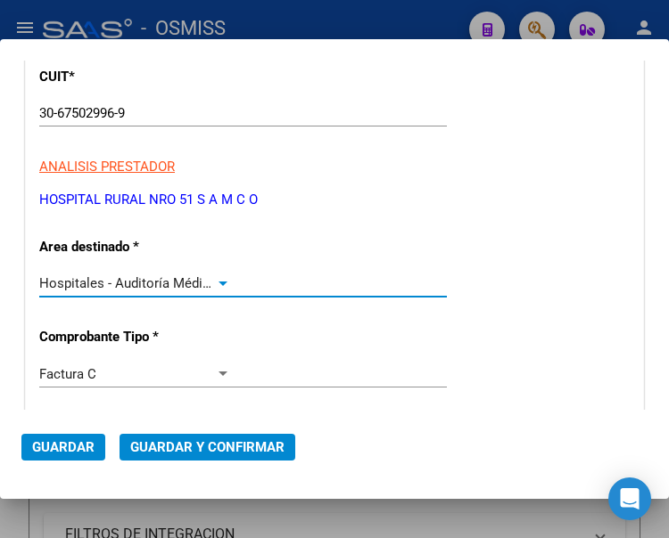
click at [221, 282] on div at bounding box center [222, 284] width 9 height 4
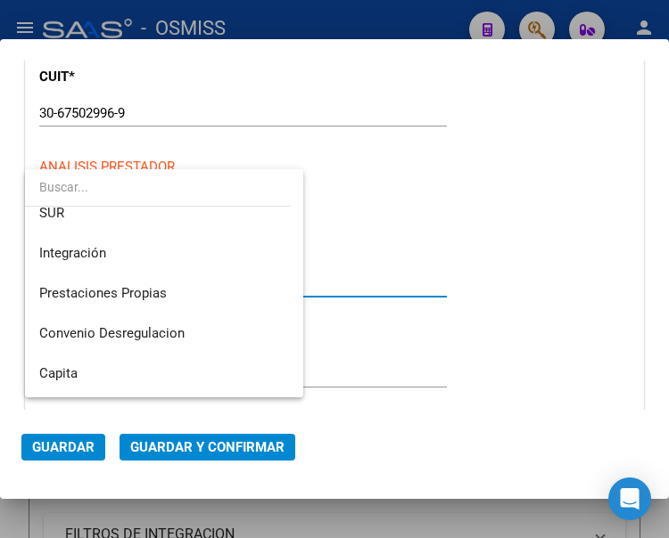
scroll to position [0, 0]
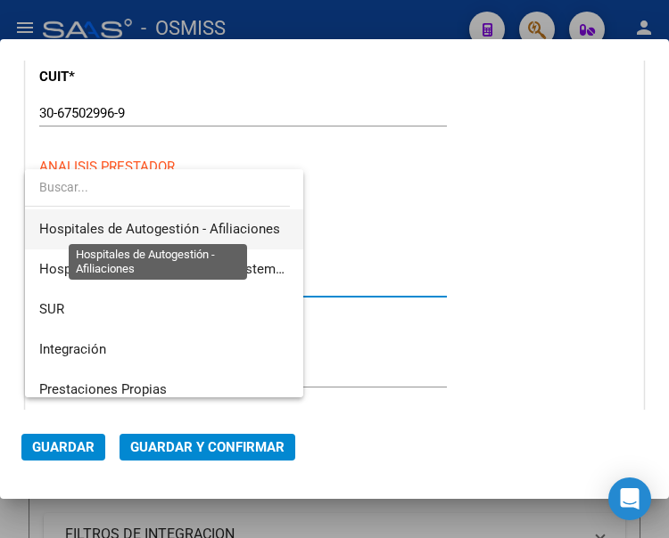
click at [225, 225] on span "Hospitales de Autogestión - Afiliaciones" at bounding box center [159, 229] width 241 height 16
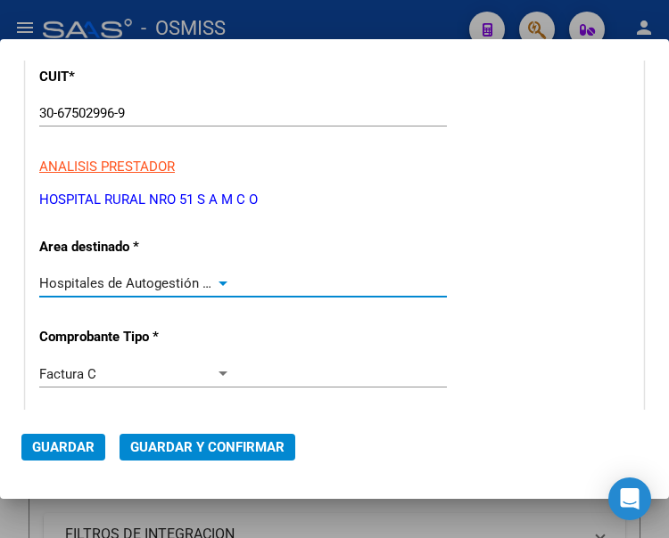
click at [218, 282] on div at bounding box center [222, 284] width 9 height 4
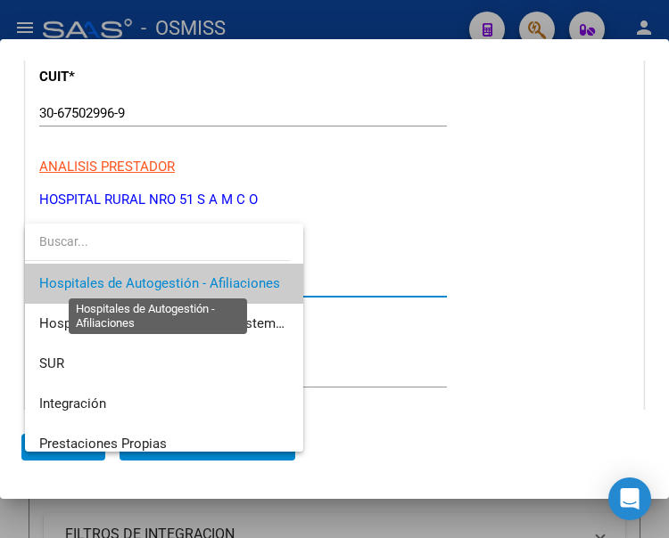
click at [216, 281] on span "Hospitales de Autogestión - Afiliaciones" at bounding box center [159, 283] width 241 height 16
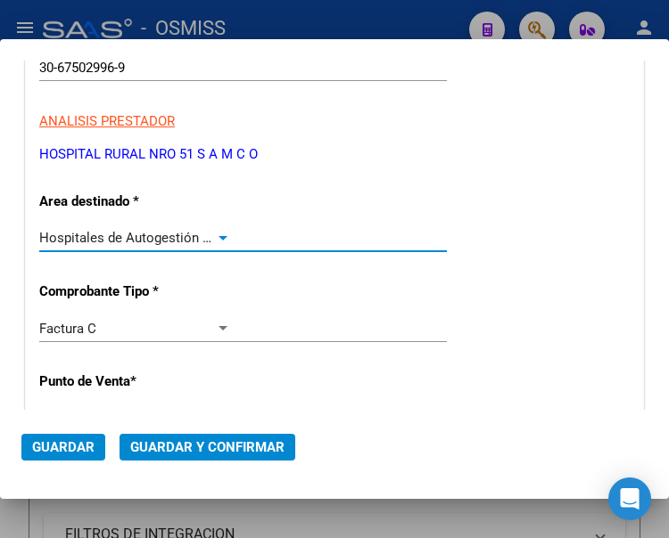
scroll to position [357, 0]
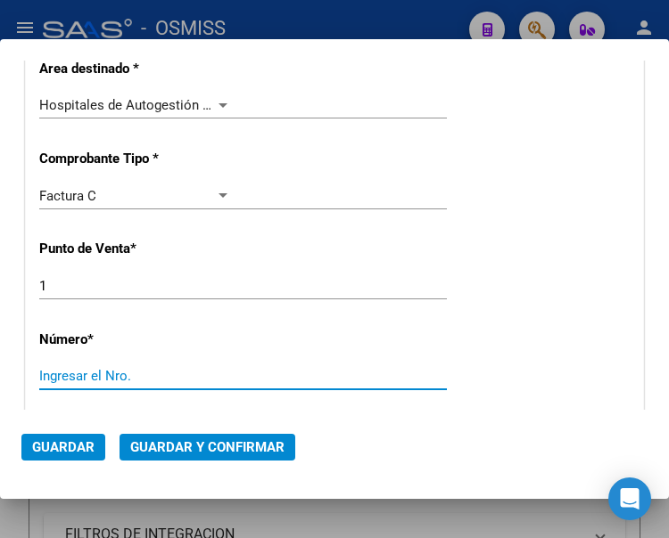
click at [93, 374] on input "Ingresar el Nro." at bounding box center [135, 376] width 192 height 16
type input "497"
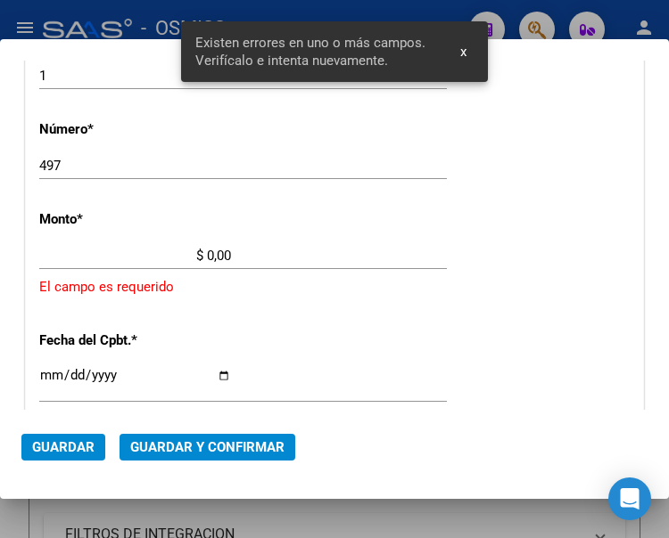
scroll to position [579, 0]
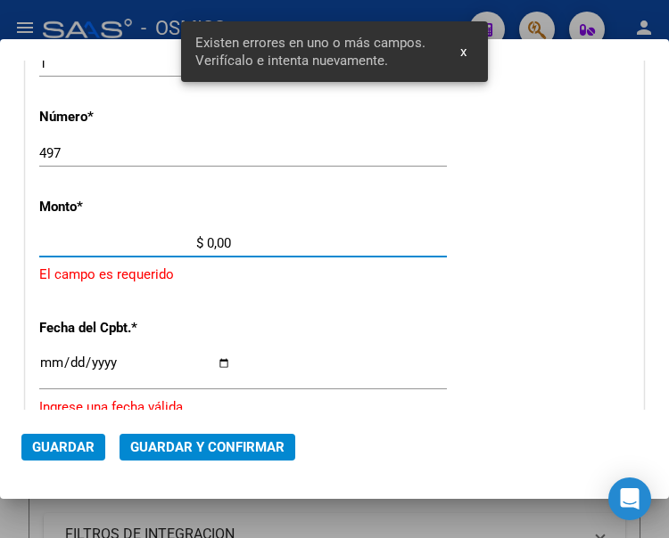
click at [207, 237] on input "$ 0,00" at bounding box center [135, 243] width 192 height 16
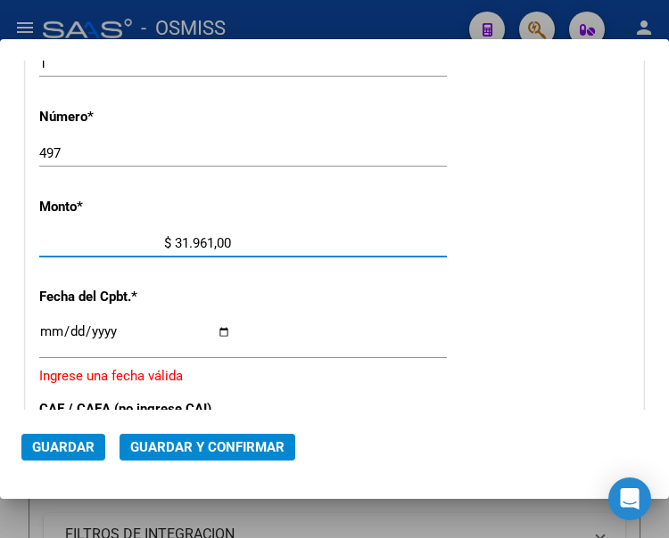
type input "$ 319.618,00"
click at [48, 327] on input "Ingresar la fecha" at bounding box center [135, 339] width 192 height 29
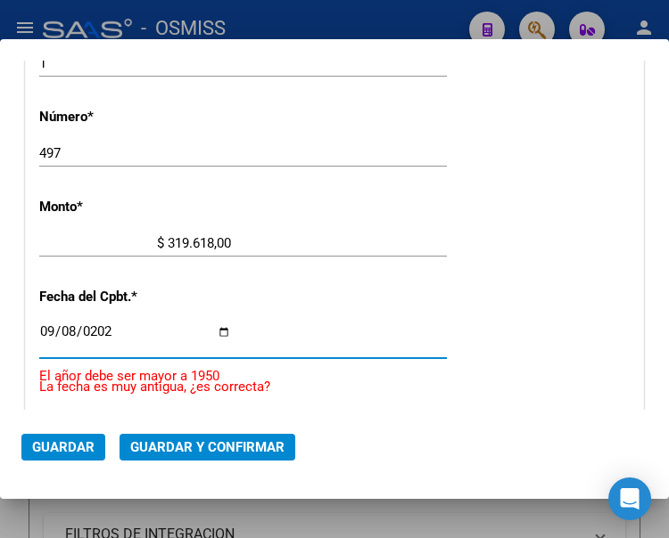
type input "2025-09-08"
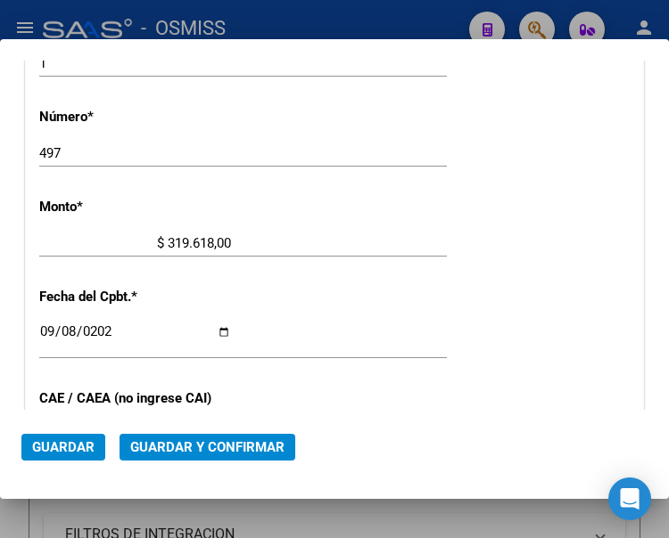
scroll to position [669, 0]
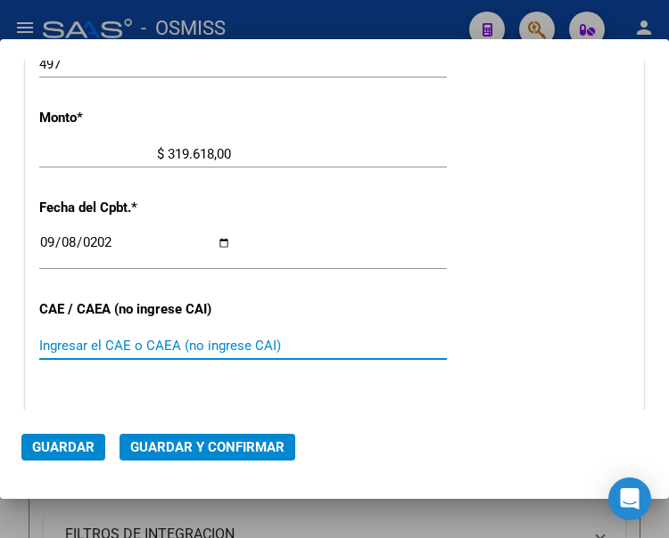
click at [99, 349] on input "Ingresar el CAE o CAEA (no ingrese CAI)" at bounding box center [135, 346] width 192 height 16
click at [102, 348] on input "Ingresar el CAE o CAEA (no ingrese CAI)" at bounding box center [135, 346] width 192 height 16
type input "75369373582816"
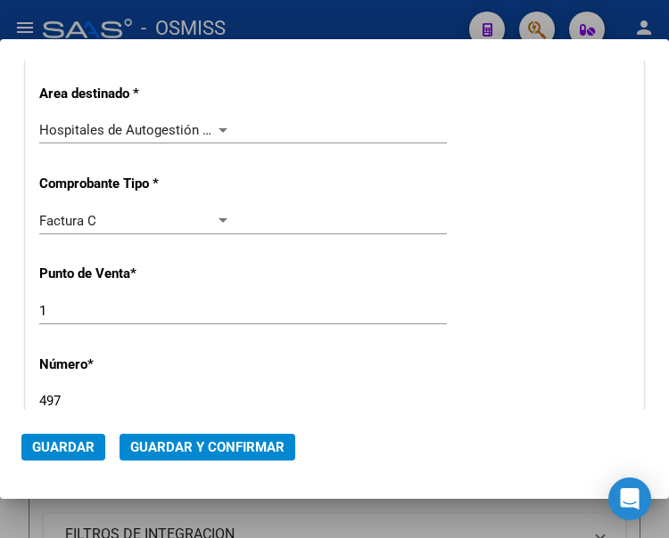
scroll to position [312, 0]
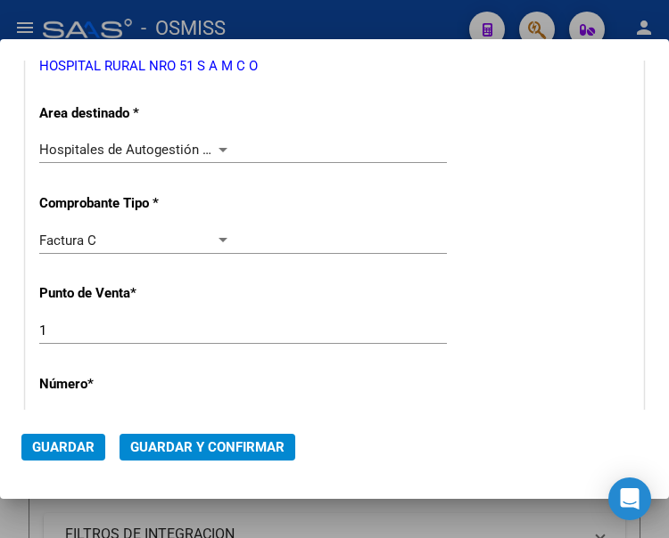
click at [220, 148] on div at bounding box center [222, 150] width 9 height 4
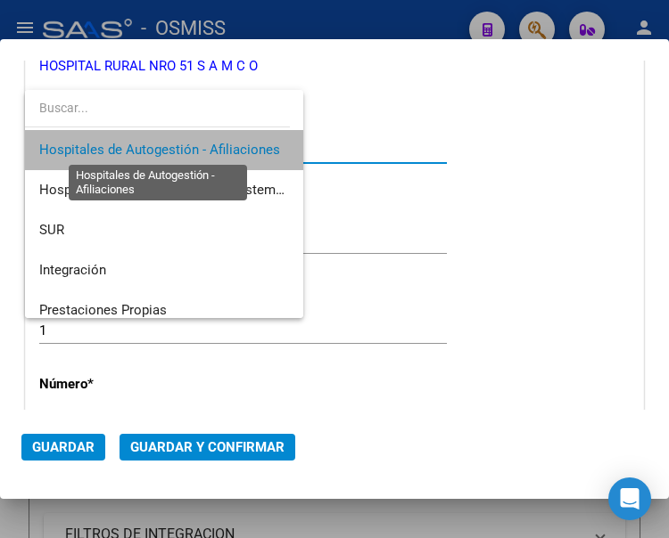
click at [220, 147] on span "Hospitales de Autogestión - Afiliaciones" at bounding box center [159, 150] width 241 height 16
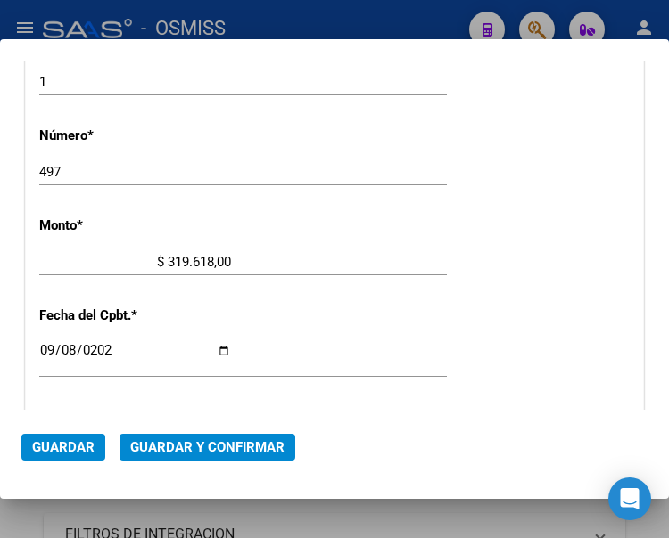
scroll to position [579, 0]
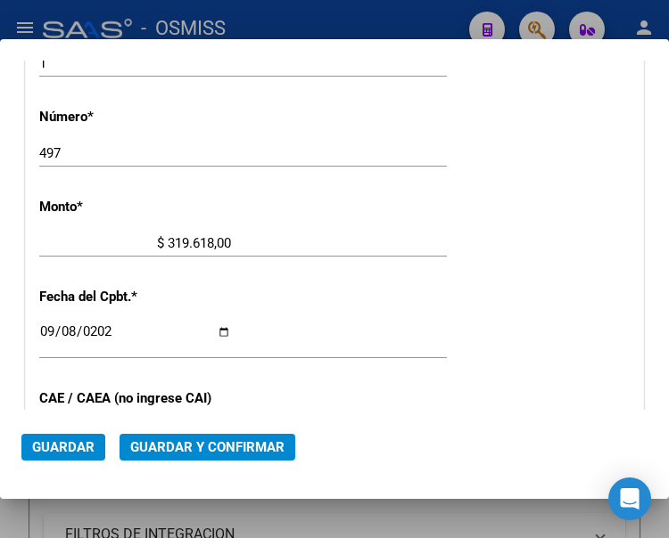
click at [203, 440] on span "Guardar y Confirmar" at bounding box center [207, 448] width 154 height 16
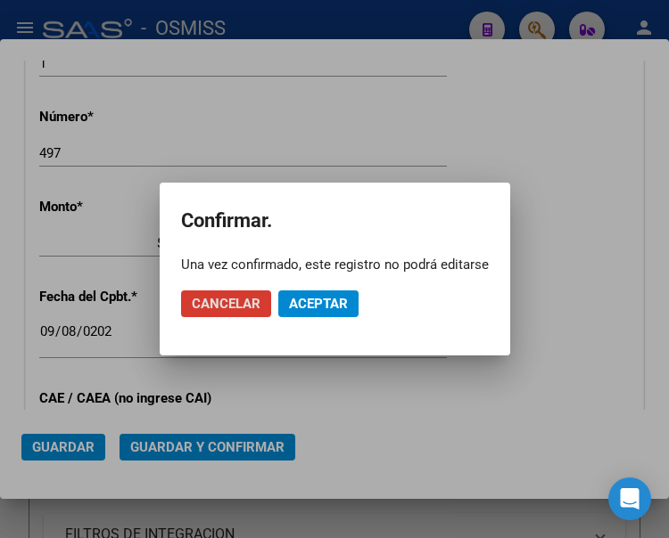
click at [313, 302] on span "Aceptar" at bounding box center [318, 304] width 59 height 16
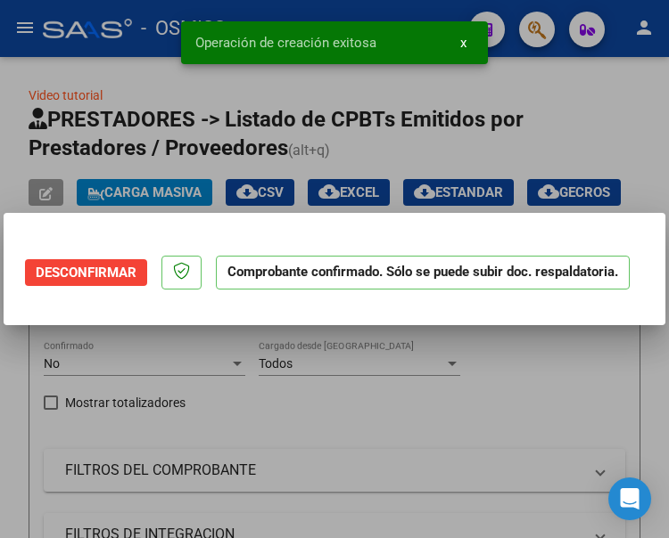
scroll to position [0, 0]
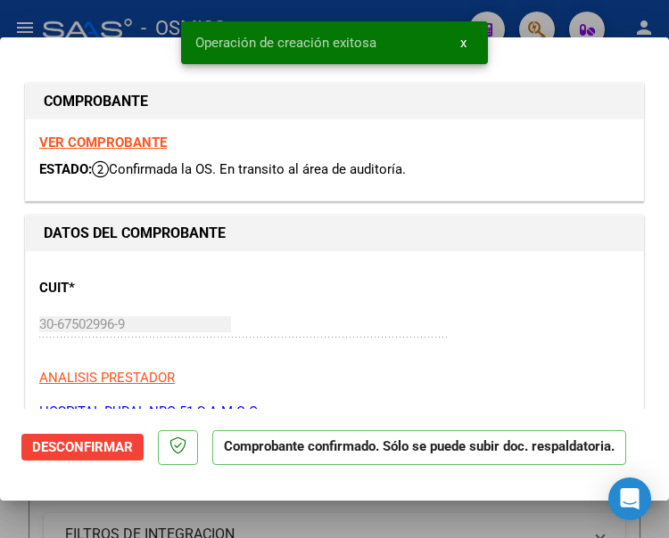
type input "2025-11-07"
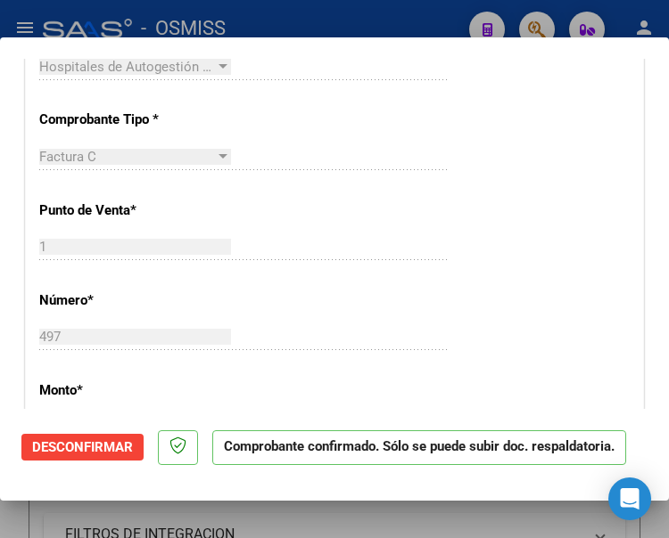
scroll to position [446, 0]
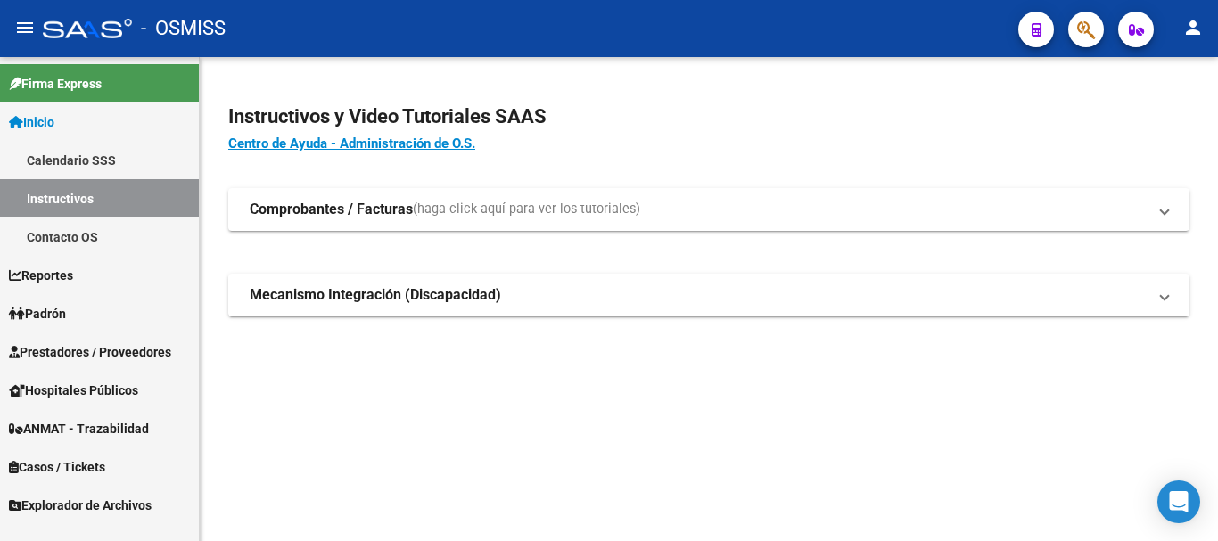
click at [88, 343] on span "Prestadores / Proveedores" at bounding box center [90, 352] width 162 height 20
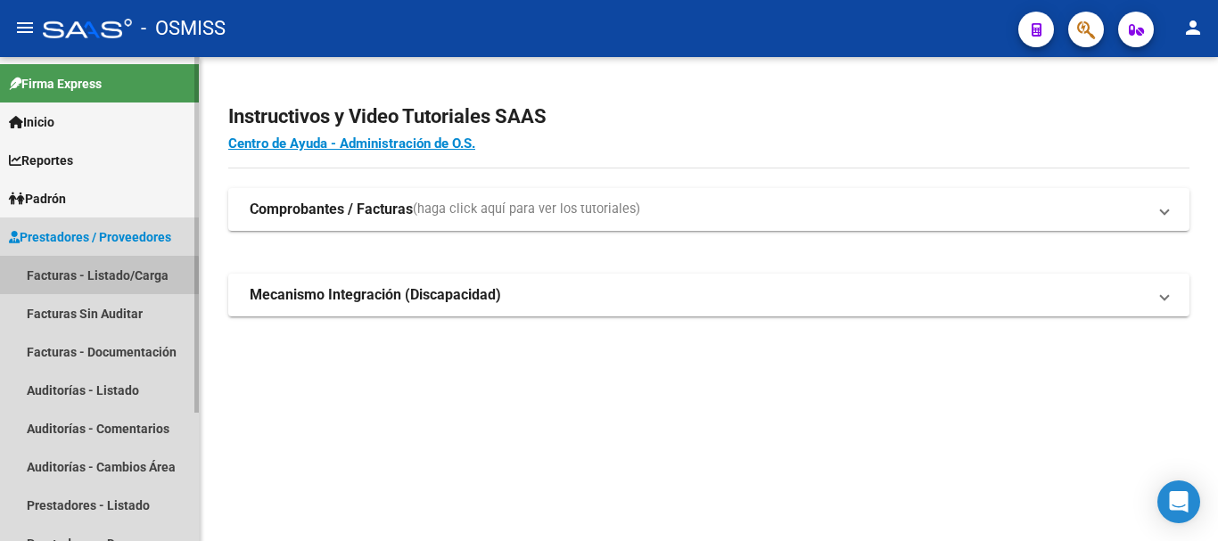
click at [95, 284] on link "Facturas - Listado/Carga" at bounding box center [99, 275] width 199 height 38
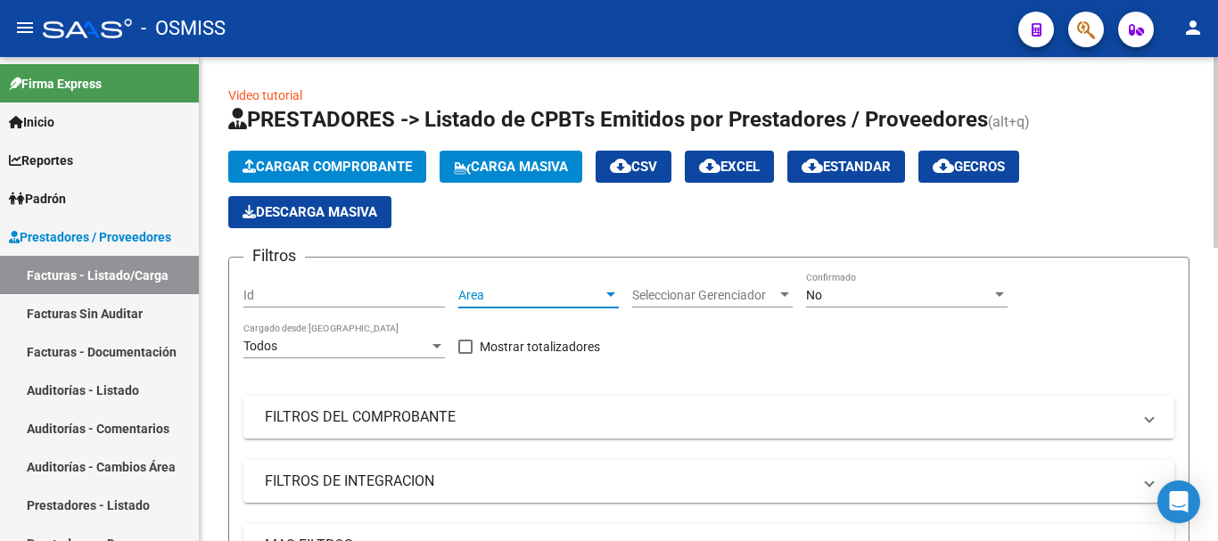
click at [610, 290] on div at bounding box center [611, 295] width 16 height 14
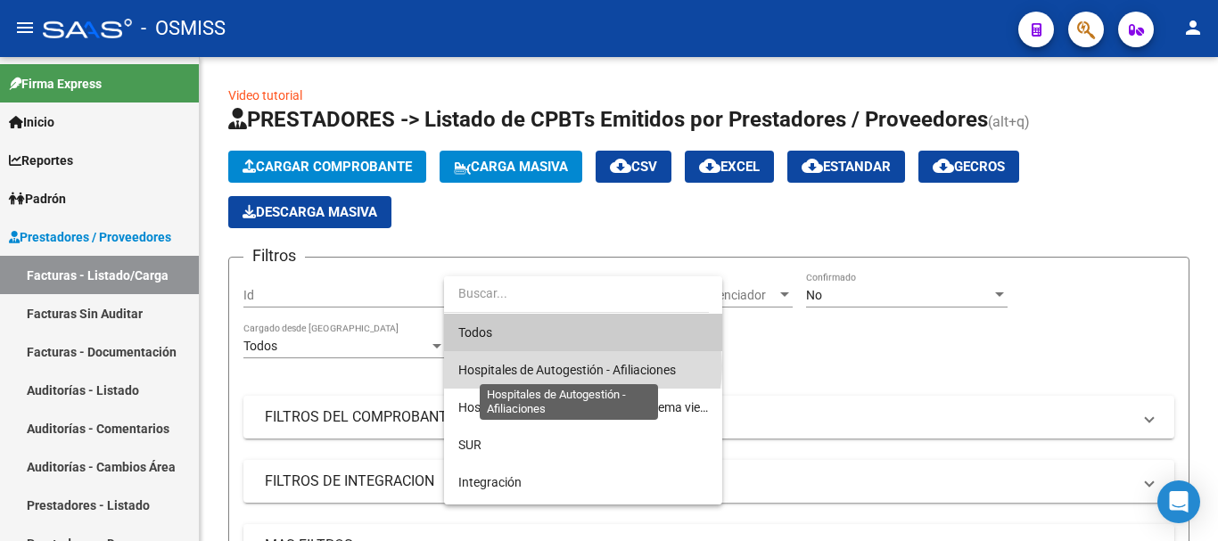
click at [582, 366] on span "Hospitales de Autogestión - Afiliaciones" at bounding box center [567, 370] width 218 height 14
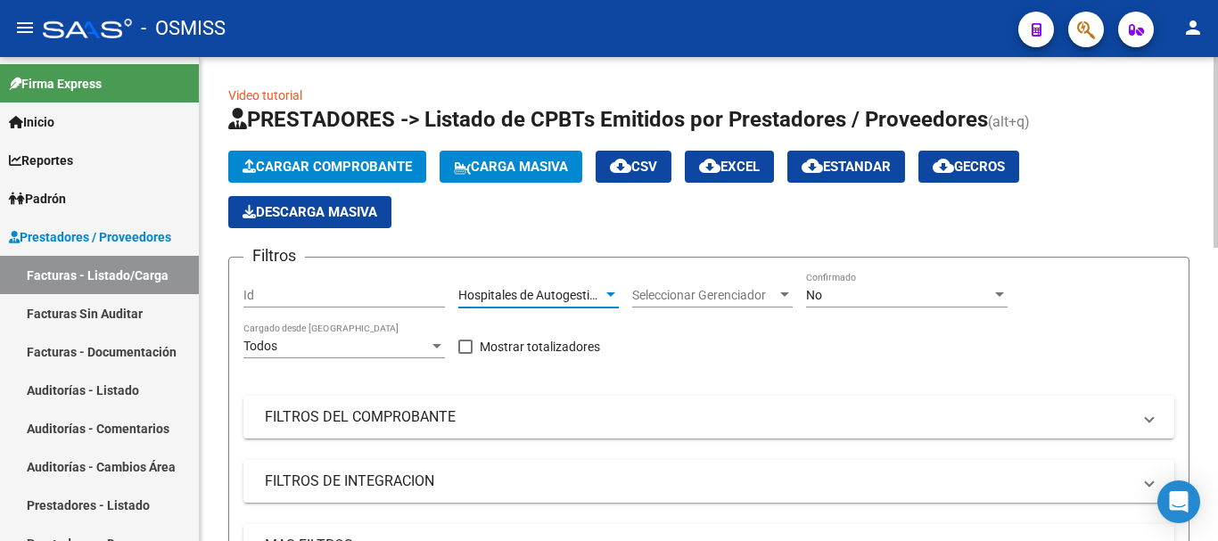
click at [668, 288] on div at bounding box center [999, 295] width 16 height 14
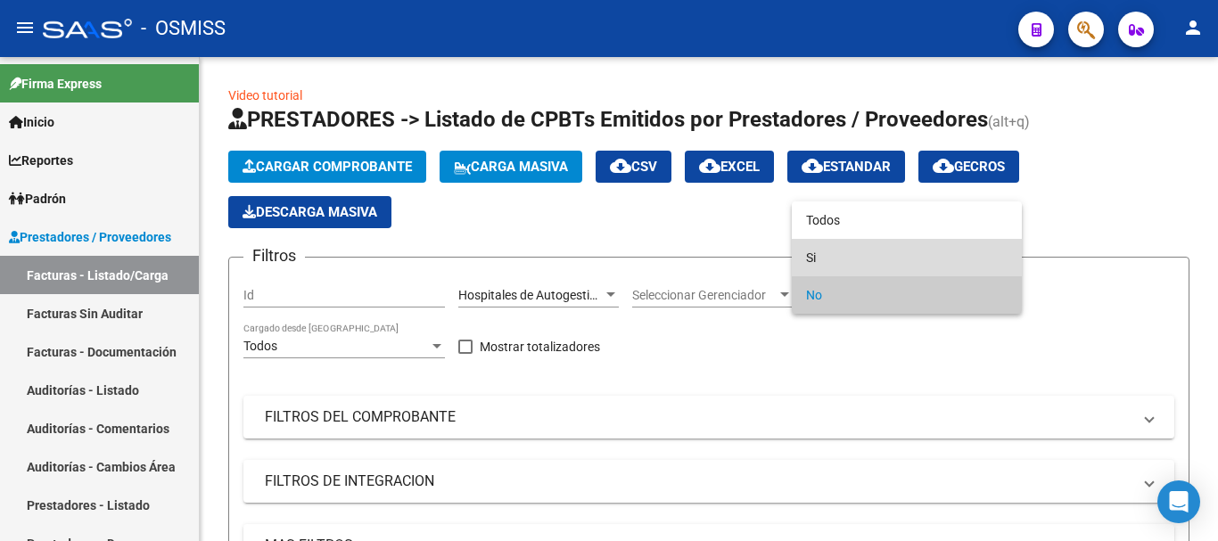
click at [668, 252] on span "Si" at bounding box center [906, 257] width 201 height 37
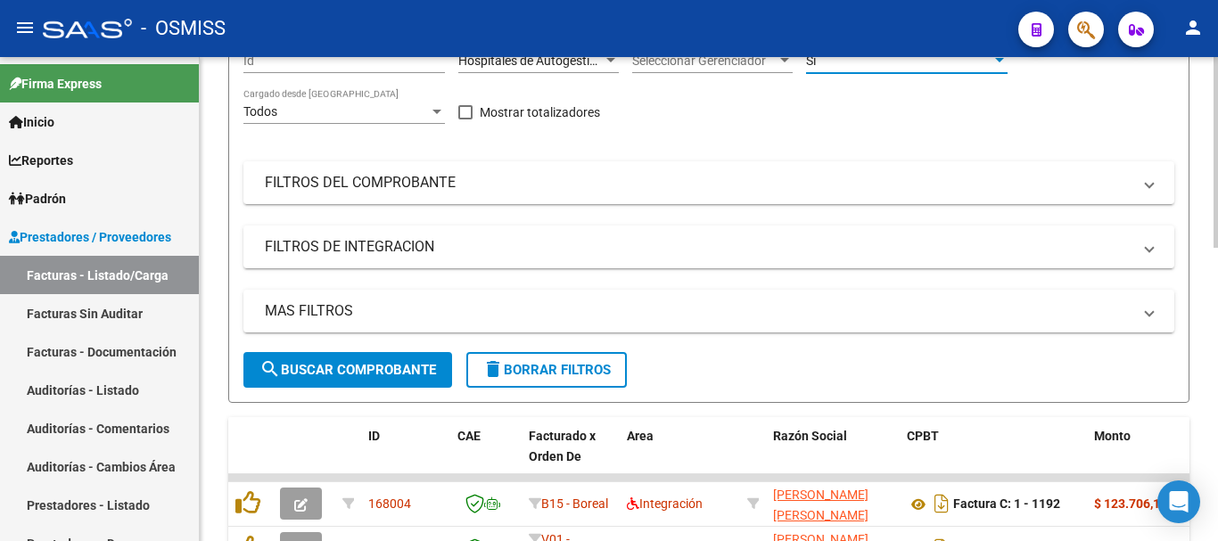
scroll to position [267, 0]
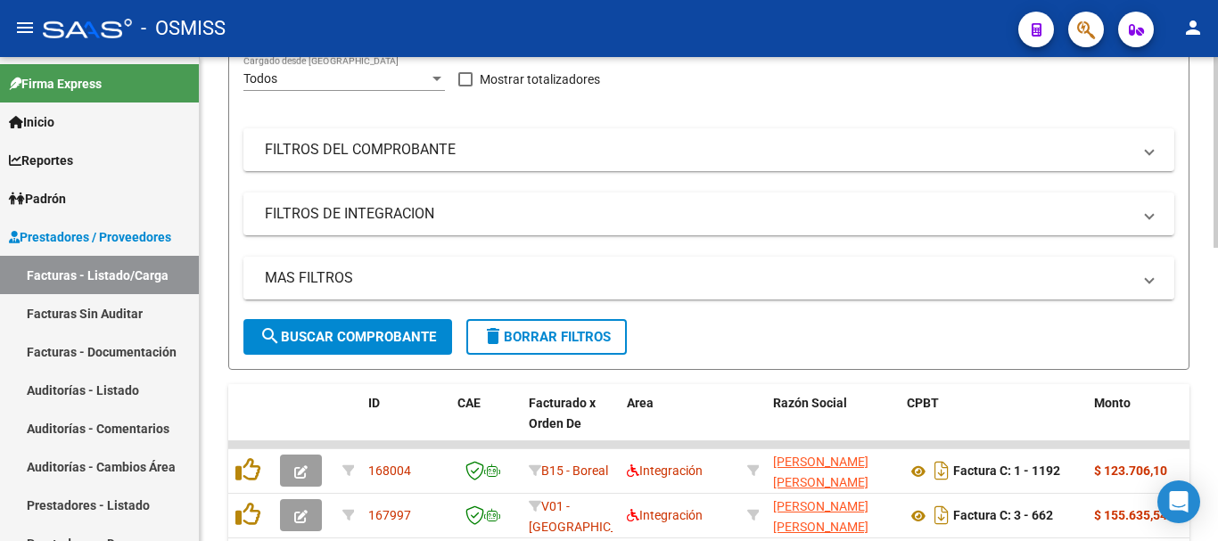
click at [530, 291] on mat-expansion-panel-header "MAS FILTROS" at bounding box center [708, 278] width 931 height 43
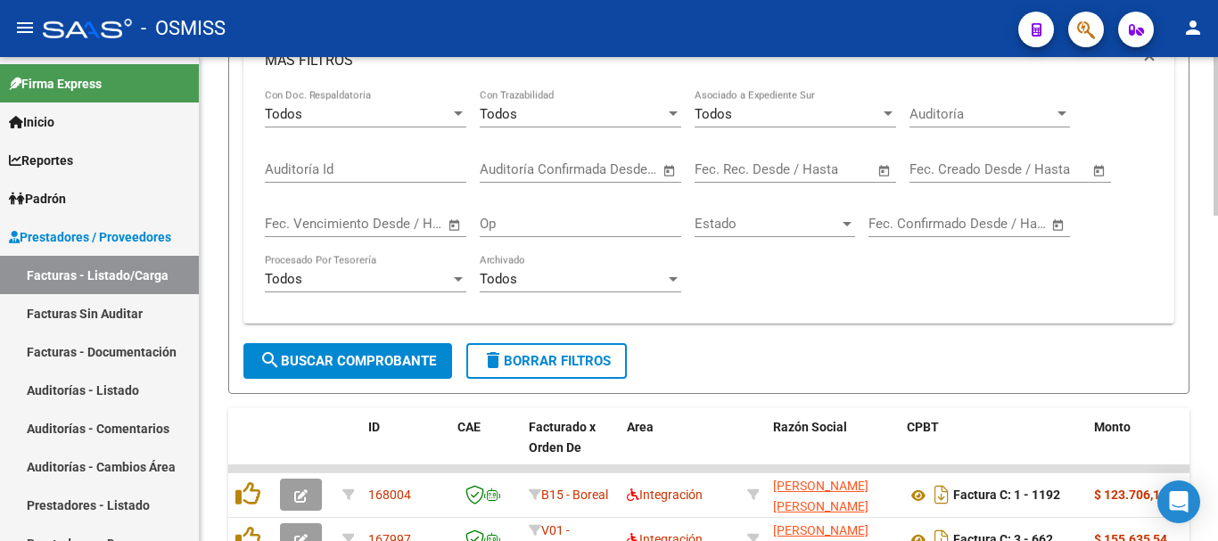
scroll to position [446, 0]
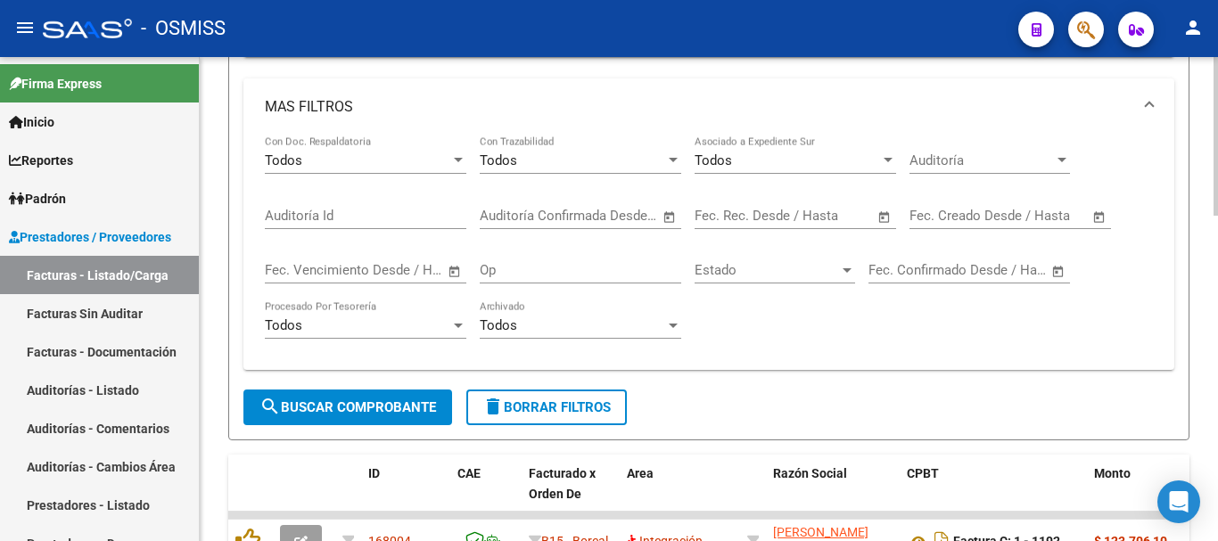
click at [668, 213] on span "Open calendar" at bounding box center [884, 216] width 43 height 43
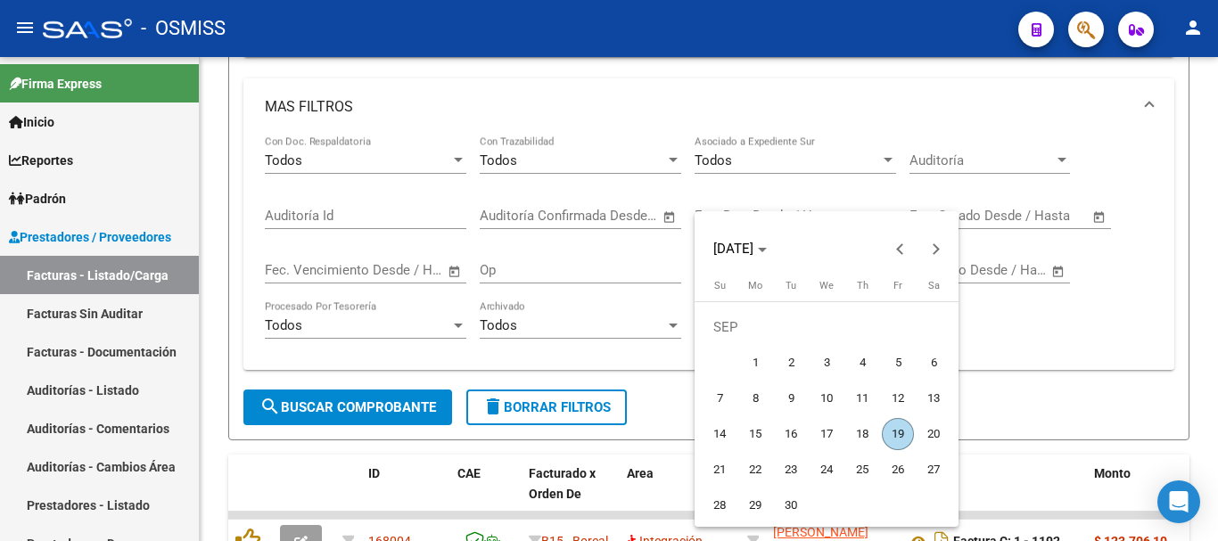
click at [668, 432] on span "19" at bounding box center [898, 434] width 32 height 32
type input "[DATE]"
click at [668, 432] on span "19" at bounding box center [898, 434] width 32 height 32
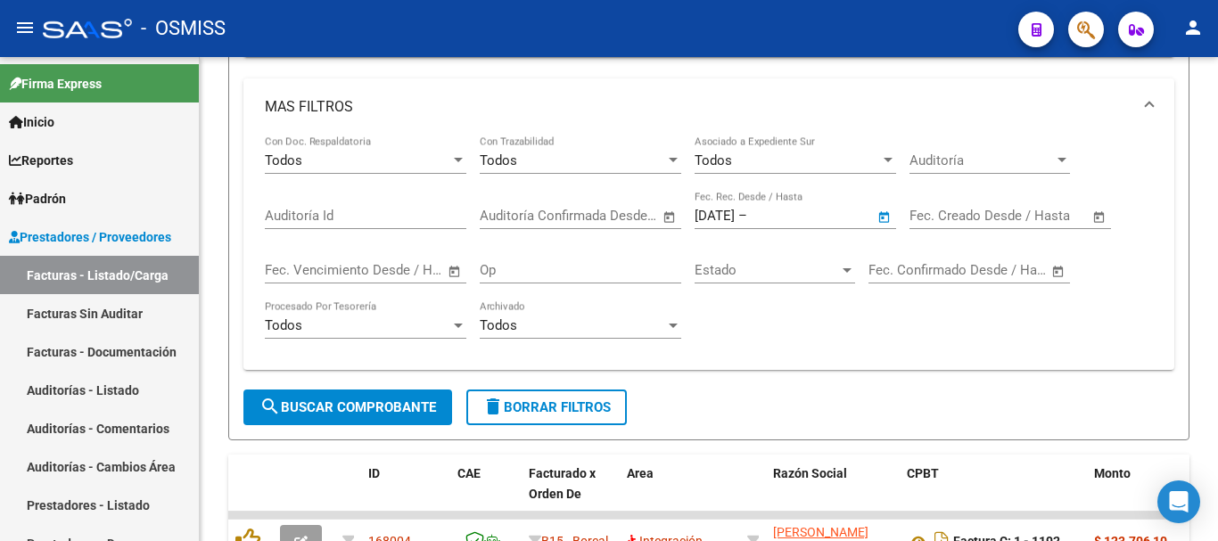
type input "[DATE]"
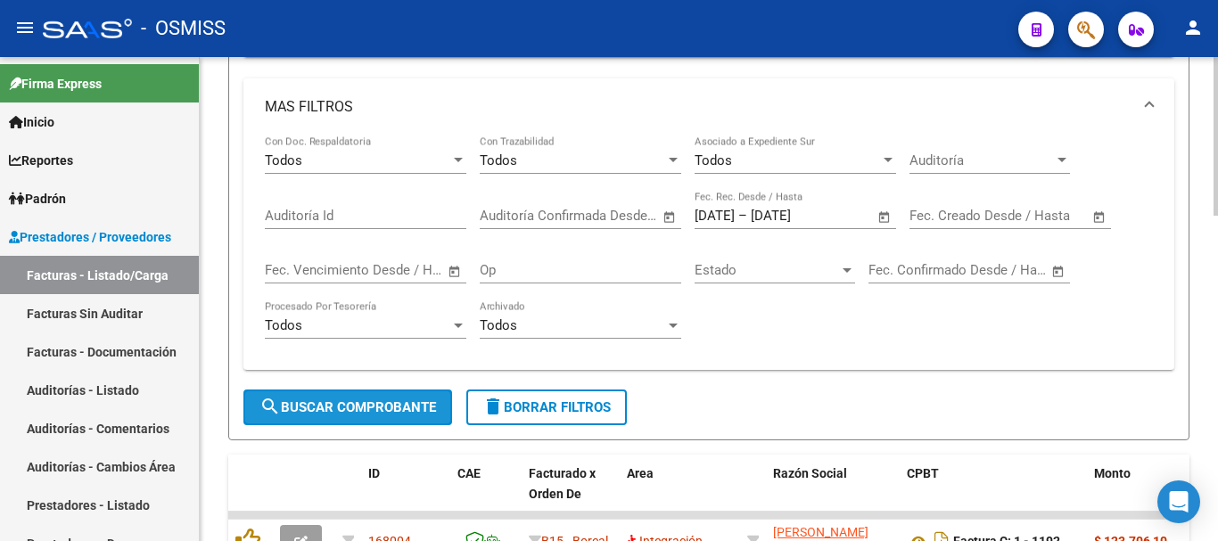
click at [341, 399] on span "search Buscar Comprobante" at bounding box center [347, 407] width 177 height 16
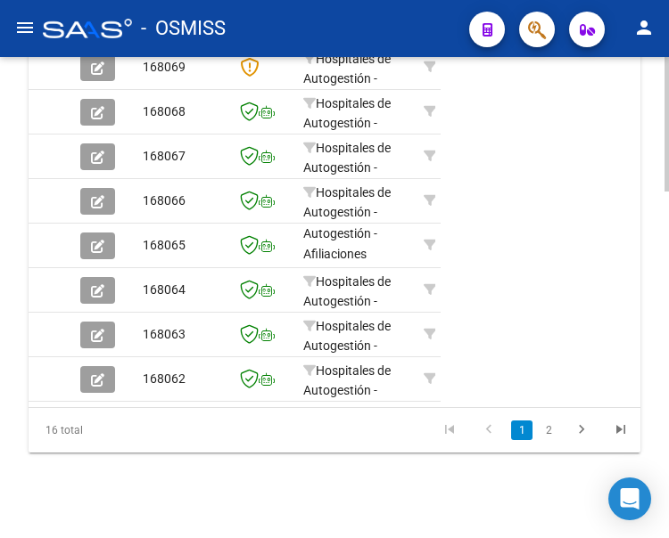
scroll to position [1237, 0]
